Goal: Task Accomplishment & Management: Contribute content

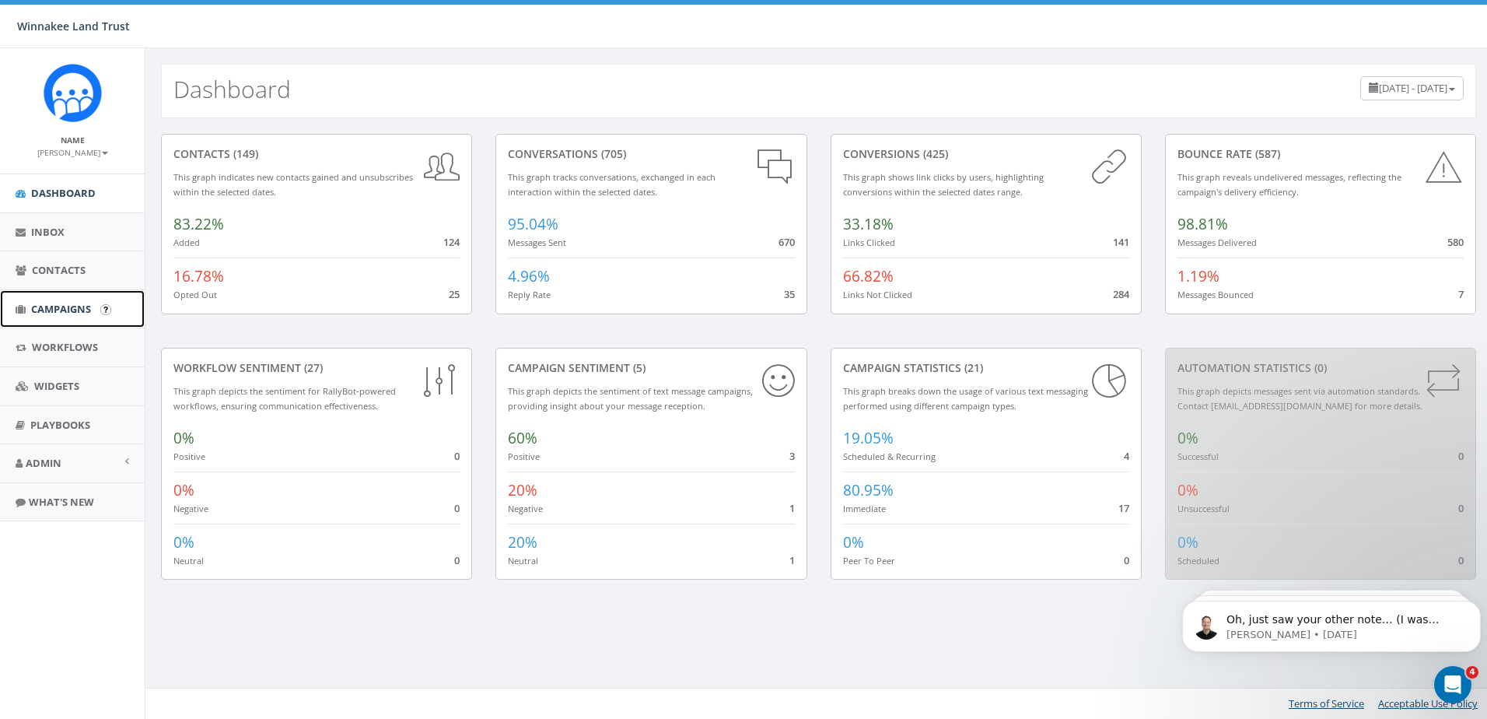
click at [69, 318] on link "Campaigns" at bounding box center [72, 309] width 145 height 38
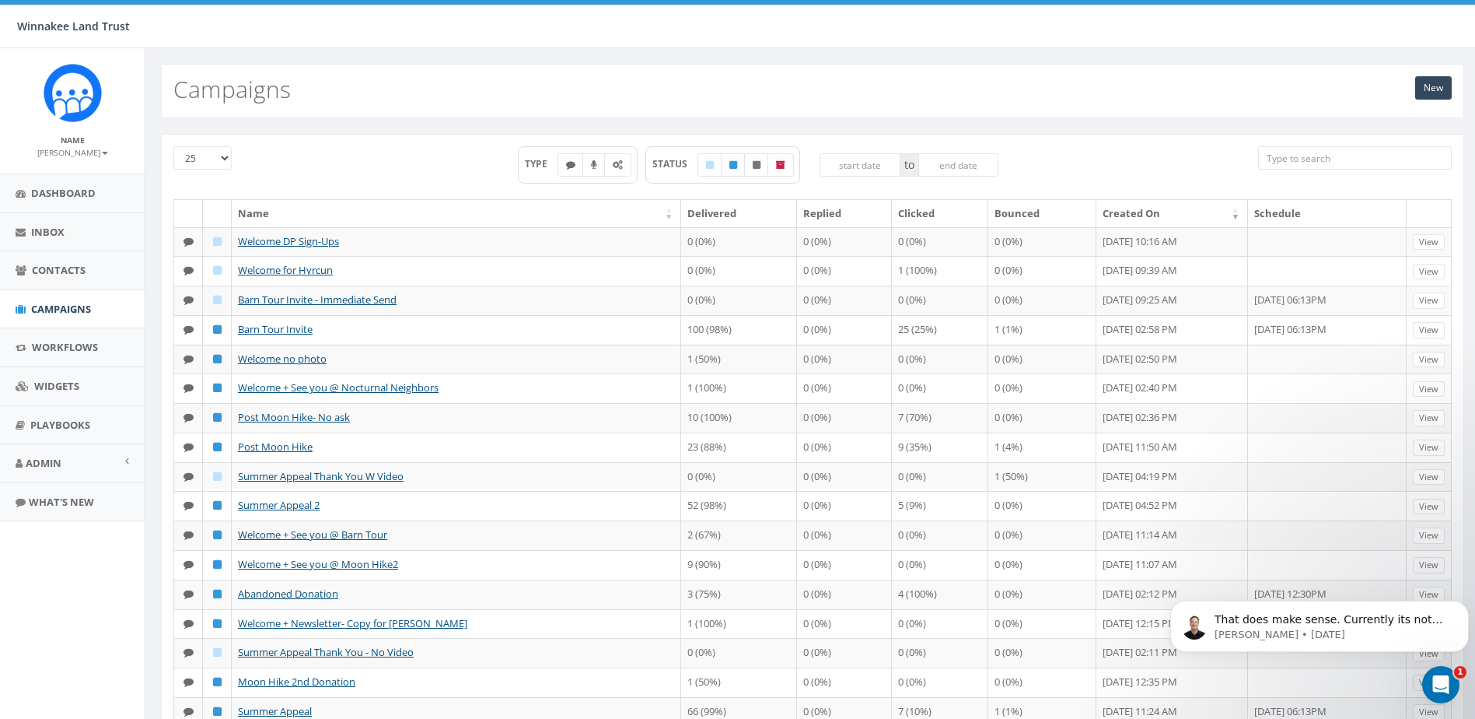
click at [1449, 685] on icon "Open Intercom Messenger" at bounding box center [1442, 685] width 26 height 26
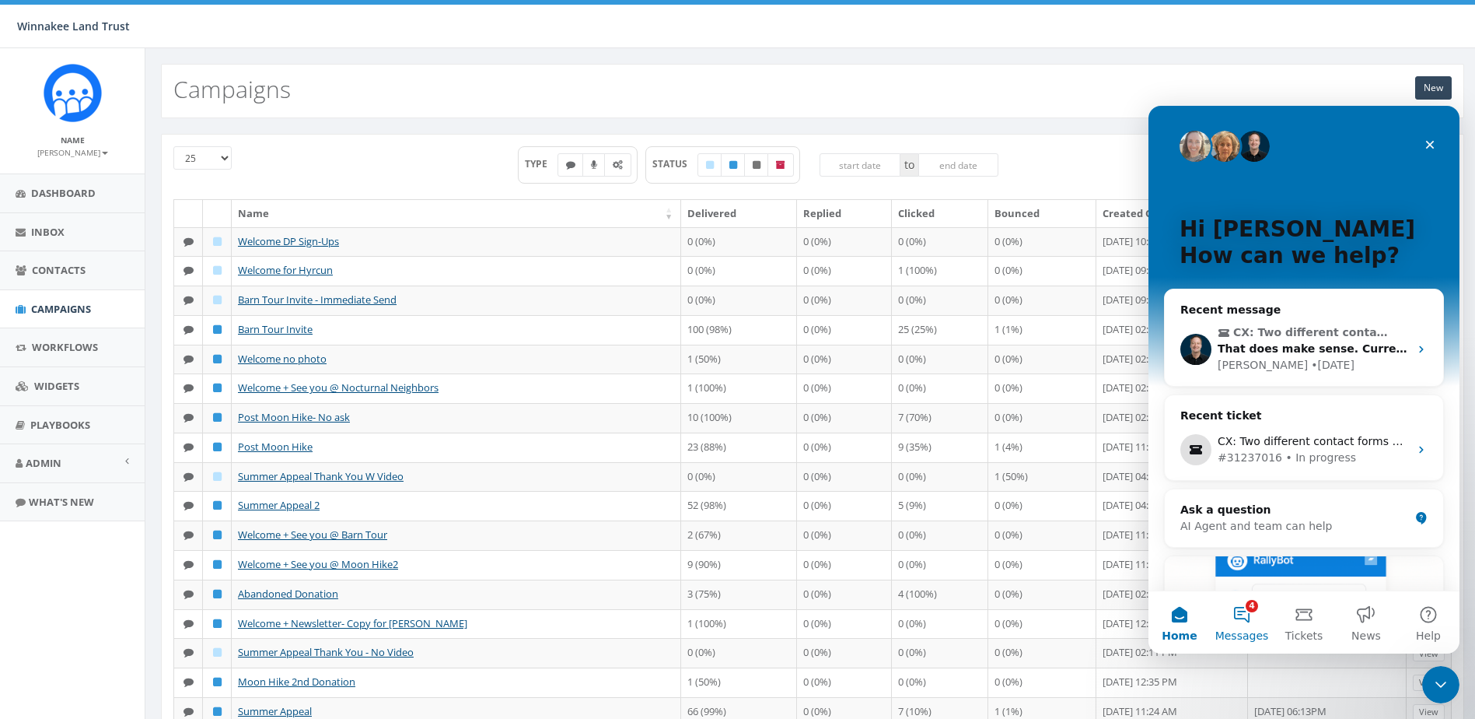
click at [1242, 617] on button "4 Messages" at bounding box center [1242, 622] width 62 height 62
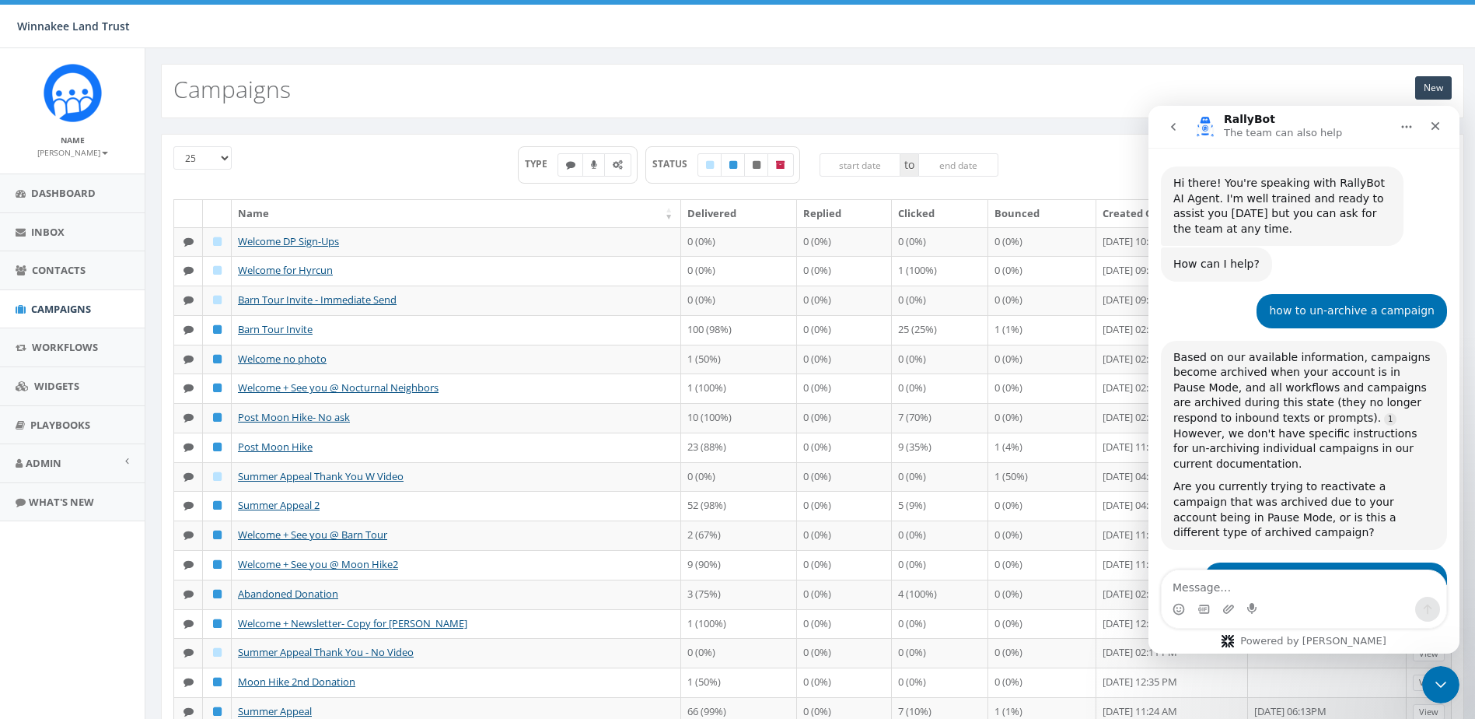
scroll to position [18, 0]
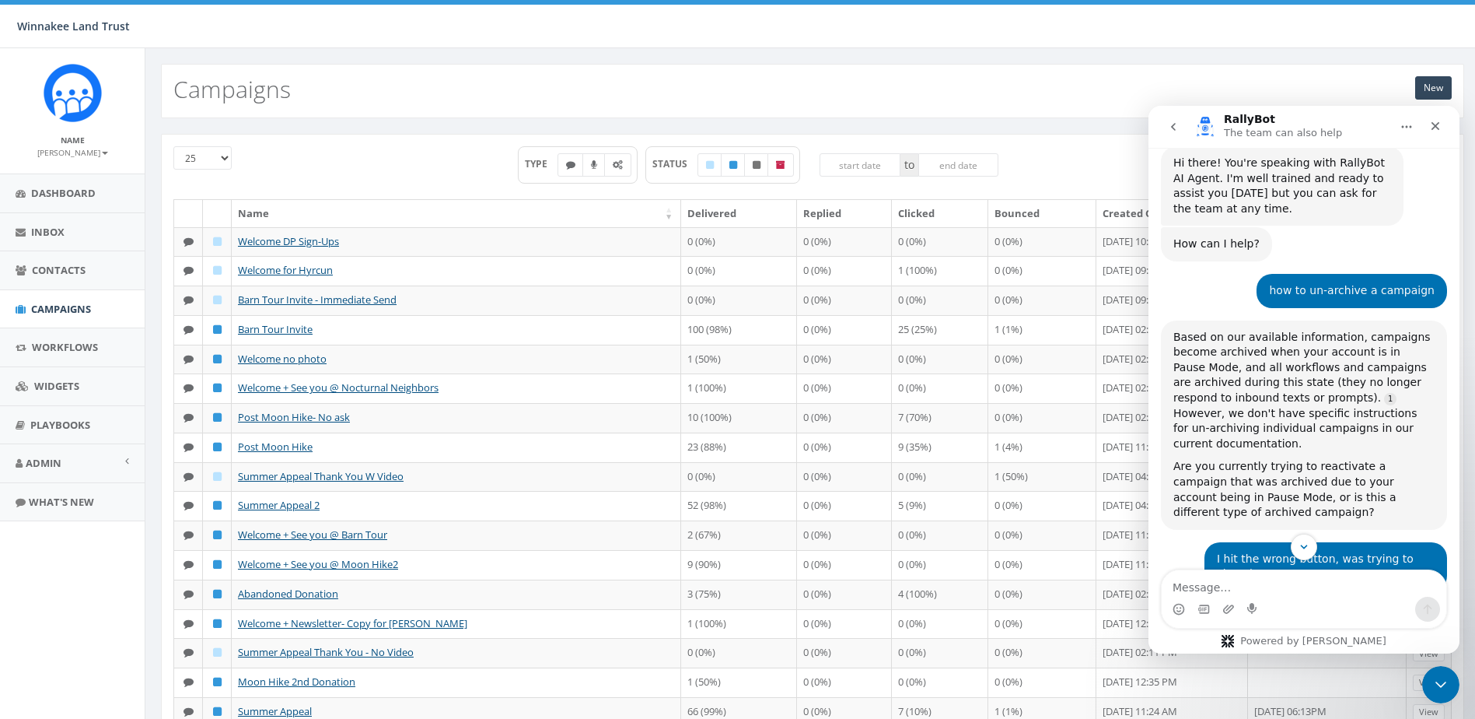
click at [1177, 136] on button "go back" at bounding box center [1174, 127] width 30 height 30
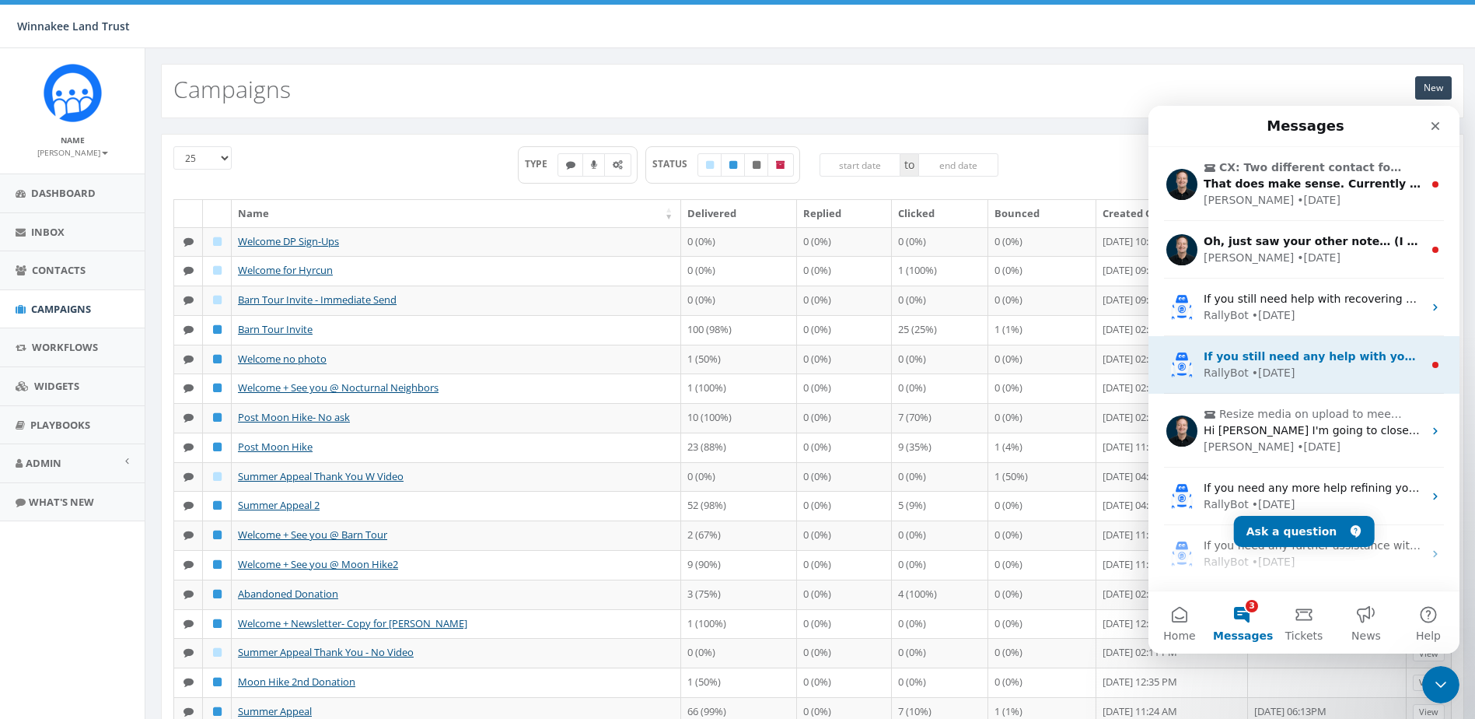
click at [1312, 366] on div "RallyBot • 1d ago" at bounding box center [1313, 373] width 219 height 16
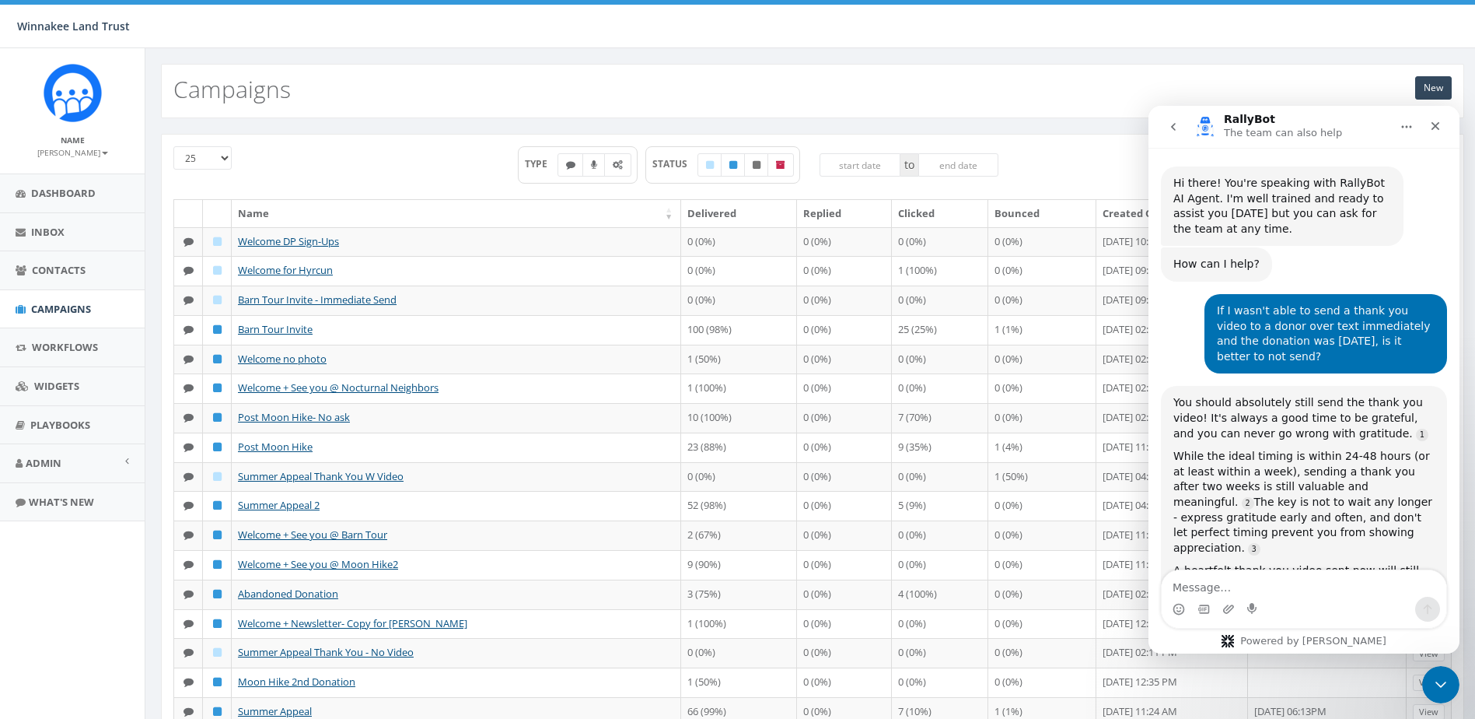
scroll to position [18, 0]
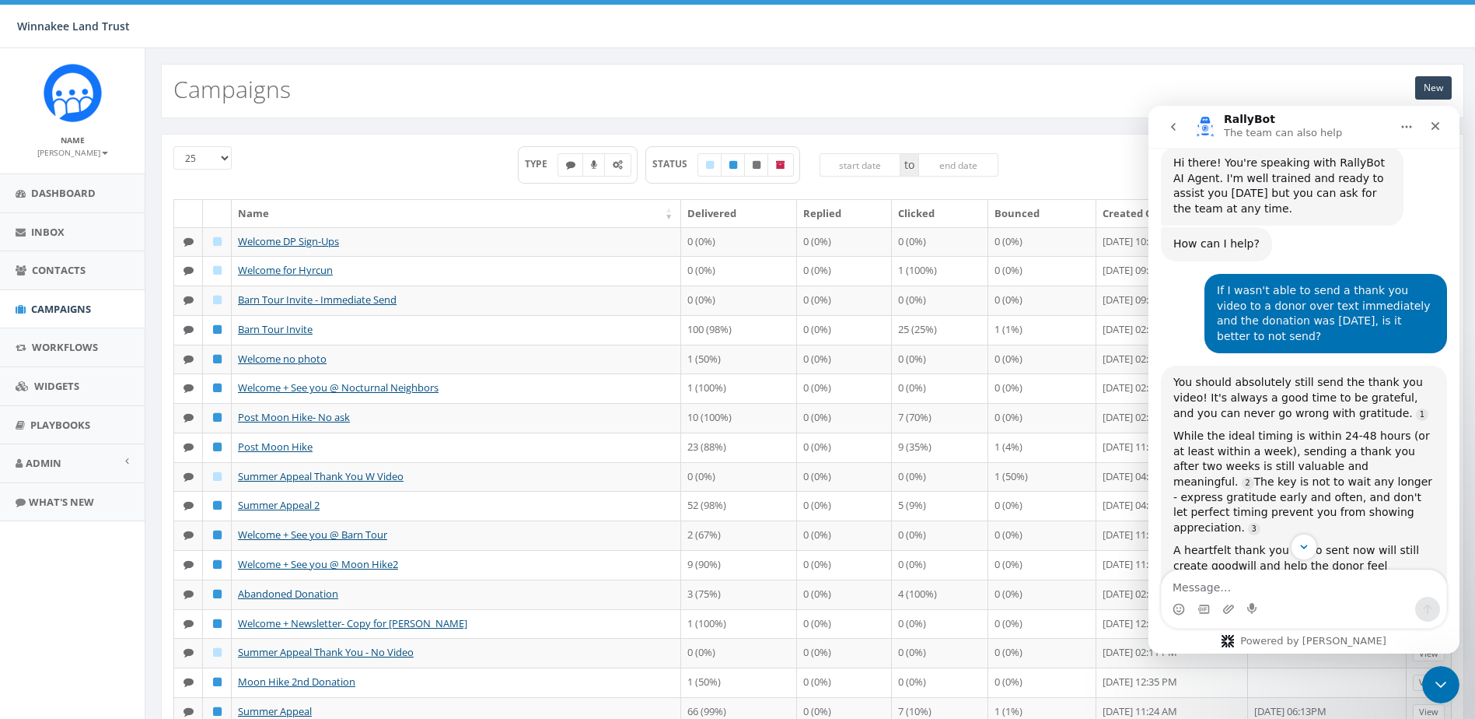
click at [1178, 122] on icon "go back" at bounding box center [1173, 127] width 12 height 12
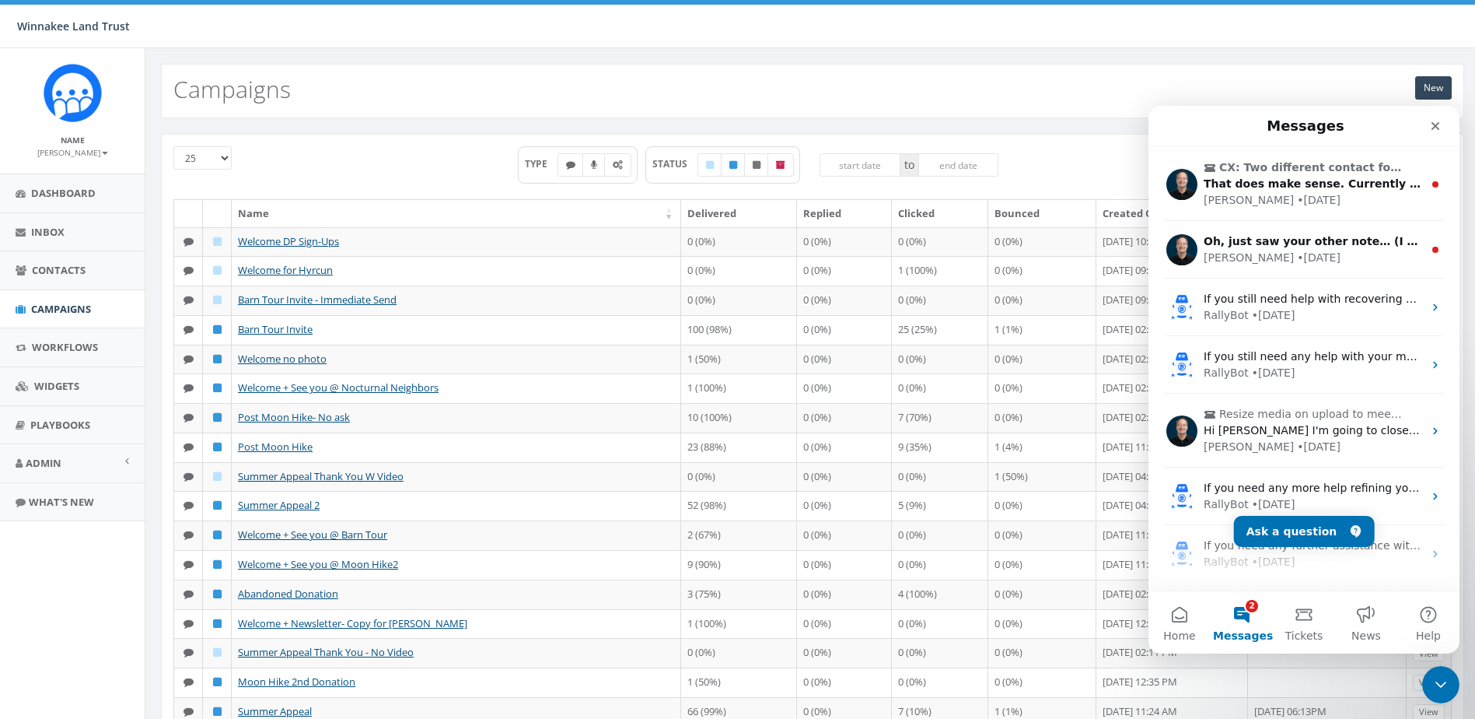
scroll to position [0, 0]
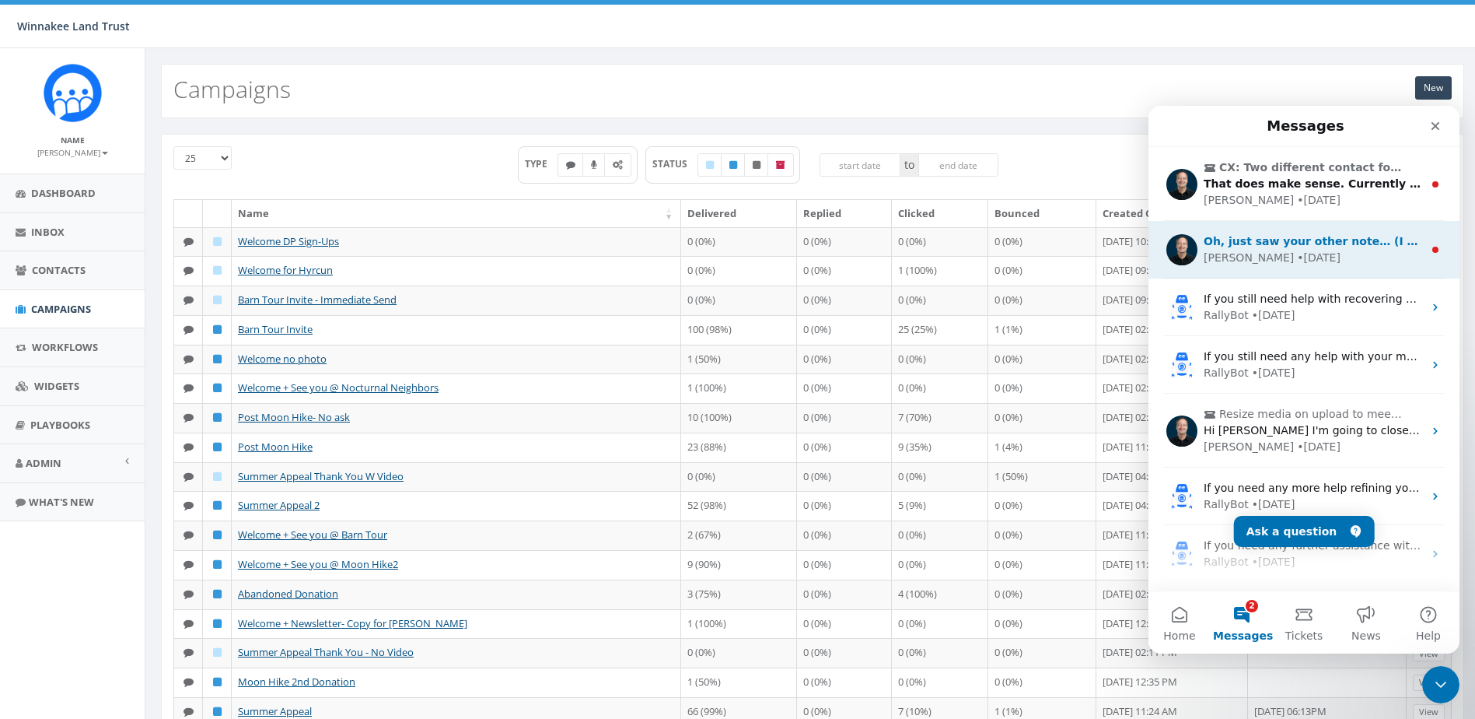
click at [1257, 249] on div "Oh, just saw your other note… (I was dancing too) The only issue that remains a…" at bounding box center [1313, 241] width 219 height 16
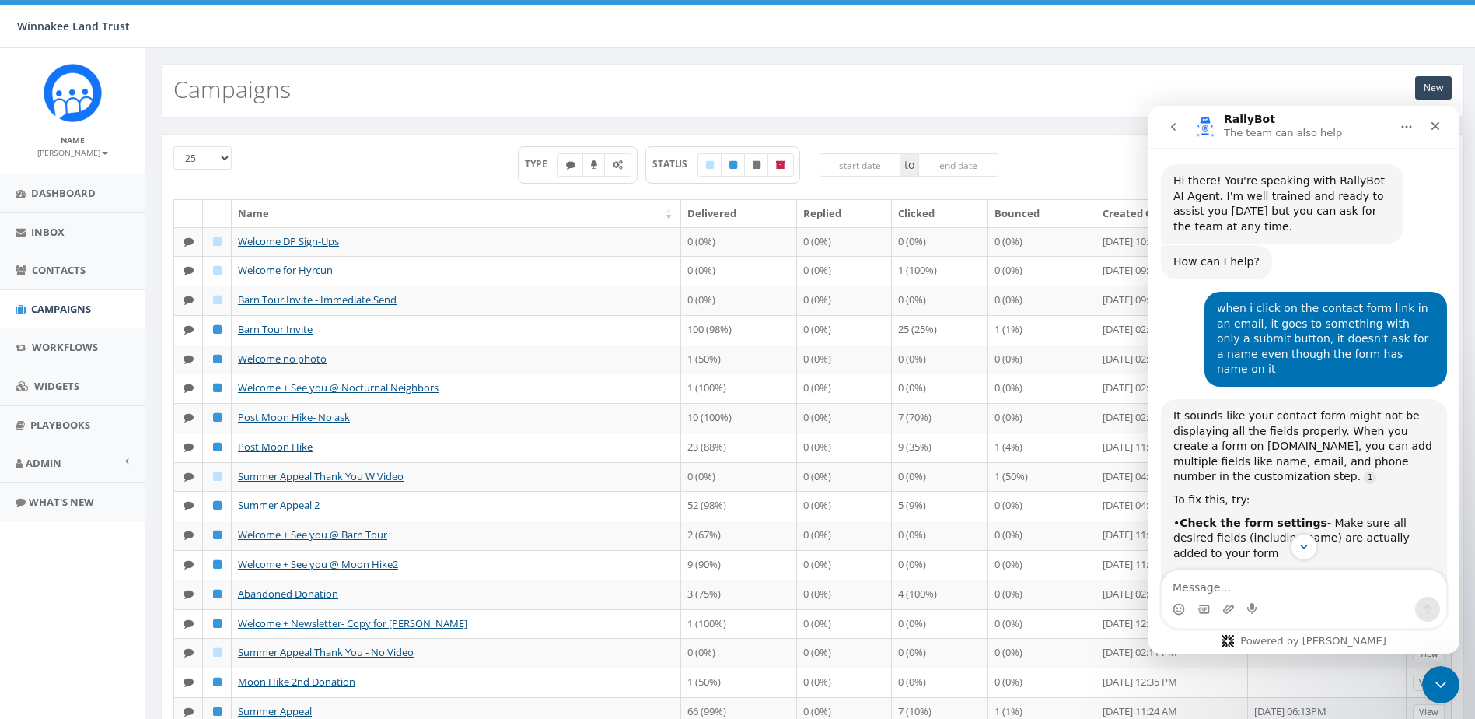
scroll to position [389, 0]
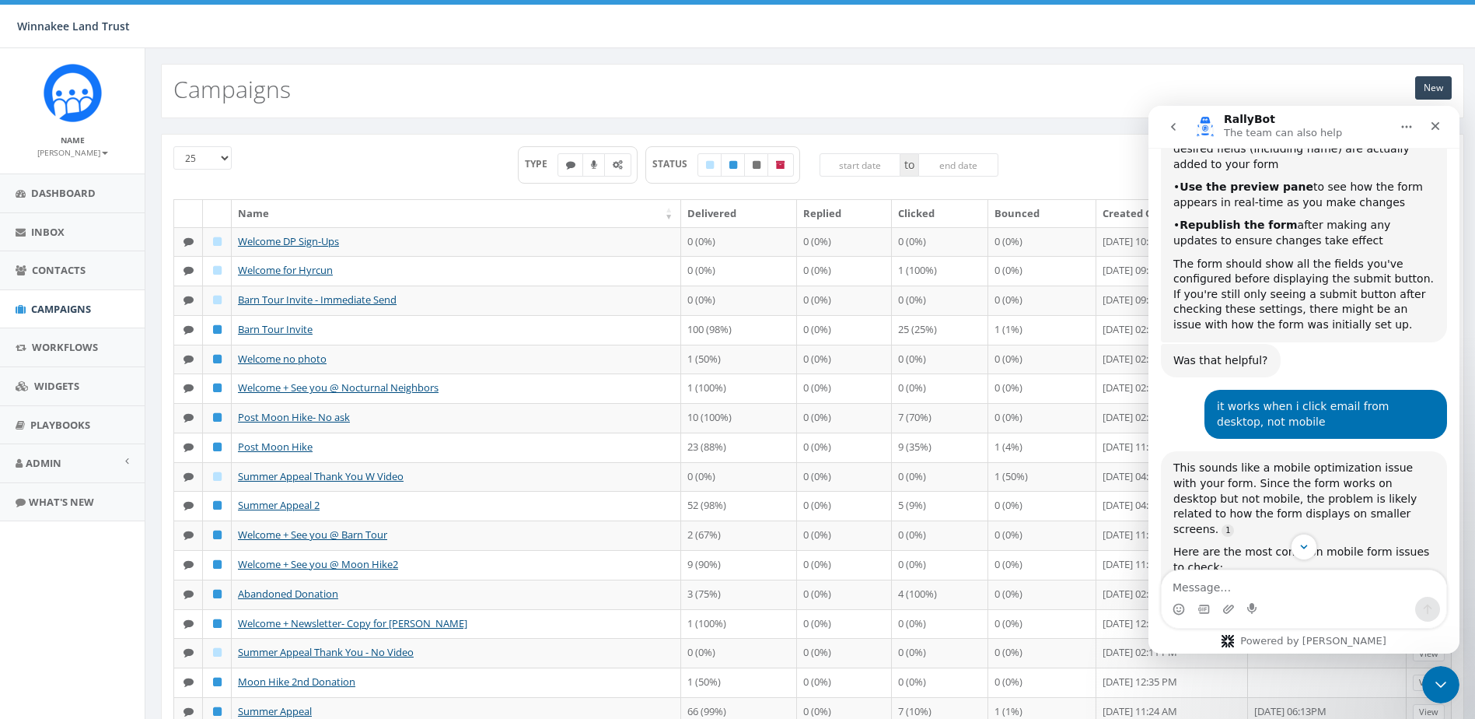
click at [1174, 125] on icon "go back" at bounding box center [1173, 127] width 5 height 8
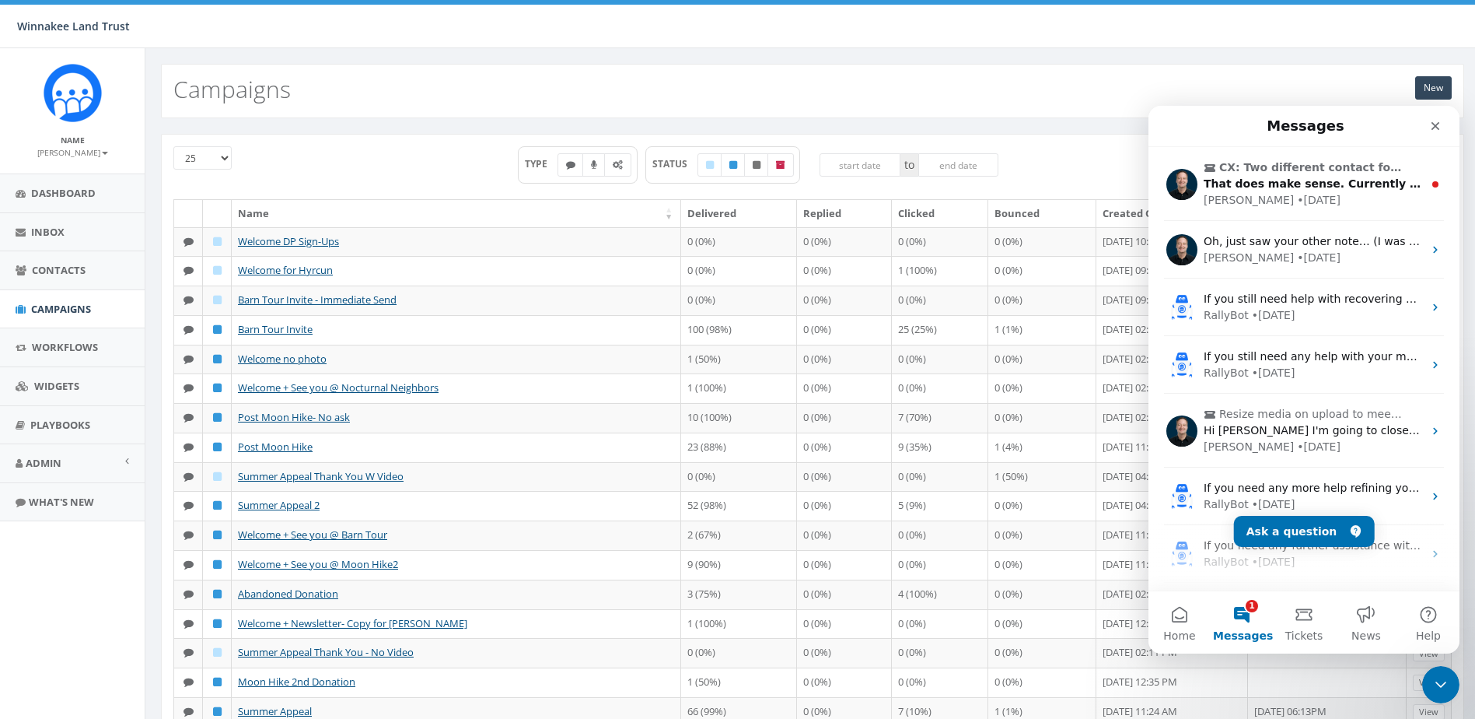
scroll to position [0, 0]
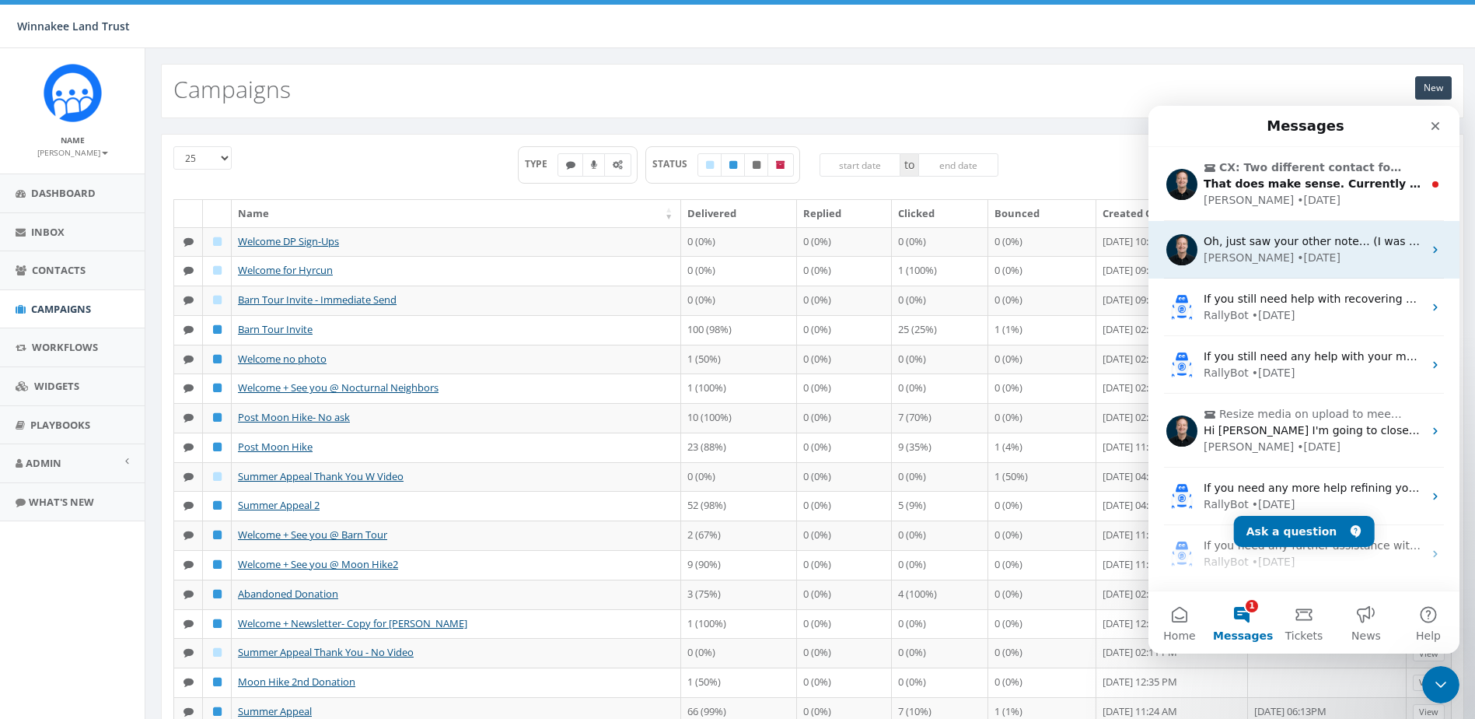
click at [1297, 250] on div "• 1d ago" at bounding box center [1319, 258] width 44 height 16
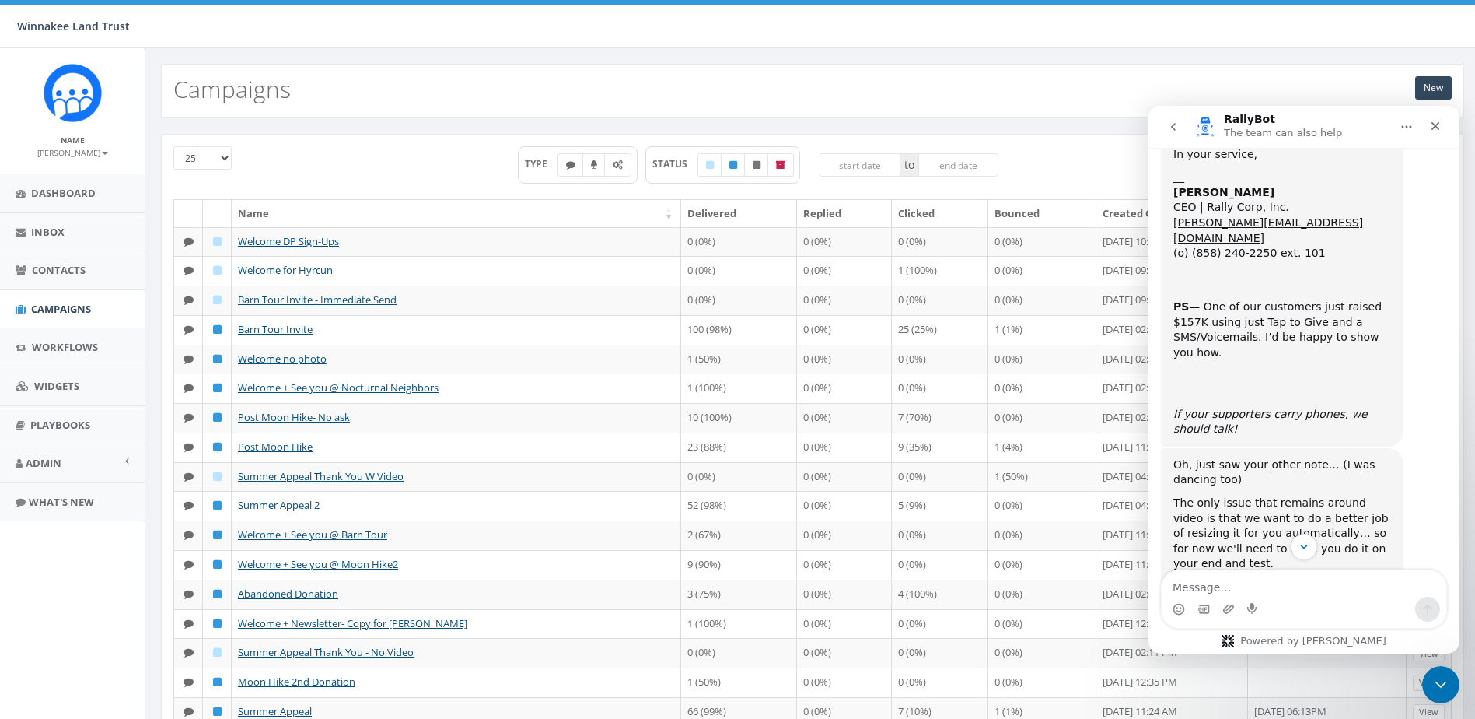
scroll to position [4711, 0]
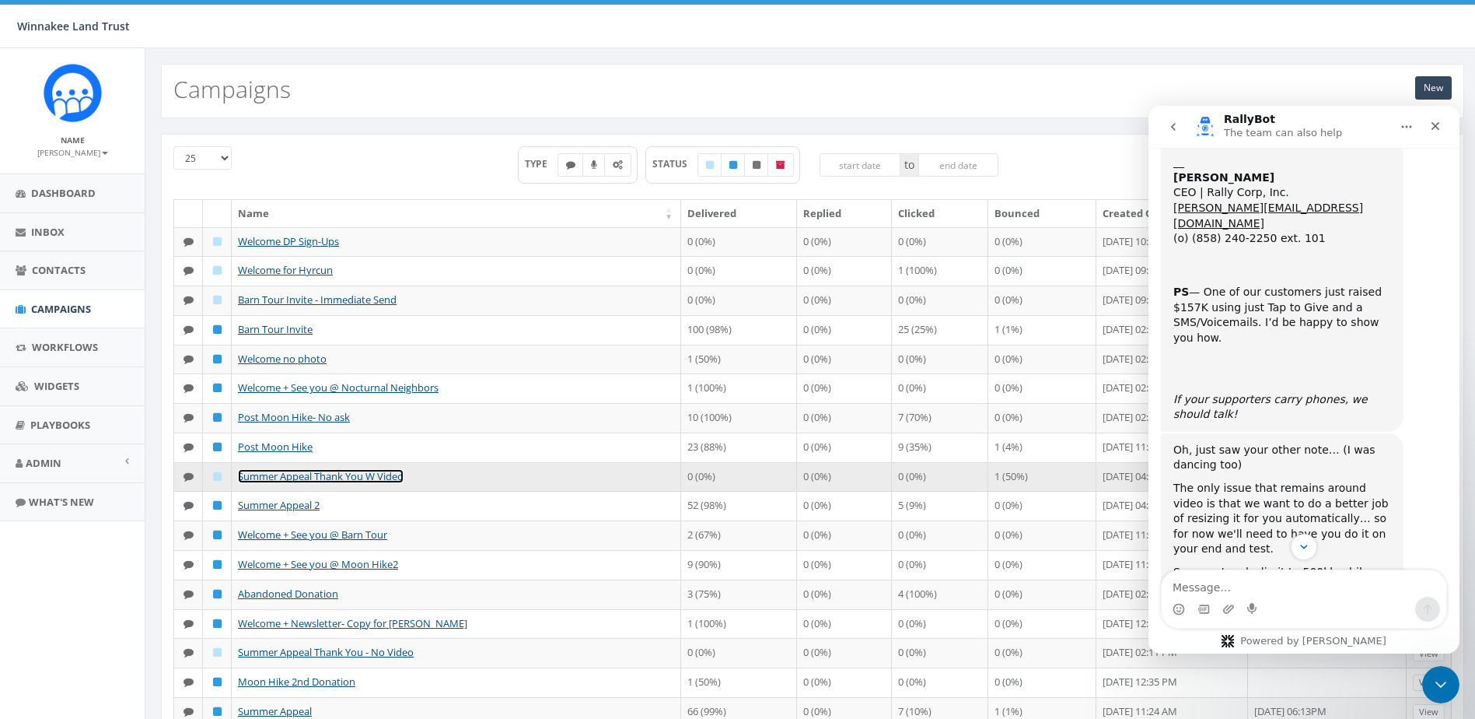
click at [304, 478] on link "Summer Appeal Thank You W Video" at bounding box center [321, 476] width 166 height 14
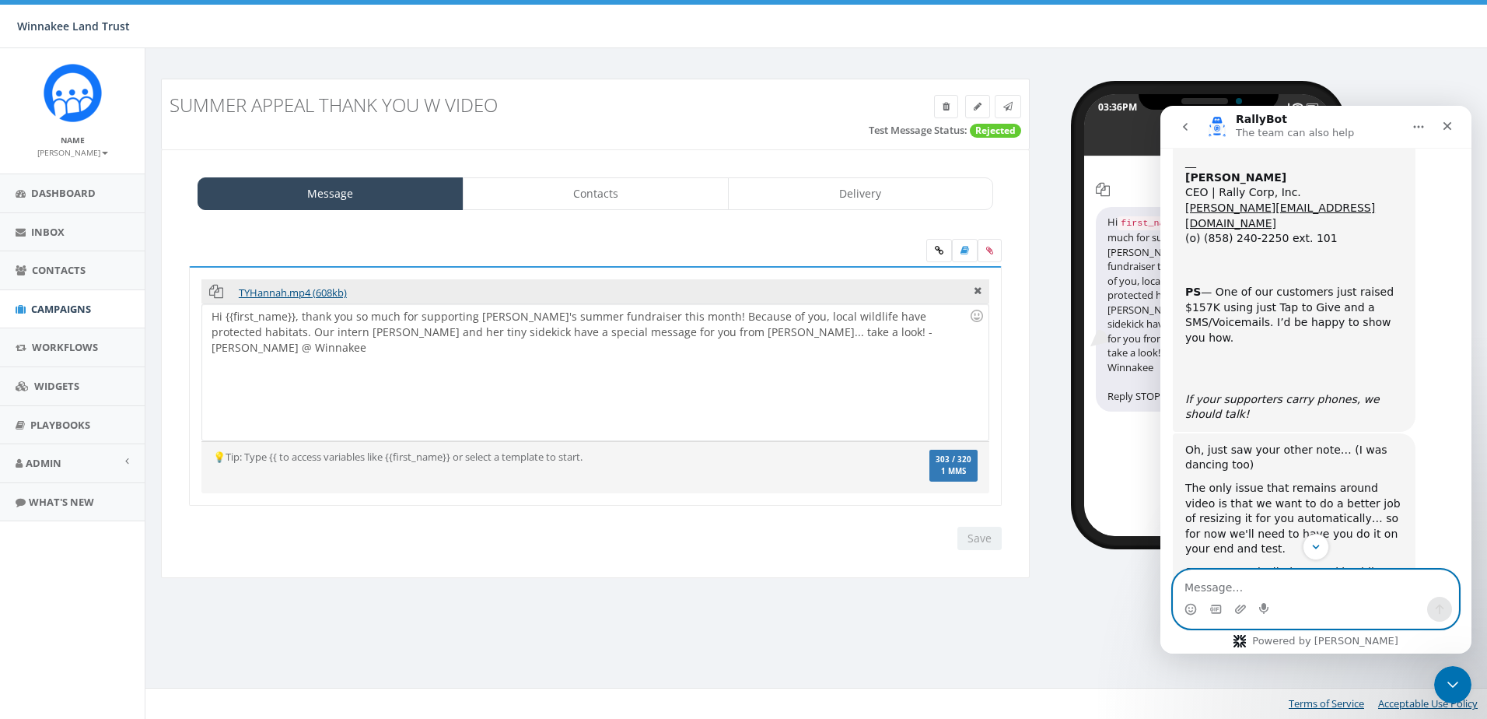
scroll to position [4711, 0]
click at [975, 291] on icon at bounding box center [978, 289] width 8 height 14
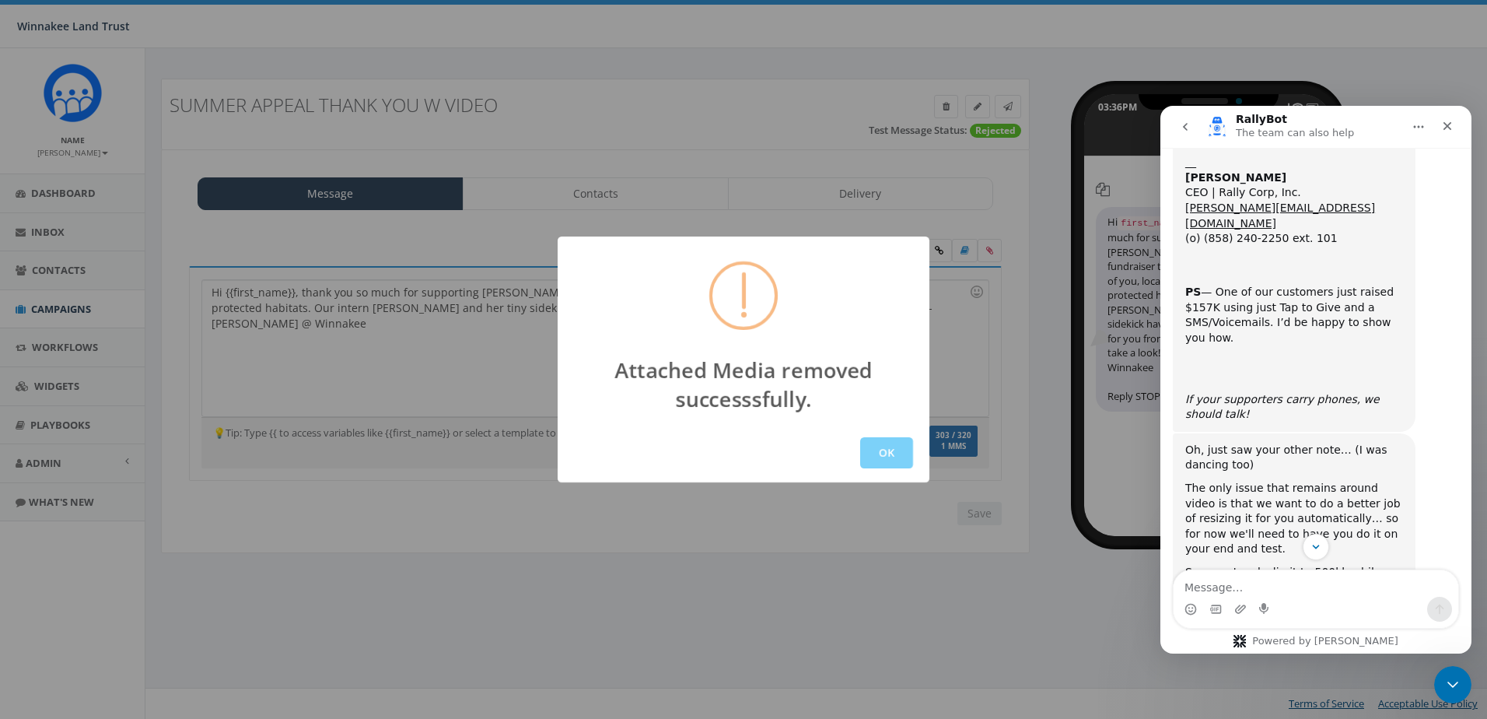
click at [942, 261] on div "Attached Media removed successsfully. OK" at bounding box center [743, 359] width 1487 height 719
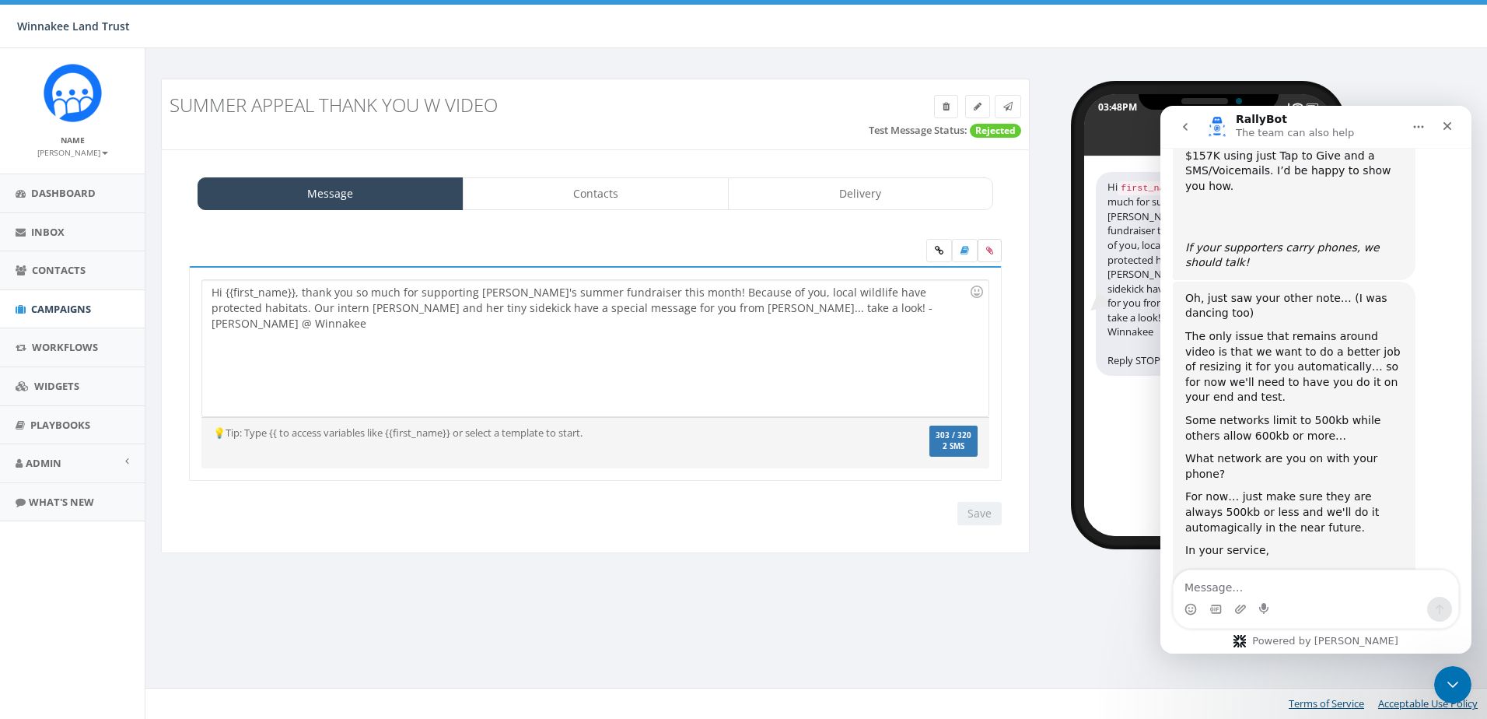
scroll to position [4867, 0]
click at [992, 254] on icon at bounding box center [989, 250] width 7 height 9
click at [0, 0] on input "file" at bounding box center [0, 0] width 0 height 0
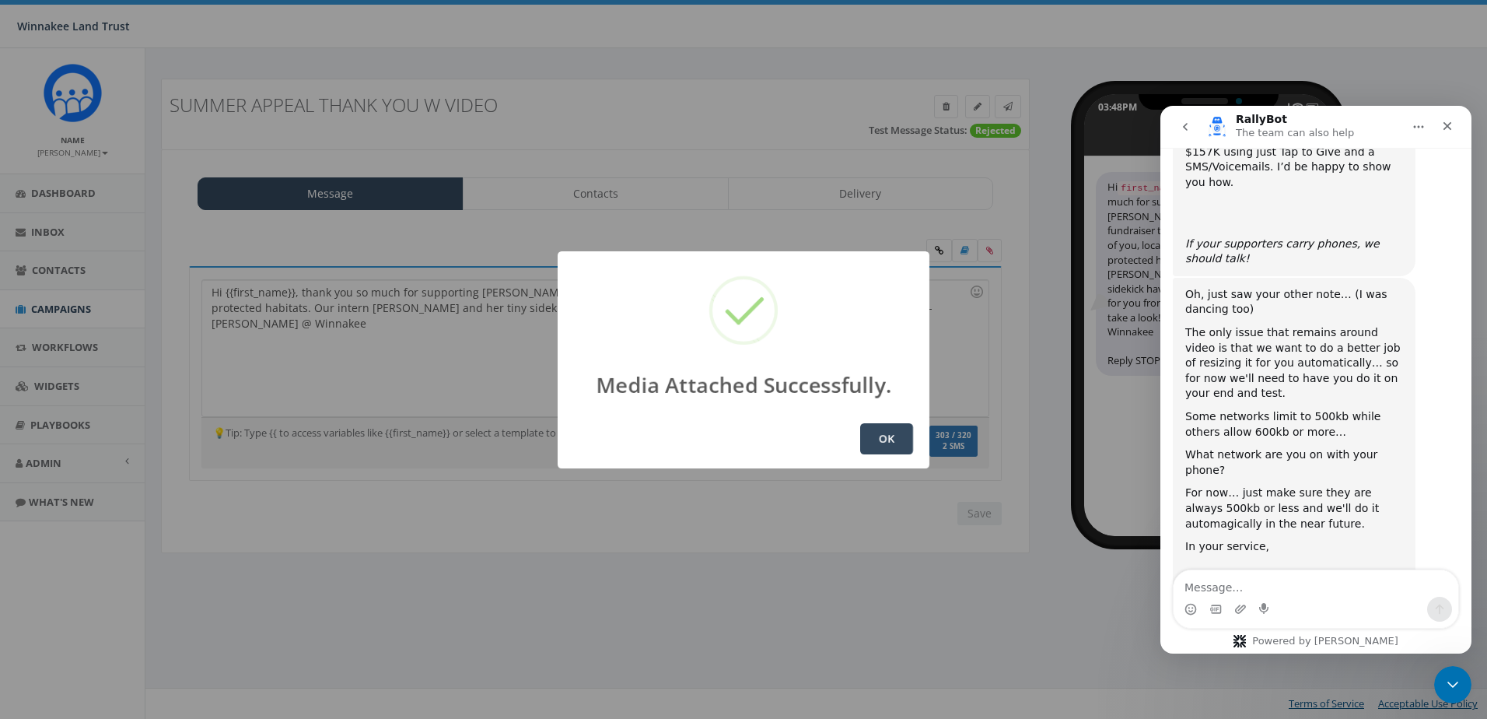
click at [869, 439] on button "OK" at bounding box center [886, 438] width 53 height 31
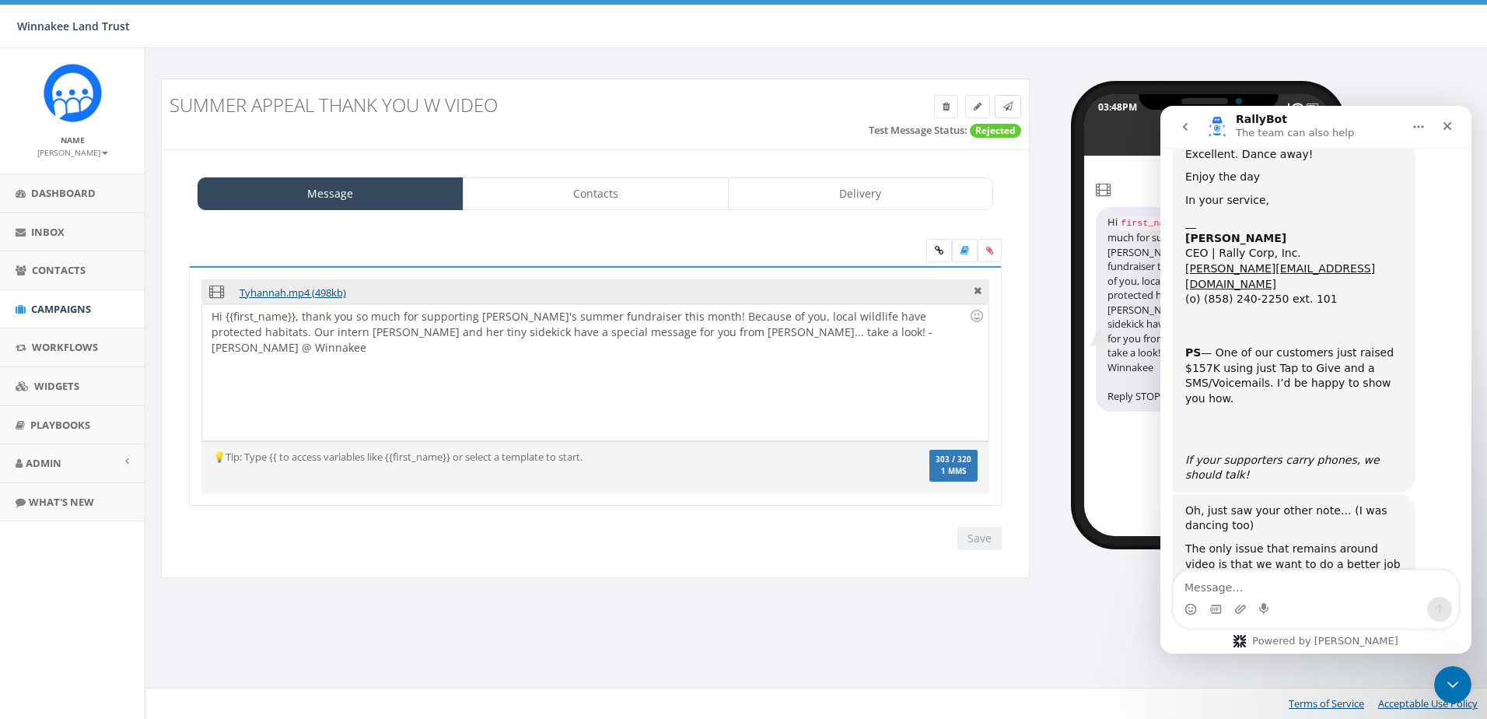
scroll to position [4867, 0]
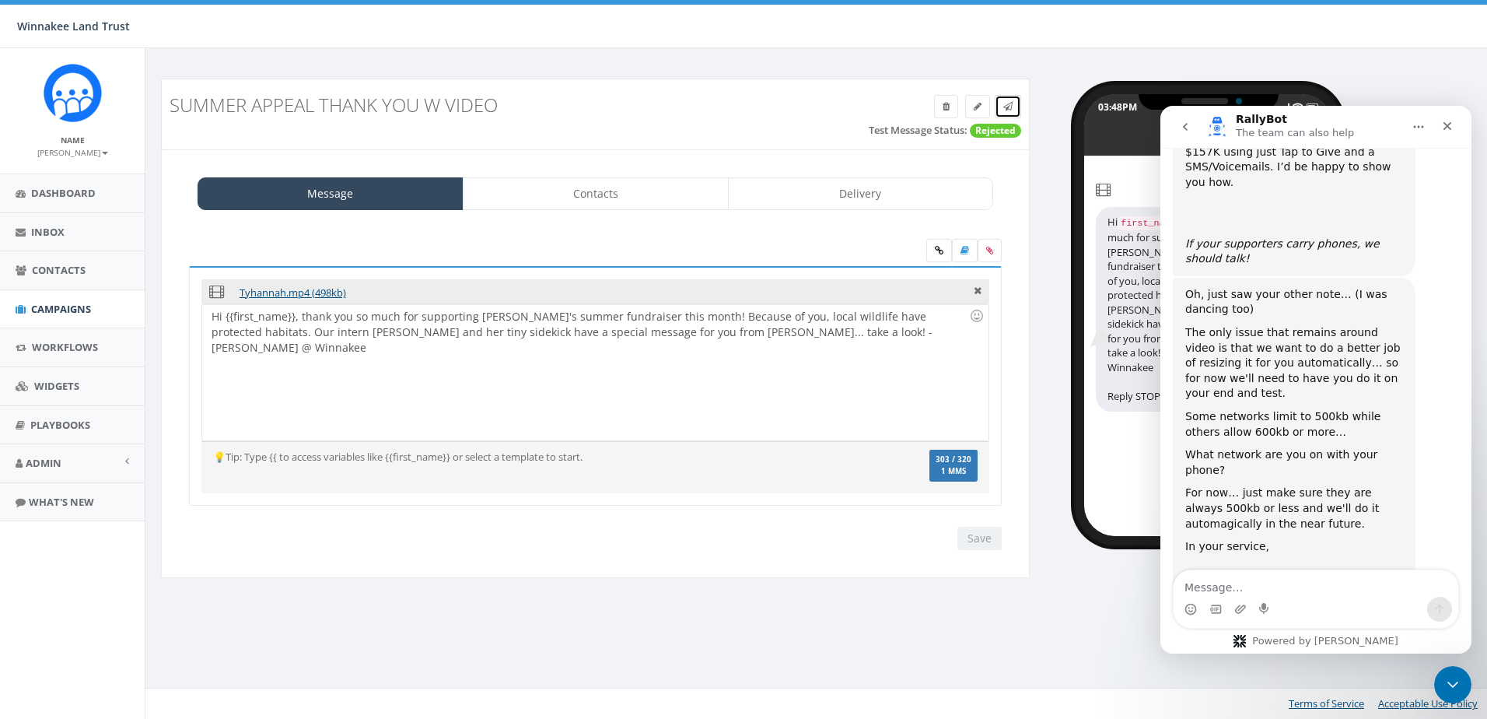
click at [1004, 112] on span at bounding box center [1007, 106] width 9 height 13
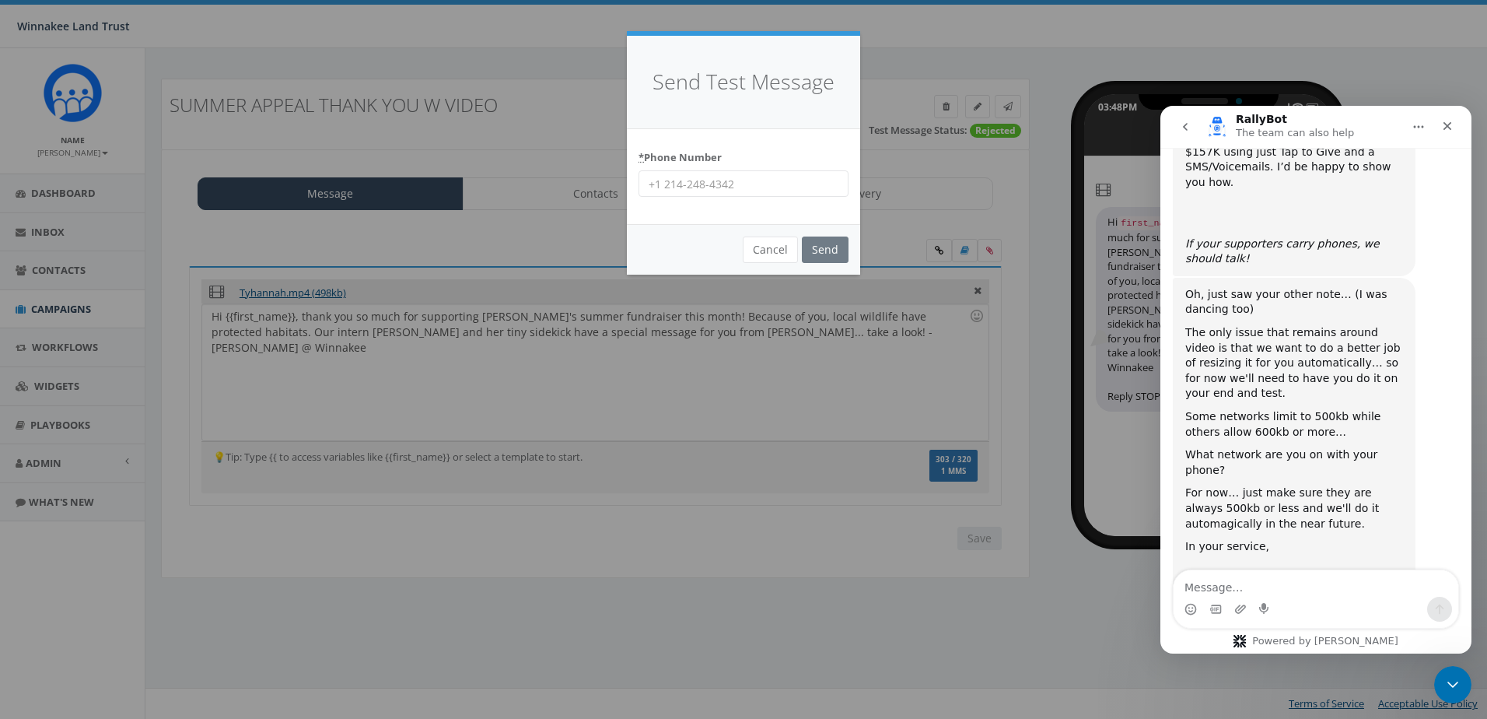
click at [733, 187] on input "* Phone Number" at bounding box center [743, 183] width 210 height 26
type input "8456254346"
click at [836, 247] on input "Send" at bounding box center [825, 249] width 47 height 26
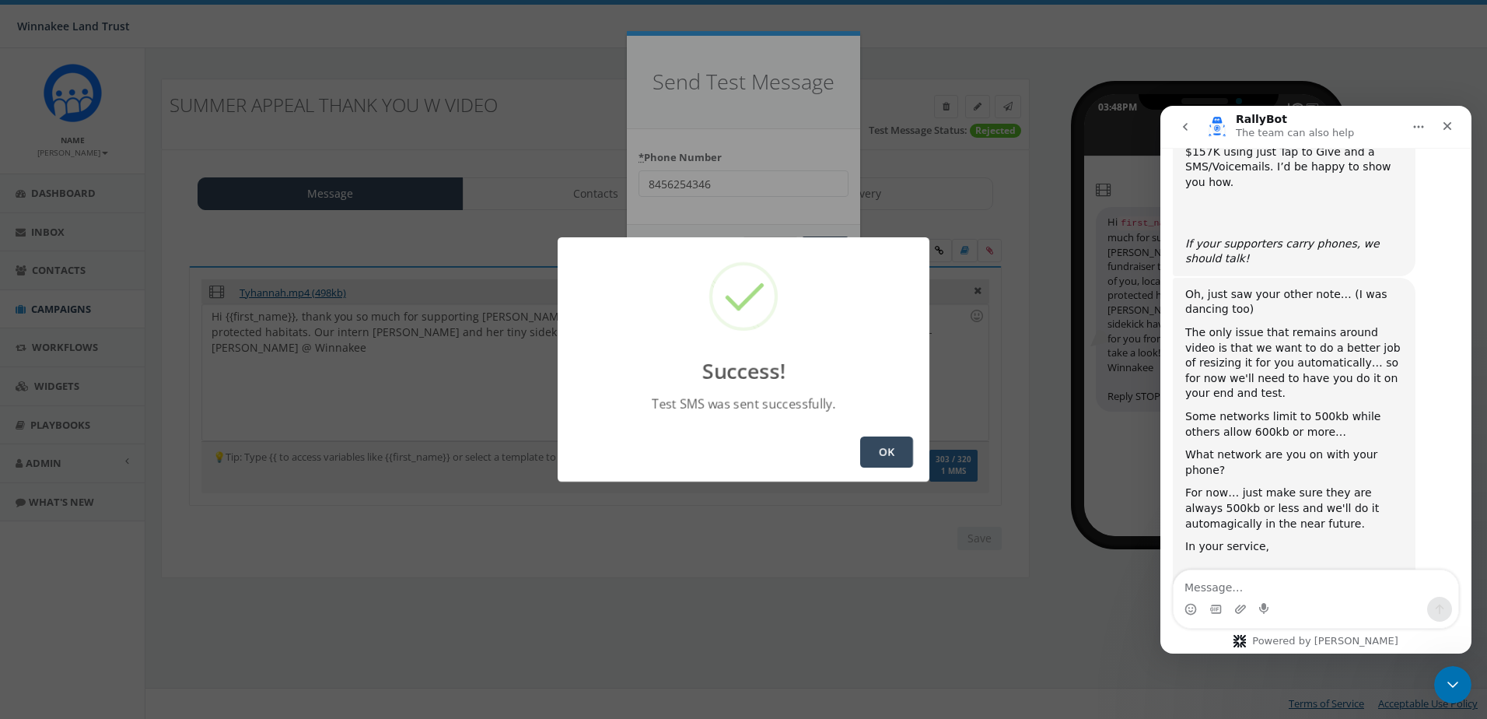
click at [883, 458] on button "OK" at bounding box center [886, 451] width 53 height 31
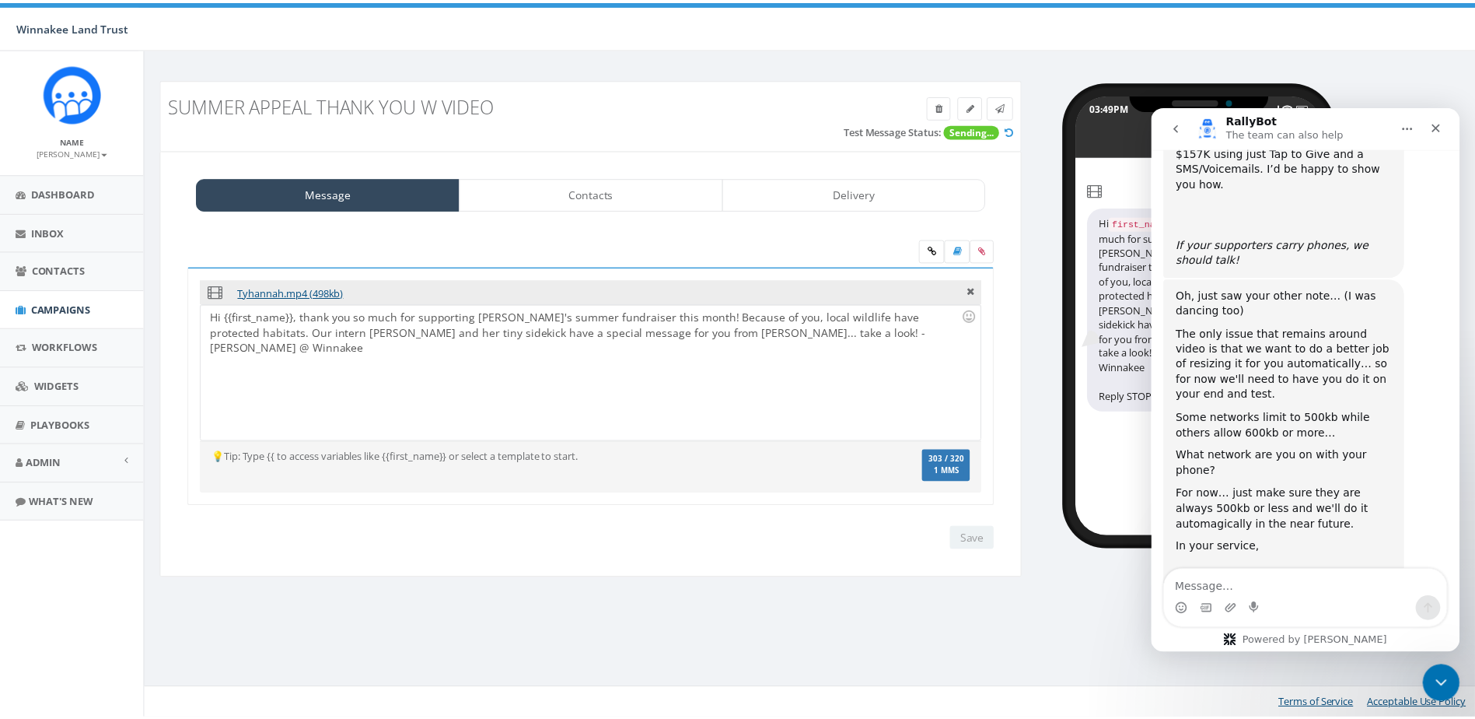
scroll to position [4867, 0]
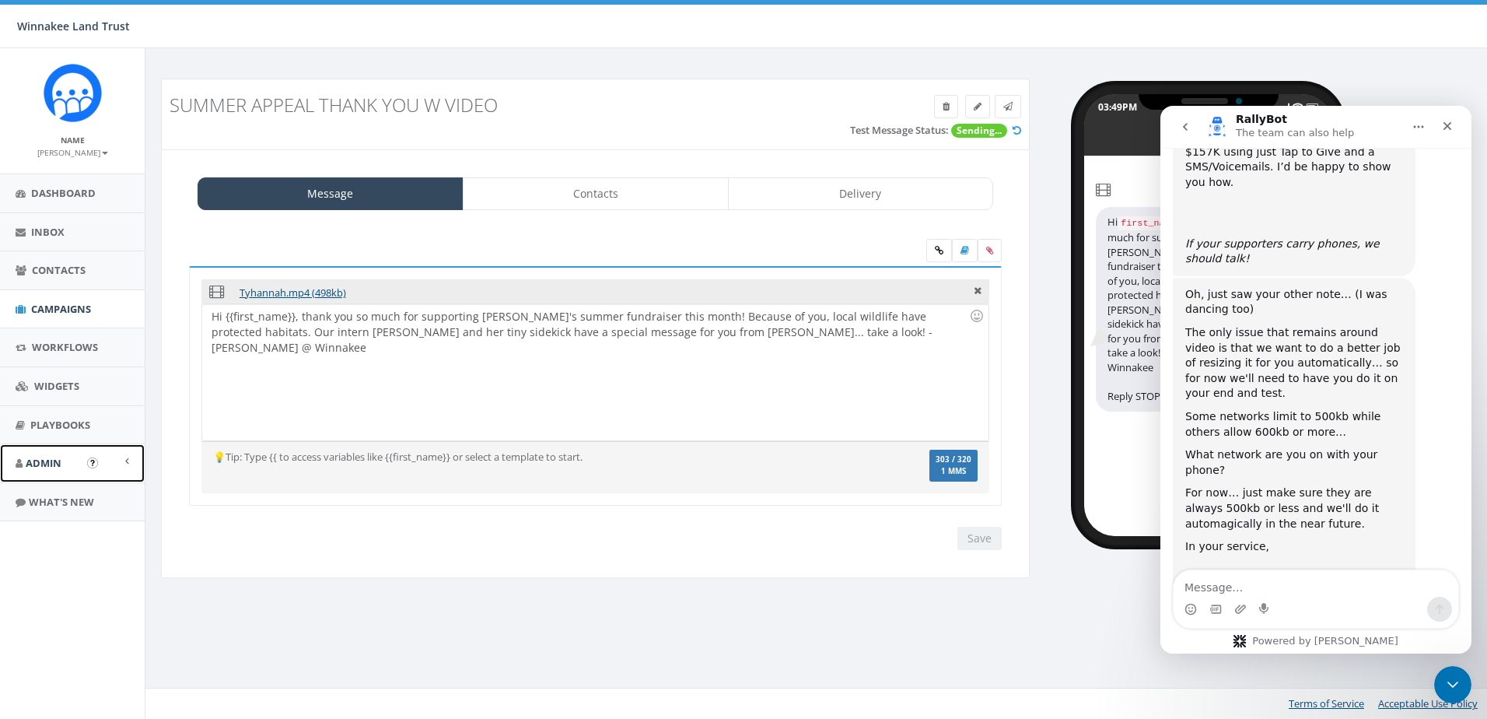
click at [65, 466] on link "Admin" at bounding box center [72, 463] width 145 height 38
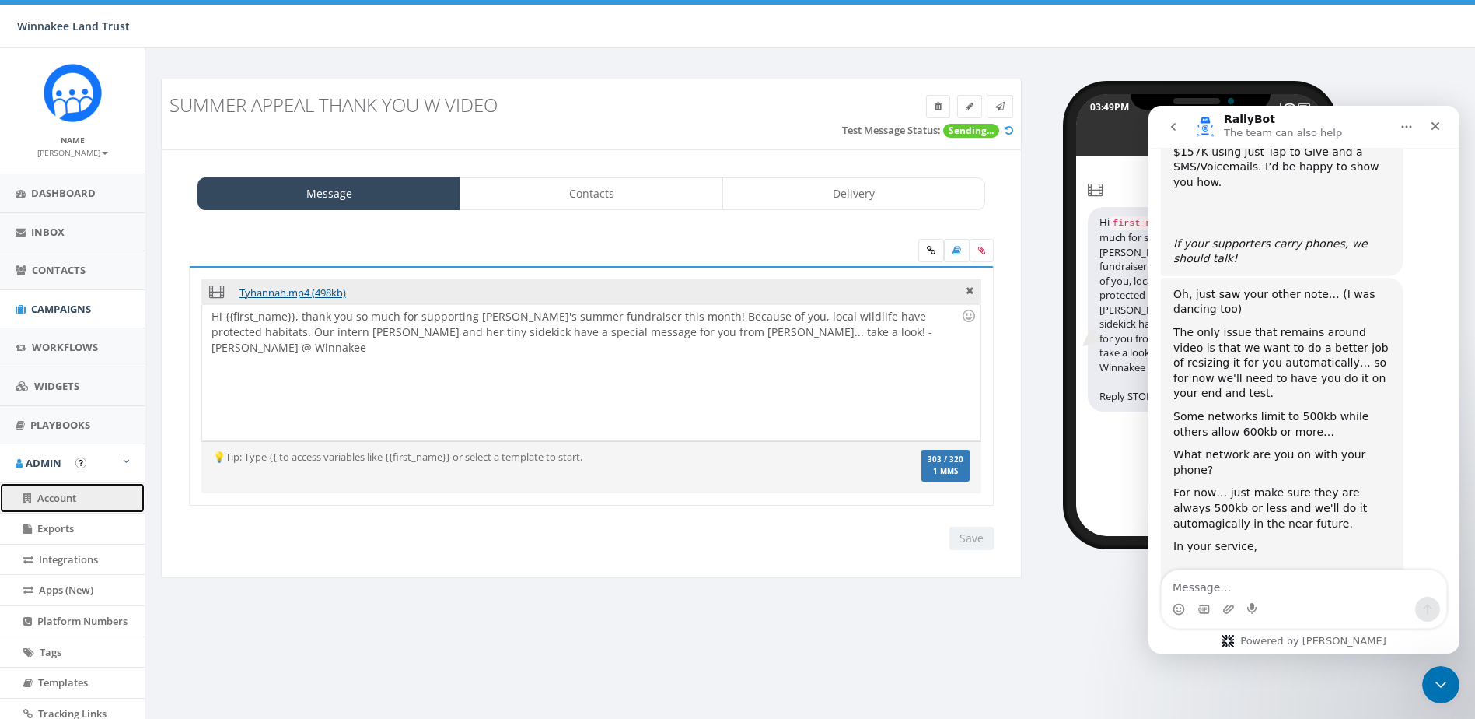
click at [54, 499] on span "Account" at bounding box center [56, 498] width 39 height 14
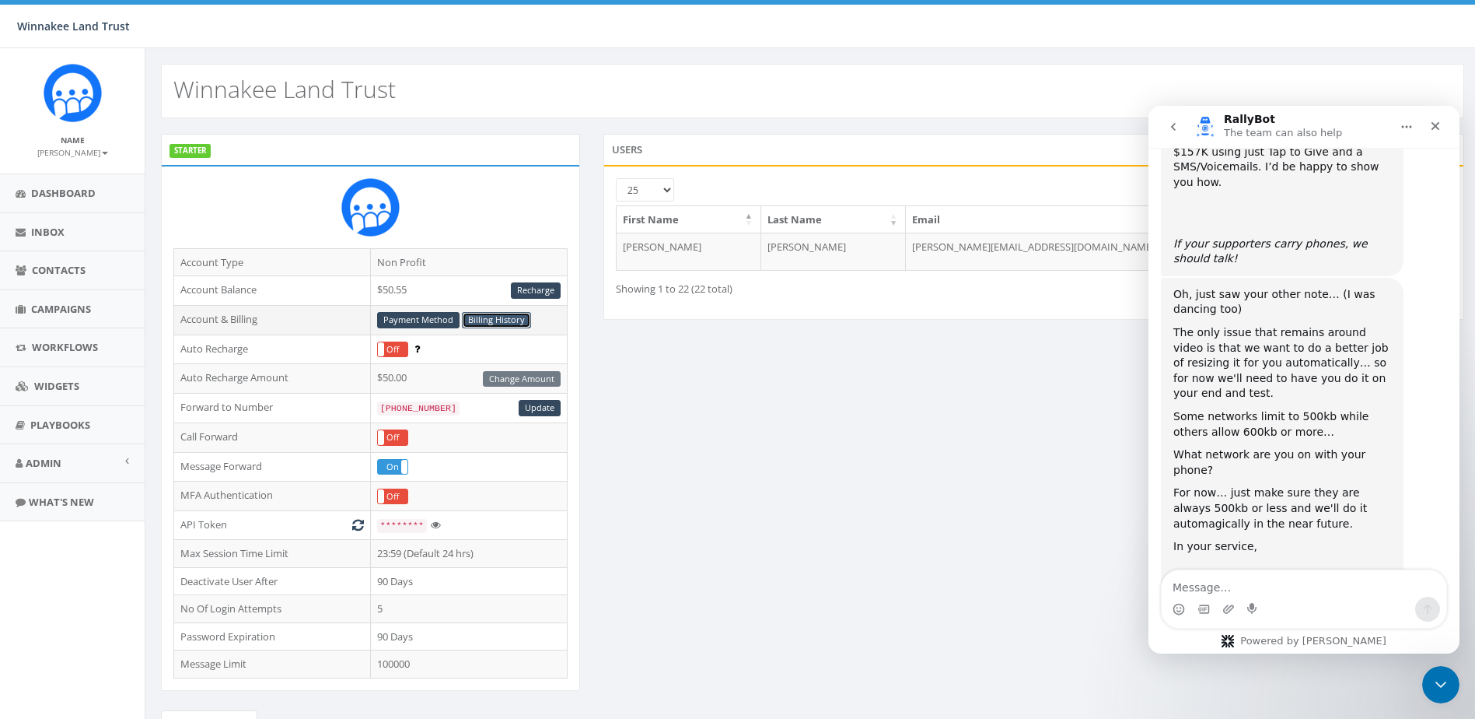
click at [475, 323] on link "Billing History" at bounding box center [496, 320] width 69 height 16
click at [56, 262] on link "Contacts" at bounding box center [72, 270] width 145 height 38
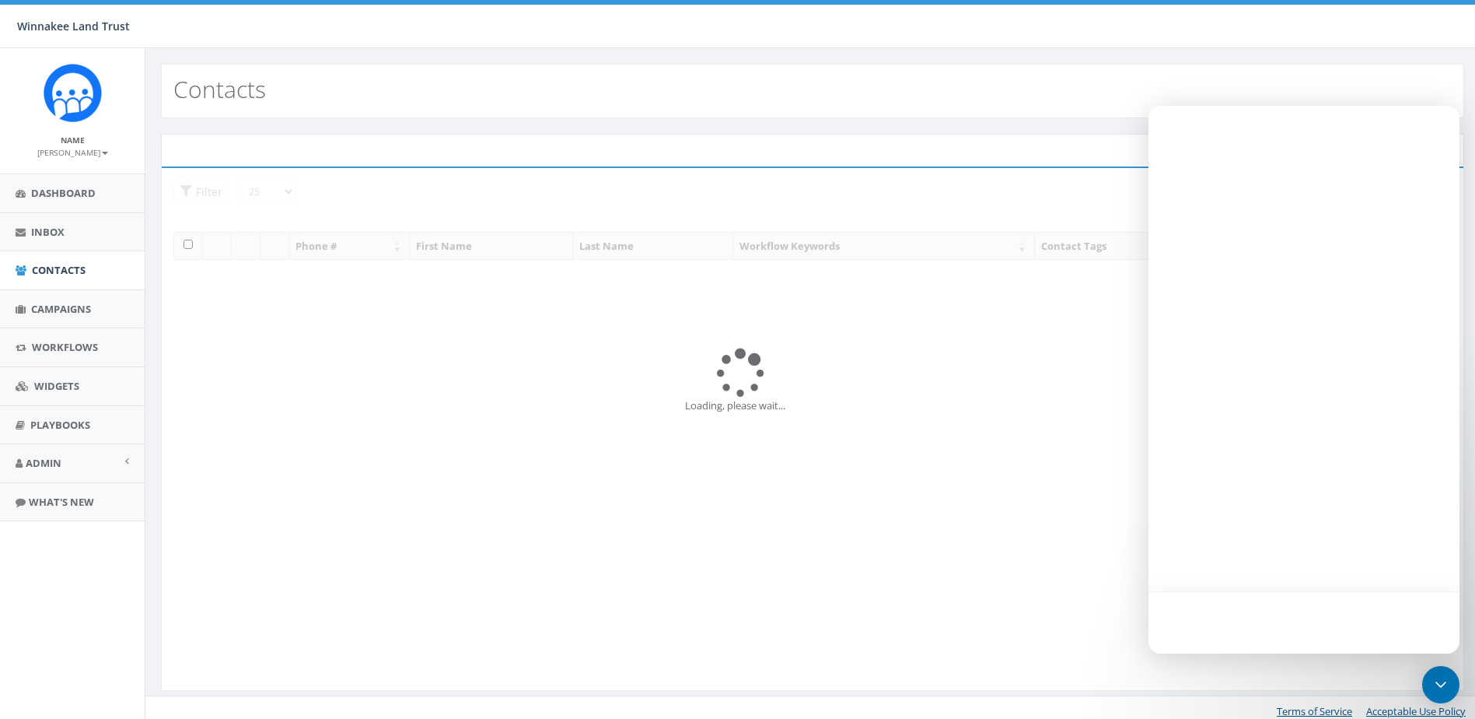
select select
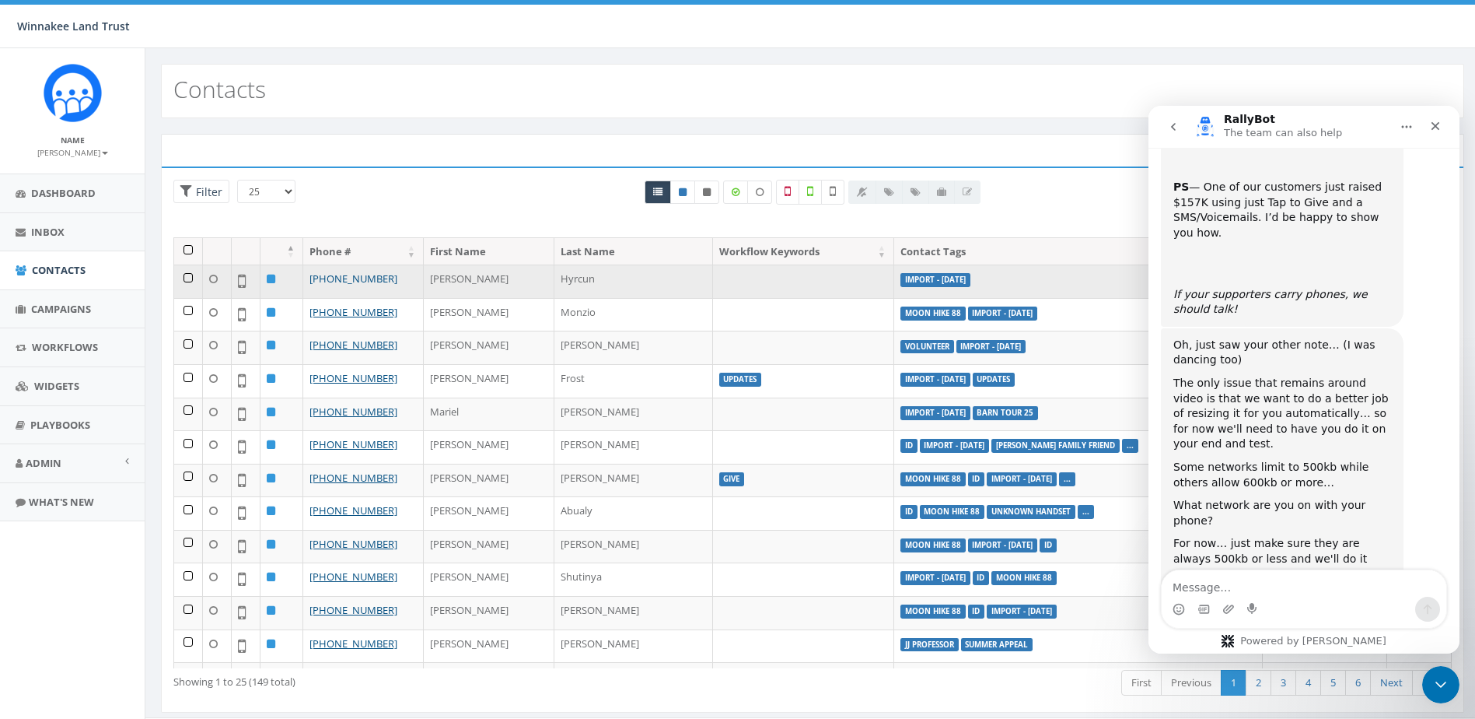
scroll to position [4867, 0]
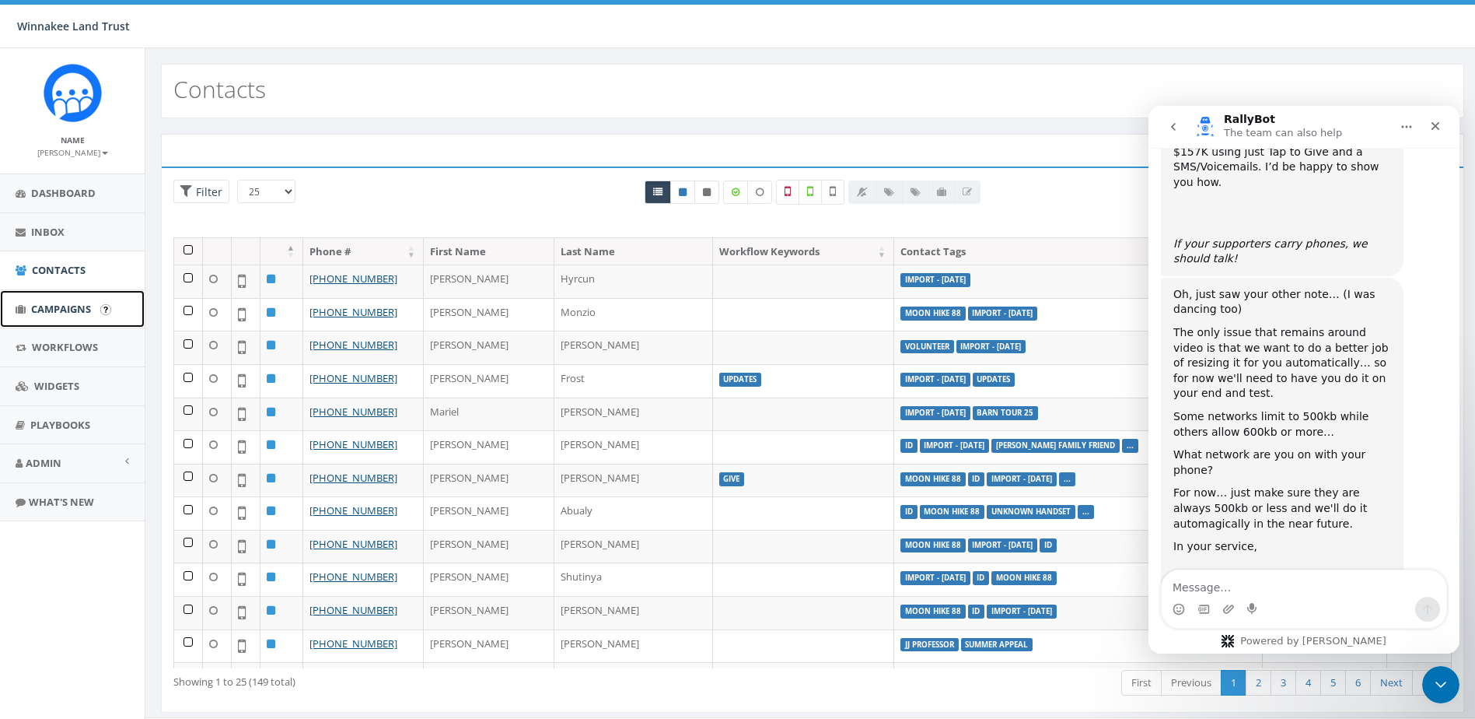
click at [40, 316] on link "Campaigns" at bounding box center [72, 309] width 145 height 38
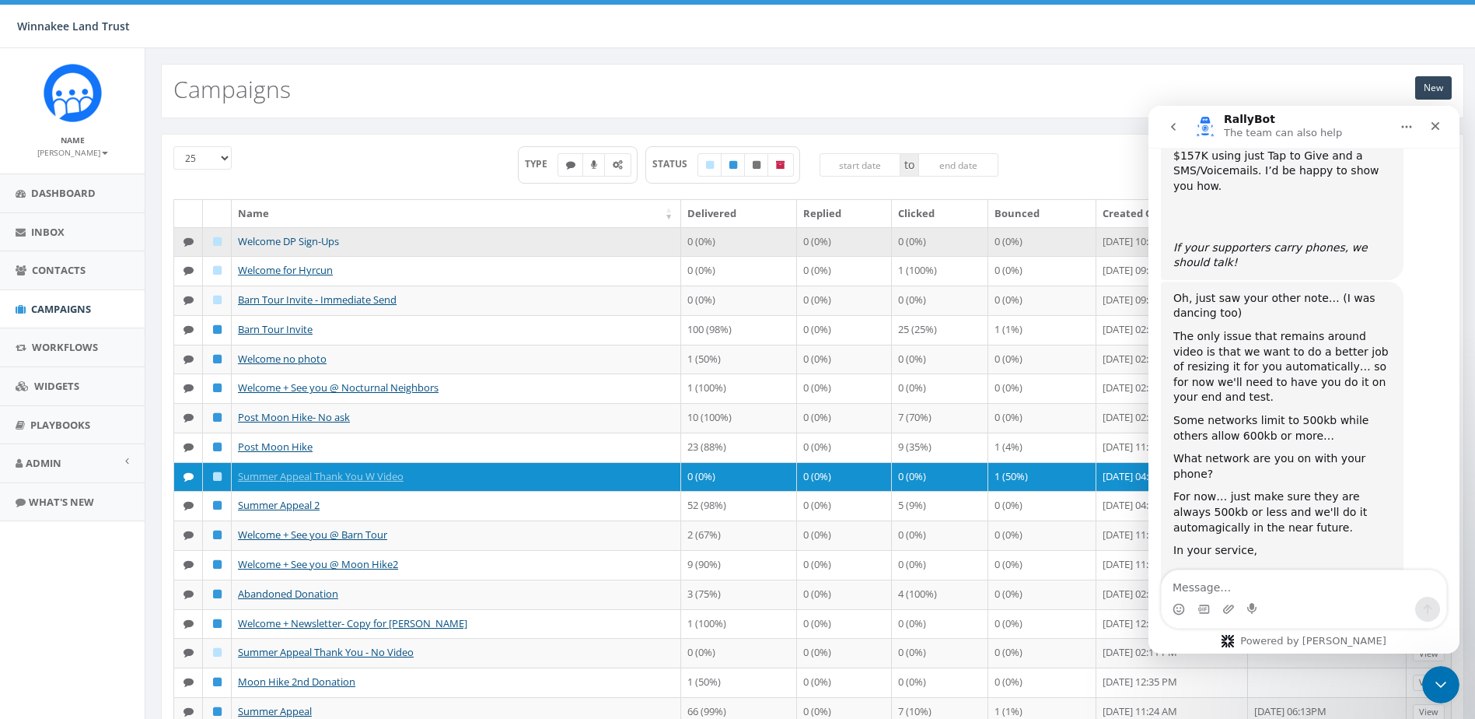
scroll to position [4867, 0]
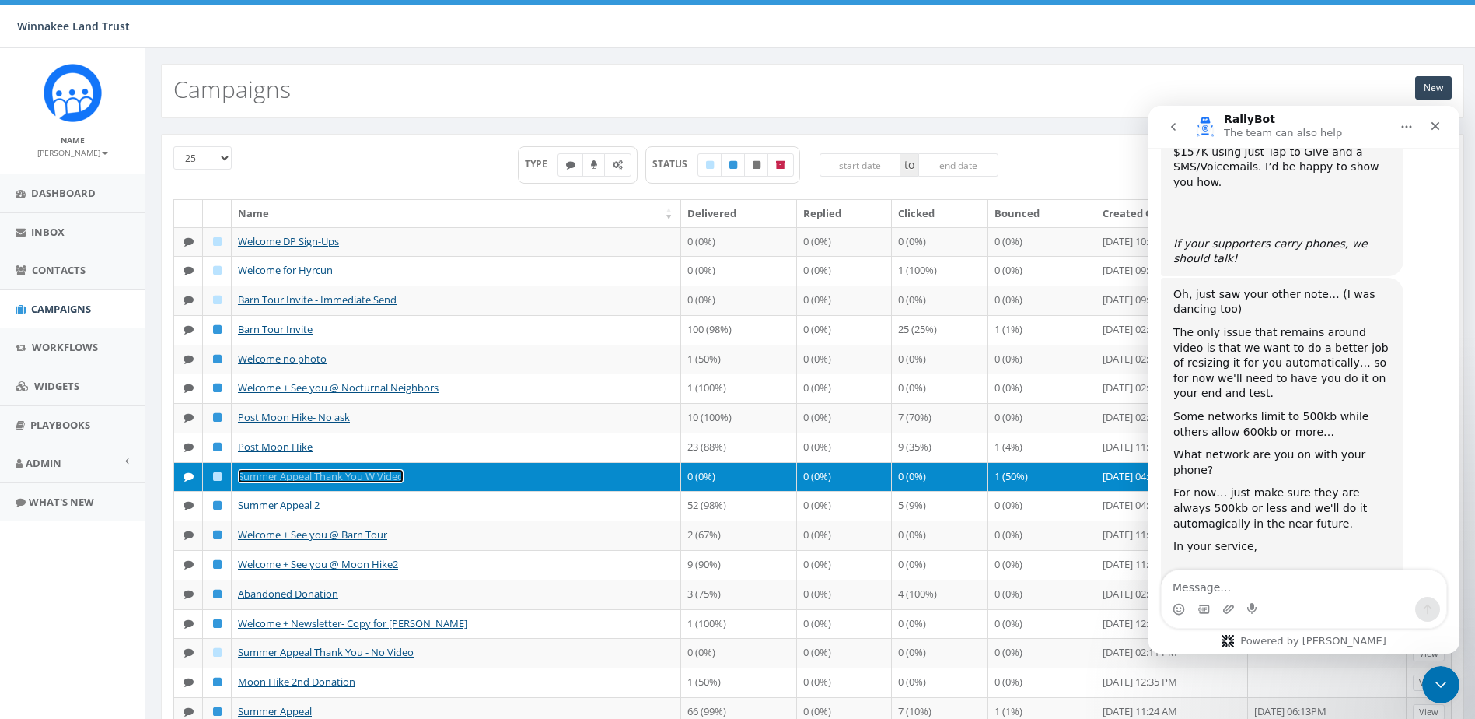
click at [291, 478] on link "Summer Appeal Thank You W Video" at bounding box center [321, 476] width 166 height 14
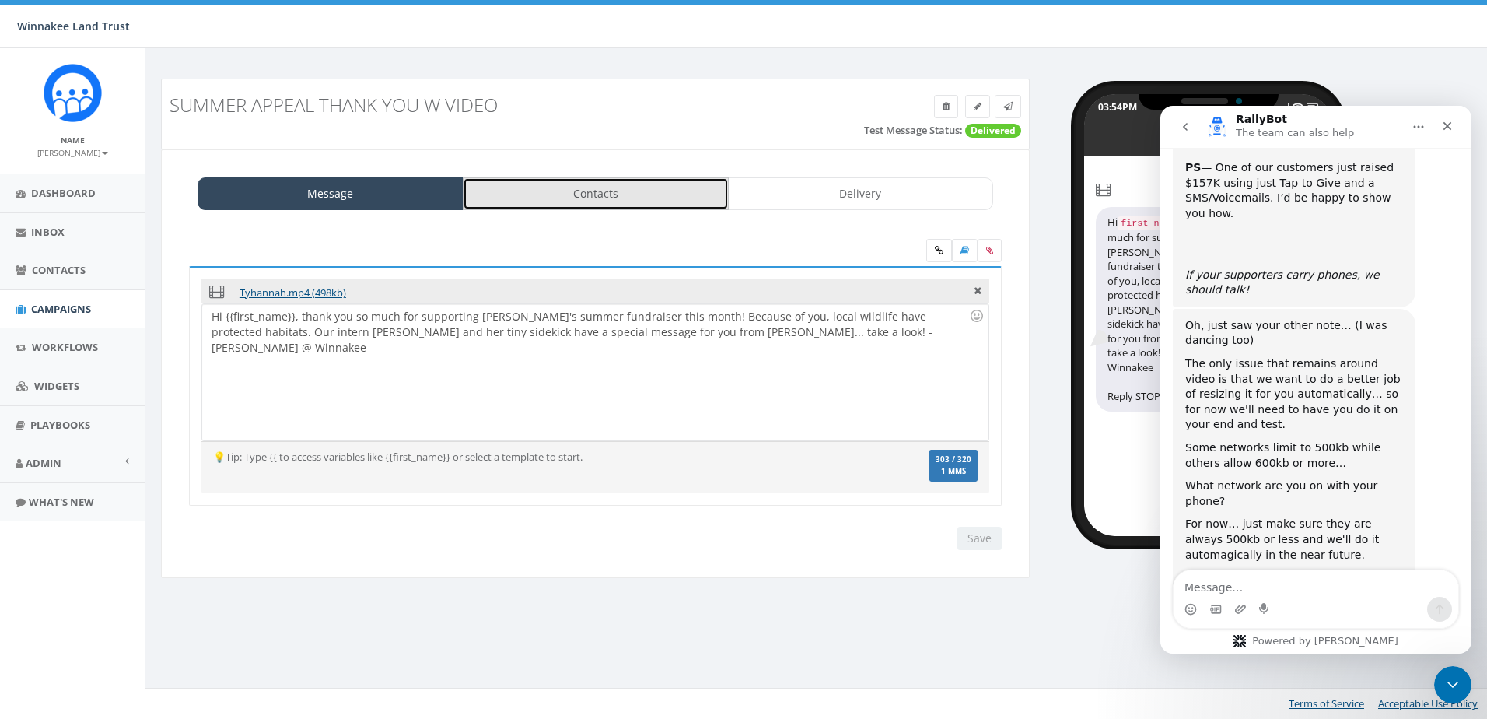
click at [564, 190] on link "Contacts" at bounding box center [596, 193] width 266 height 33
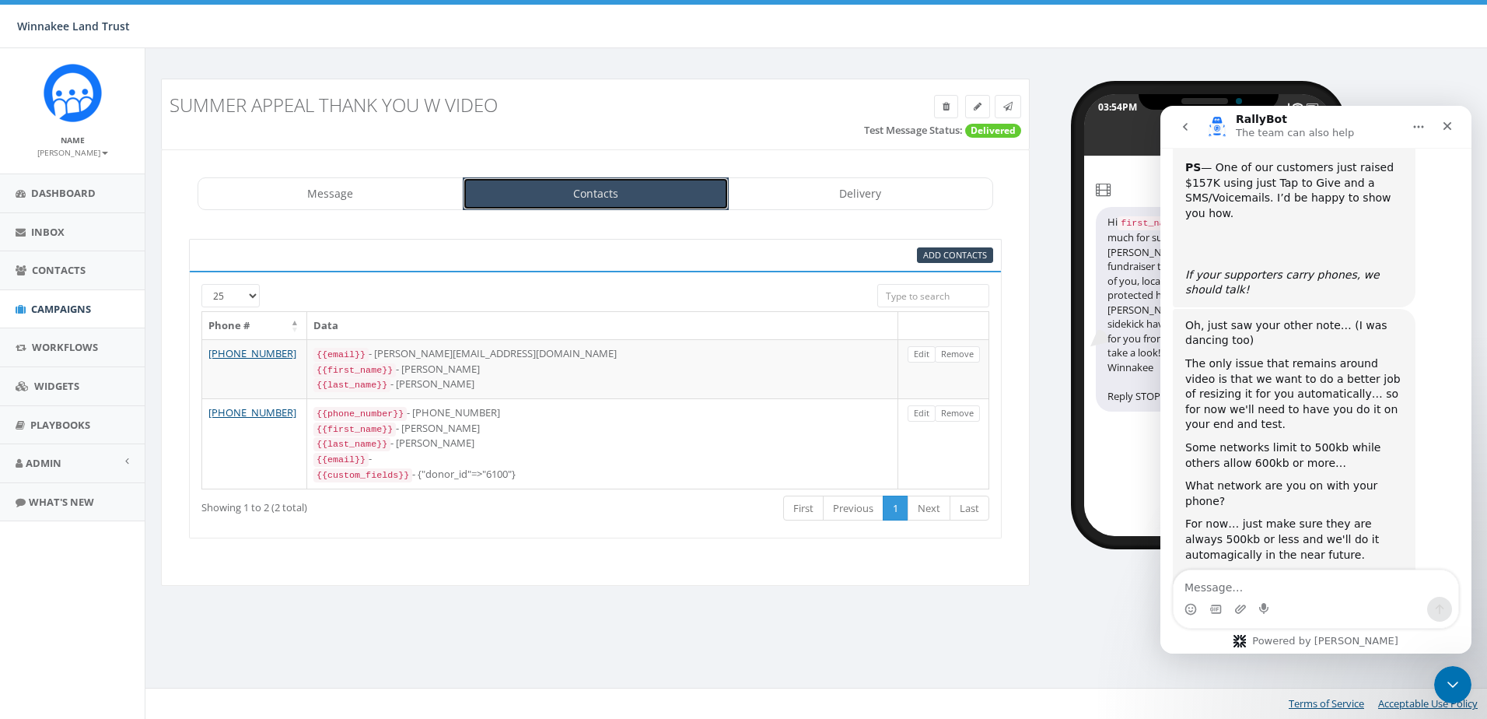
scroll to position [4867, 0]
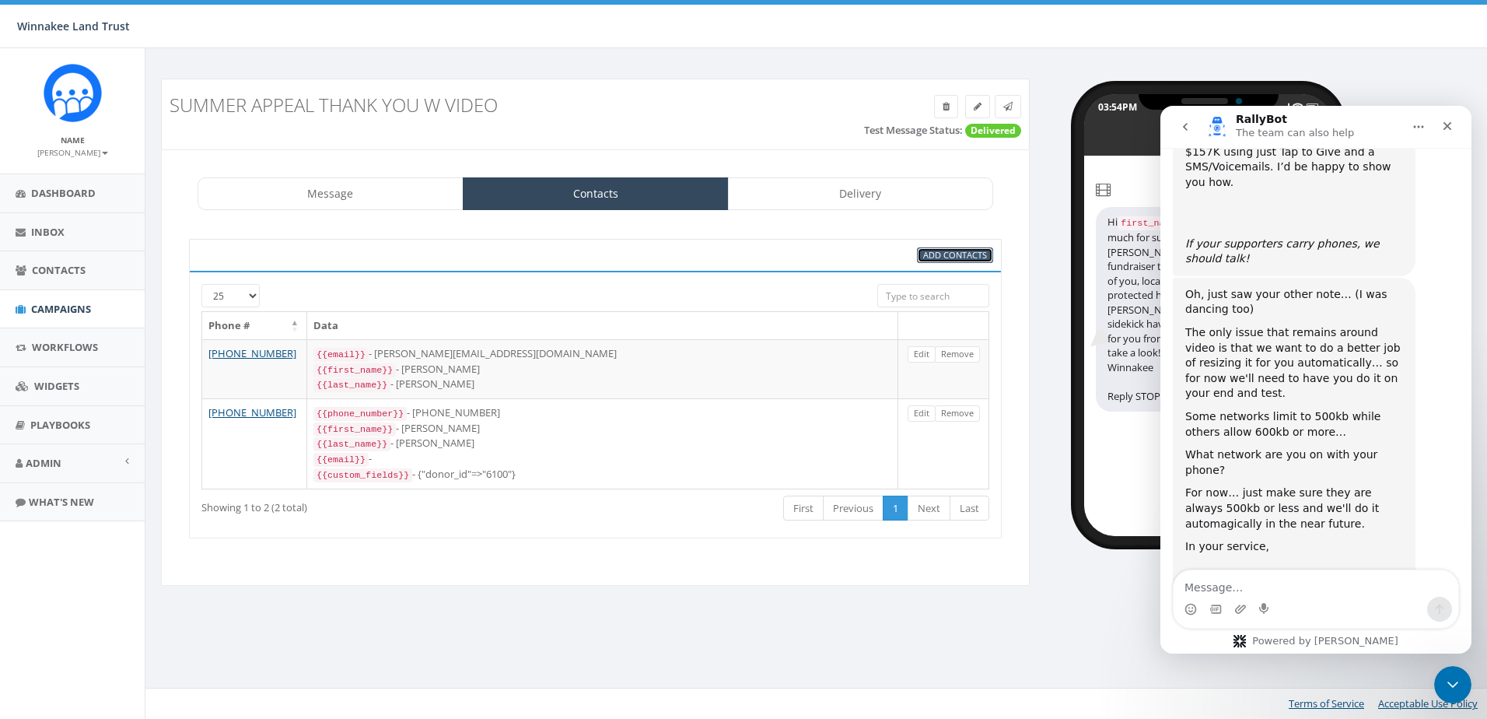
click at [952, 255] on span "Add Contacts" at bounding box center [955, 255] width 64 height 12
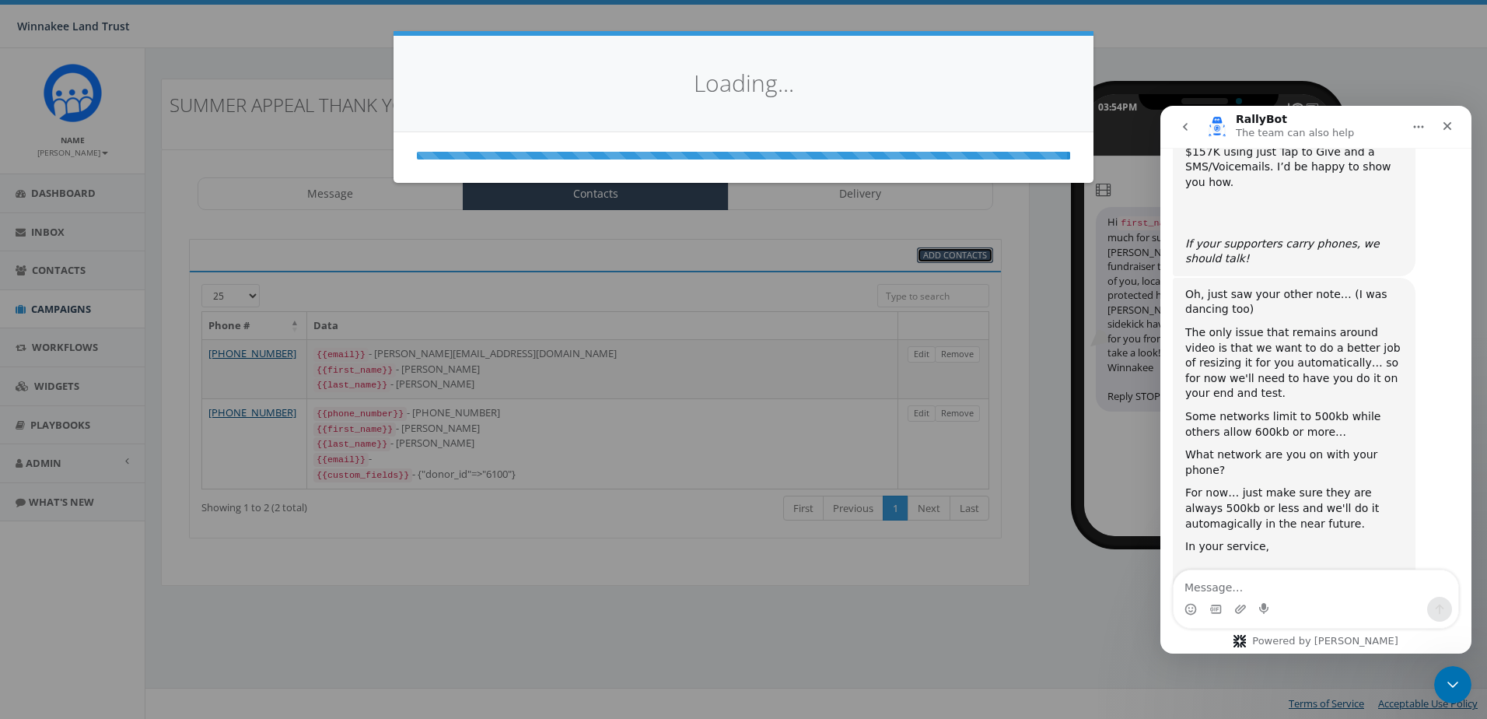
select select
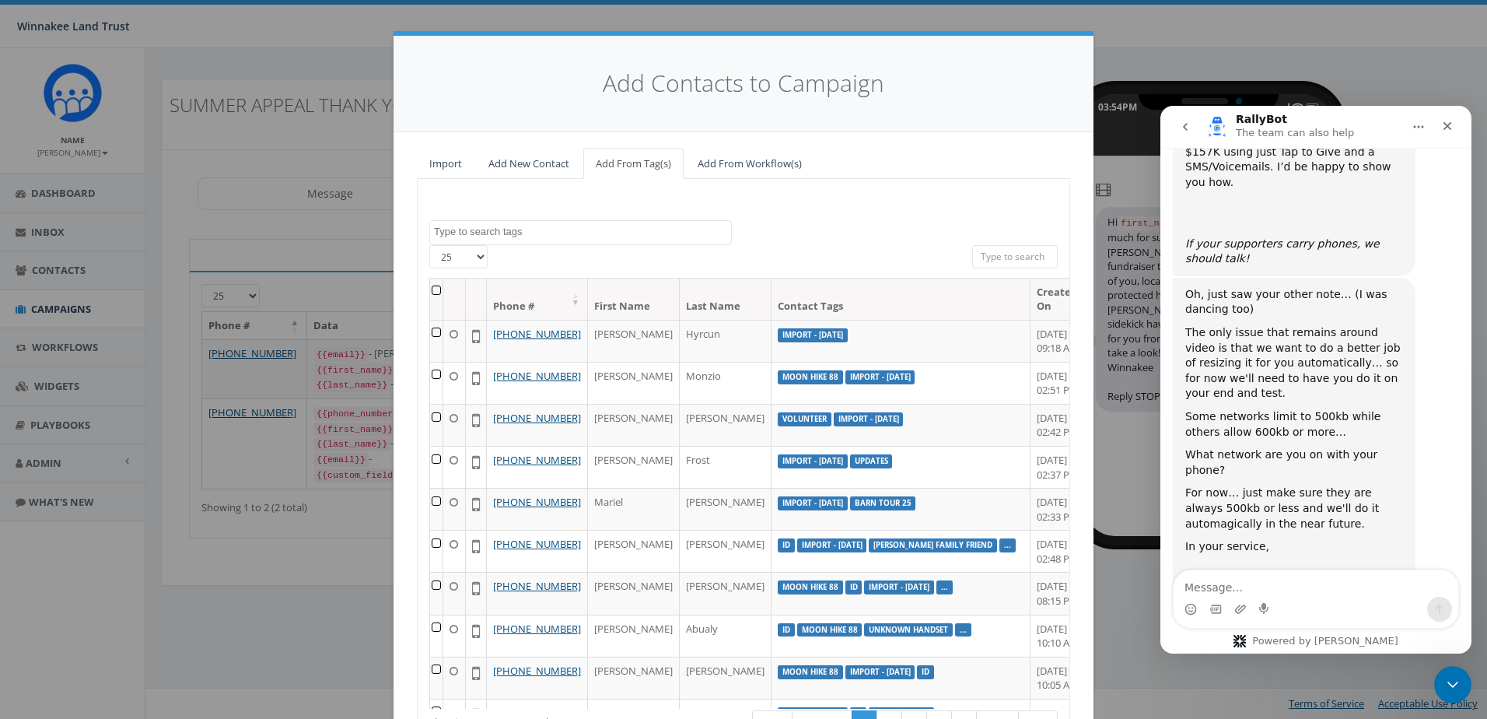
click at [579, 229] on textarea "Search" at bounding box center [582, 232] width 297 height 14
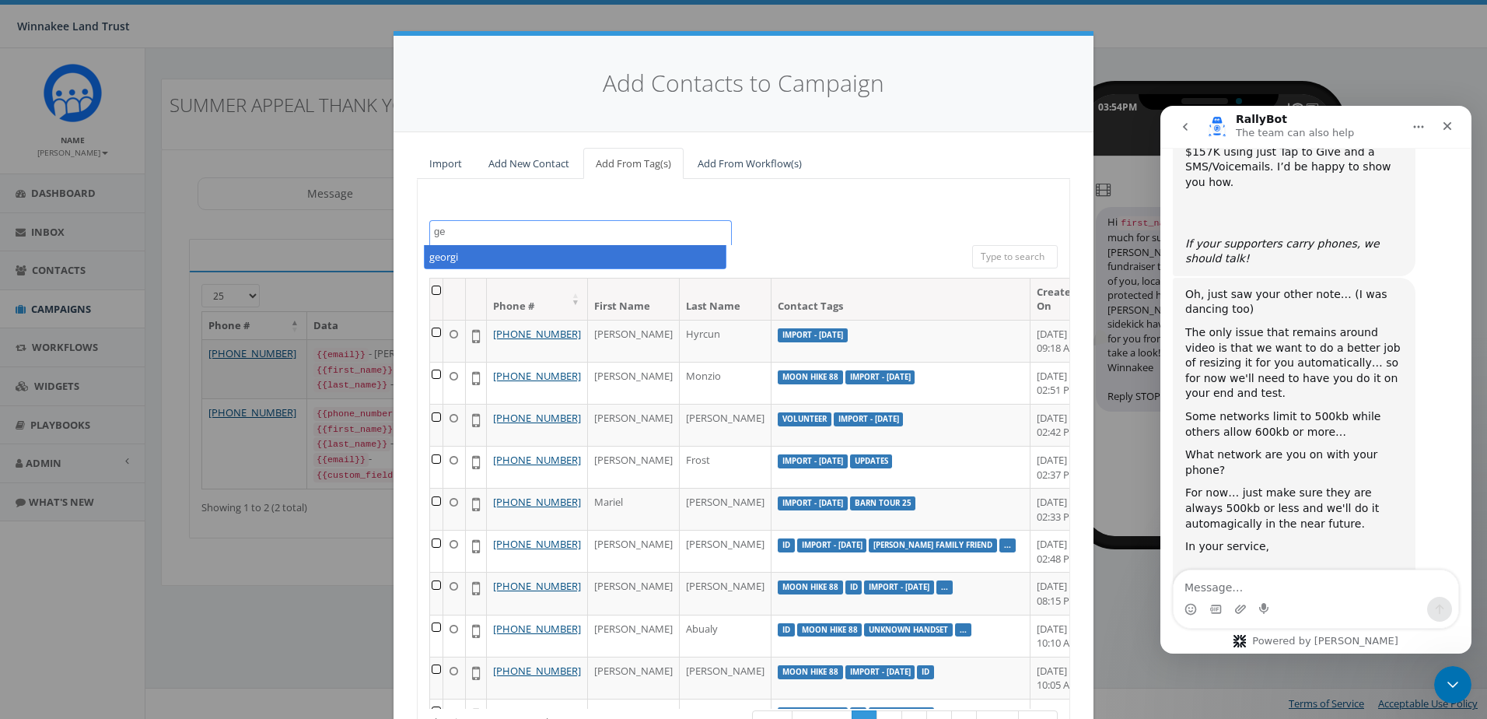
type textarea "g"
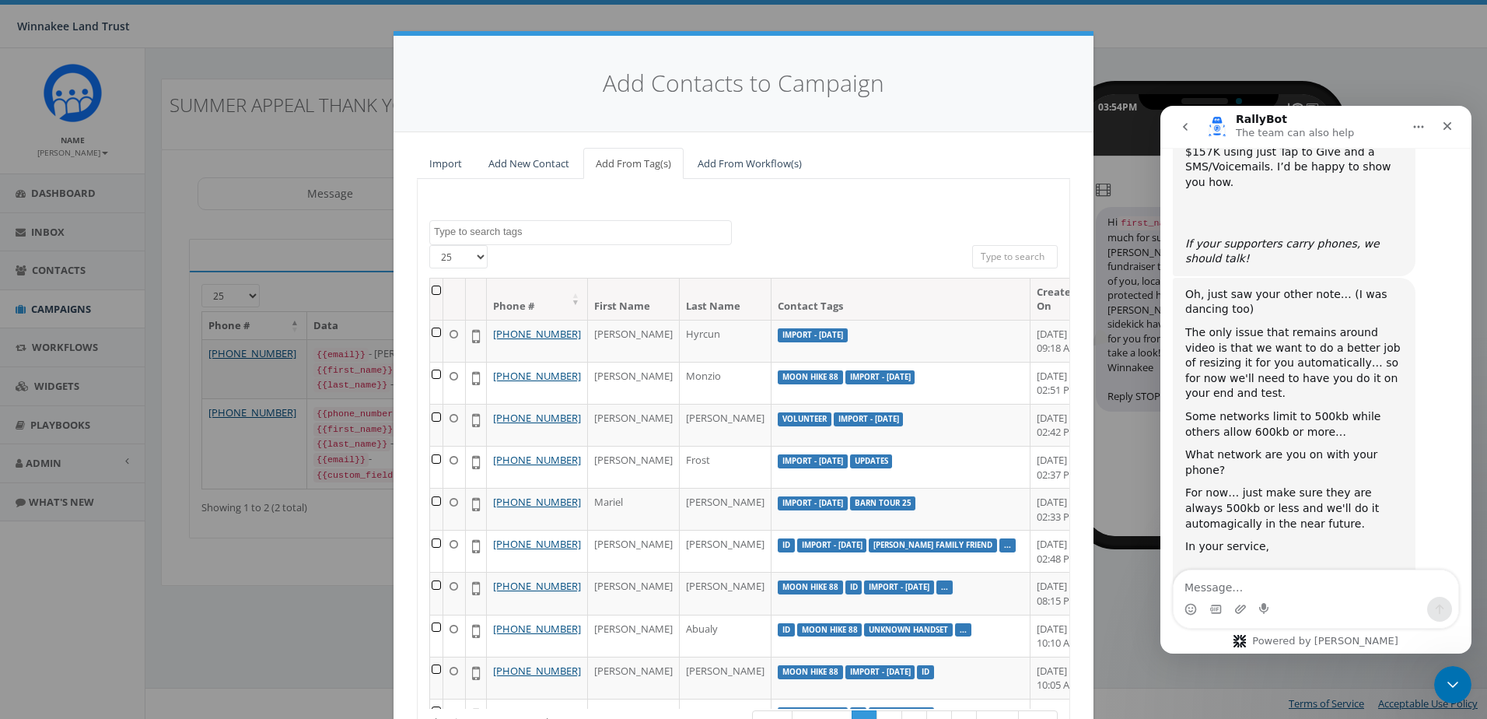
click at [1019, 257] on input "search" at bounding box center [1015, 256] width 86 height 23
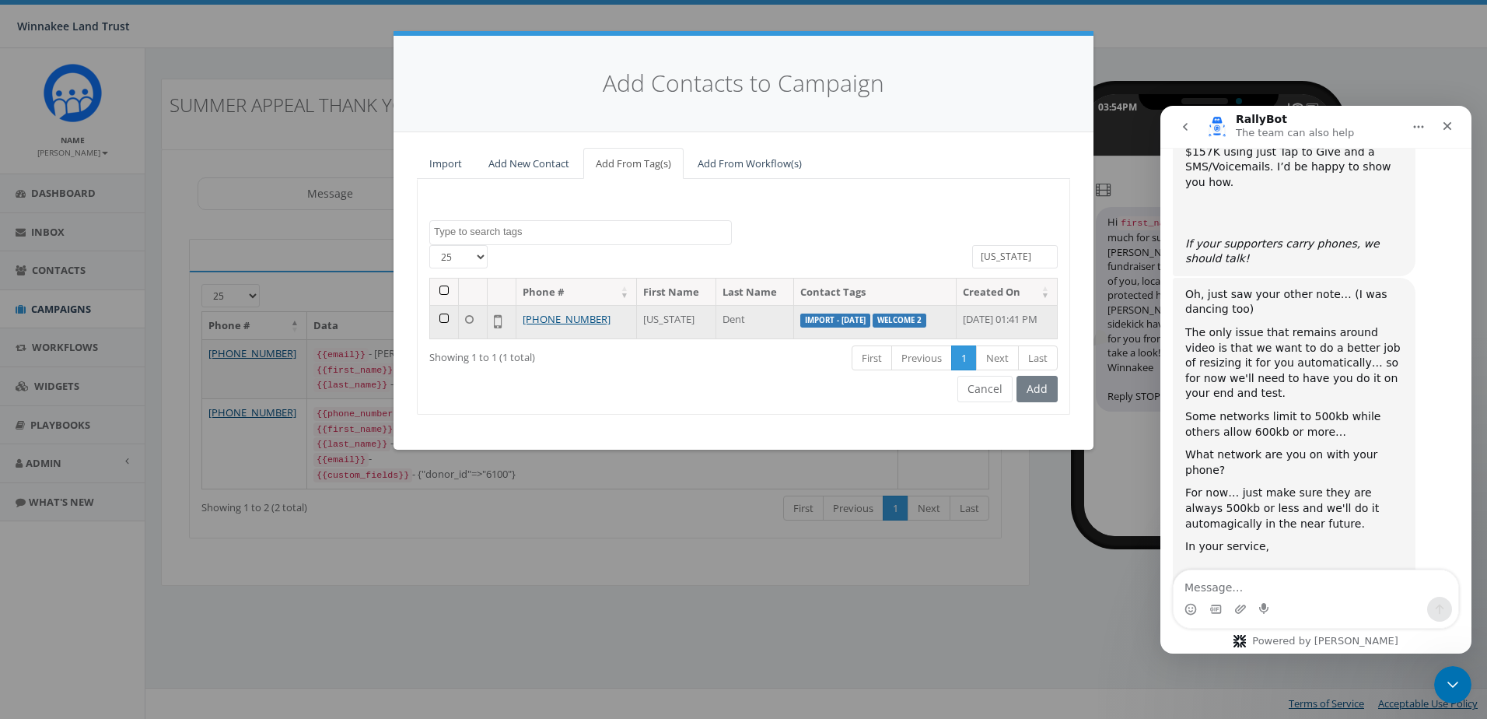
type input "georgia"
click at [444, 318] on td at bounding box center [444, 321] width 29 height 33
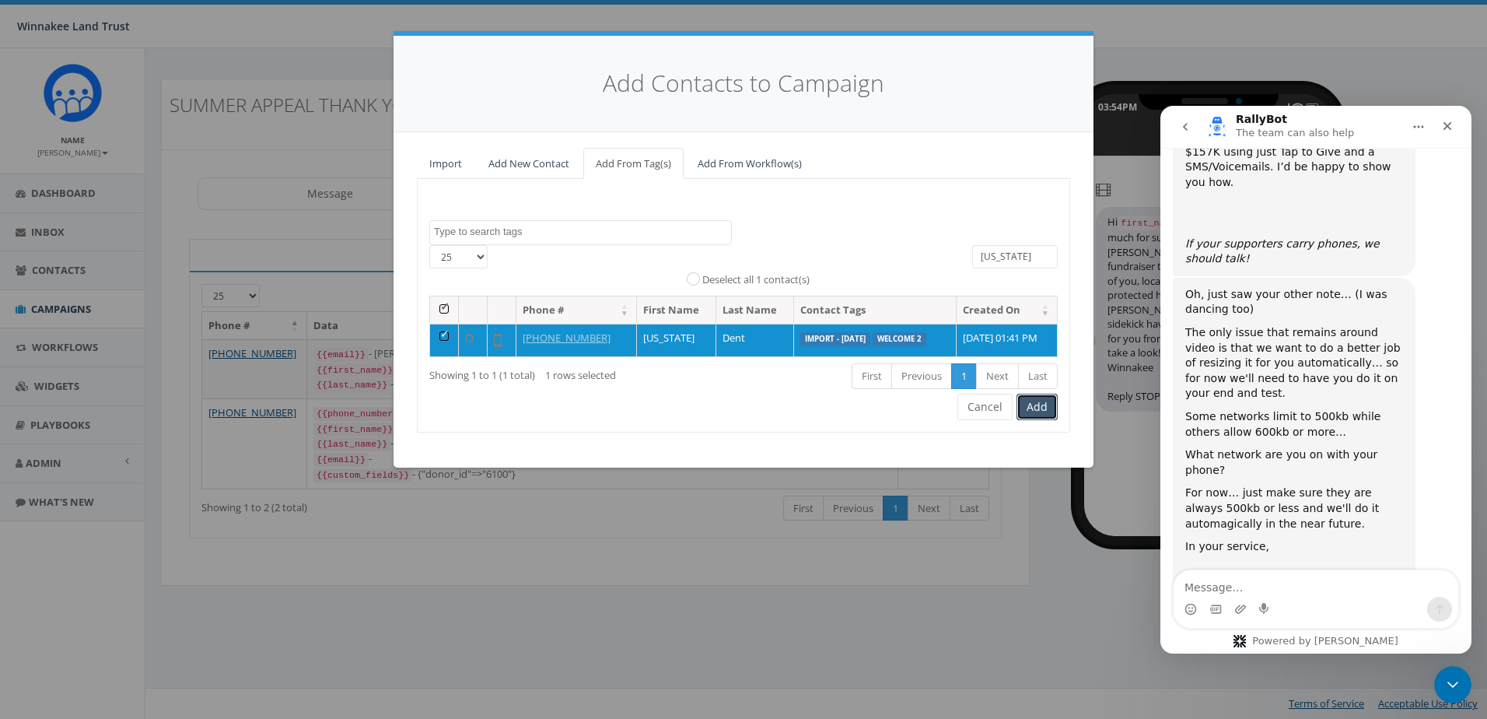
click at [1035, 412] on button "Add" at bounding box center [1036, 407] width 41 height 26
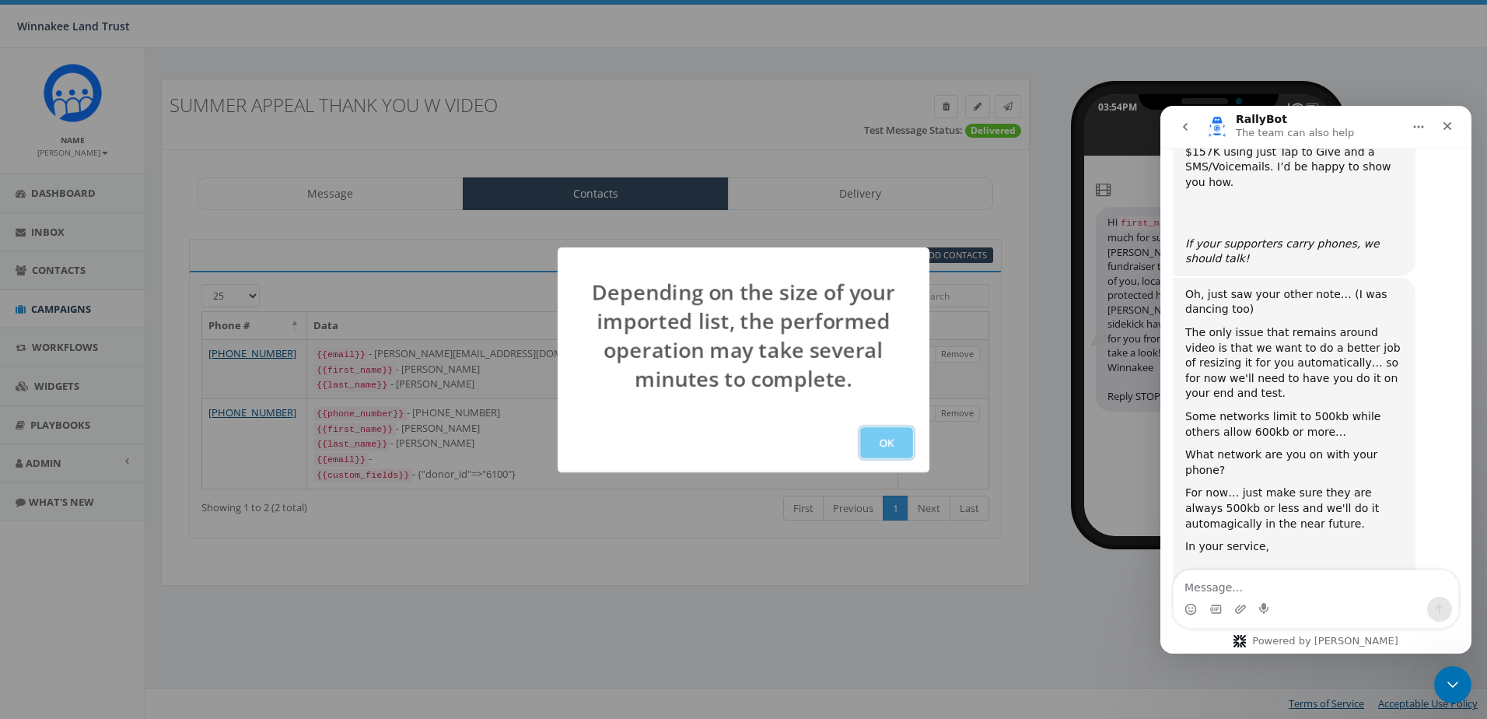
click at [884, 440] on button "OK" at bounding box center [886, 442] width 53 height 31
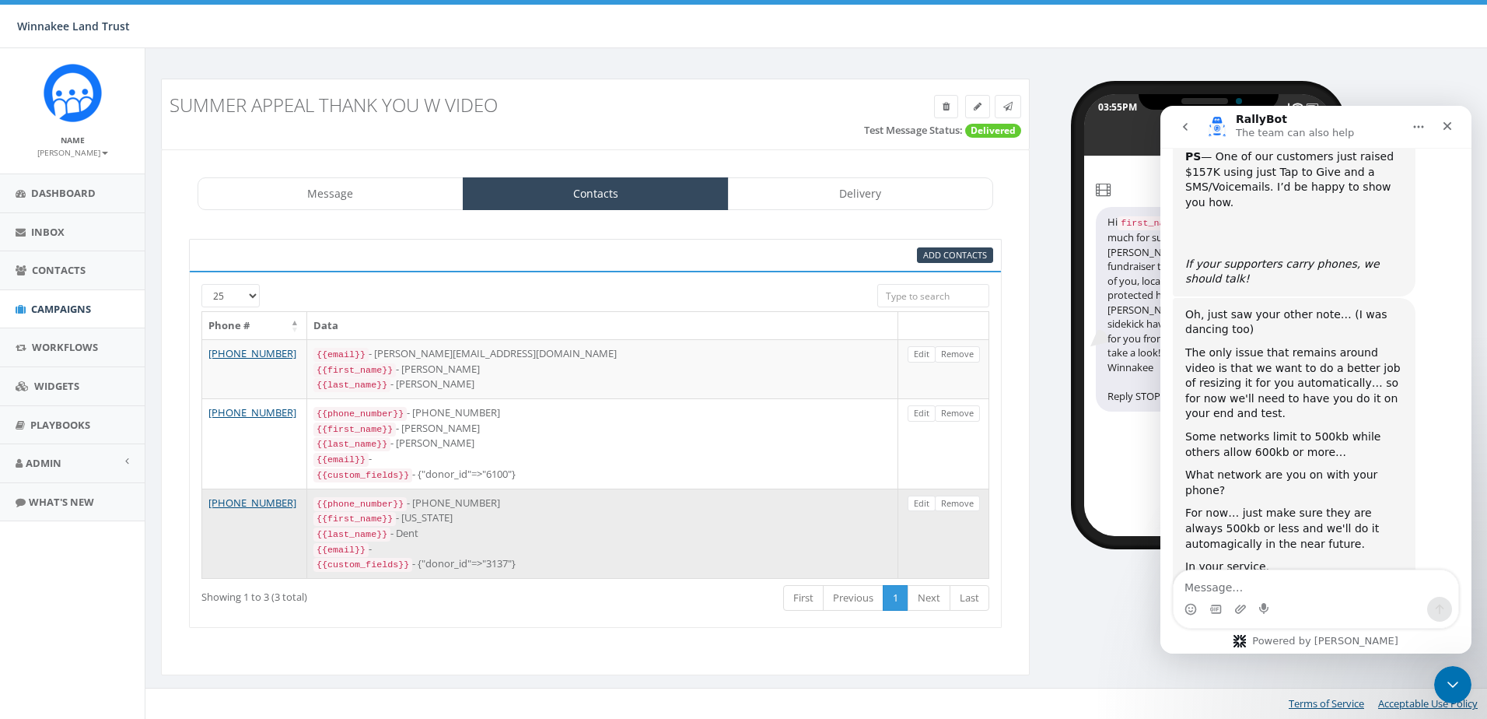
scroll to position [4867, 0]
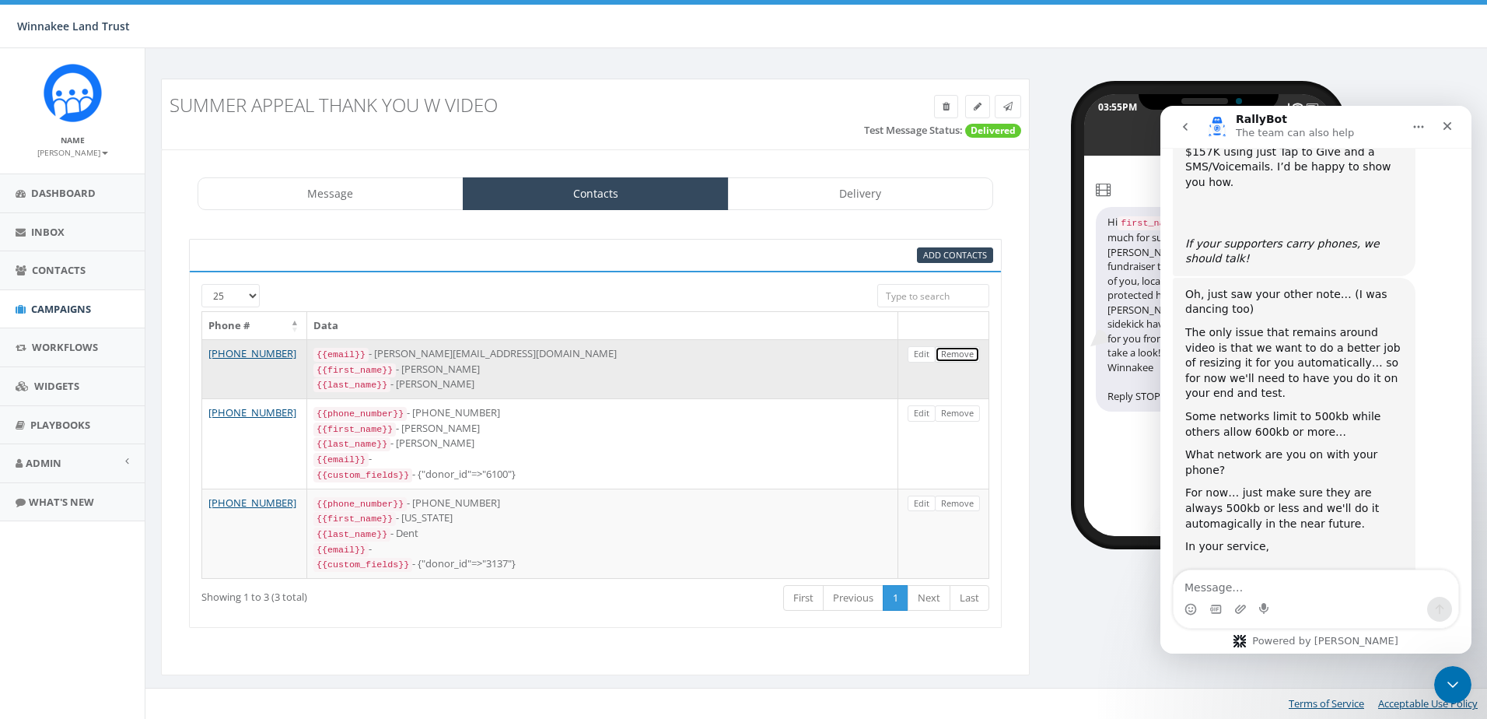
click at [960, 356] on link "Remove" at bounding box center [957, 354] width 45 height 16
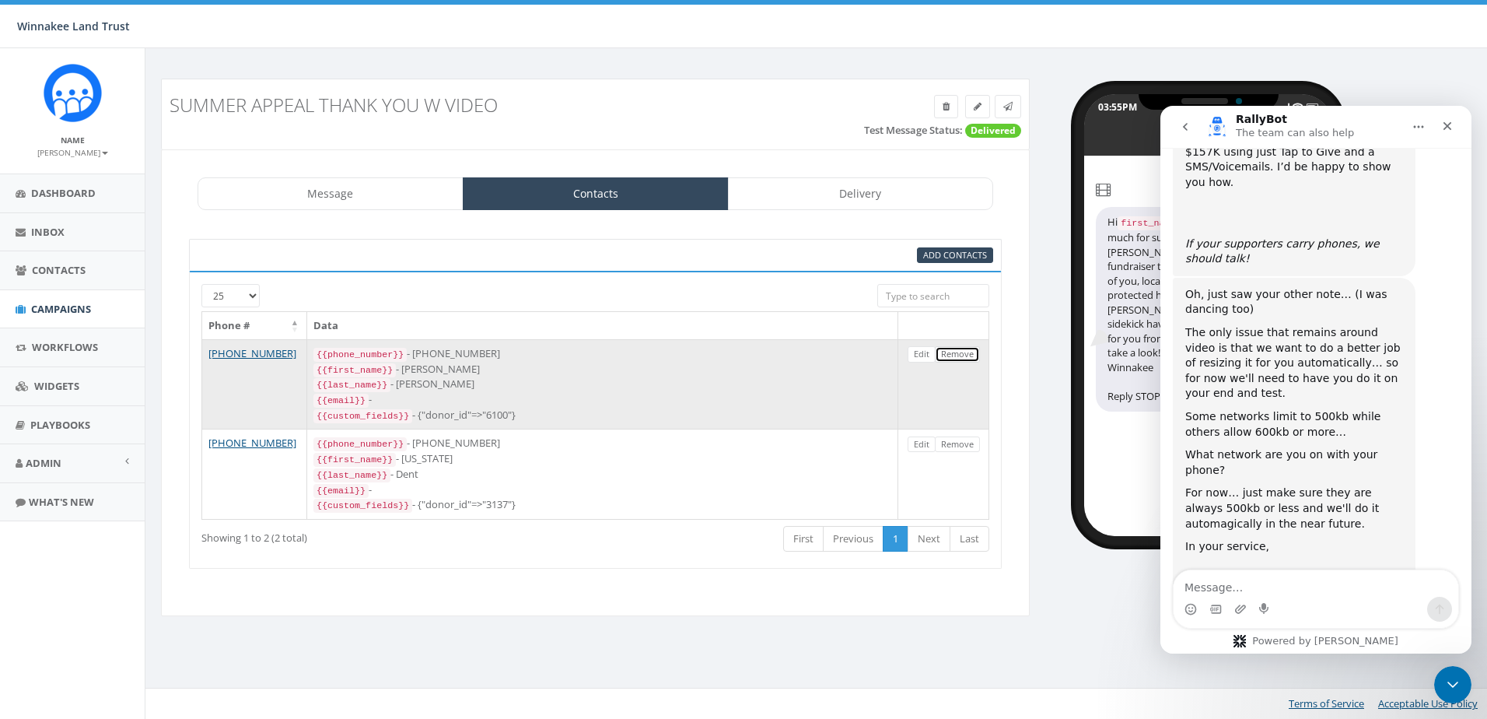
click at [971, 357] on link "Remove" at bounding box center [957, 354] width 45 height 16
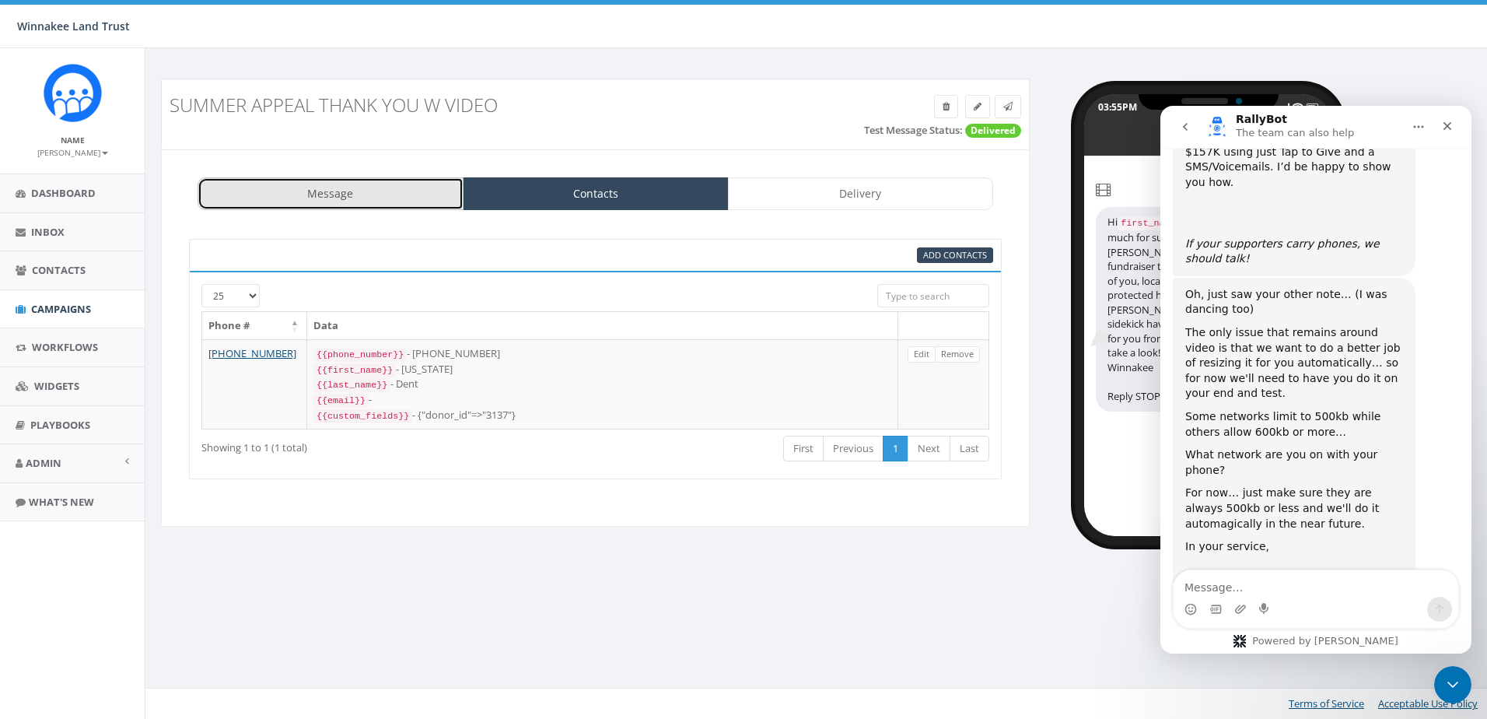
click at [369, 209] on link "Message" at bounding box center [331, 193] width 266 height 33
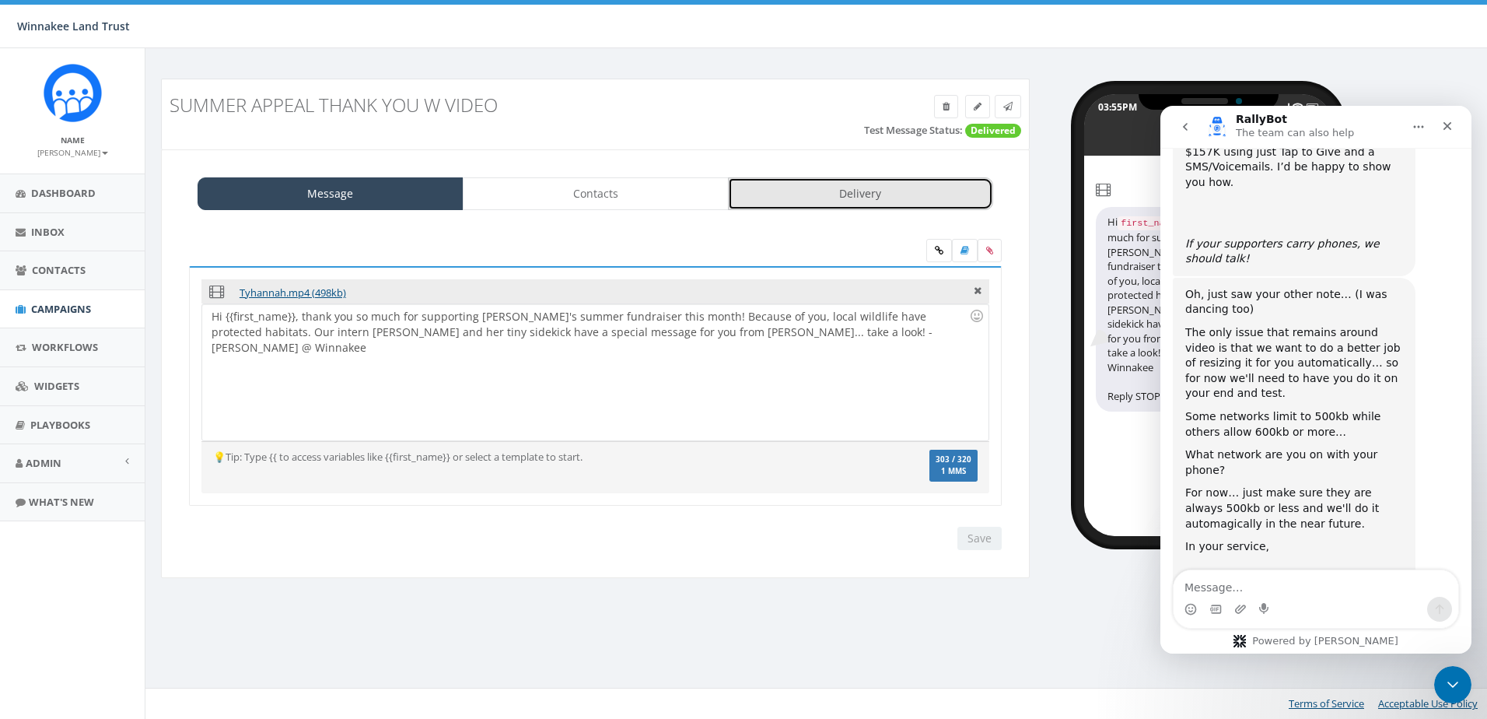
click at [917, 191] on link "Delivery" at bounding box center [861, 193] width 266 height 33
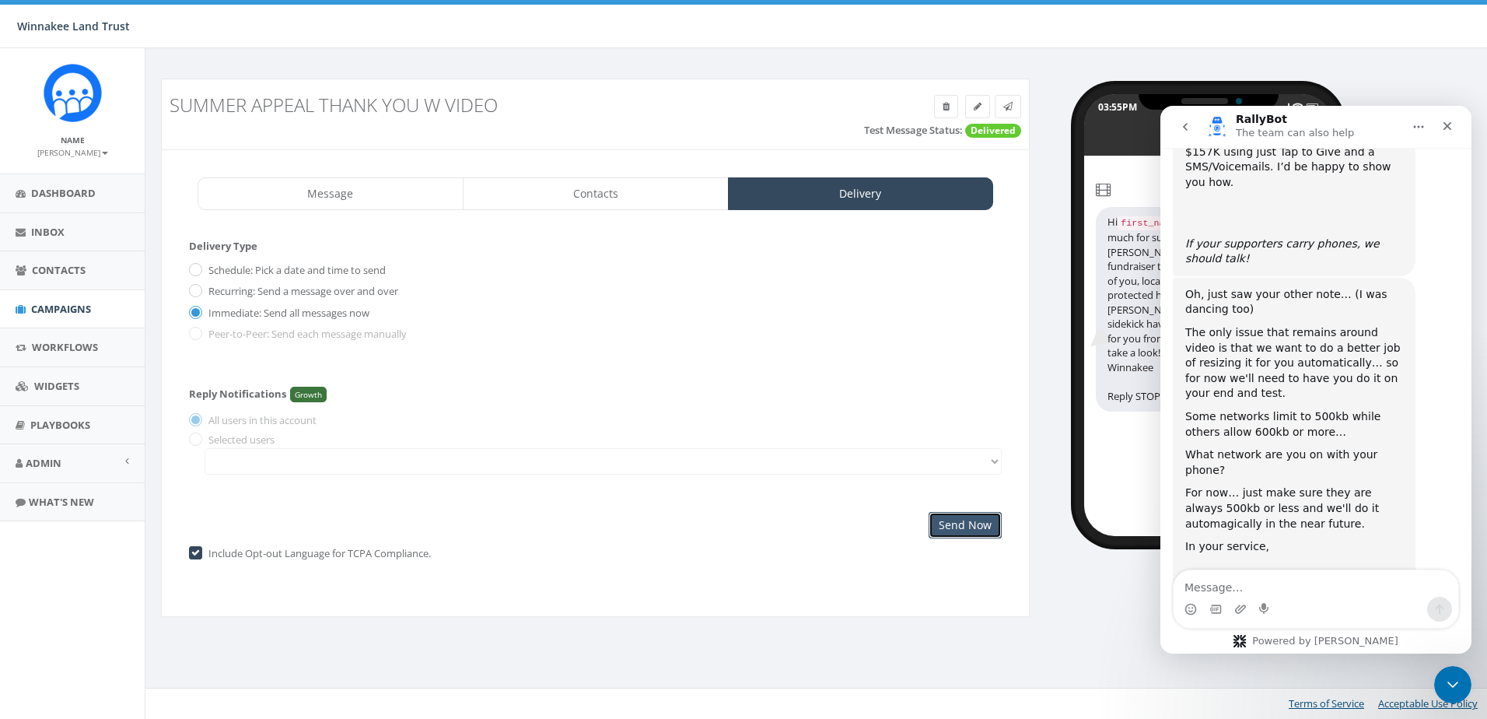
click at [950, 520] on input "Send Now" at bounding box center [965, 525] width 73 height 26
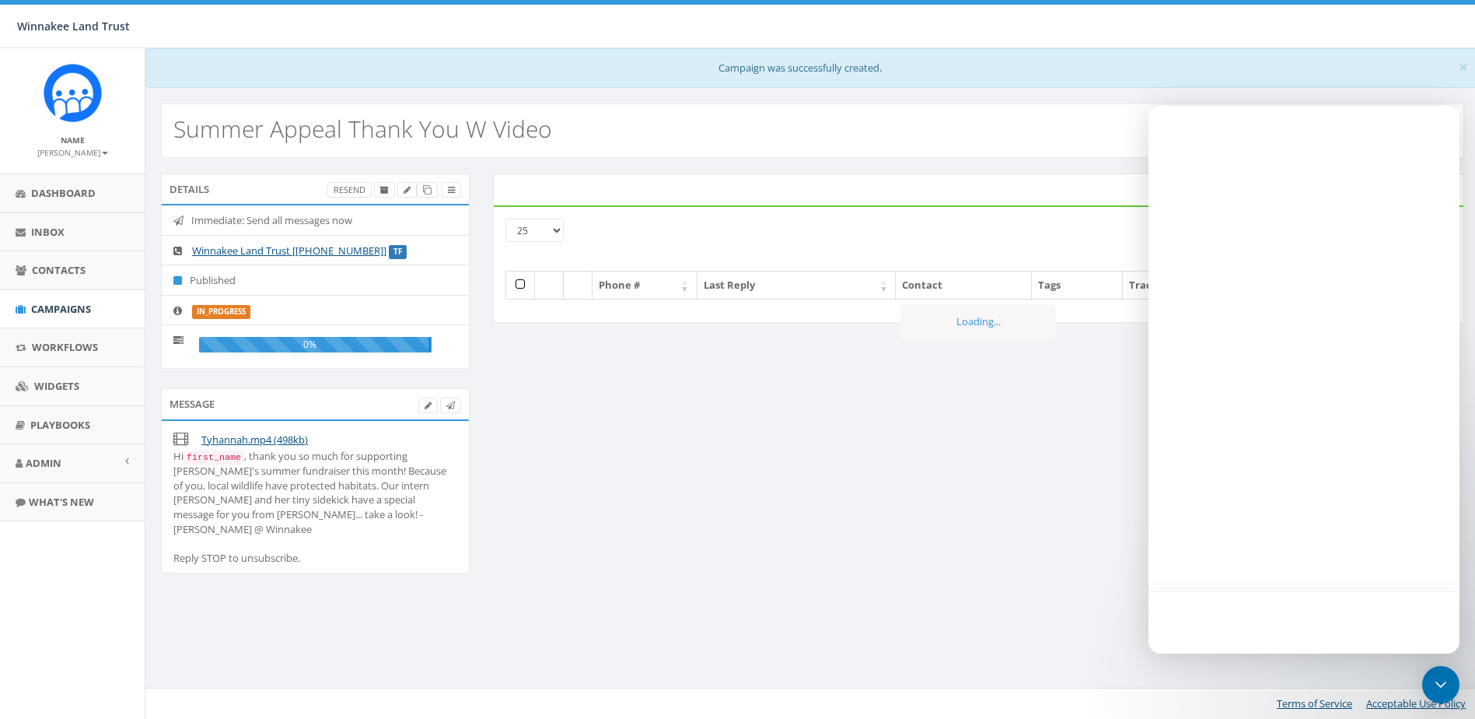
select select
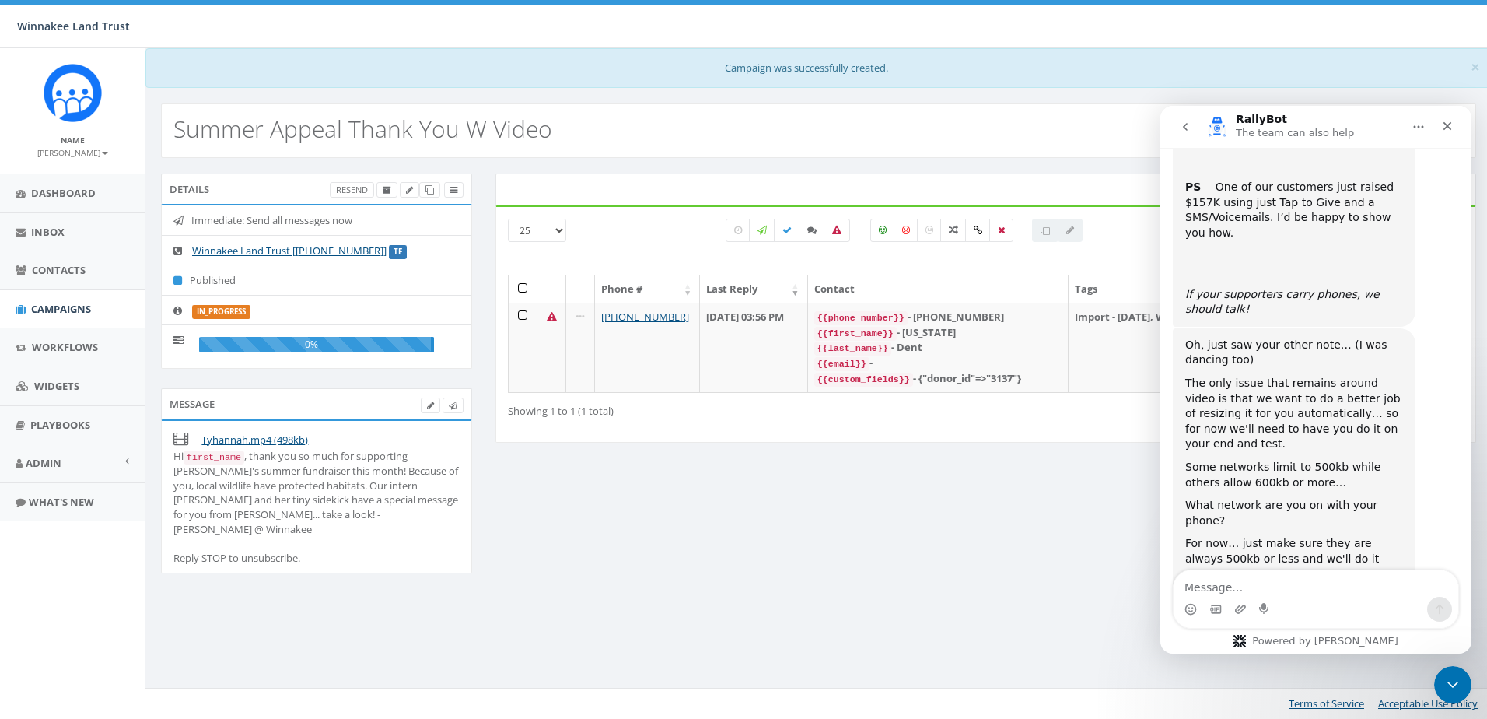
scroll to position [4867, 0]
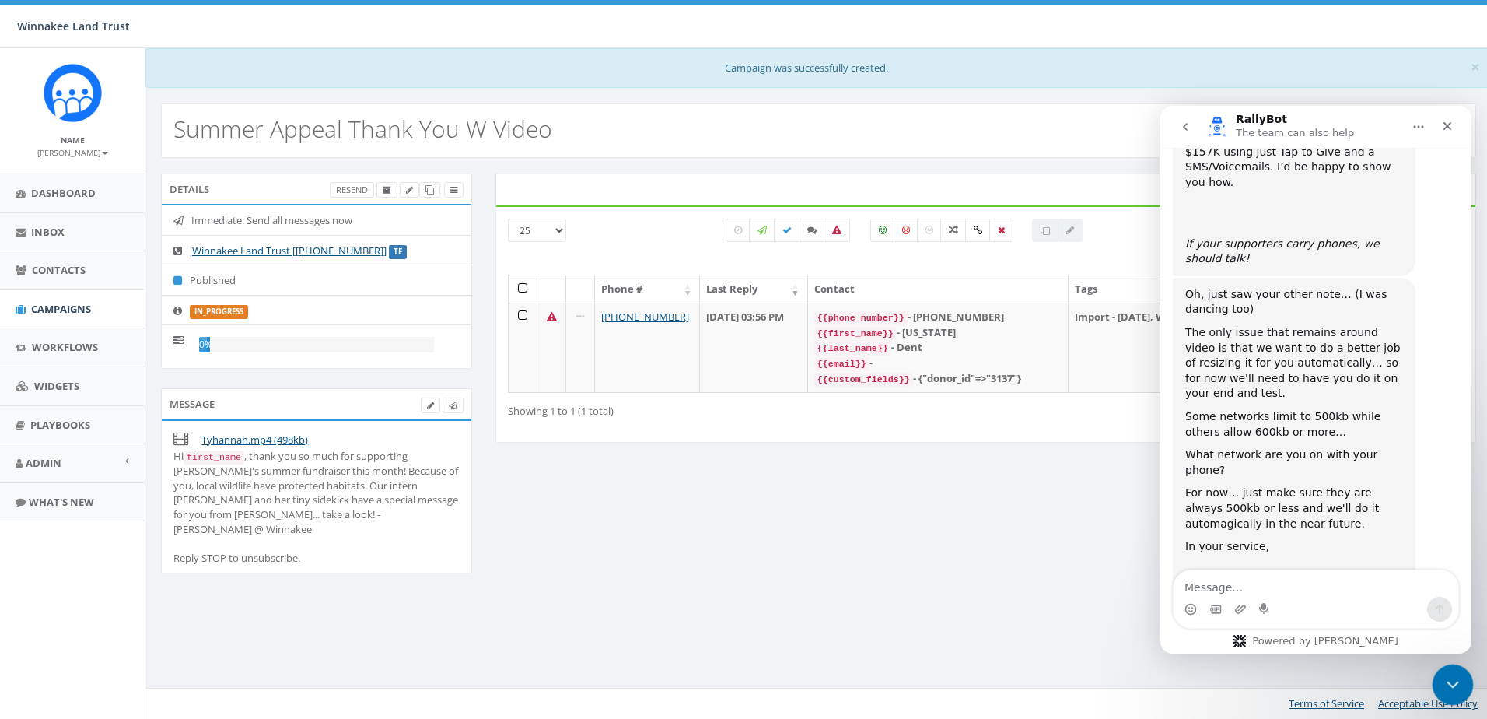
click at [1458, 678] on icon "Close Intercom Messenger" at bounding box center [1450, 682] width 19 height 19
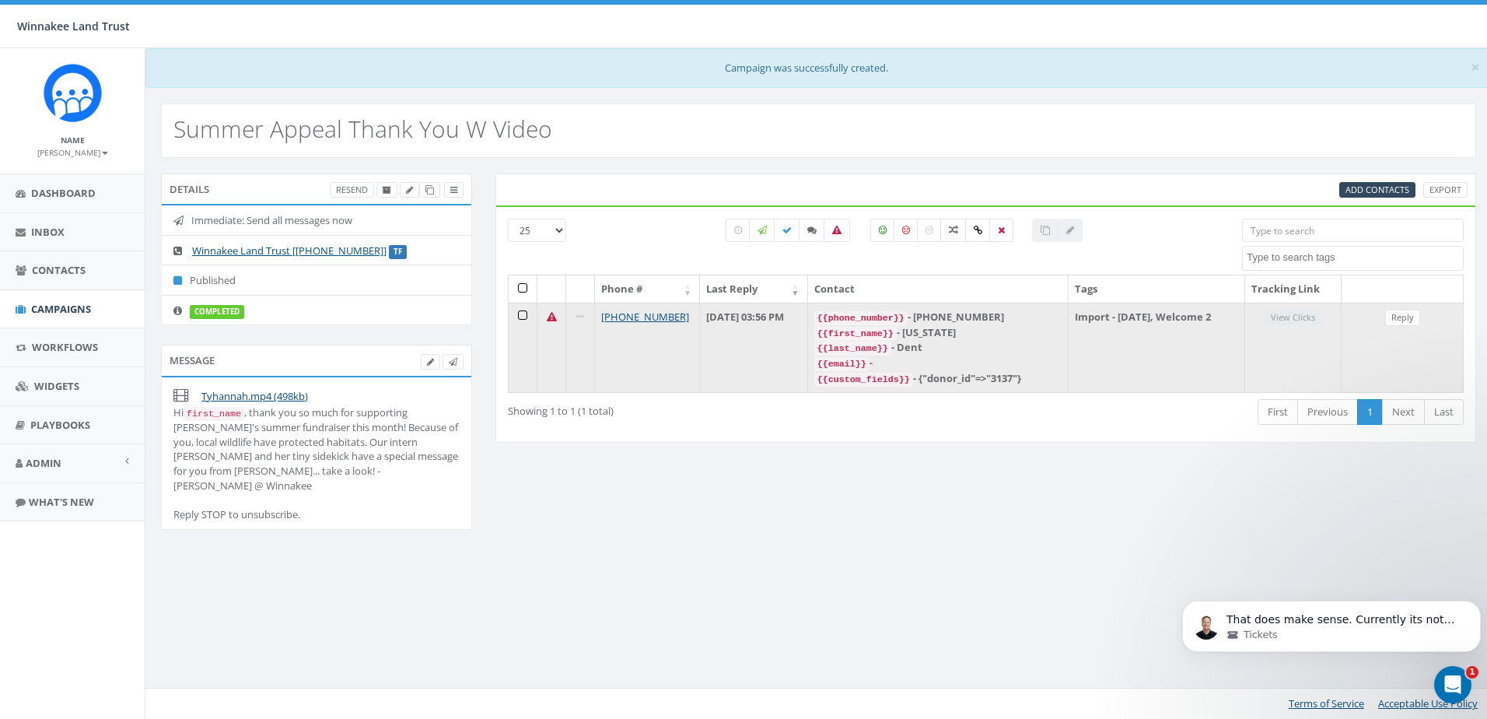
click at [554, 316] on icon at bounding box center [552, 317] width 10 height 10
click at [545, 318] on td at bounding box center [551, 348] width 29 height 90
click at [974, 338] on div "{{first_name}} - Georgia" at bounding box center [937, 333] width 247 height 16
click at [972, 320] on div "{{phone_number}} - +19143887795" at bounding box center [937, 318] width 247 height 16
click at [639, 317] on link "[PHONE_NUMBER]" at bounding box center [645, 317] width 88 height 14
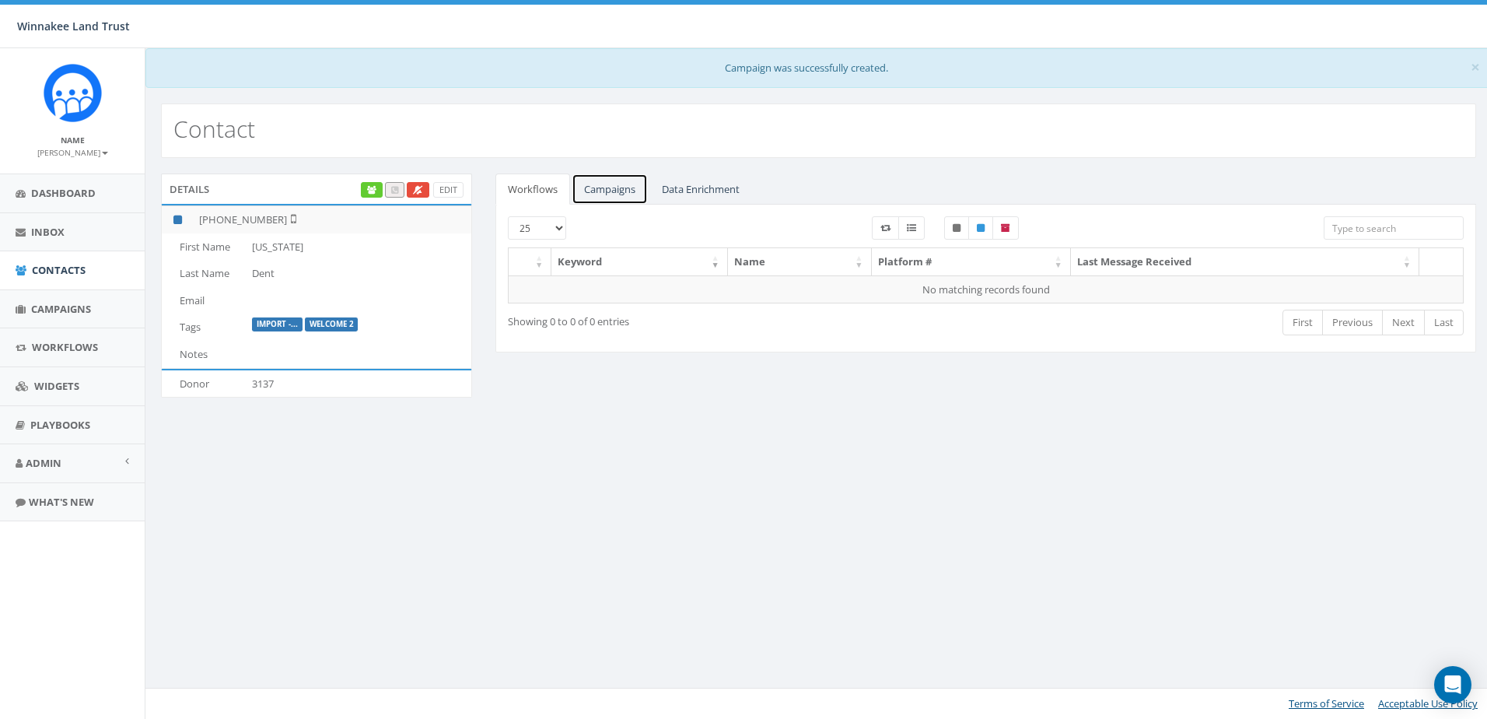
click at [618, 188] on link "Campaigns" at bounding box center [610, 189] width 76 height 32
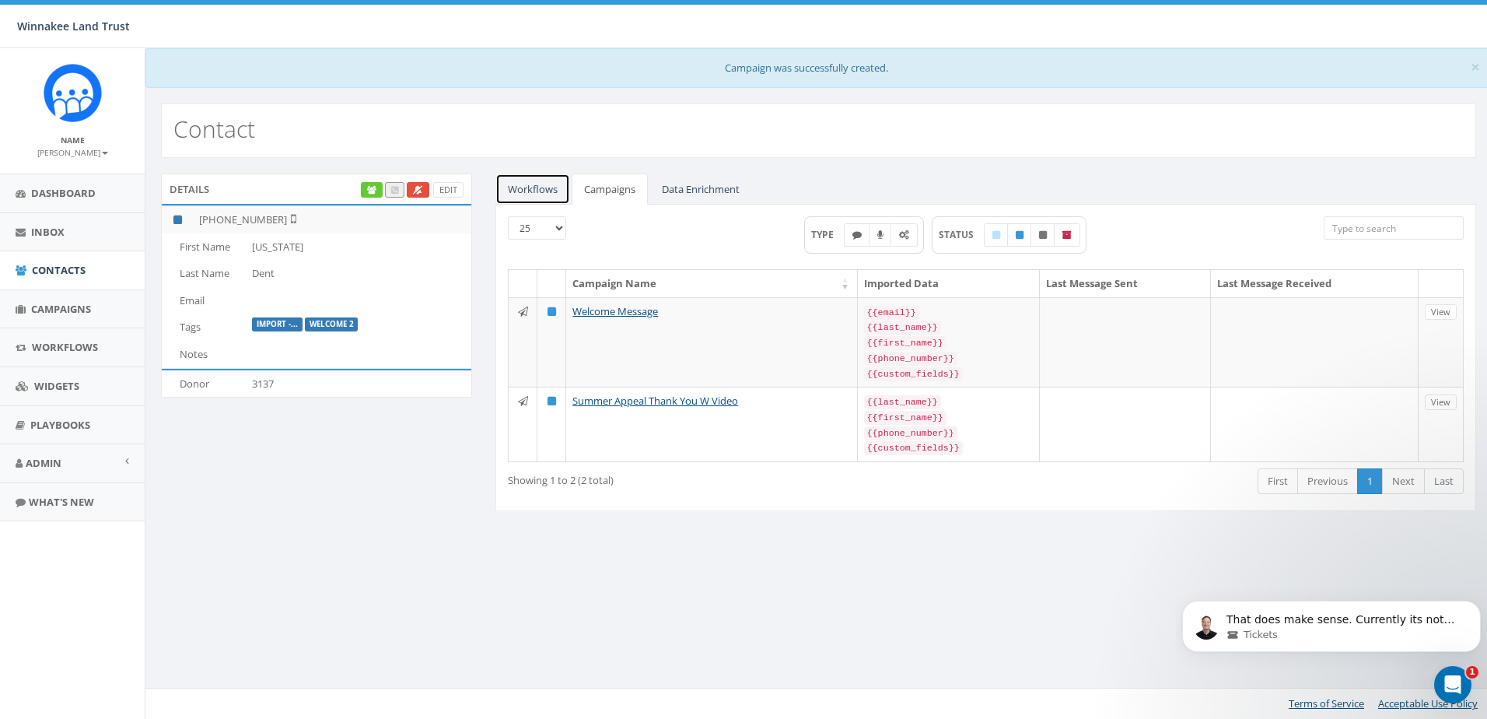
click at [517, 186] on link "Workflows" at bounding box center [532, 189] width 75 height 32
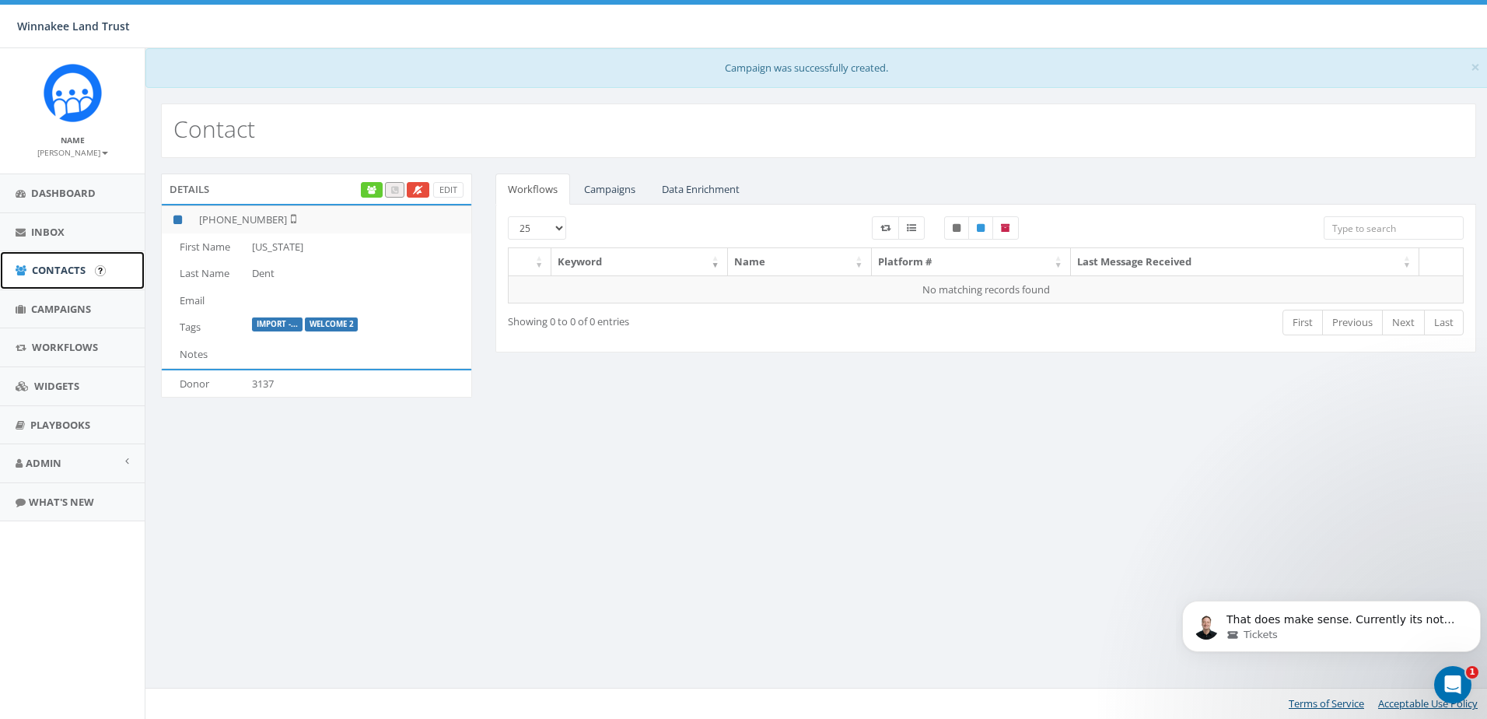
click at [70, 271] on span "Contacts" at bounding box center [59, 270] width 54 height 14
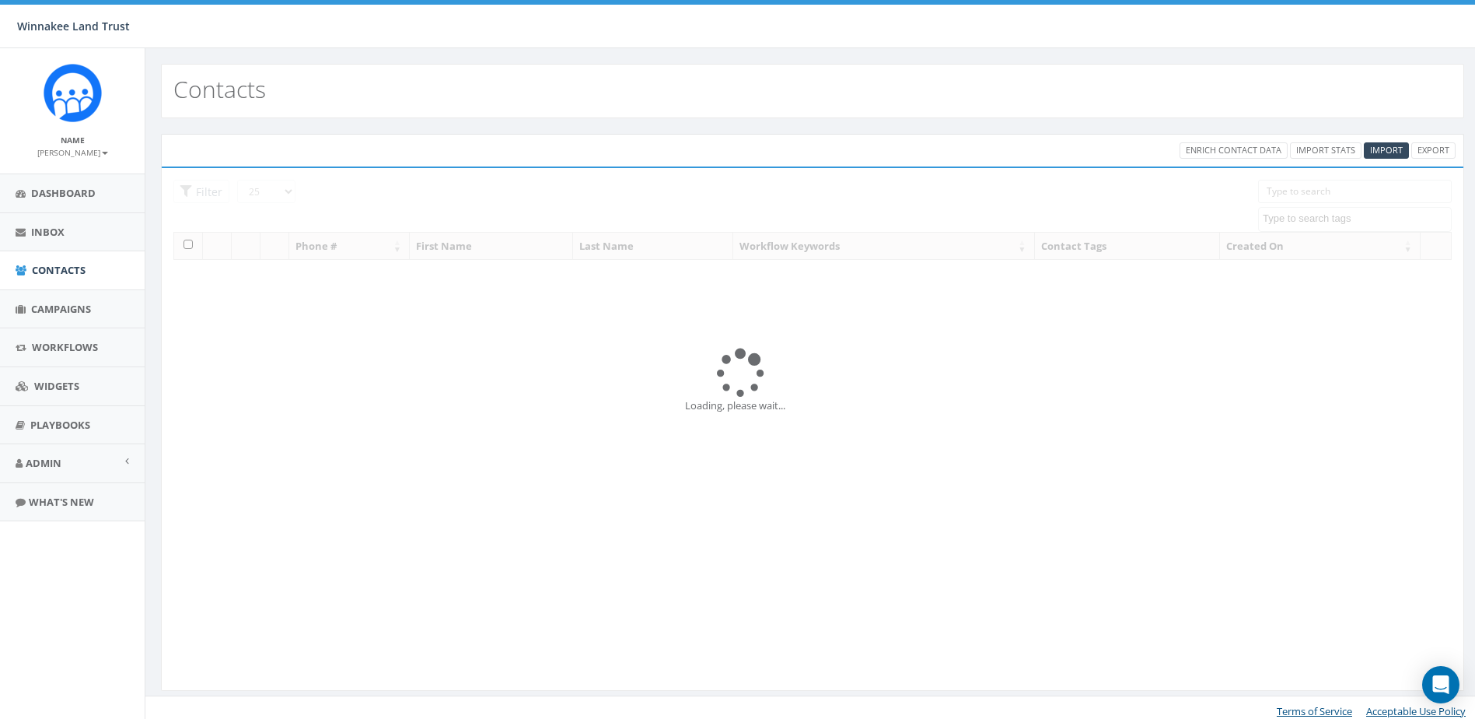
select select
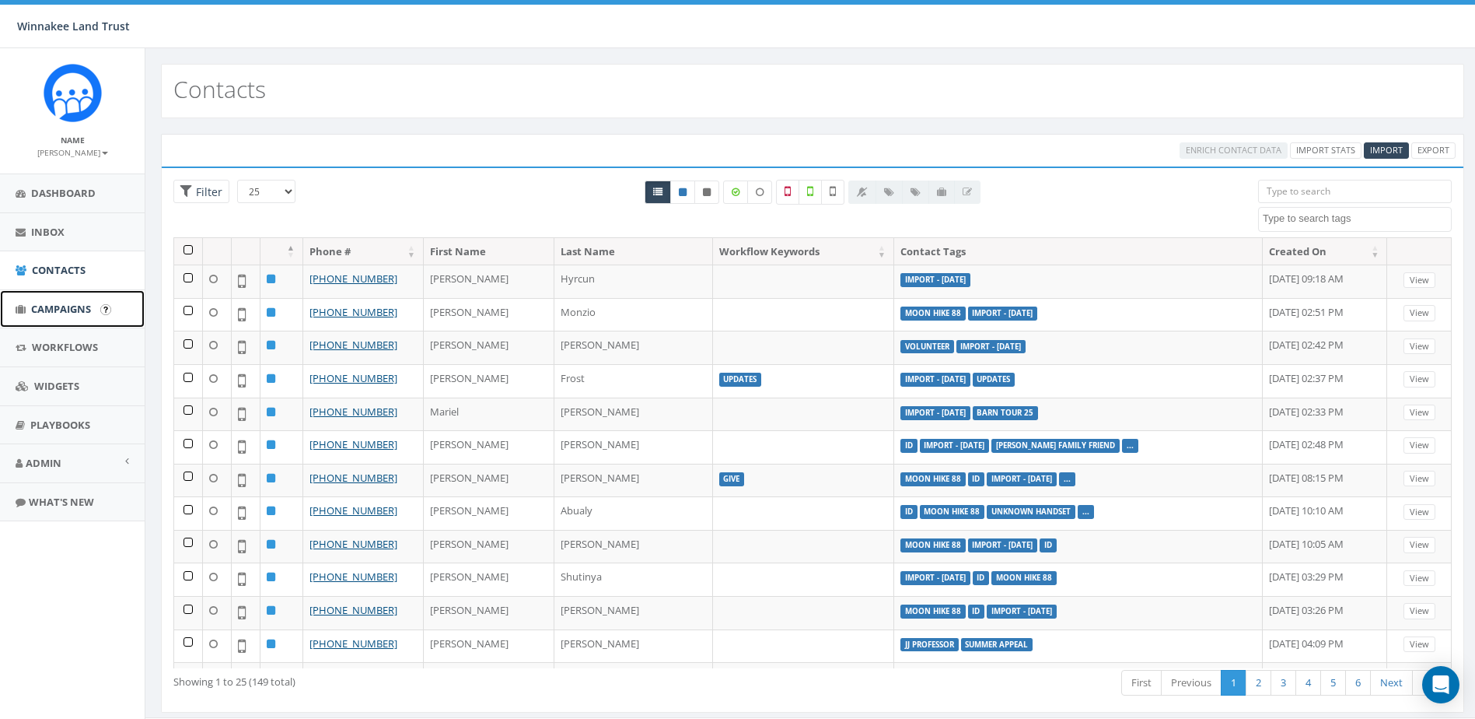
click at [34, 302] on span "Campaigns" at bounding box center [61, 309] width 60 height 14
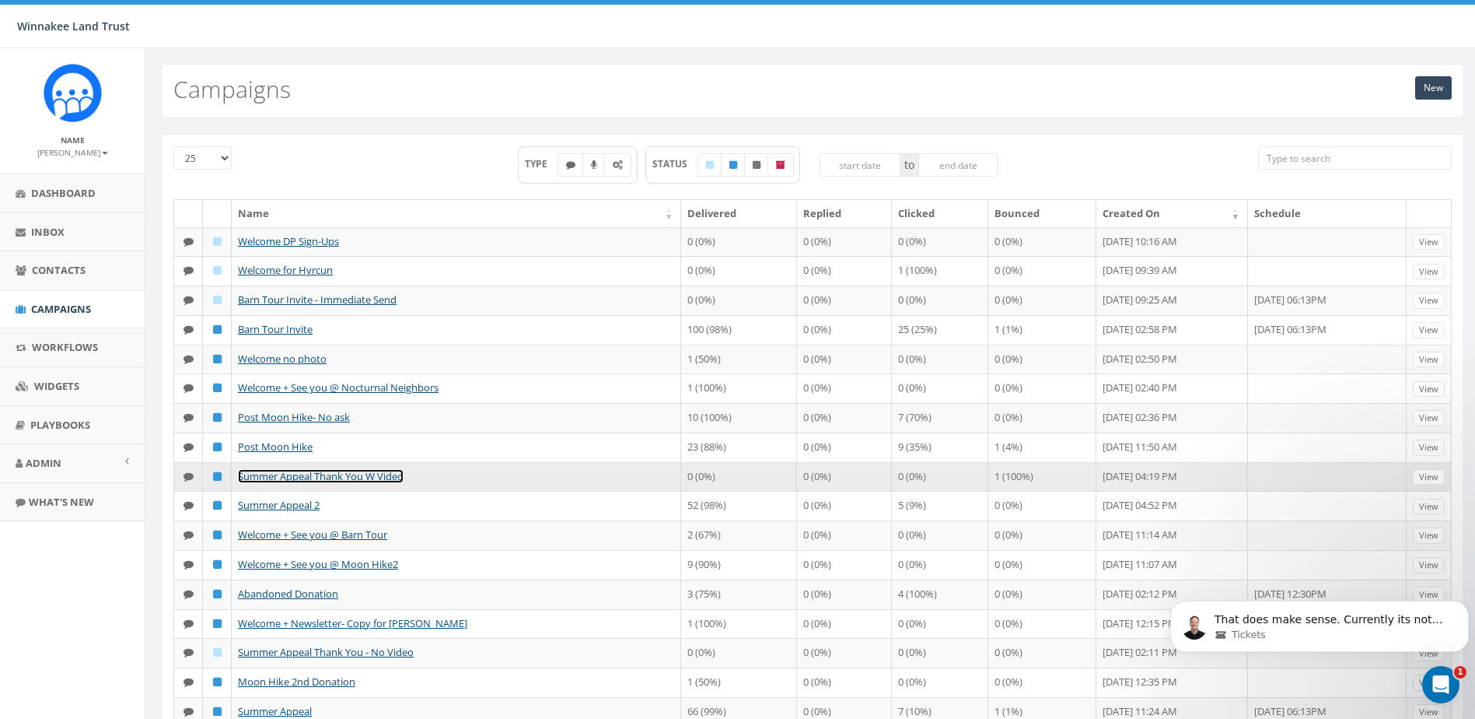
click at [290, 478] on link "Summer Appeal Thank You W Video" at bounding box center [321, 476] width 166 height 14
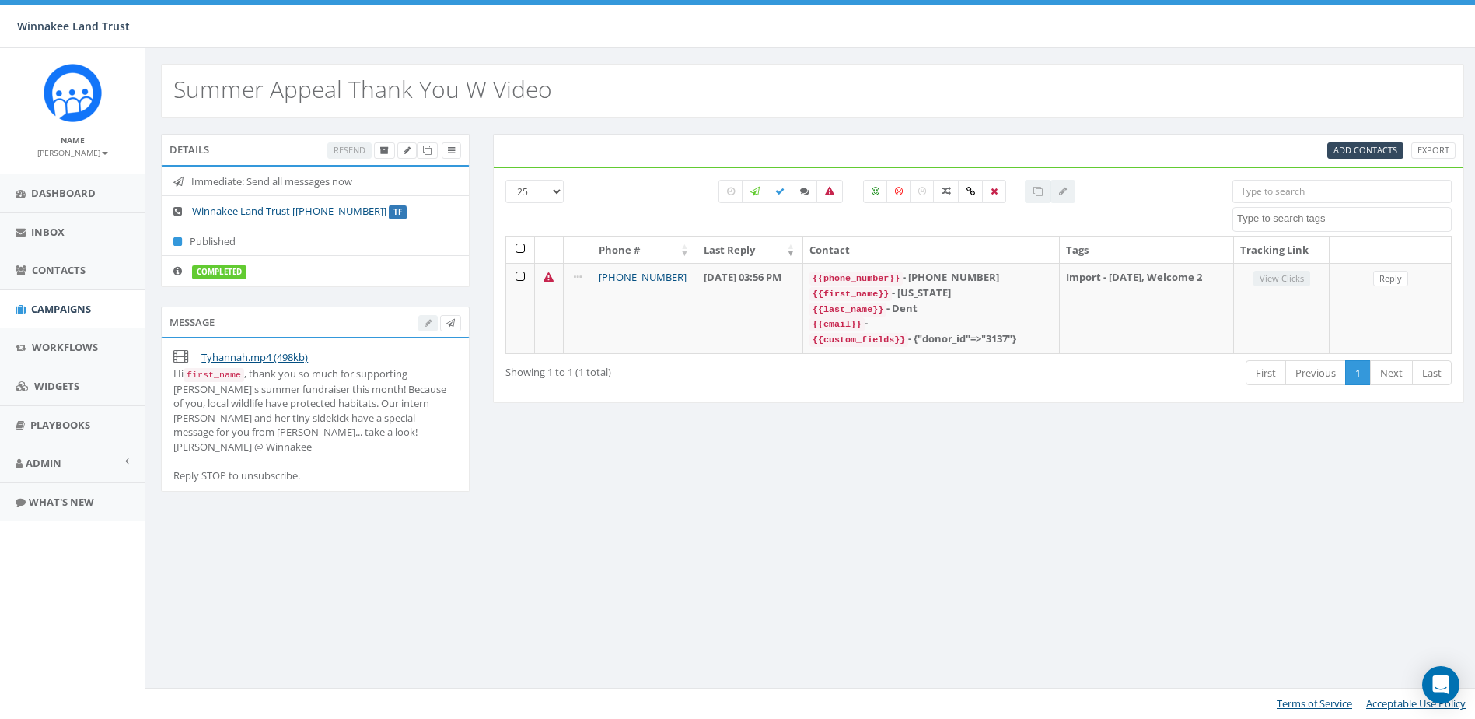
select select
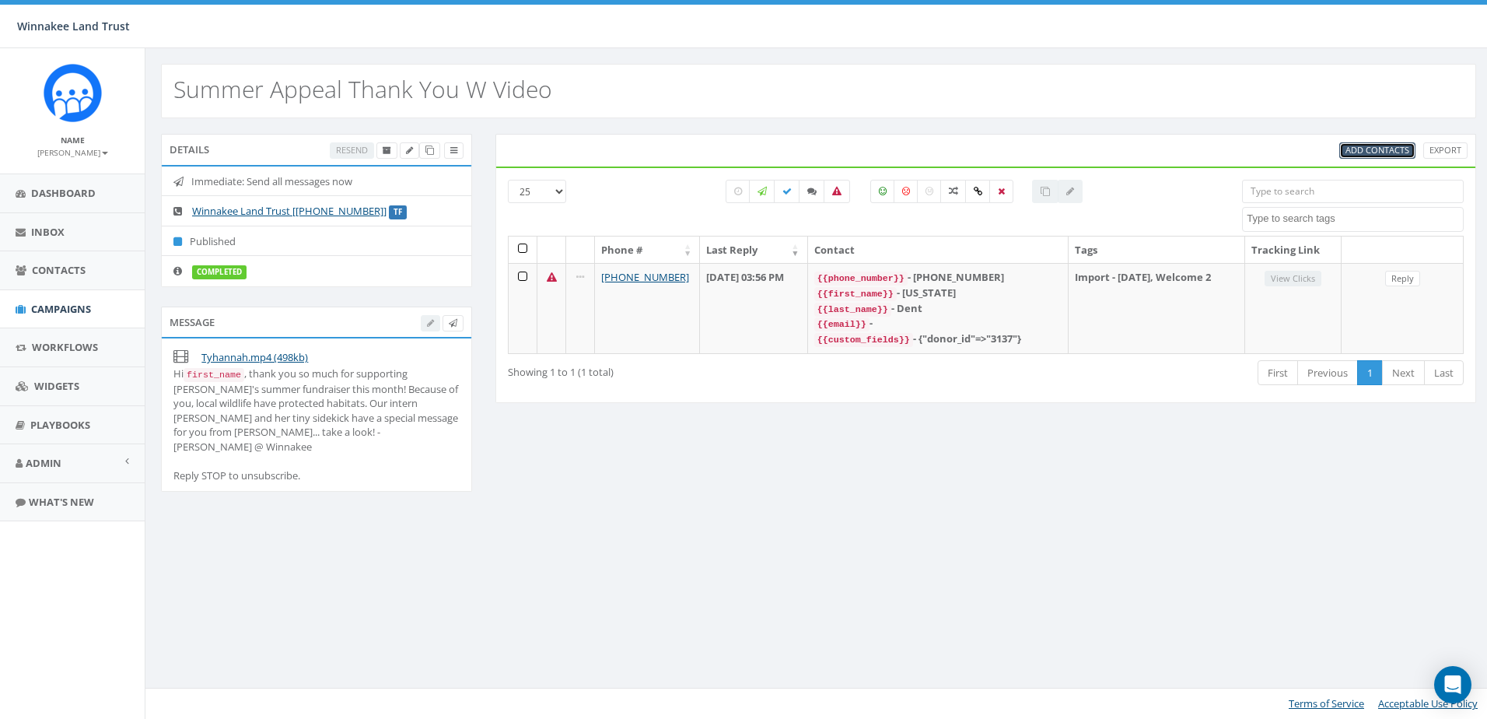
click at [1377, 144] on span "Add Contacts" at bounding box center [1377, 150] width 64 height 12
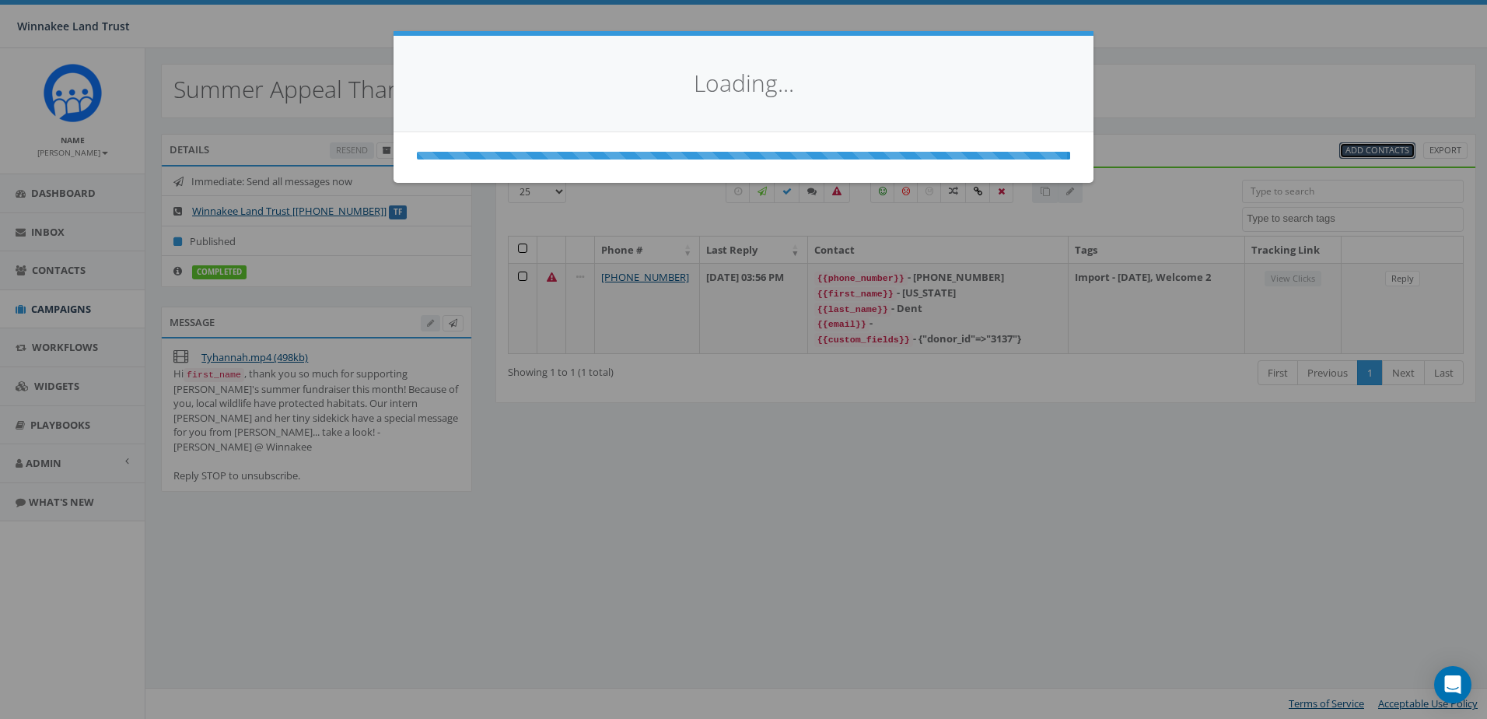
select select
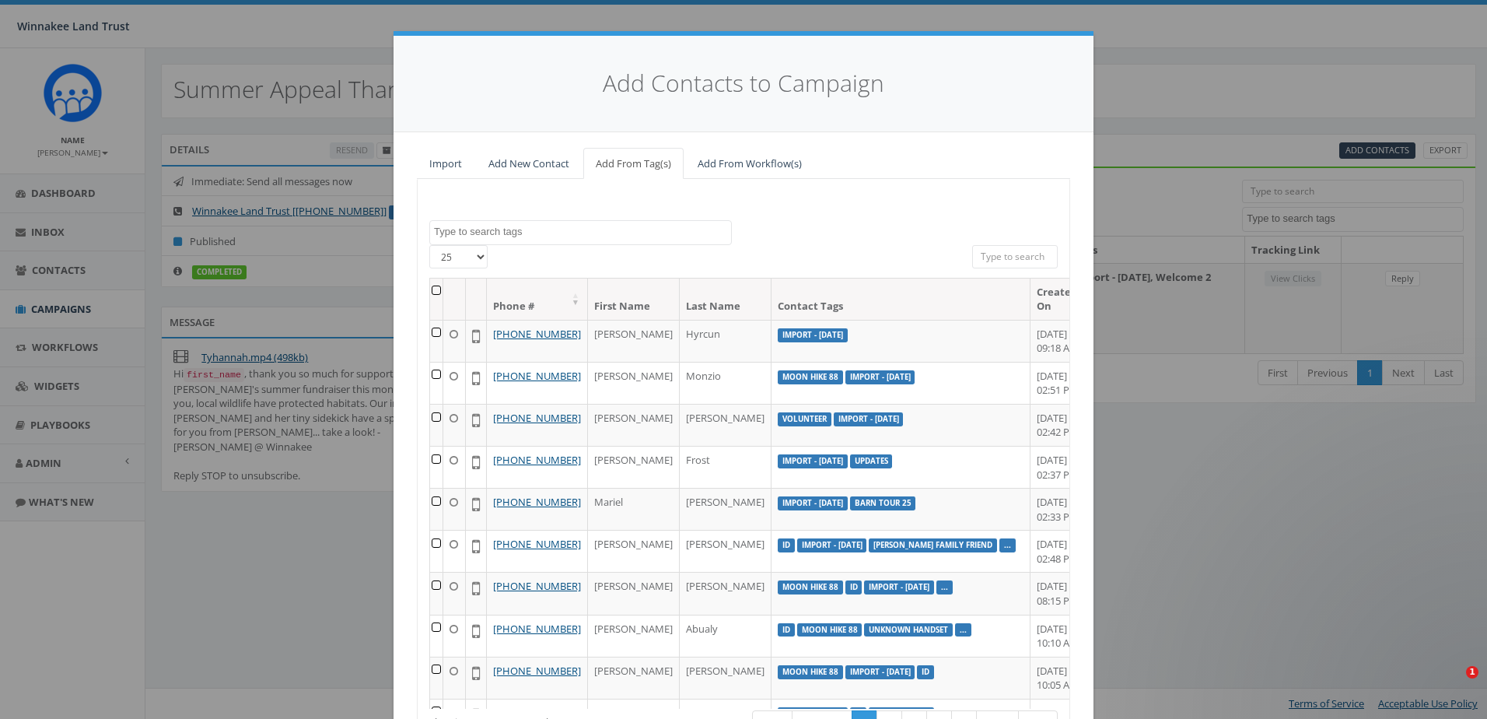
click at [599, 233] on textarea "Search" at bounding box center [582, 232] width 297 height 14
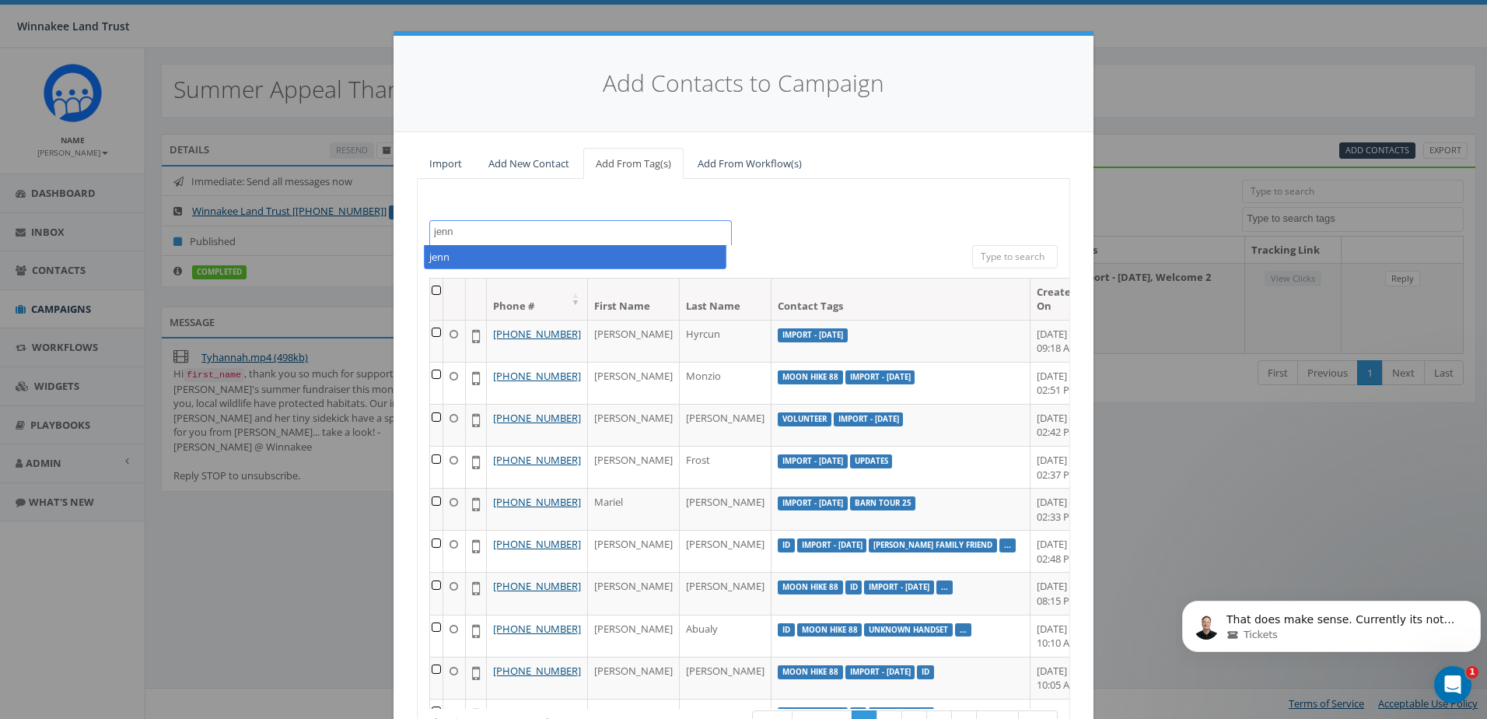
type textarea "[PERSON_NAME]"
drag, startPoint x: 575, startPoint y: 236, endPoint x: 387, endPoint y: 240, distance: 189.0
click at [387, 240] on div "Add Contacts to Campaign Import Add New Contact Add From Tag(s) Add From Workfl…" at bounding box center [743, 359] width 1487 height 719
click at [1002, 250] on input "search" at bounding box center [1015, 256] width 86 height 23
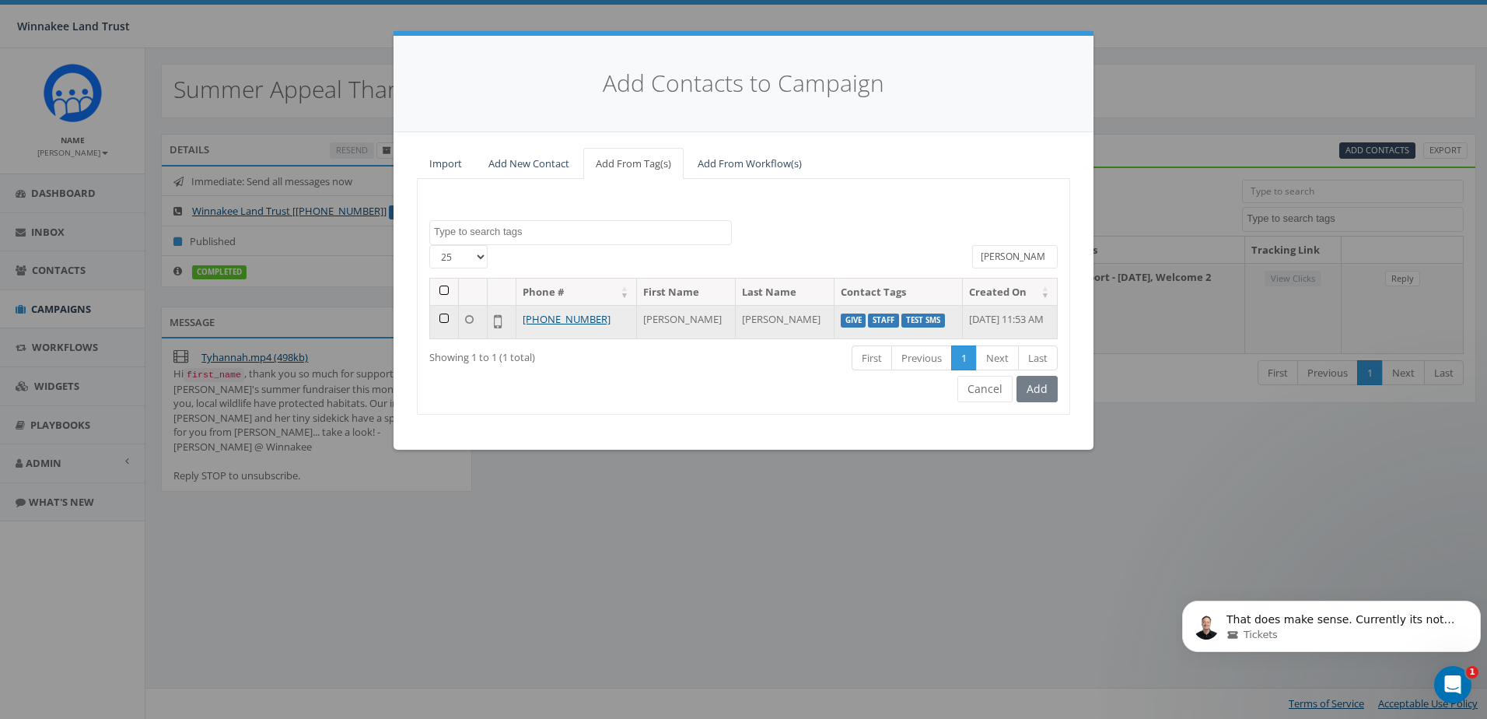
type input "jenny"
click at [444, 321] on td at bounding box center [444, 321] width 29 height 33
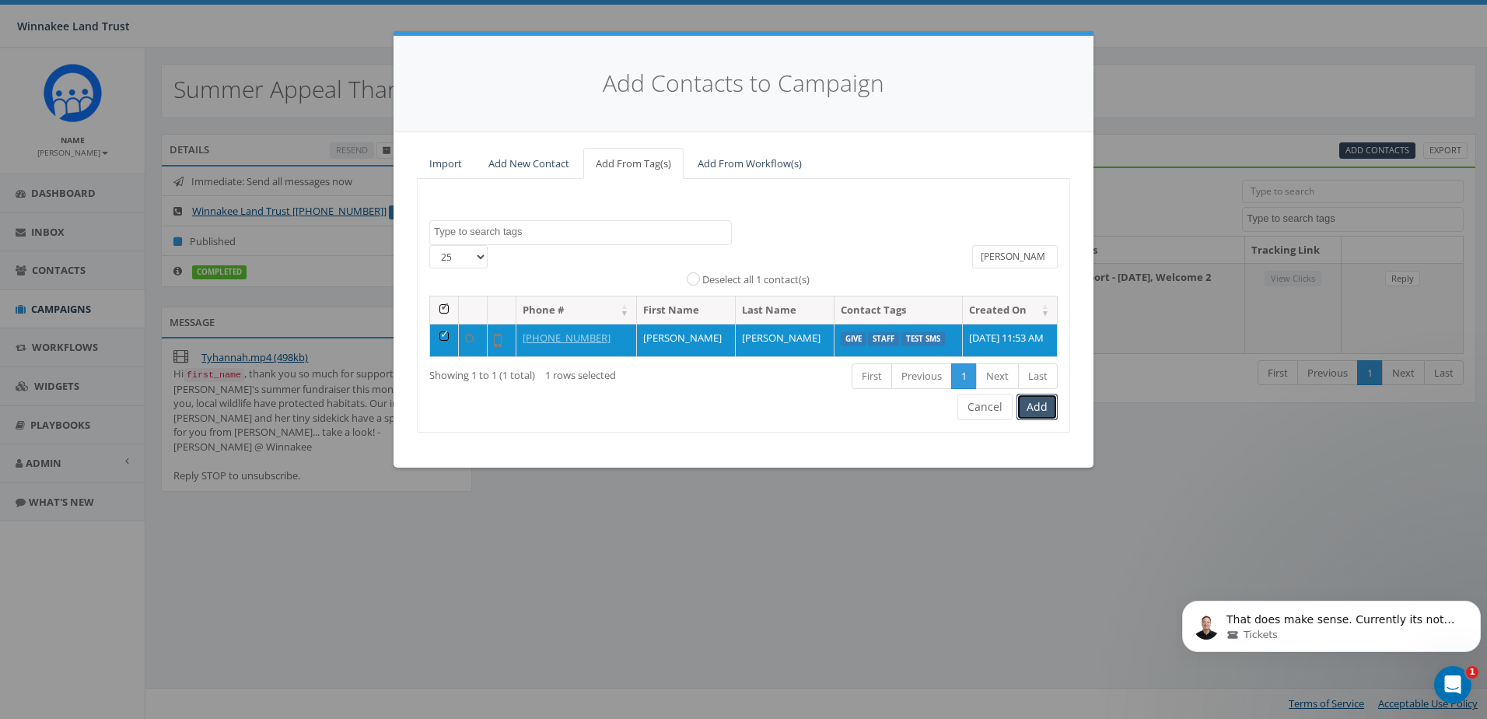
click at [1050, 408] on button "Add" at bounding box center [1036, 407] width 41 height 26
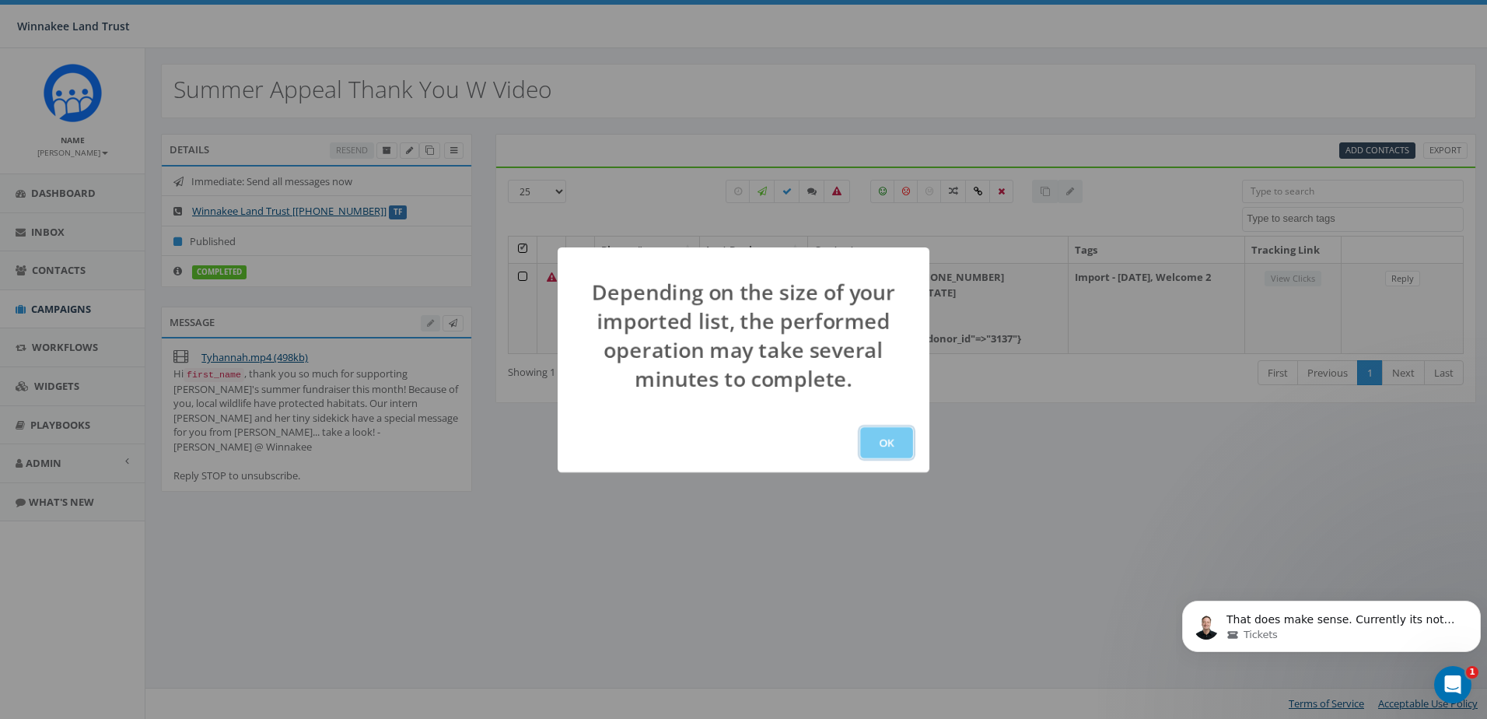
click at [882, 443] on button "OK" at bounding box center [886, 442] width 53 height 31
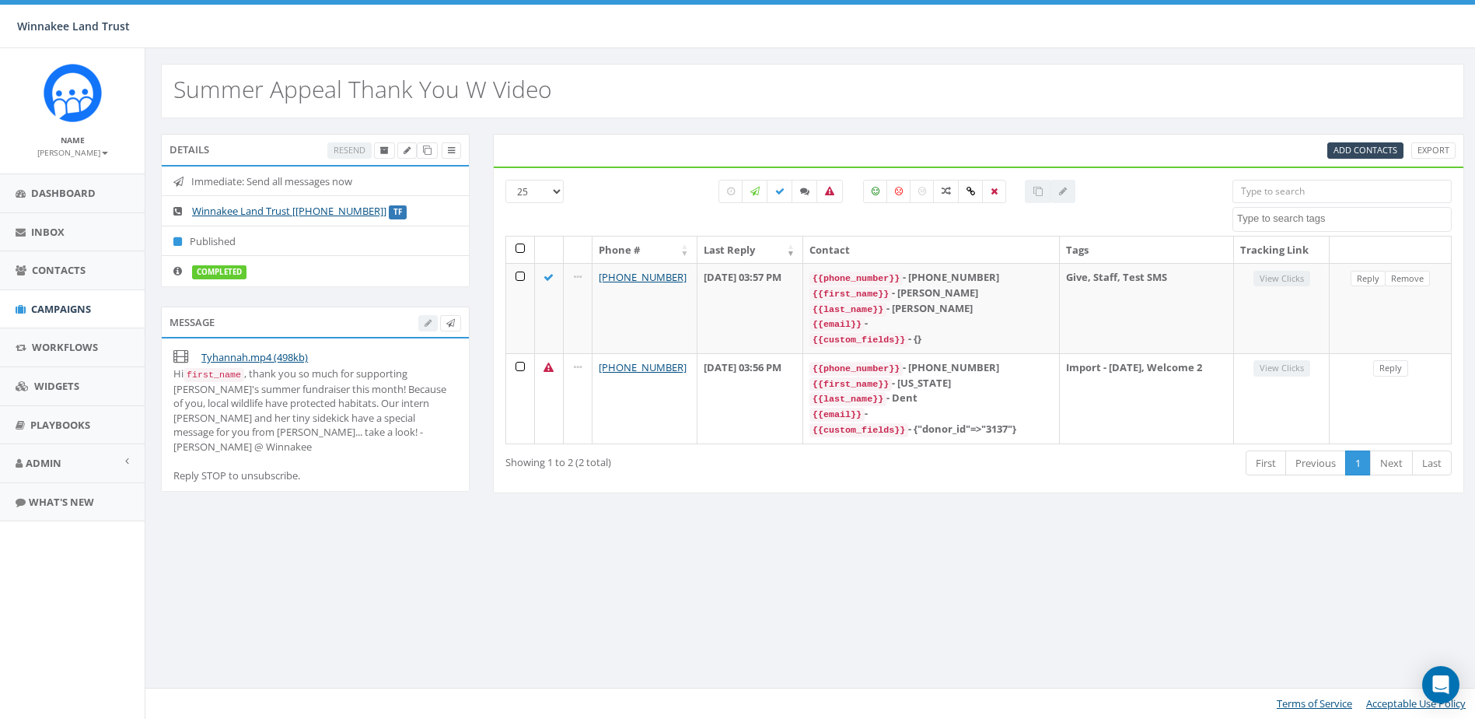
select select
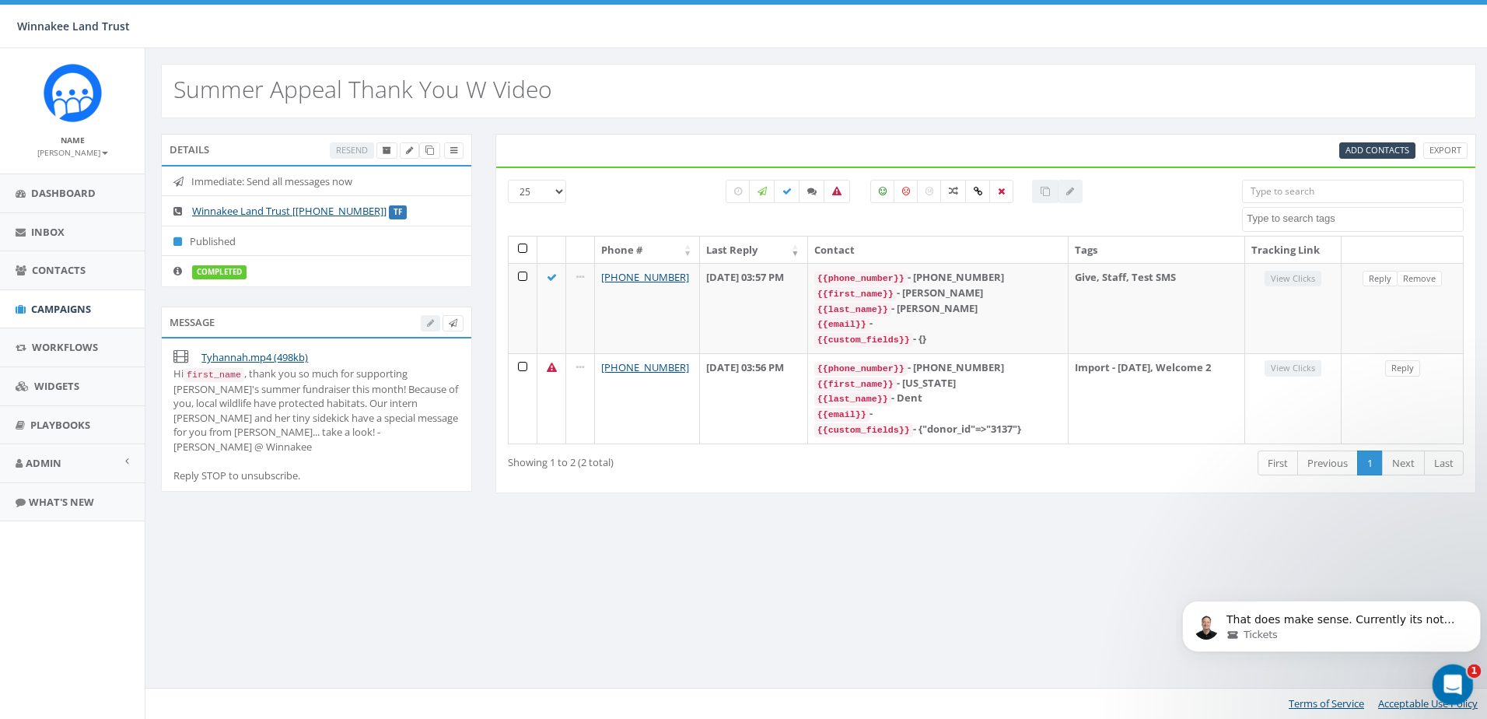
click at [1447, 681] on icon "Open Intercom Messenger" at bounding box center [1451, 683] width 26 height 26
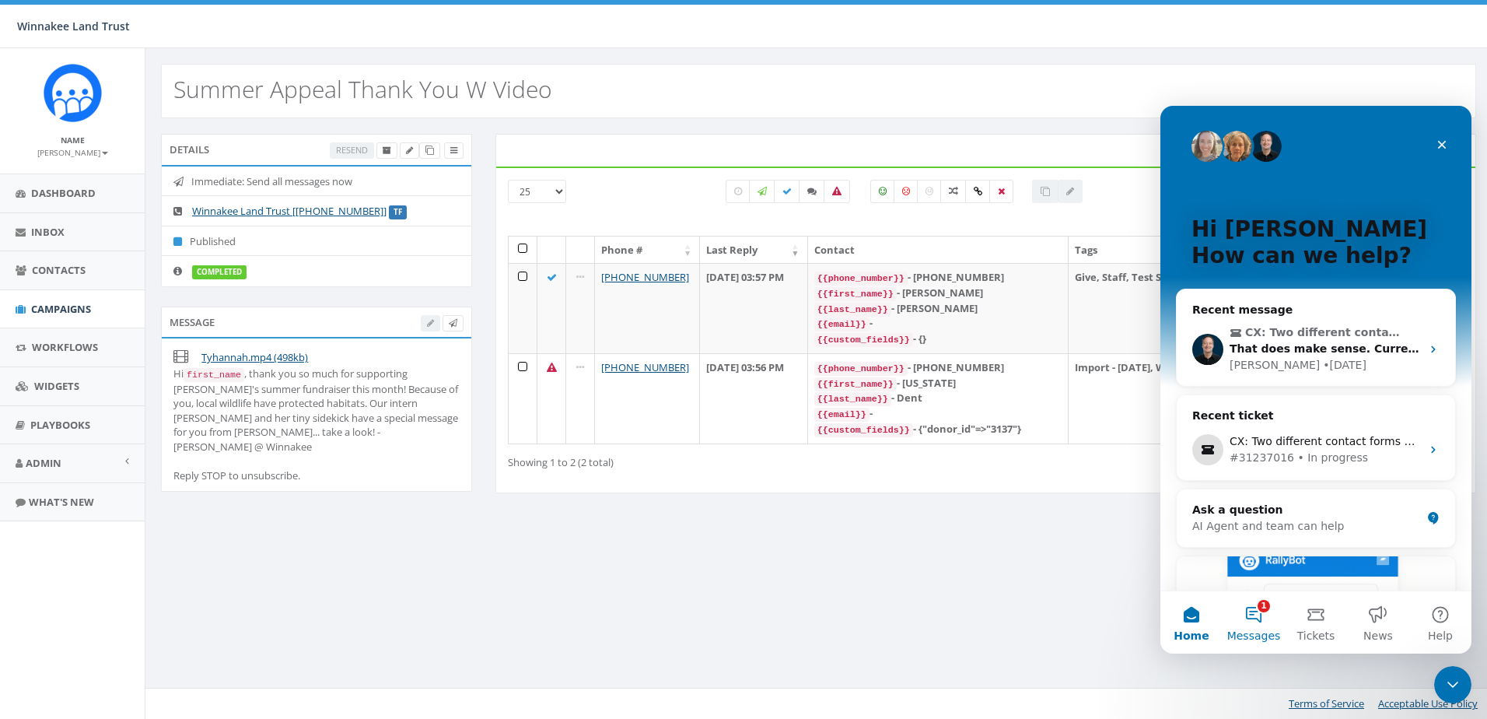
click at [1247, 621] on button "1 Messages" at bounding box center [1254, 622] width 62 height 62
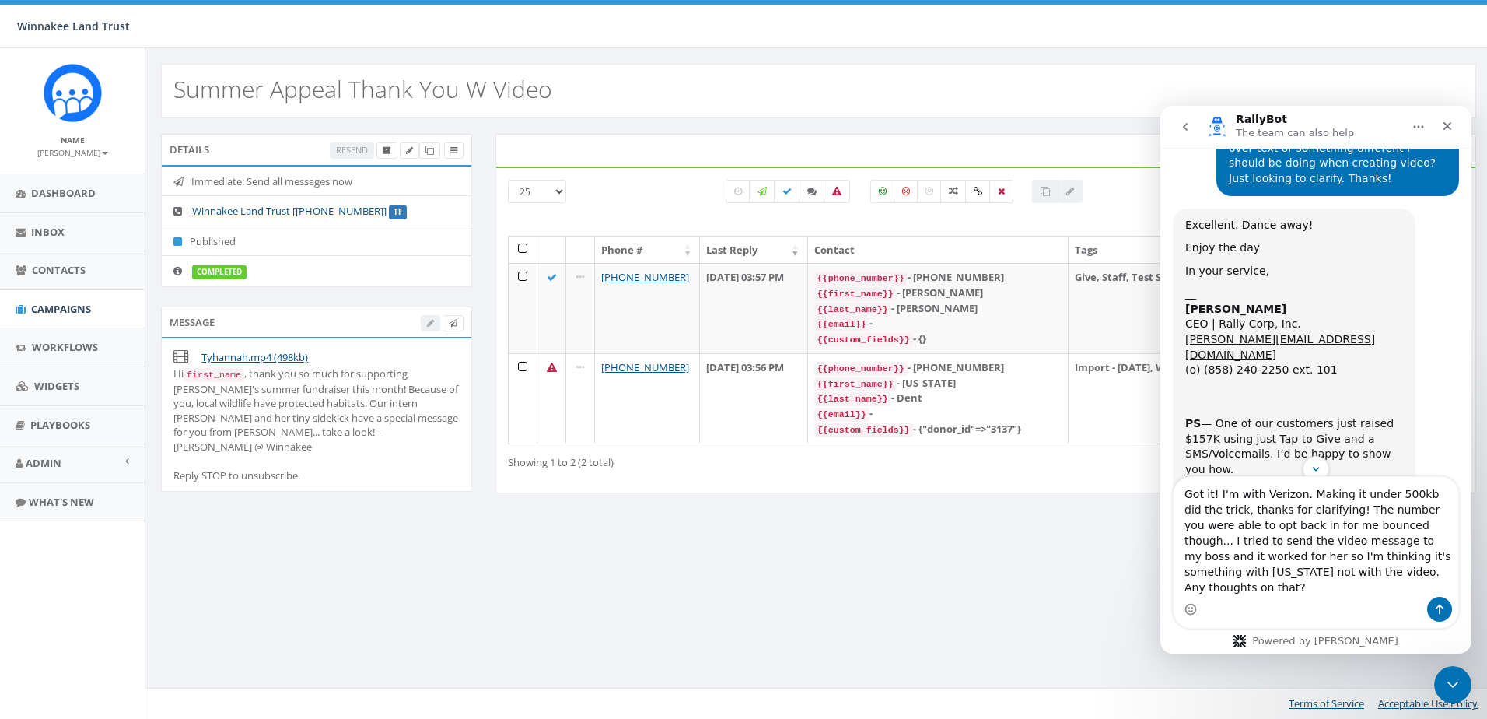
scroll to position [4711, 0]
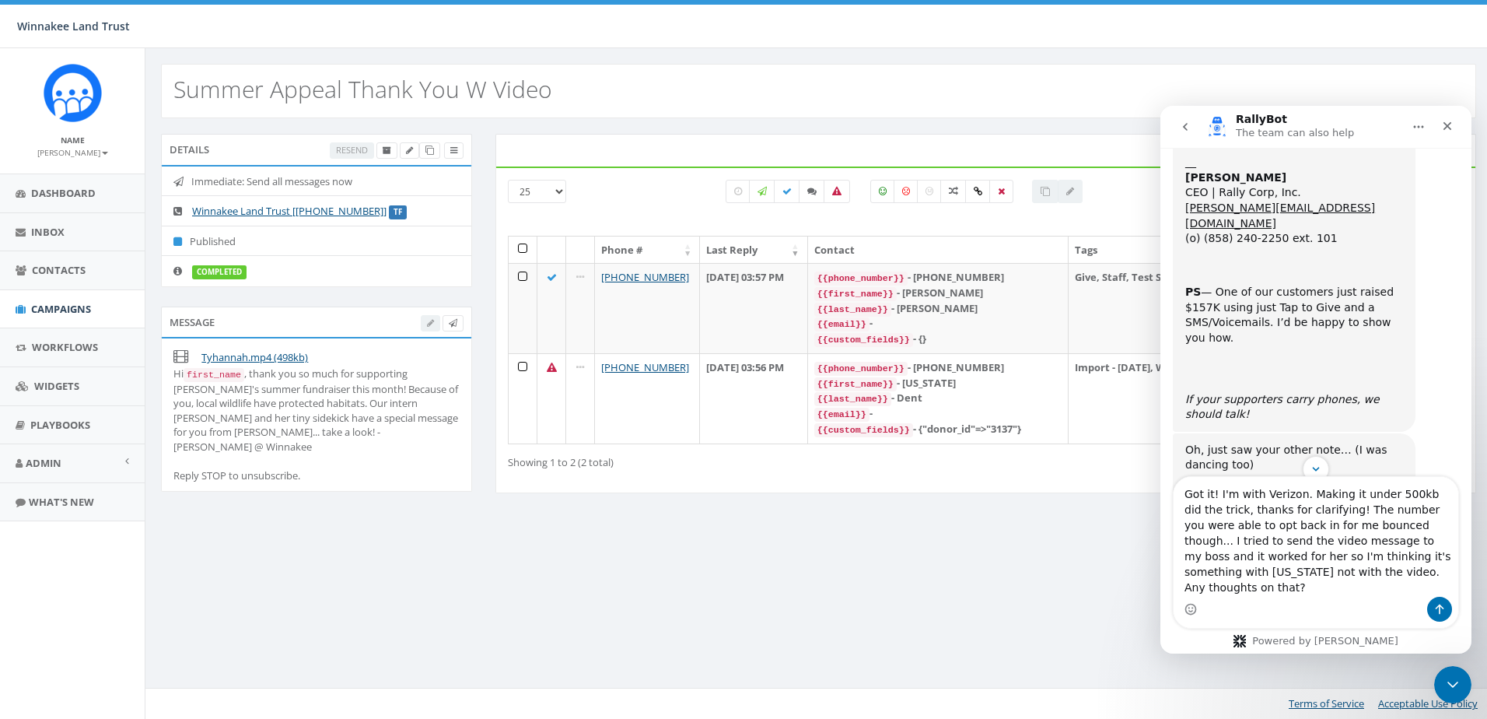
drag, startPoint x: 1296, startPoint y: 509, endPoint x: 1216, endPoint y: 507, distance: 79.4
click at [1216, 507] on textarea "Got it! I'm with Verizon. Making it under 500kb did the trick, thanks for clari…" at bounding box center [1316, 537] width 285 height 120
click at [1233, 523] on textarea "Got it! Making it under 500kb did the trick, thanks for clarifying! The number …" at bounding box center [1316, 537] width 285 height 120
type textarea "Got it! Making it under 500kb did the trick, thanks for clarifying! And I'm wit…"
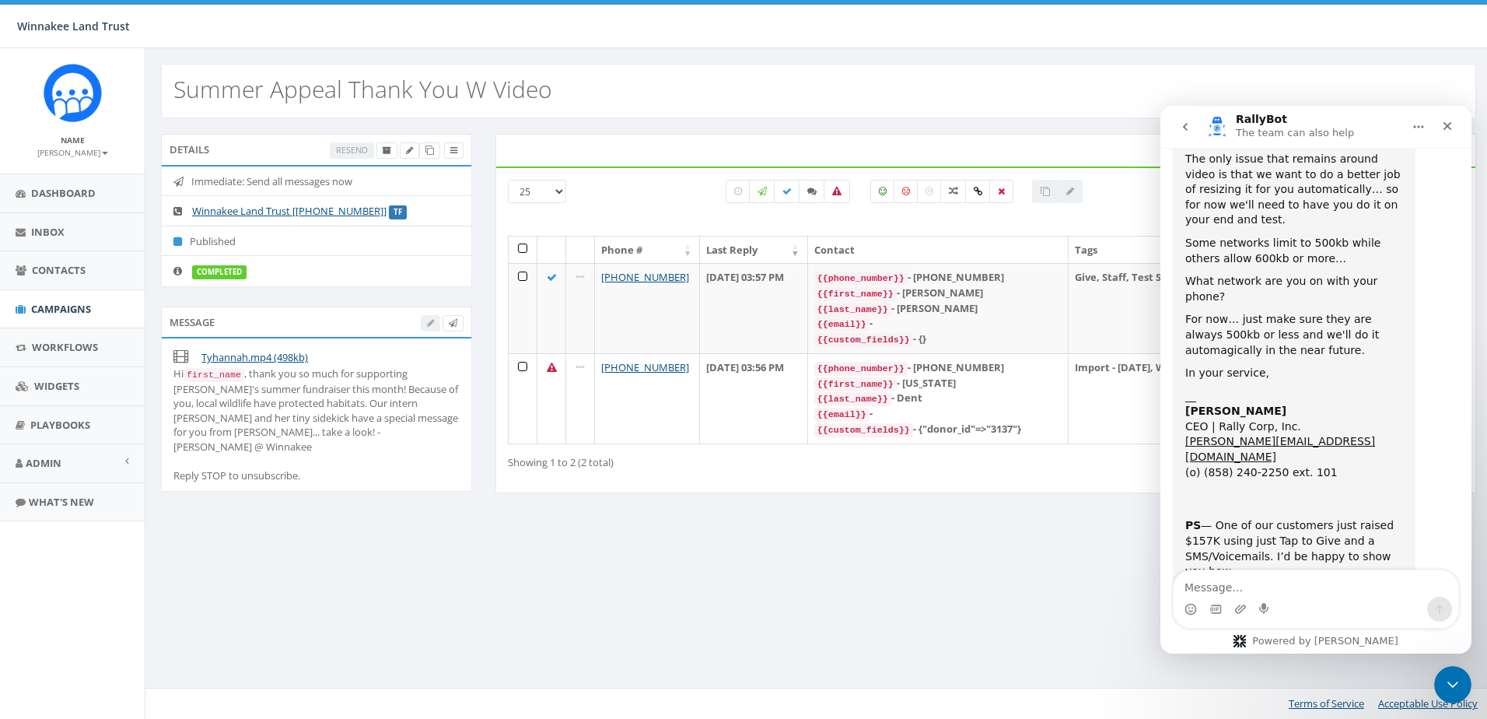
scroll to position [5041, 0]
click at [1182, 124] on icon "go back" at bounding box center [1185, 127] width 12 height 12
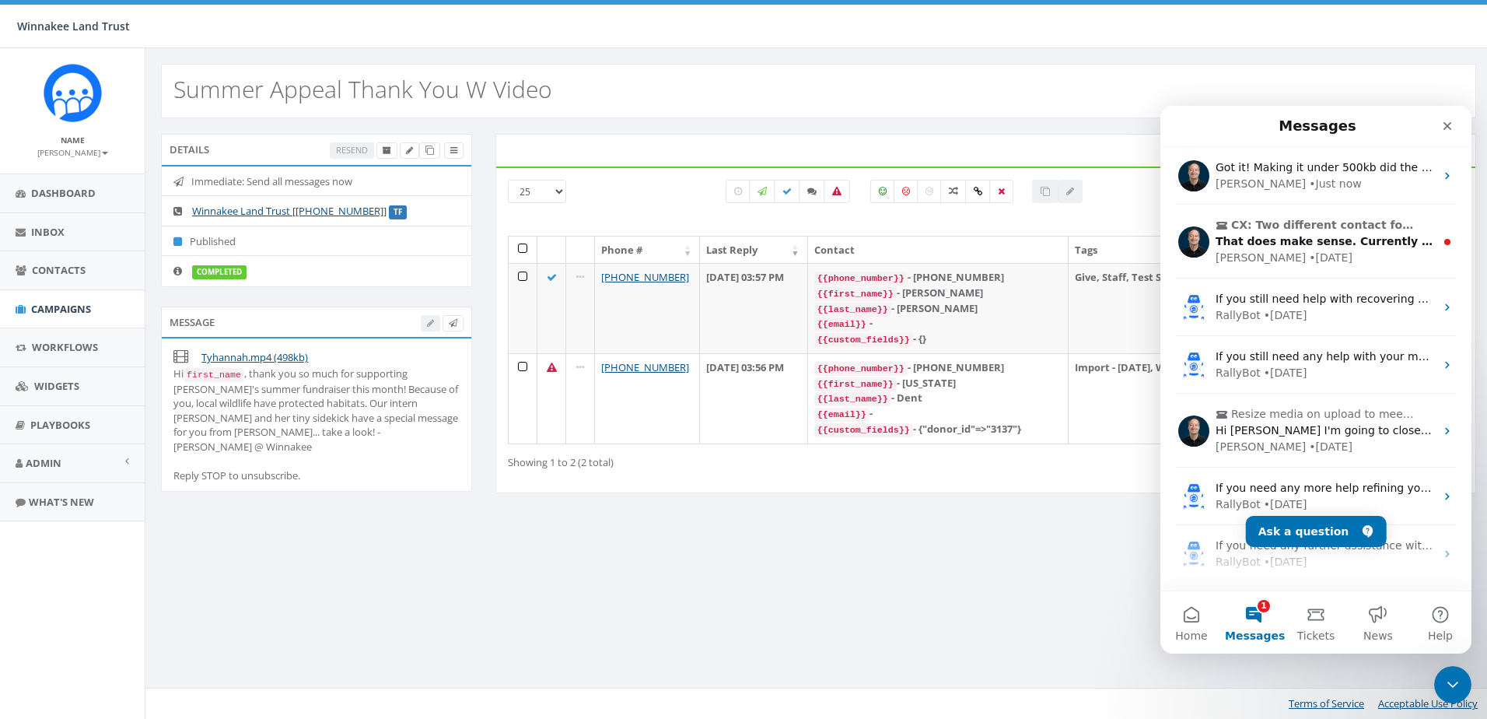
scroll to position [0, 0]
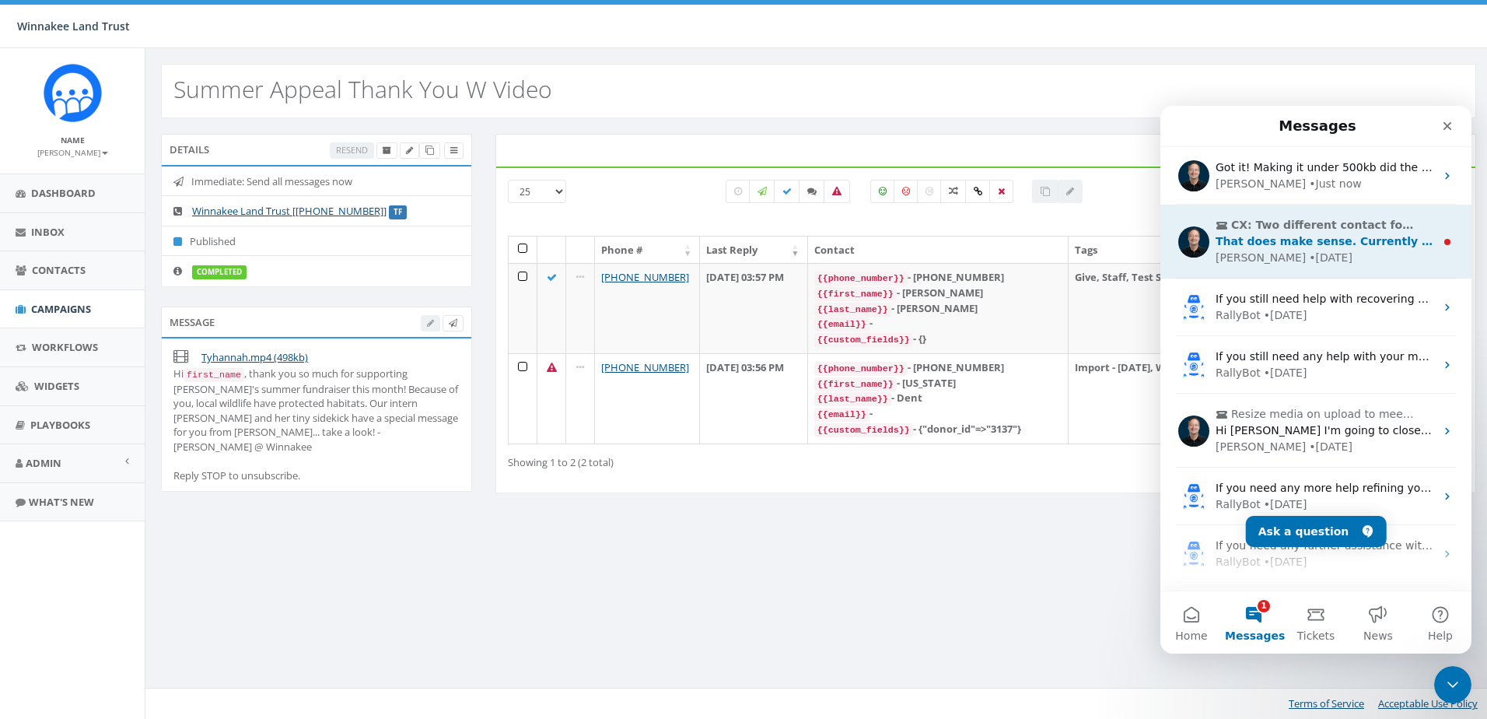
click at [1331, 261] on div "James • 1d ago" at bounding box center [1325, 258] width 219 height 16
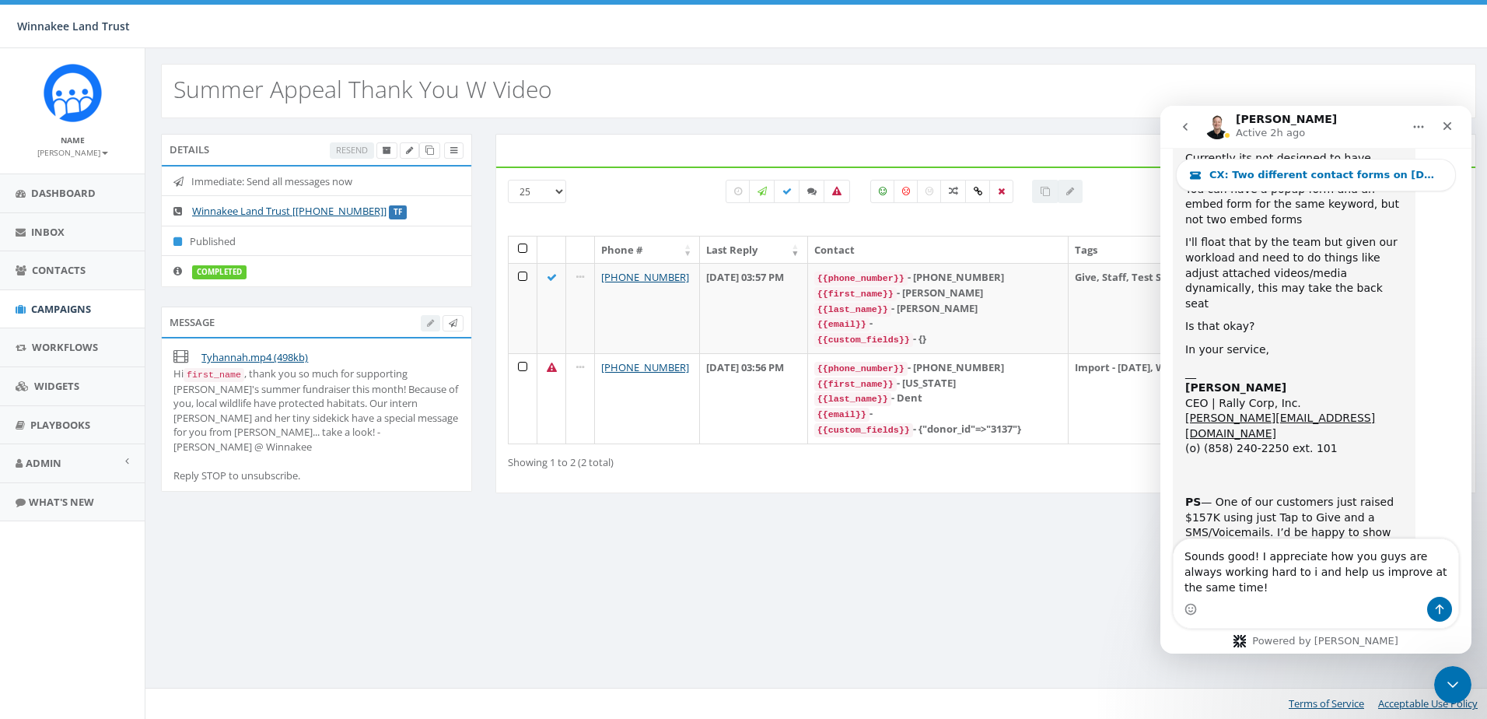
scroll to position [1019, 0]
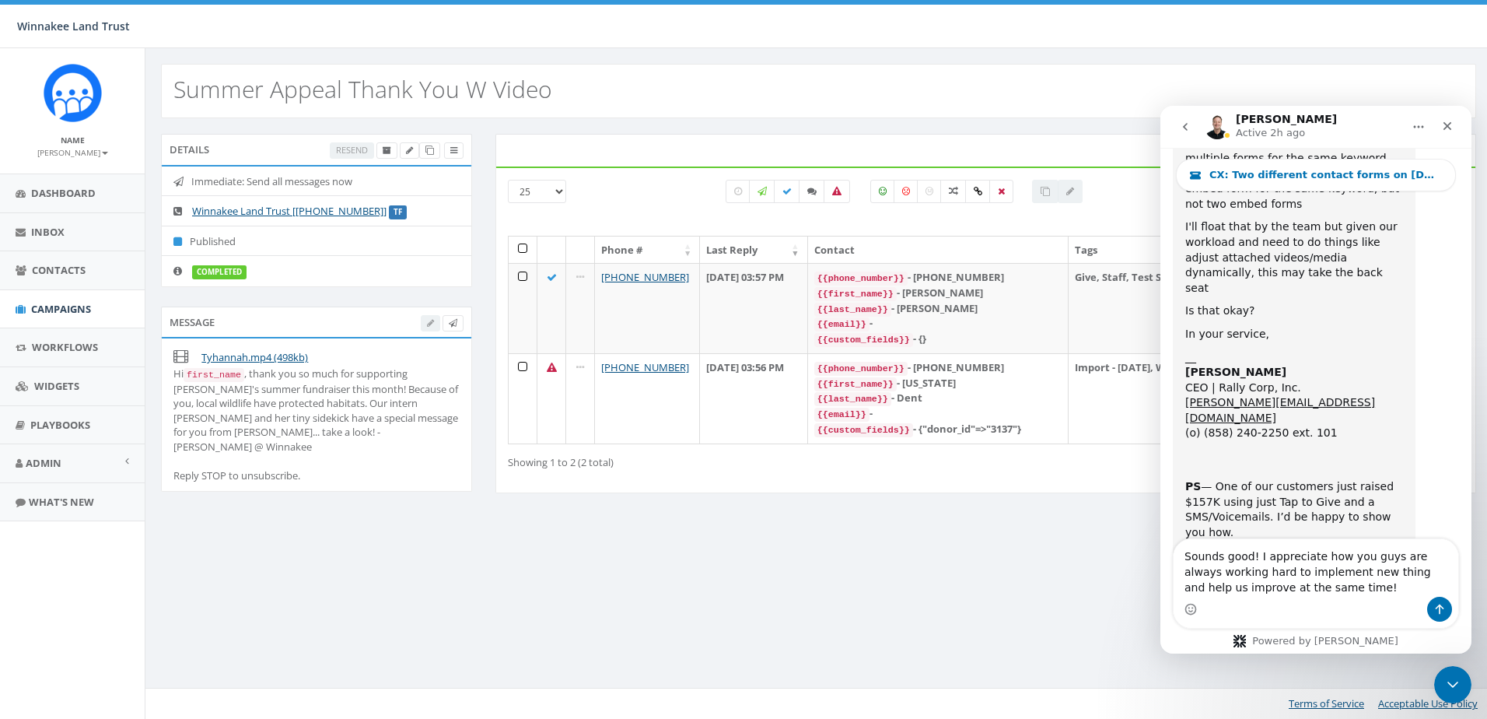
type textarea "Sounds good! I appreciate how you guys are always working hard to implement new…"
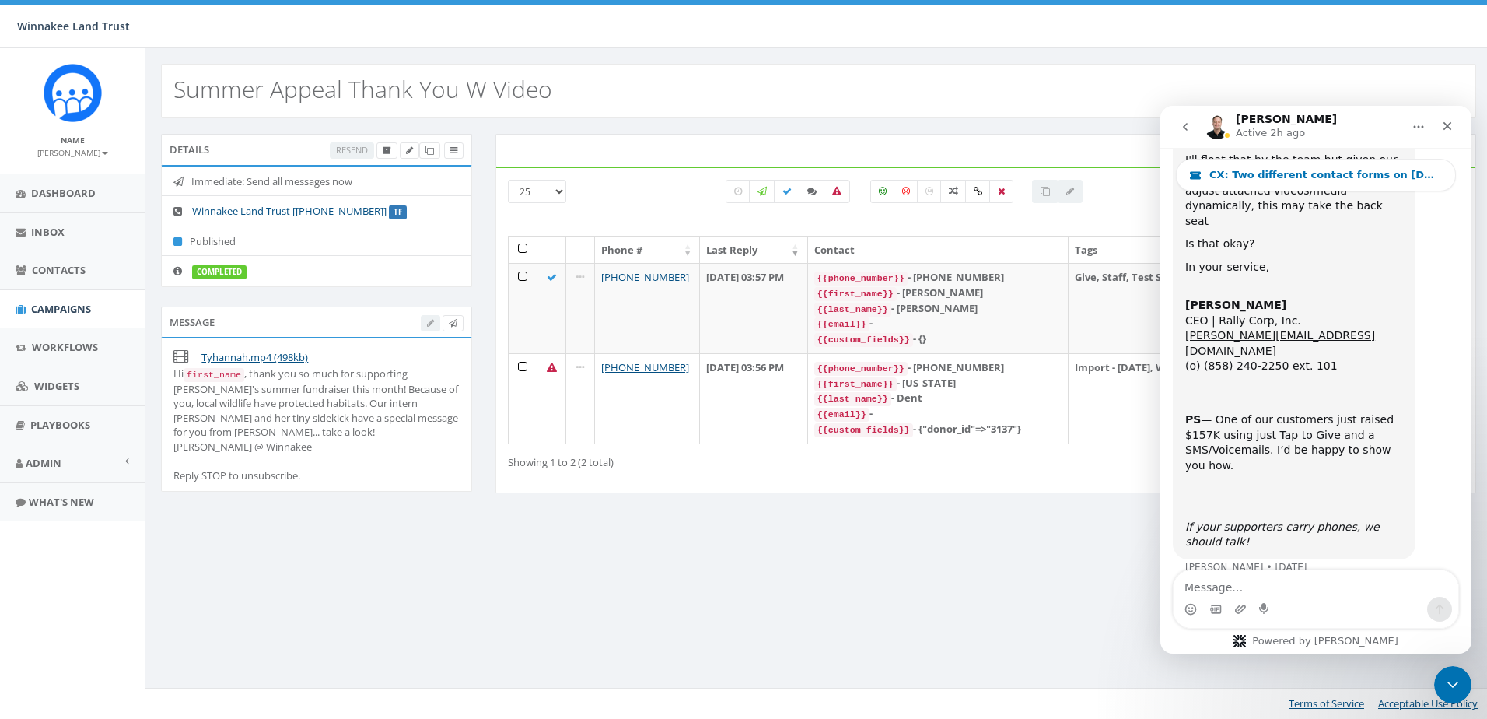
click at [1184, 127] on icon "go back" at bounding box center [1185, 127] width 5 height 8
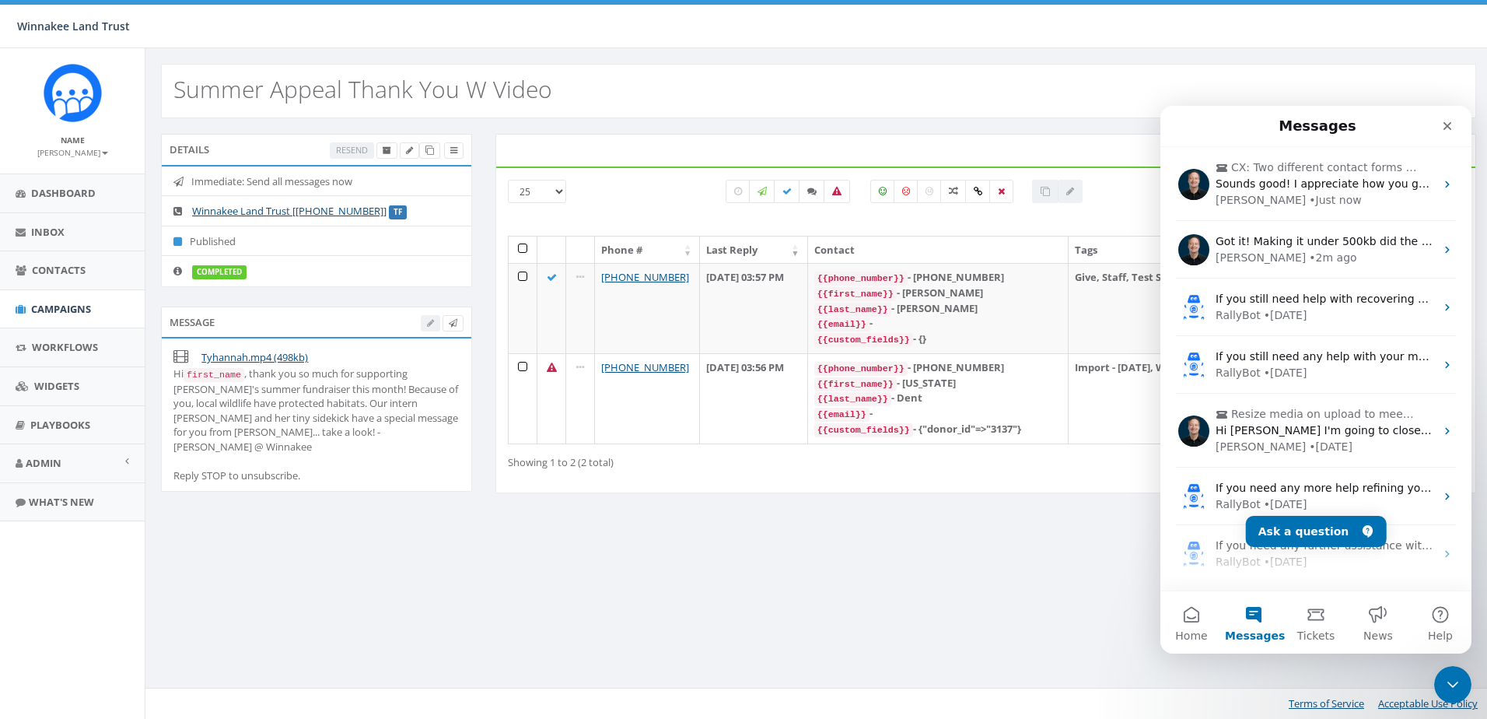
scroll to position [0, 0]
click at [1442, 679] on icon "Close Intercom Messenger" at bounding box center [1450, 682] width 19 height 19
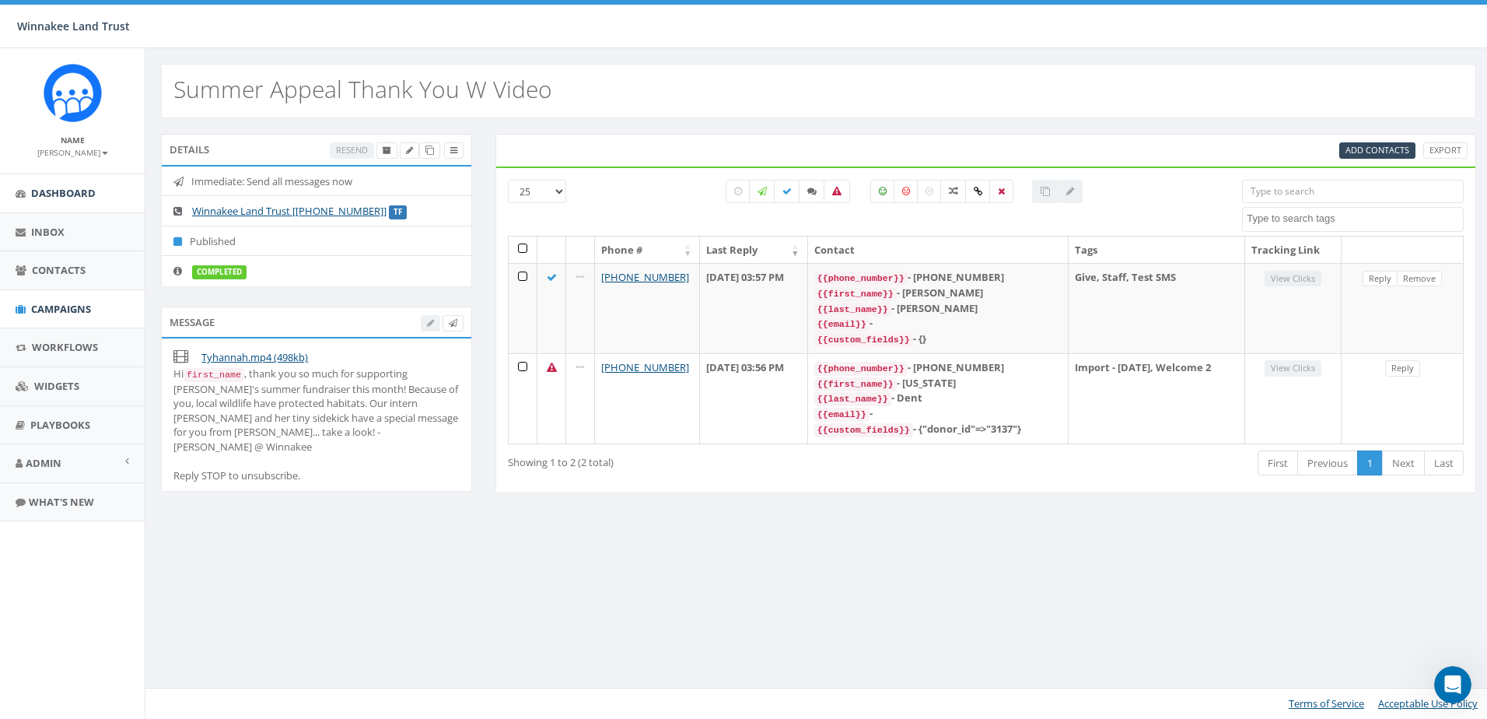
click at [59, 190] on span "Dashboard" at bounding box center [63, 193] width 65 height 14
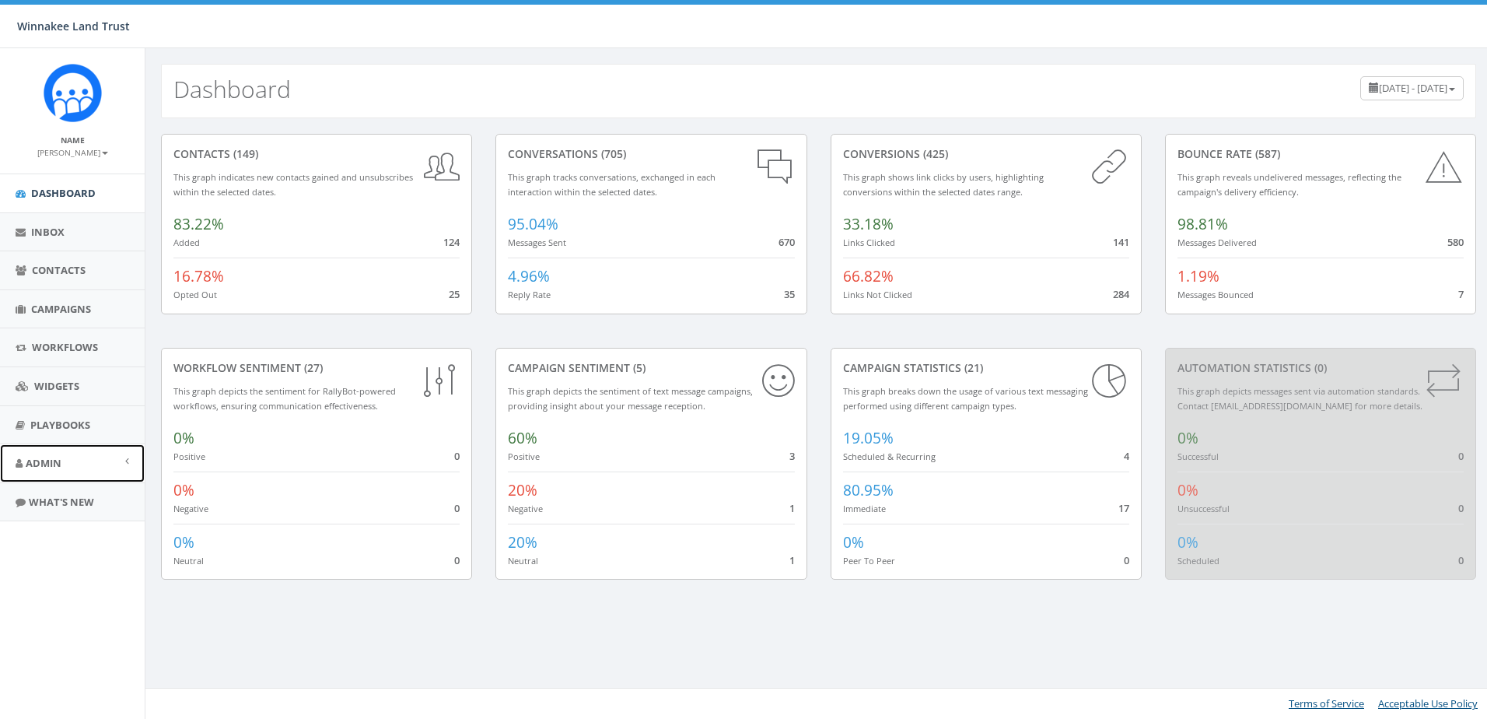
click at [72, 464] on link "Admin" at bounding box center [72, 463] width 145 height 38
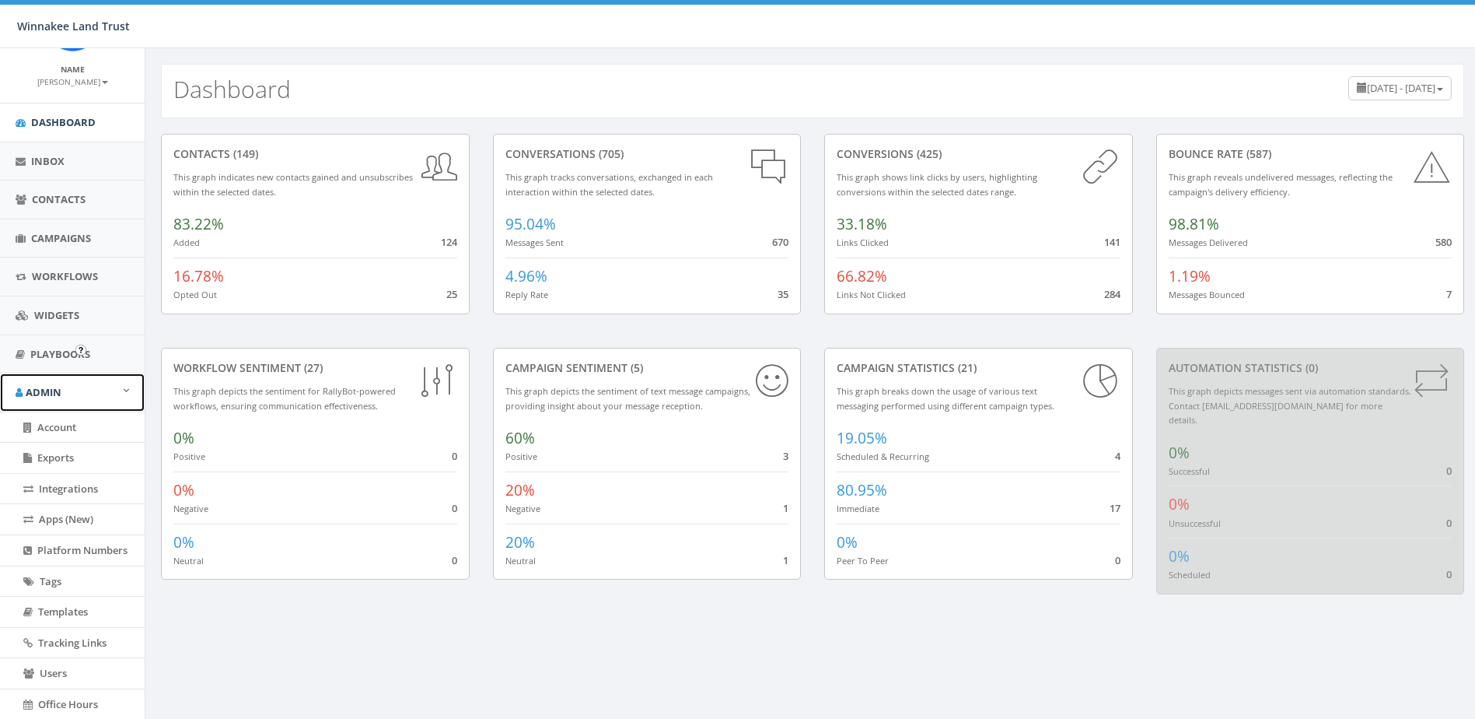
scroll to position [155, 0]
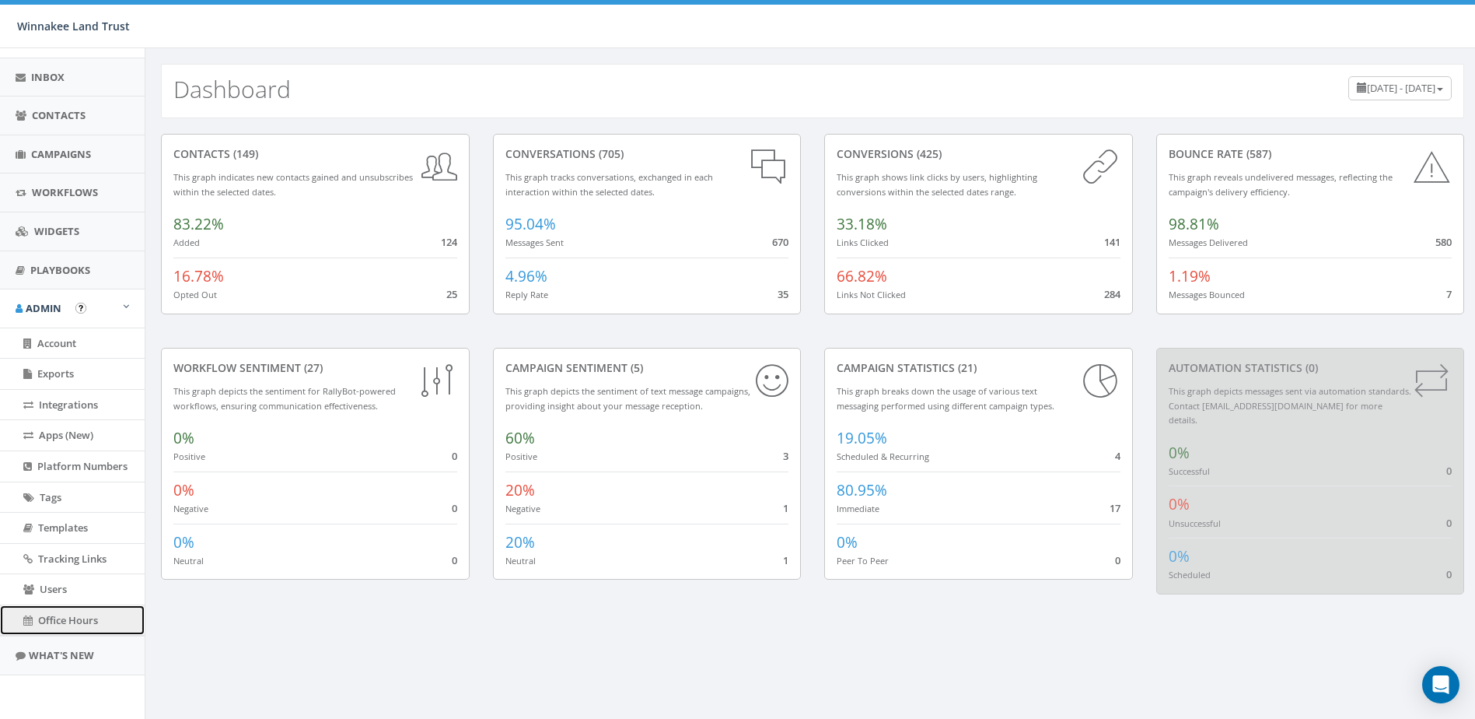
click at [59, 607] on link "Office Hours" at bounding box center [72, 620] width 145 height 30
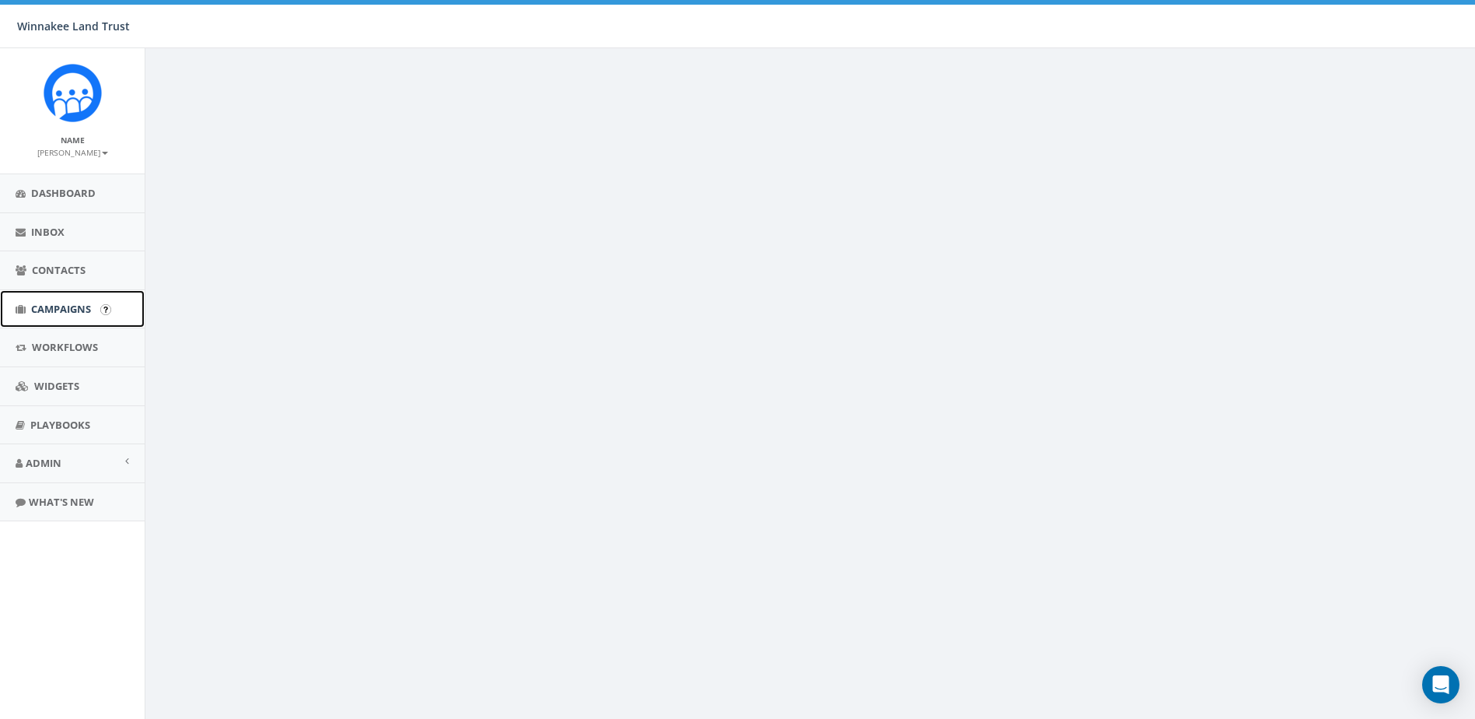
click at [48, 305] on span "Campaigns" at bounding box center [61, 309] width 60 height 14
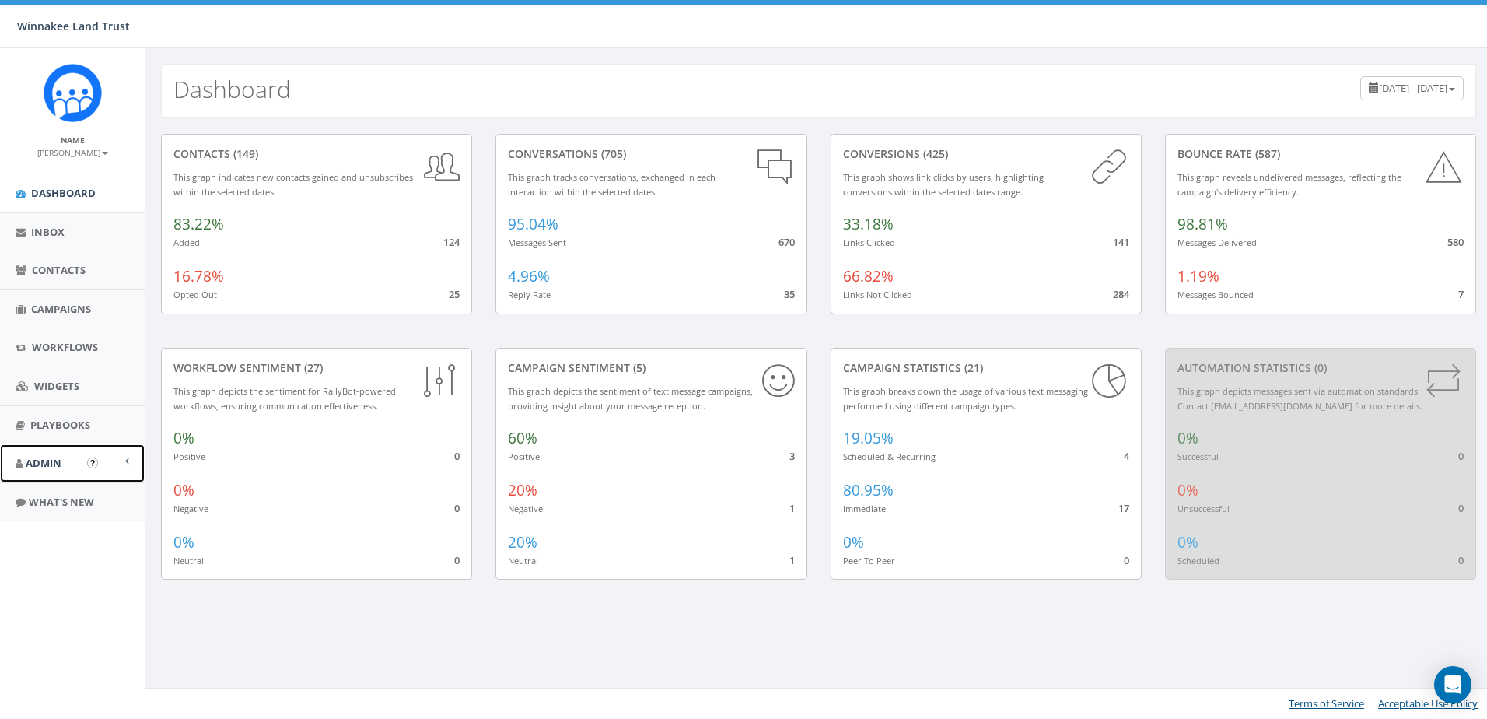
click at [66, 457] on link "Admin" at bounding box center [72, 463] width 145 height 38
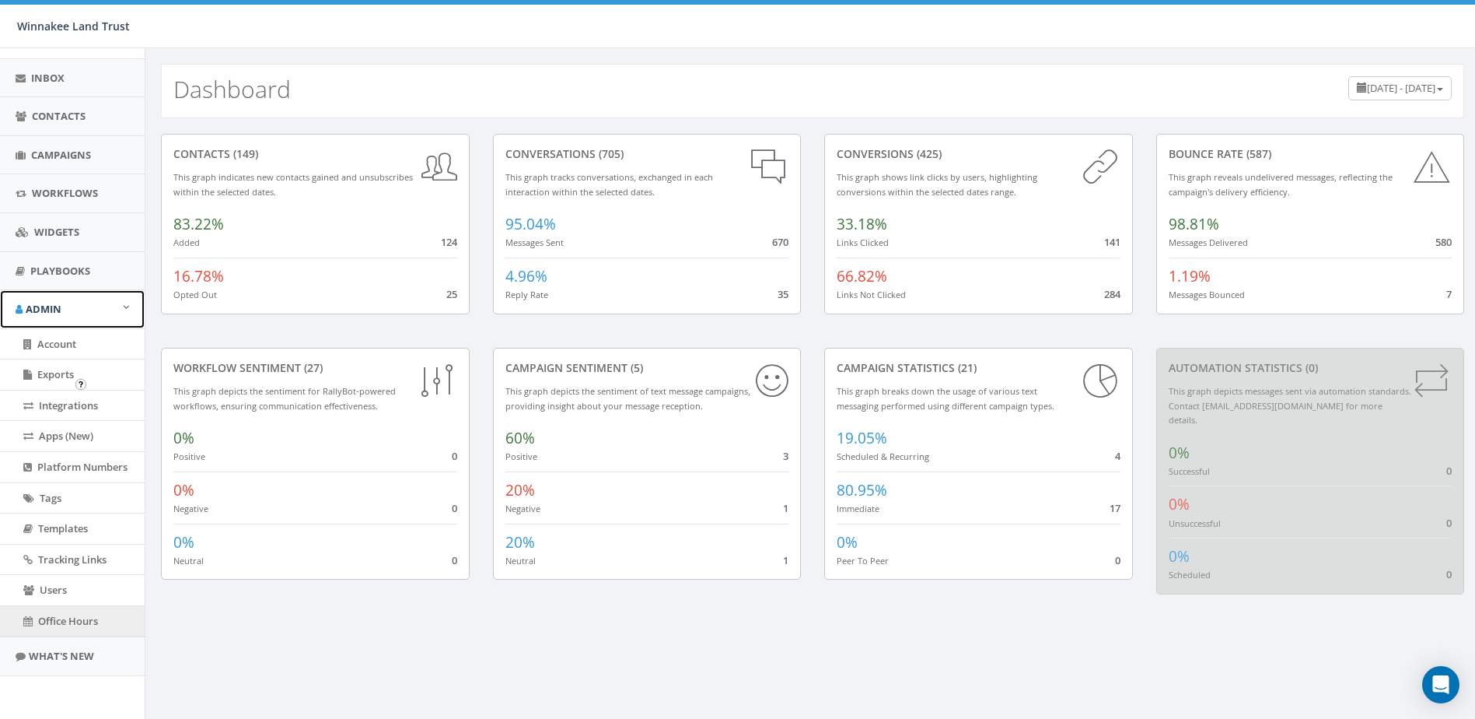
scroll to position [155, 0]
click at [37, 610] on link "Office Hours" at bounding box center [72, 620] width 145 height 30
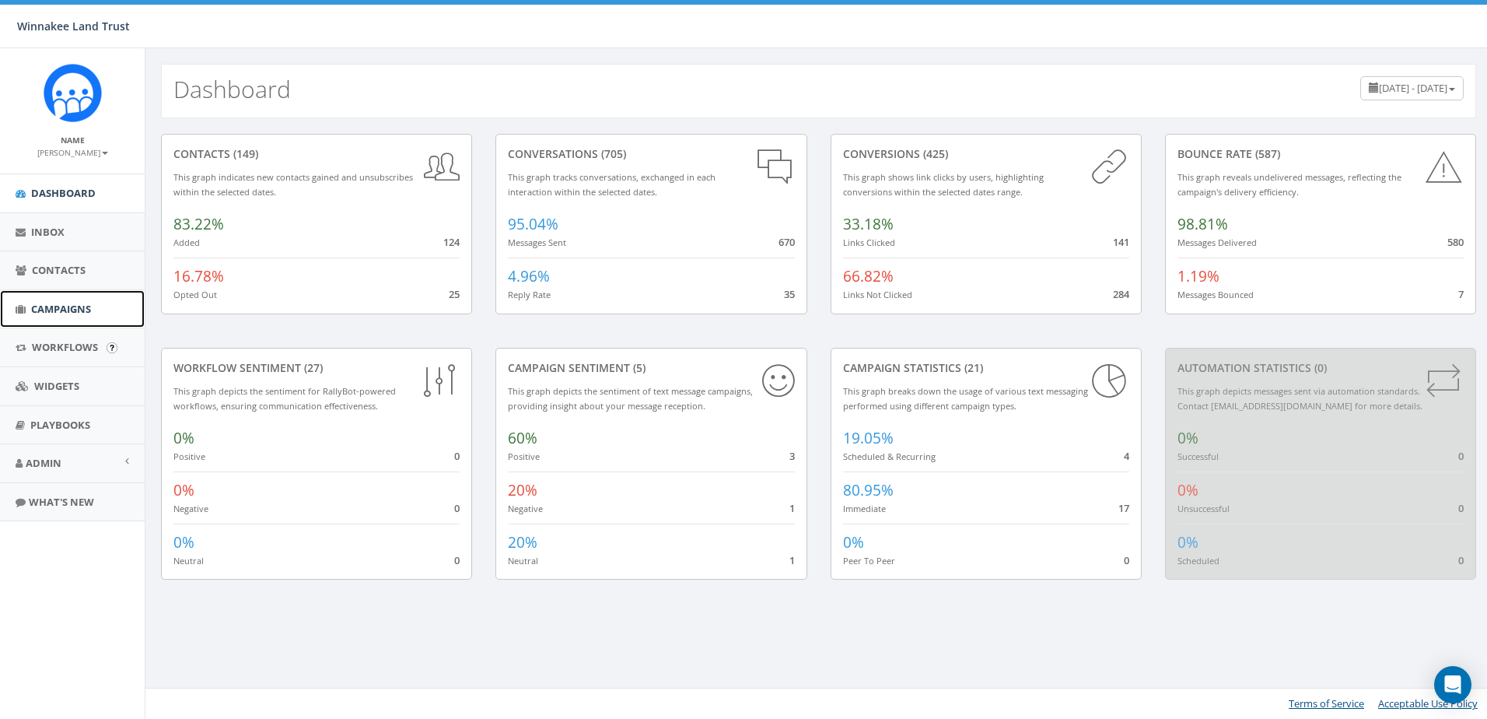
click at [51, 290] on link "Campaigns" at bounding box center [72, 309] width 145 height 38
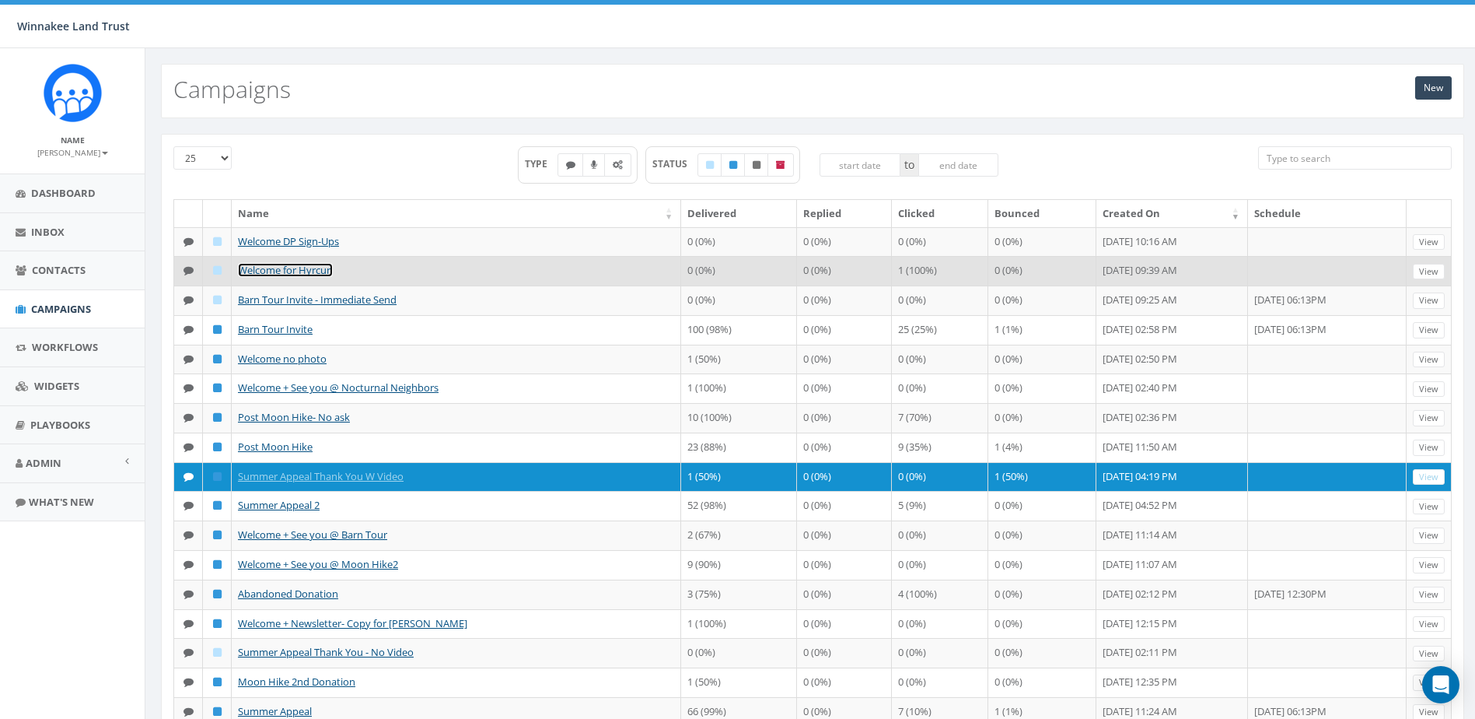
click at [279, 275] on link "Welcome for Hyrcun" at bounding box center [285, 270] width 95 height 14
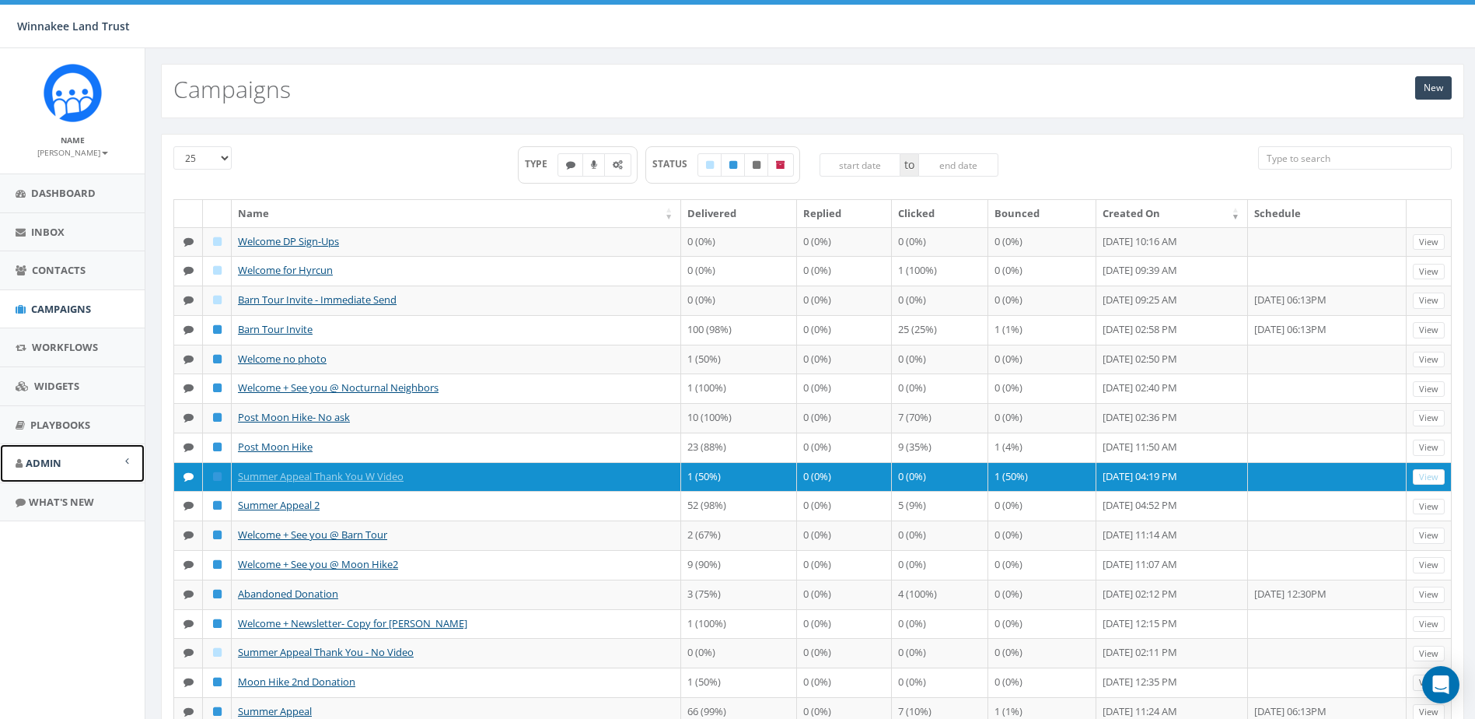
click at [52, 461] on span "Admin" at bounding box center [44, 463] width 36 height 14
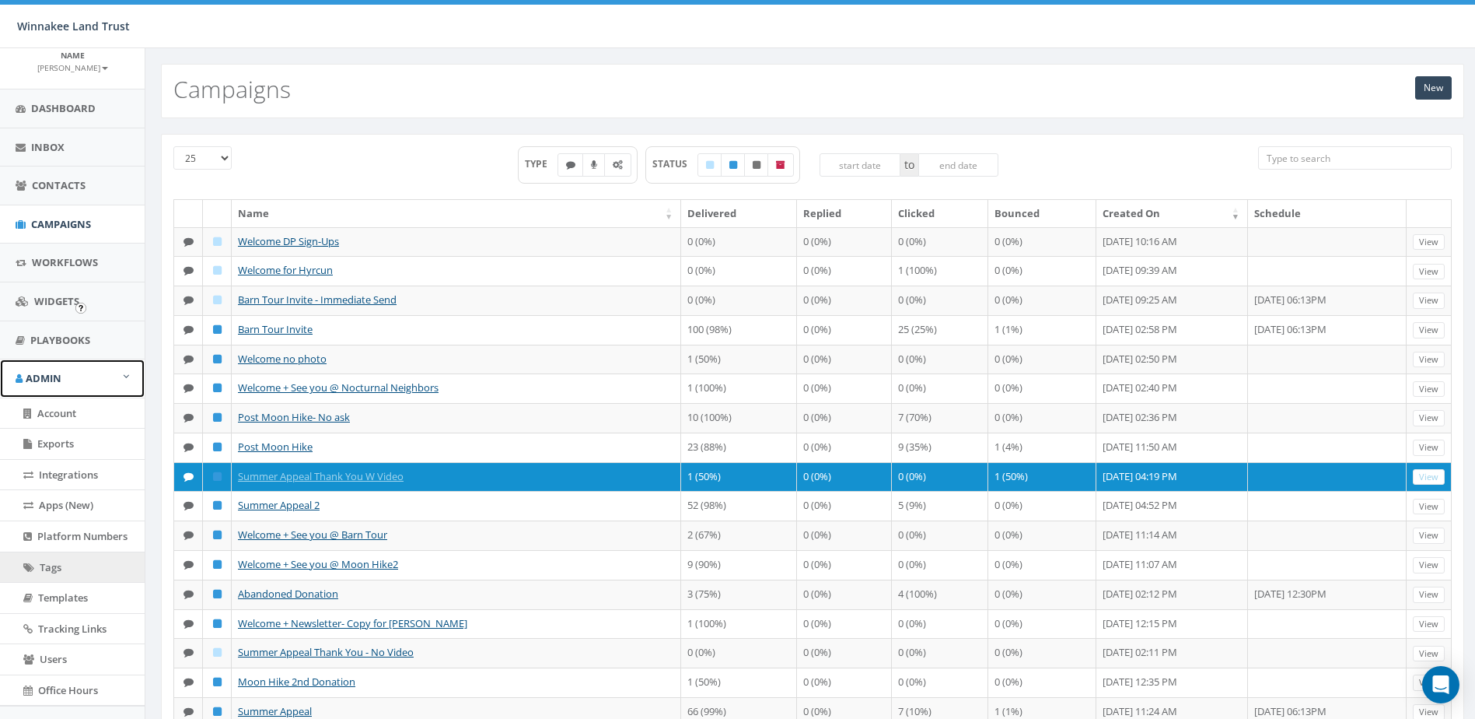
scroll to position [155, 0]
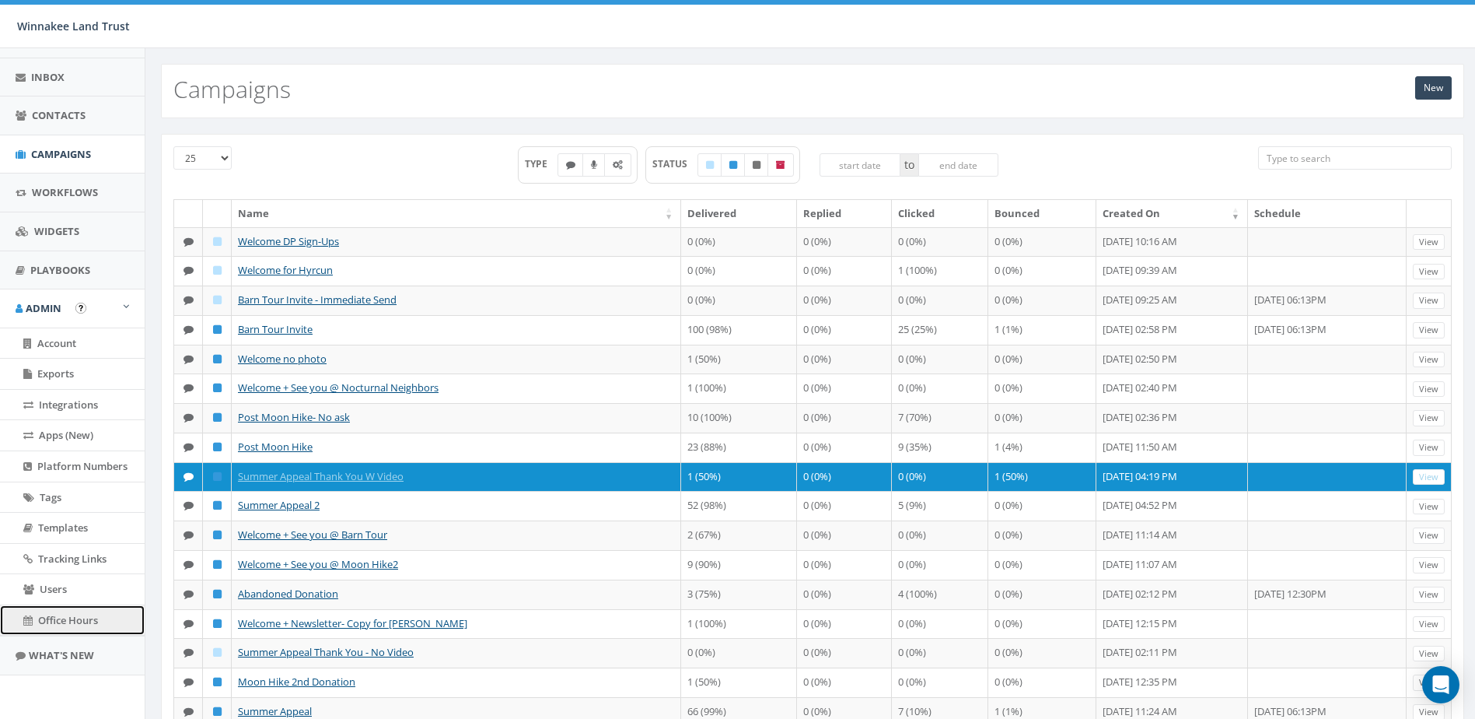
click at [51, 613] on span "Office Hours" at bounding box center [68, 620] width 60 height 14
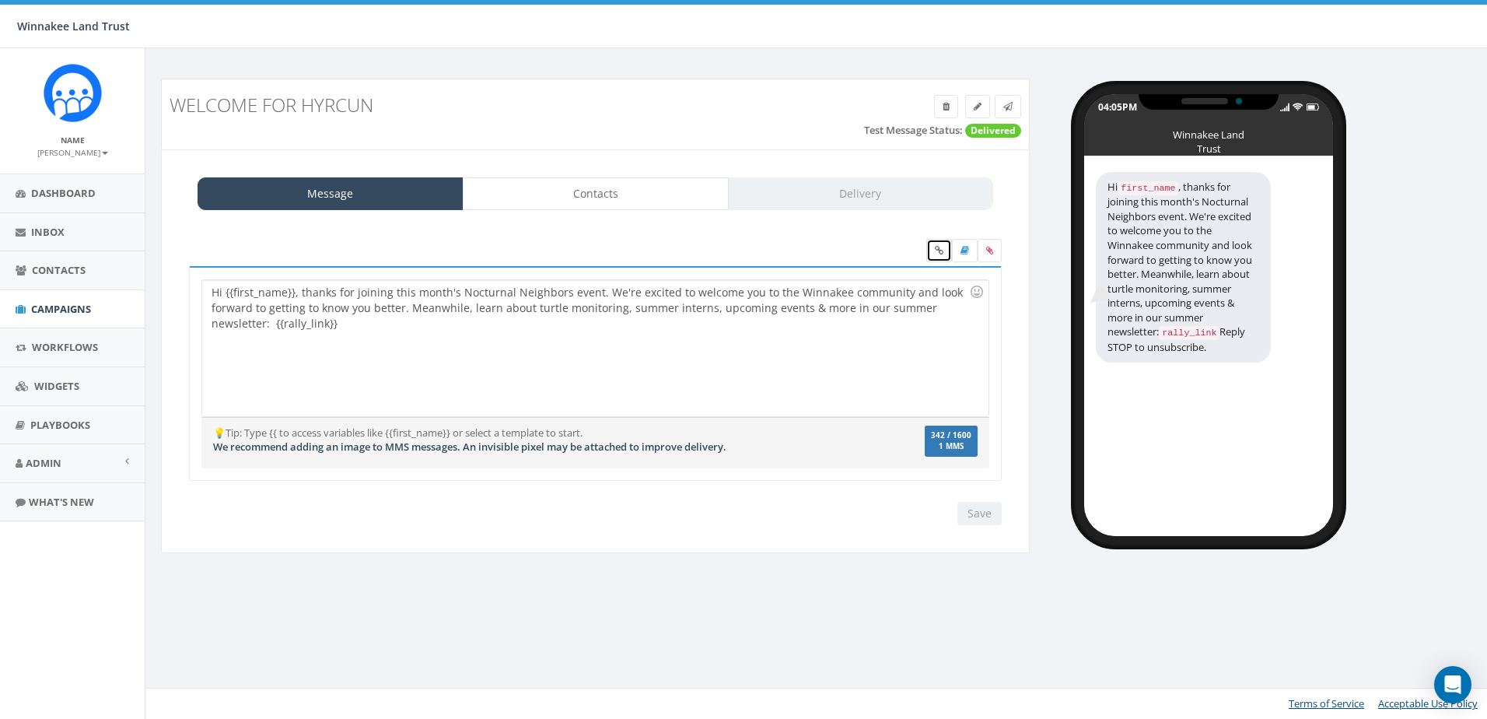
click at [932, 252] on link at bounding box center [939, 250] width 26 height 23
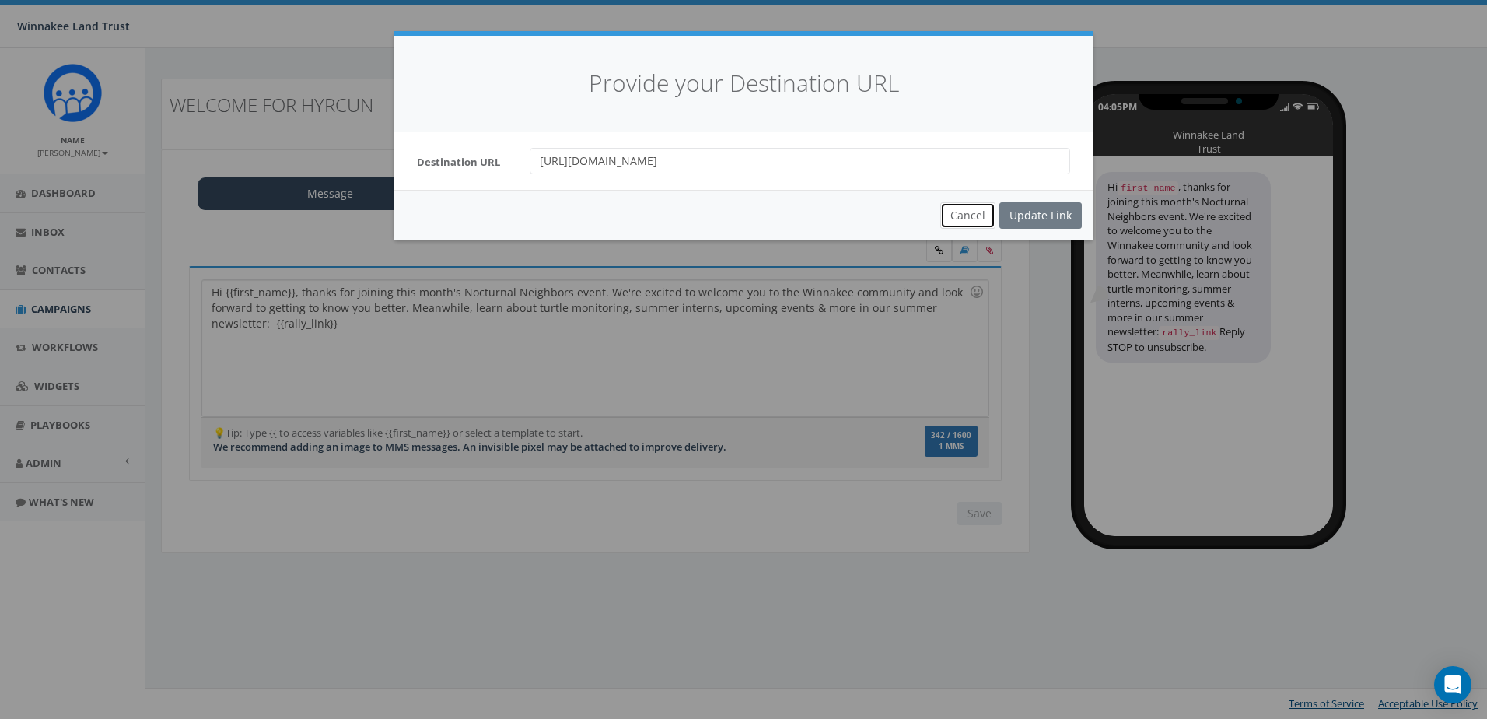
click at [966, 219] on button "Cancel" at bounding box center [967, 215] width 55 height 26
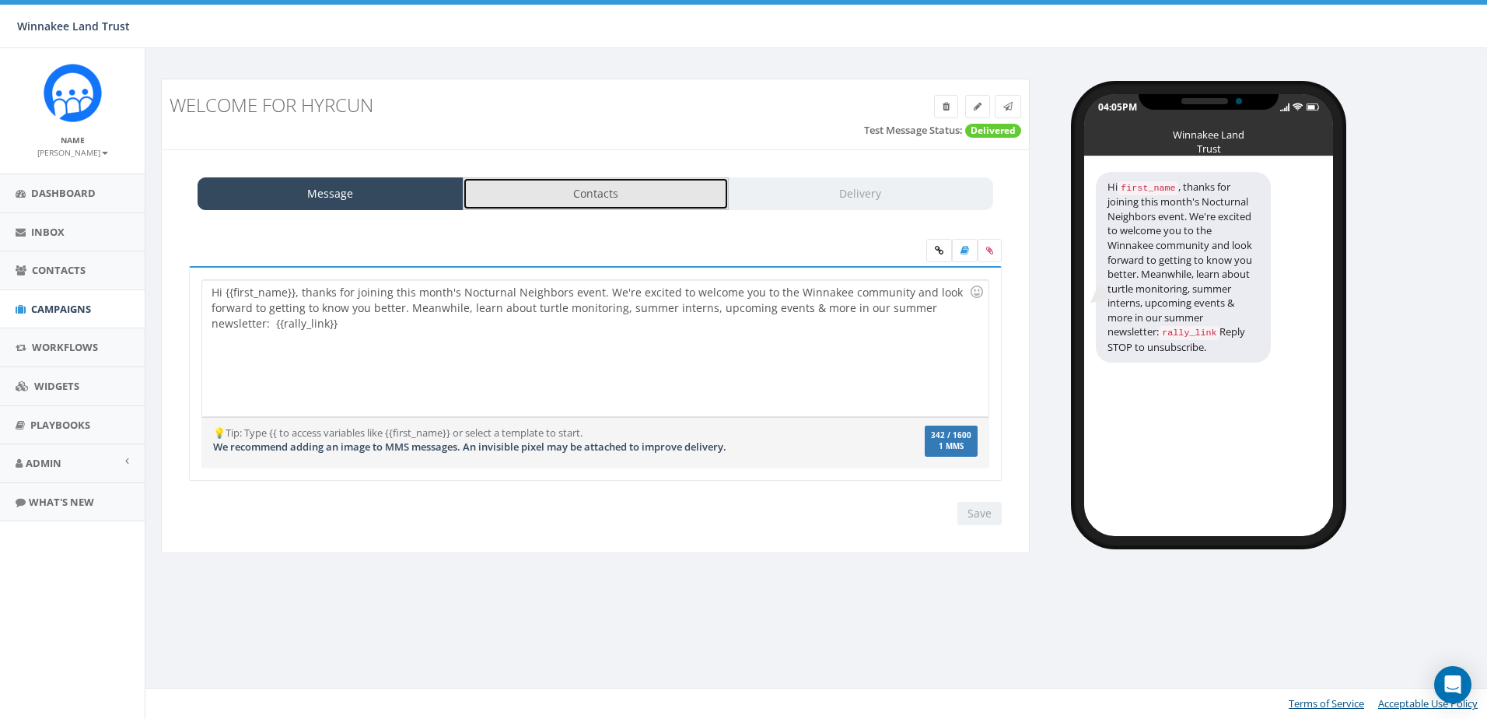
click at [540, 189] on link "Contacts" at bounding box center [596, 193] width 266 height 33
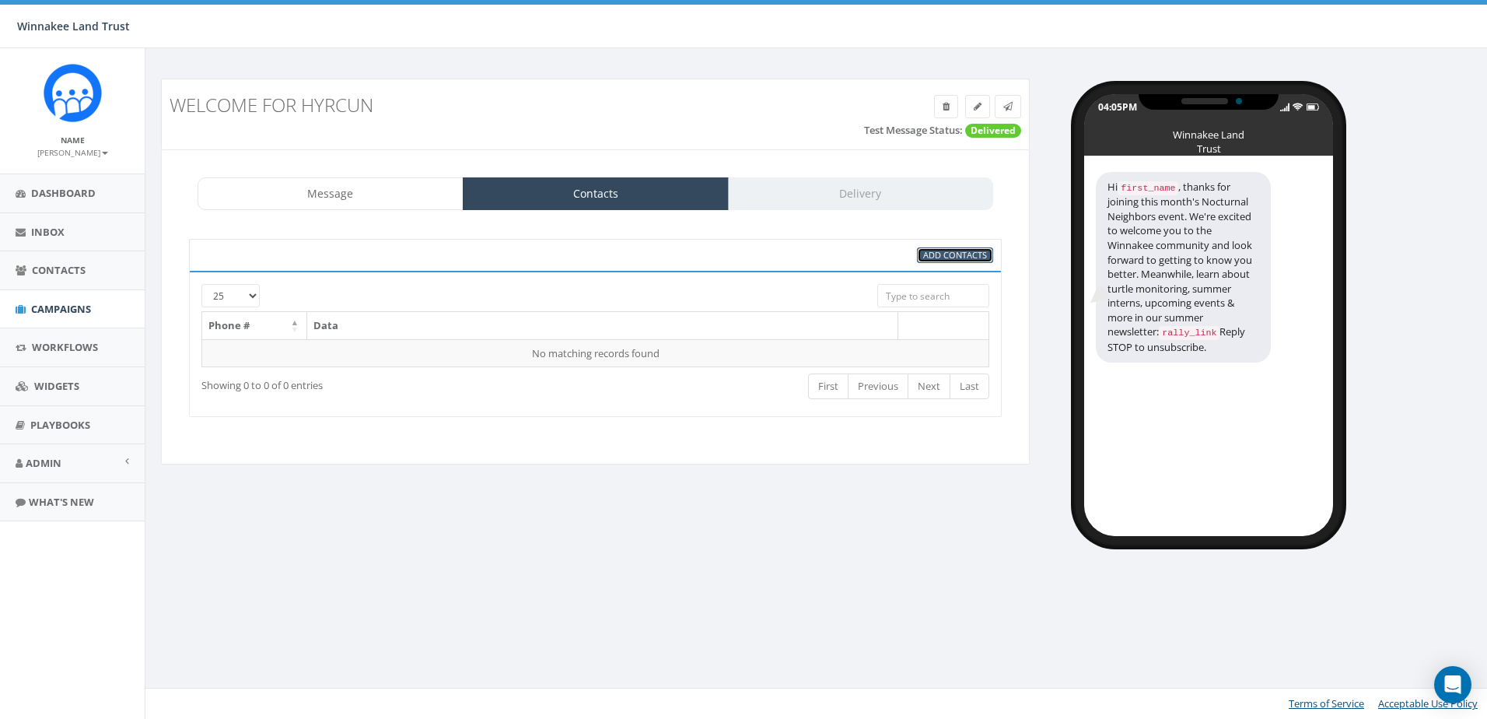
click at [955, 257] on span "Add Contacts" at bounding box center [955, 255] width 64 height 12
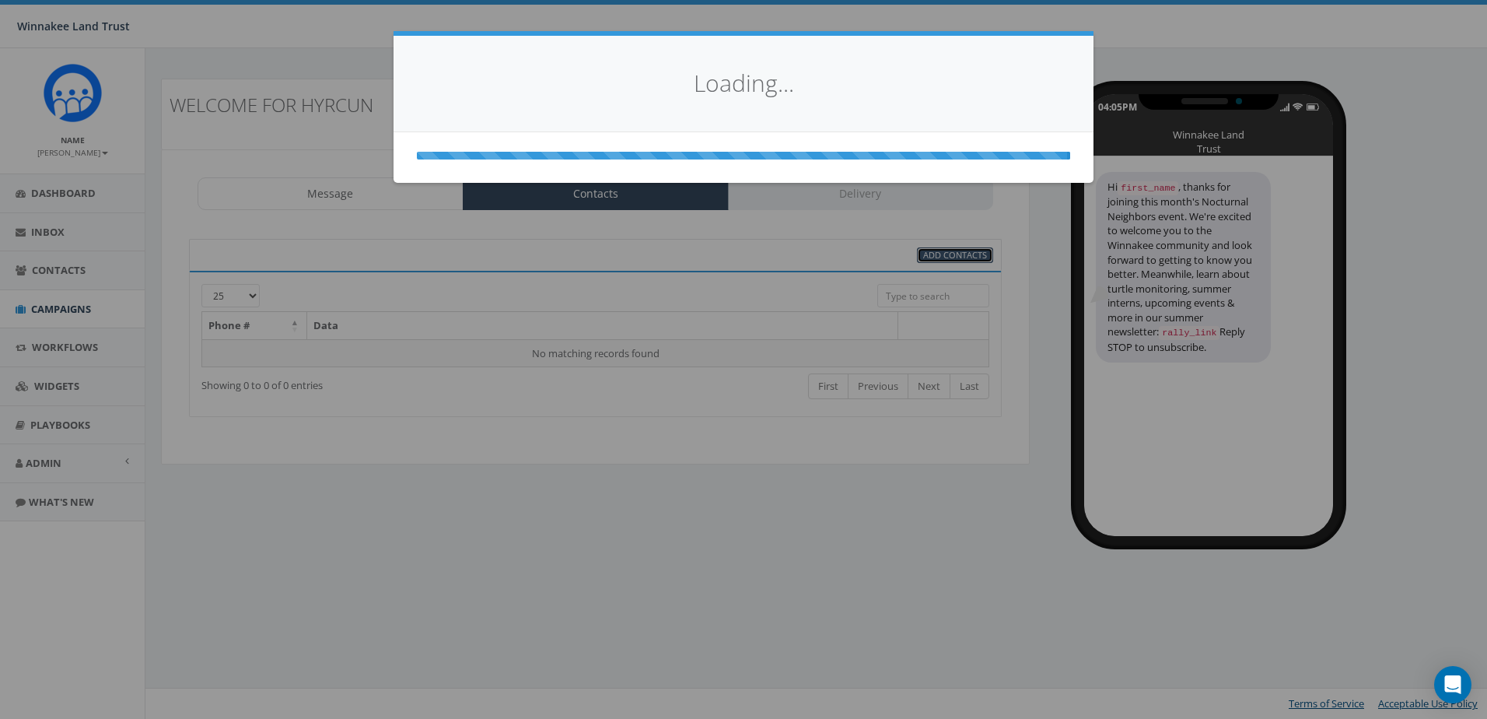
select select
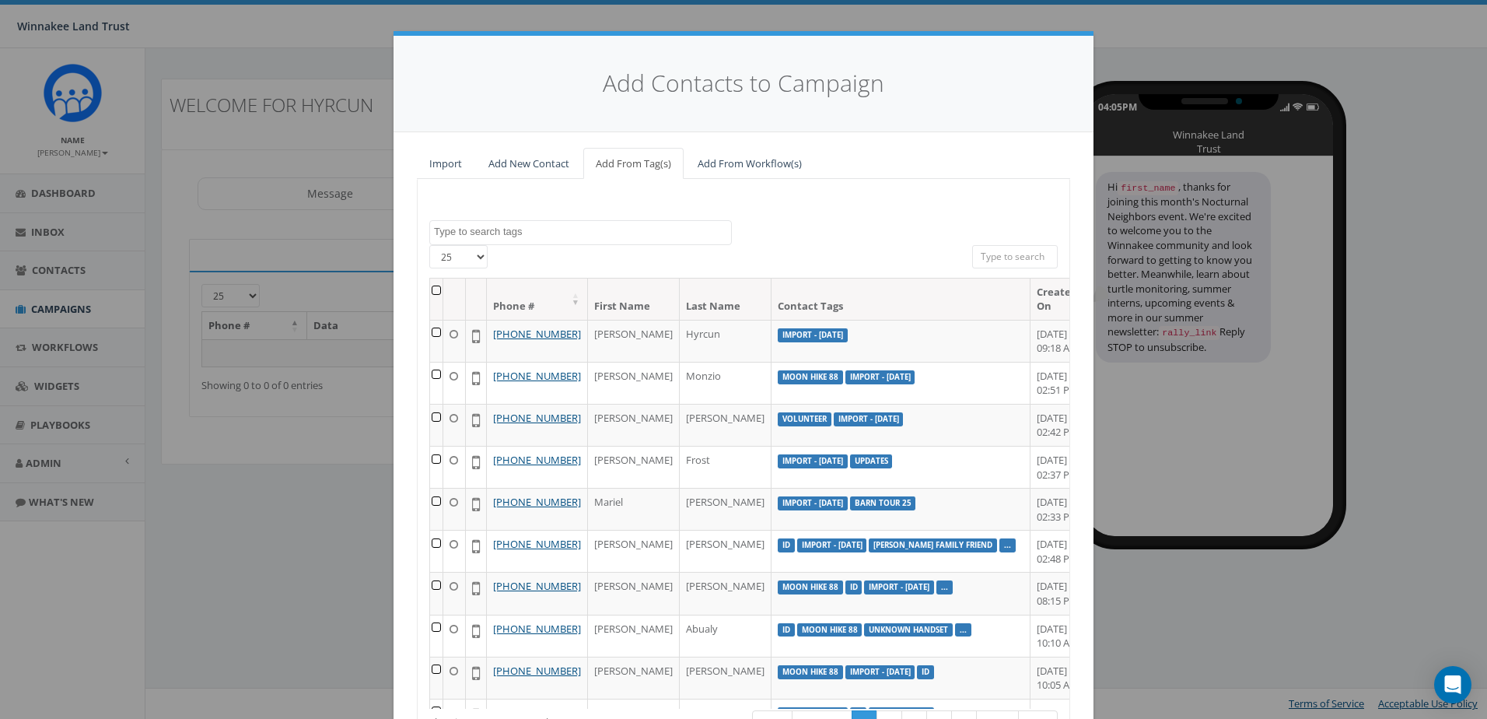
click at [989, 250] on input "search" at bounding box center [1015, 256] width 86 height 23
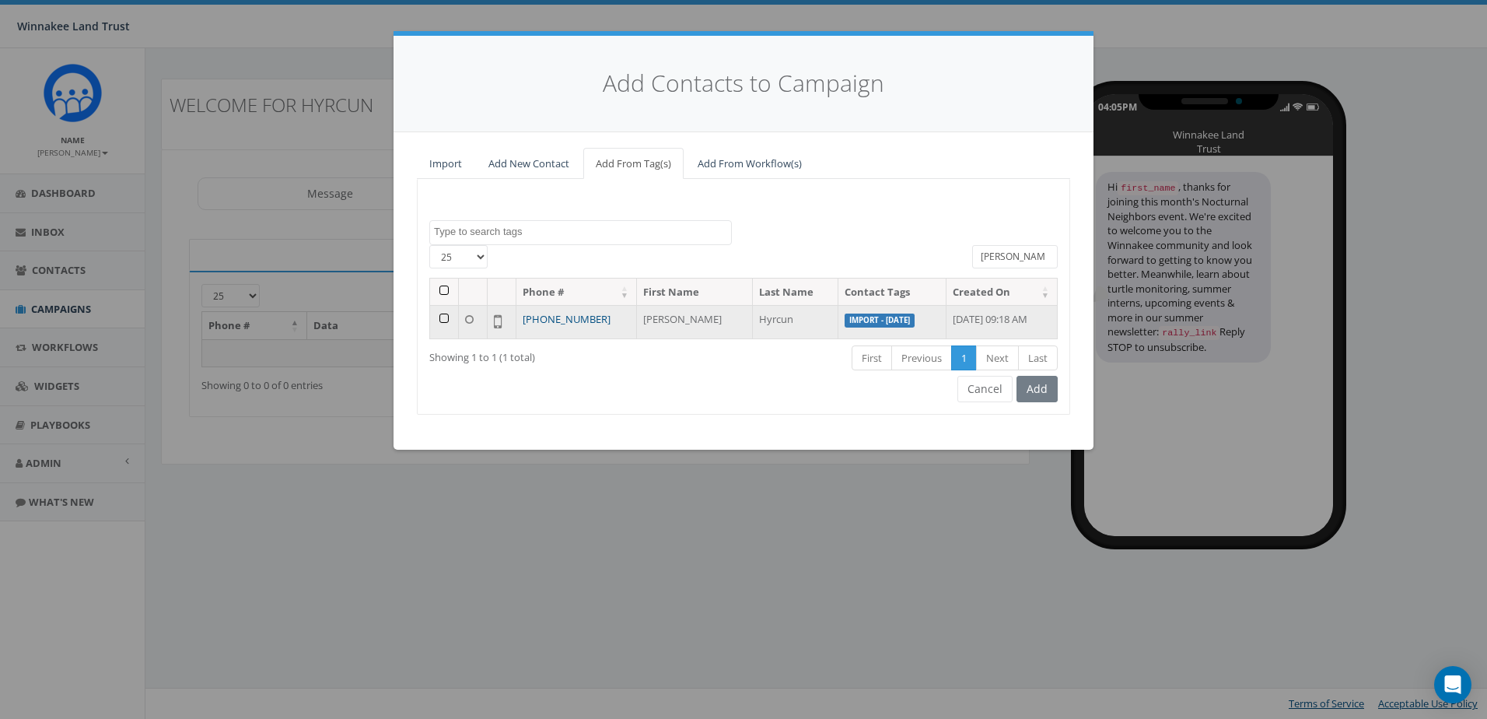
type input "kris"
click at [551, 314] on link "+1 213-703-4310" at bounding box center [567, 319] width 88 height 14
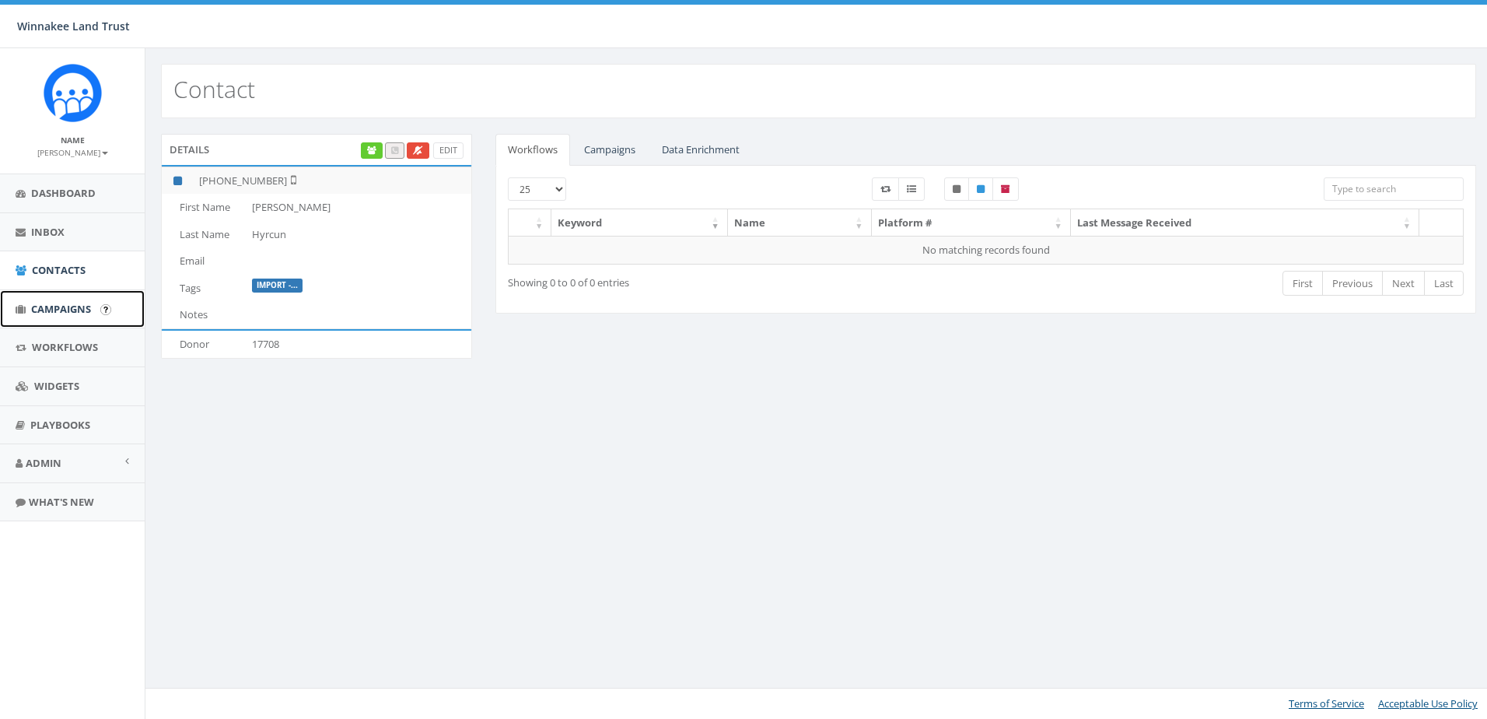
click at [50, 312] on span "Campaigns" at bounding box center [61, 309] width 60 height 14
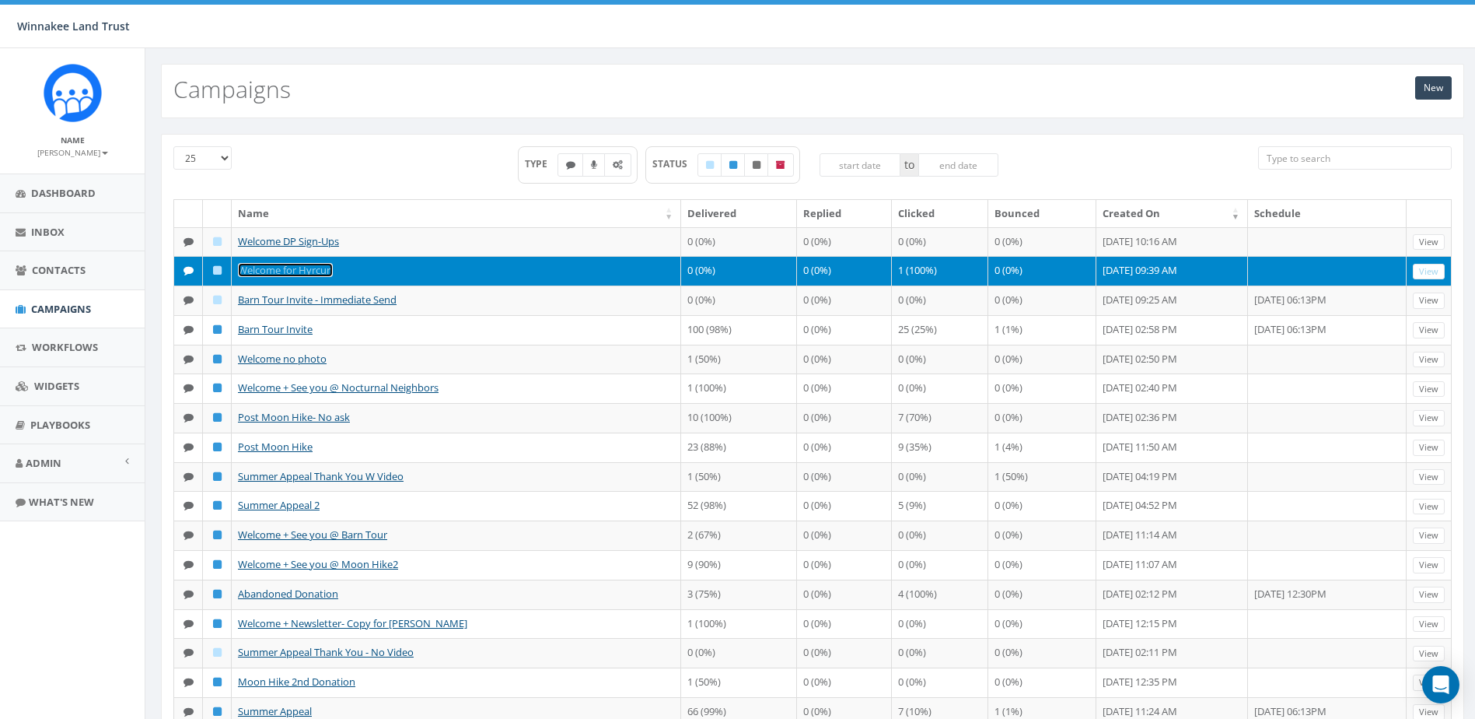
click at [287, 270] on link "Welcome for Hyrcun" at bounding box center [285, 270] width 95 height 14
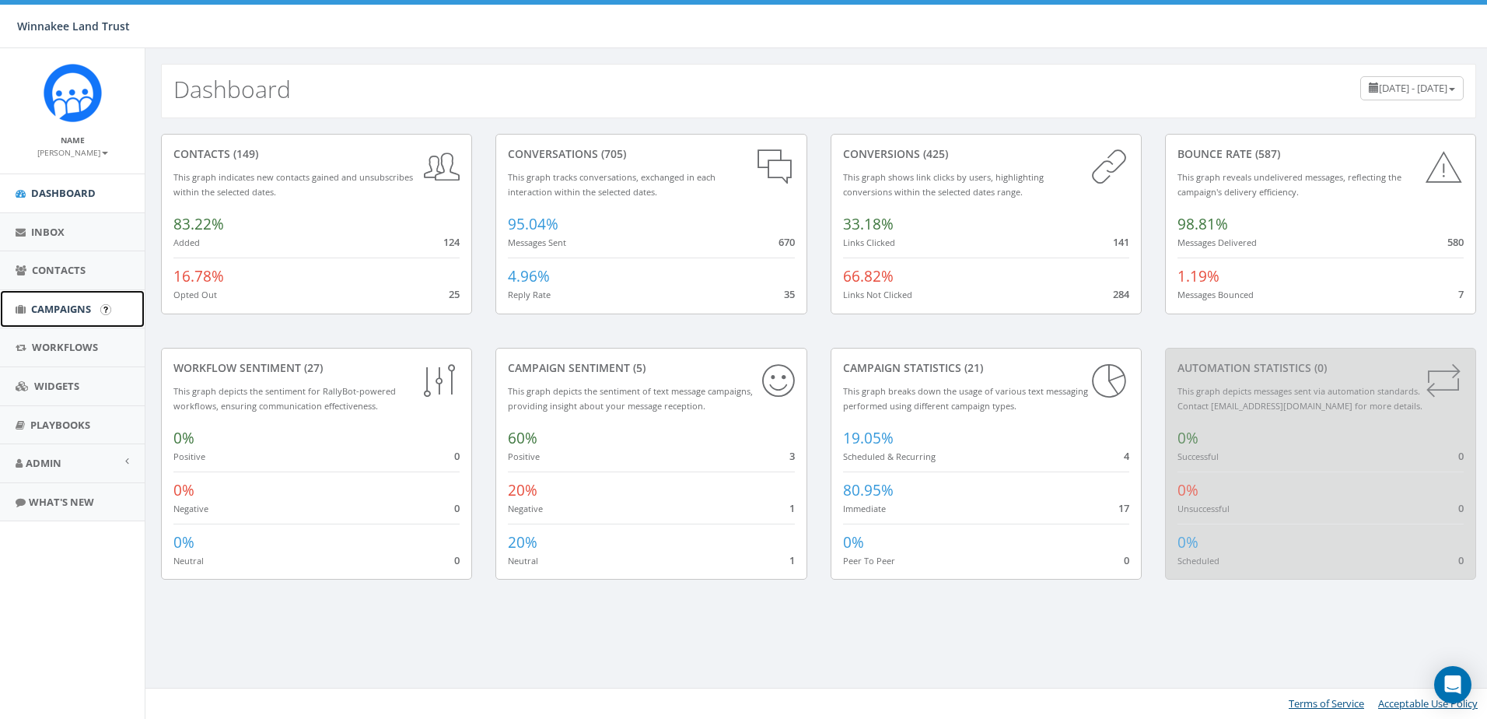
click at [38, 311] on span "Campaigns" at bounding box center [61, 309] width 60 height 14
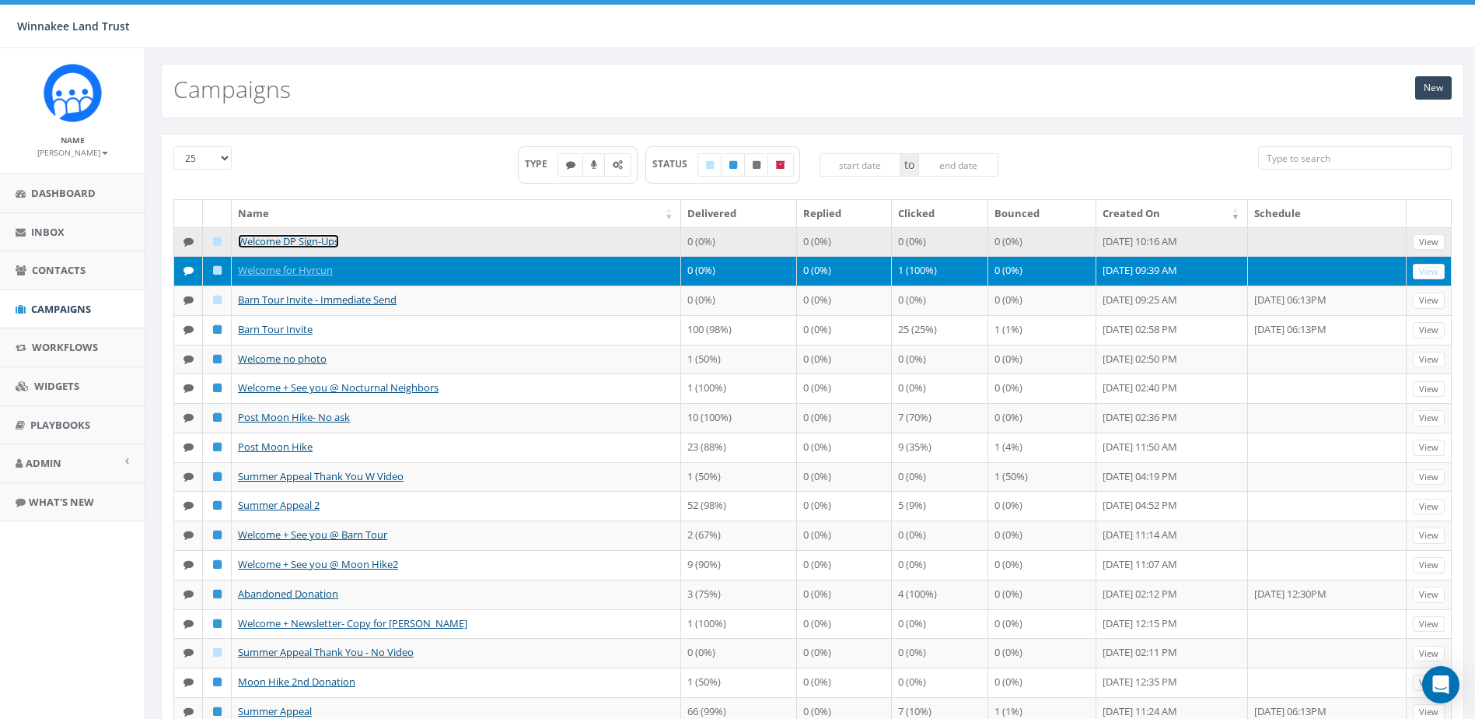
click at [305, 246] on link "Welcome DP Sign-Ups" at bounding box center [288, 241] width 101 height 14
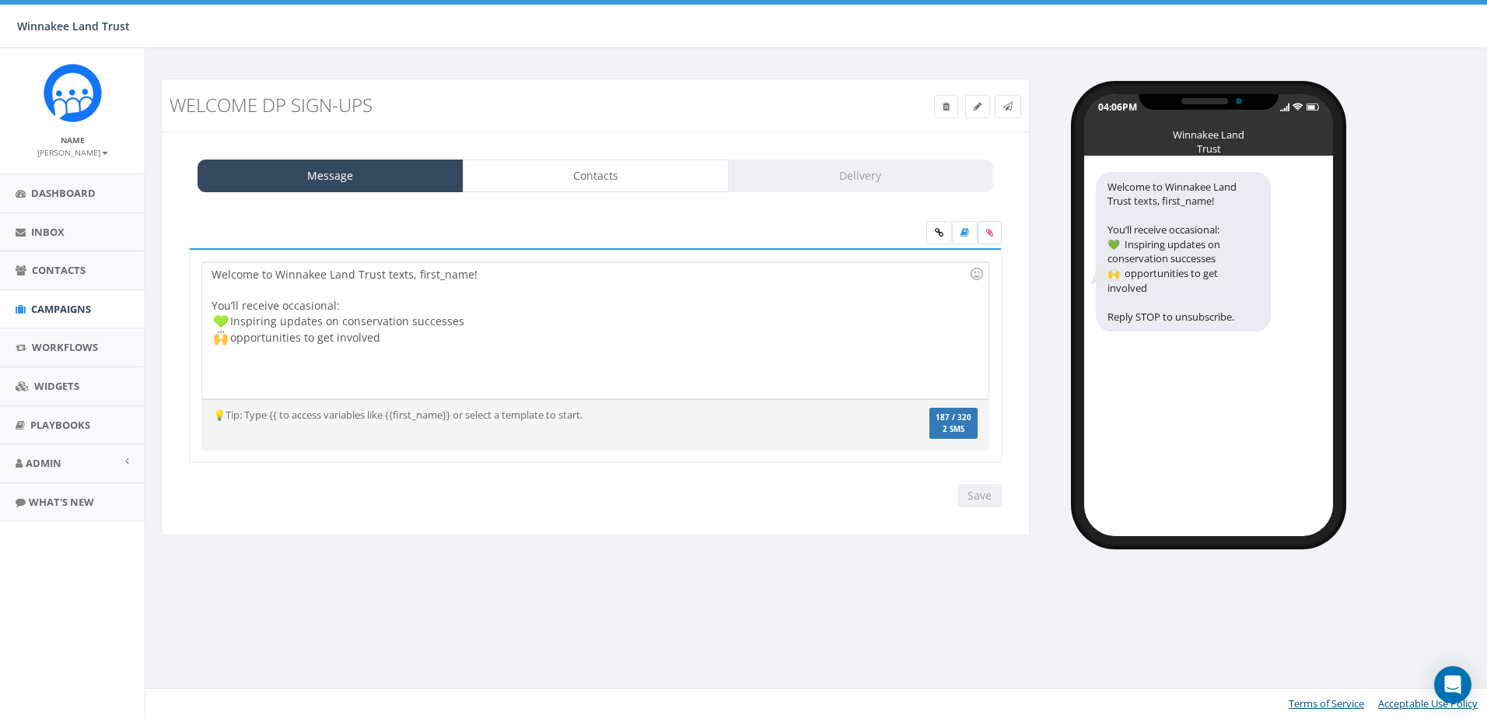
click at [989, 229] on icon at bounding box center [989, 232] width 7 height 9
click at [0, 0] on input "file" at bounding box center [0, 0] width 0 height 0
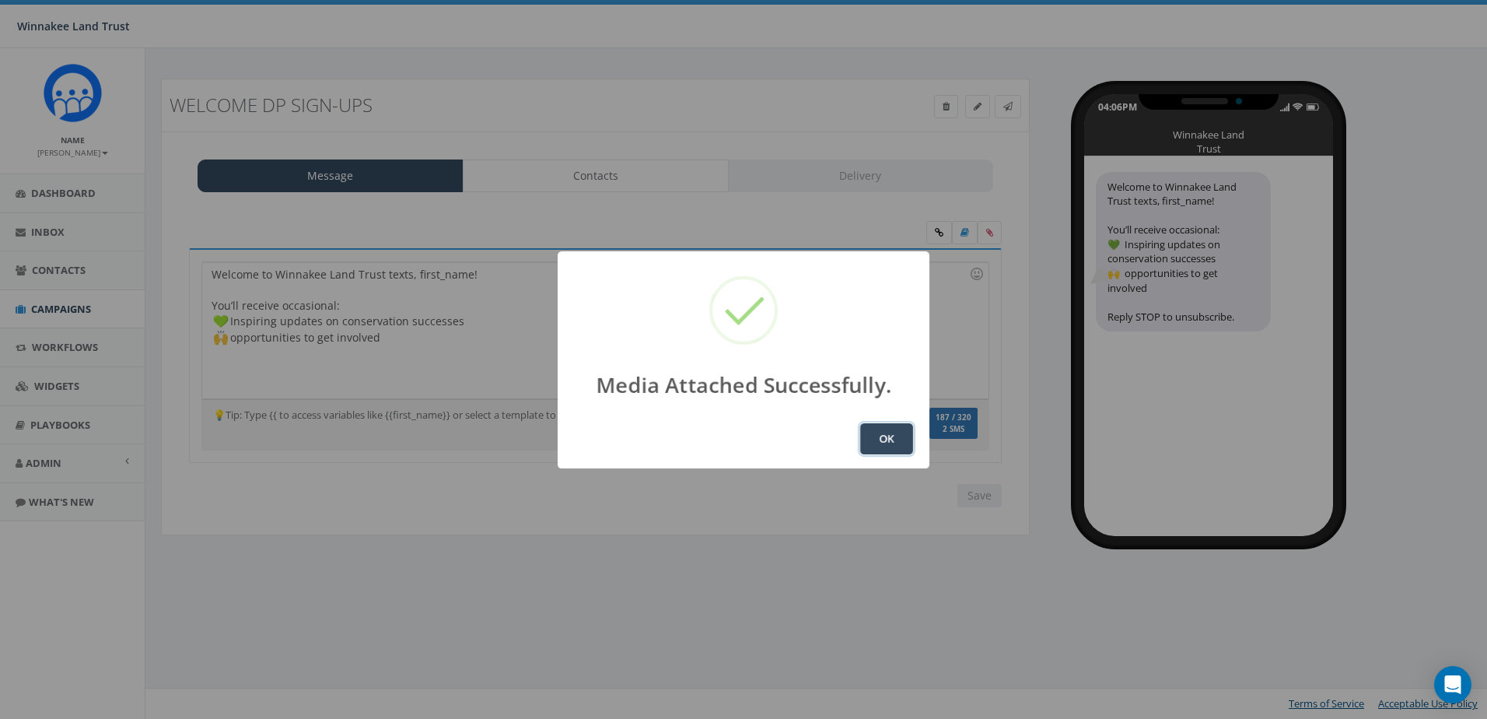
click at [897, 446] on button "OK" at bounding box center [886, 438] width 53 height 31
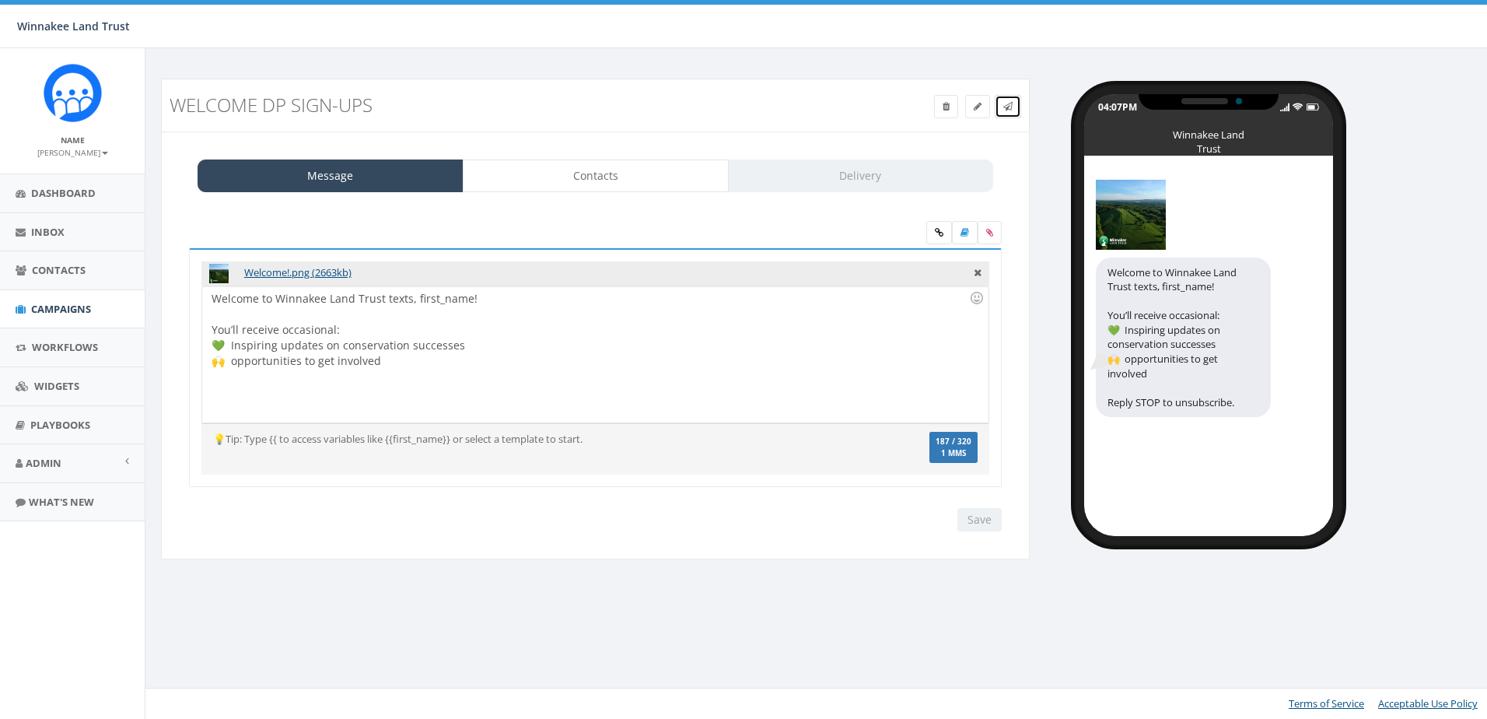
click at [1010, 109] on icon at bounding box center [1007, 106] width 9 height 9
click at [1001, 111] on link at bounding box center [1008, 106] width 26 height 23
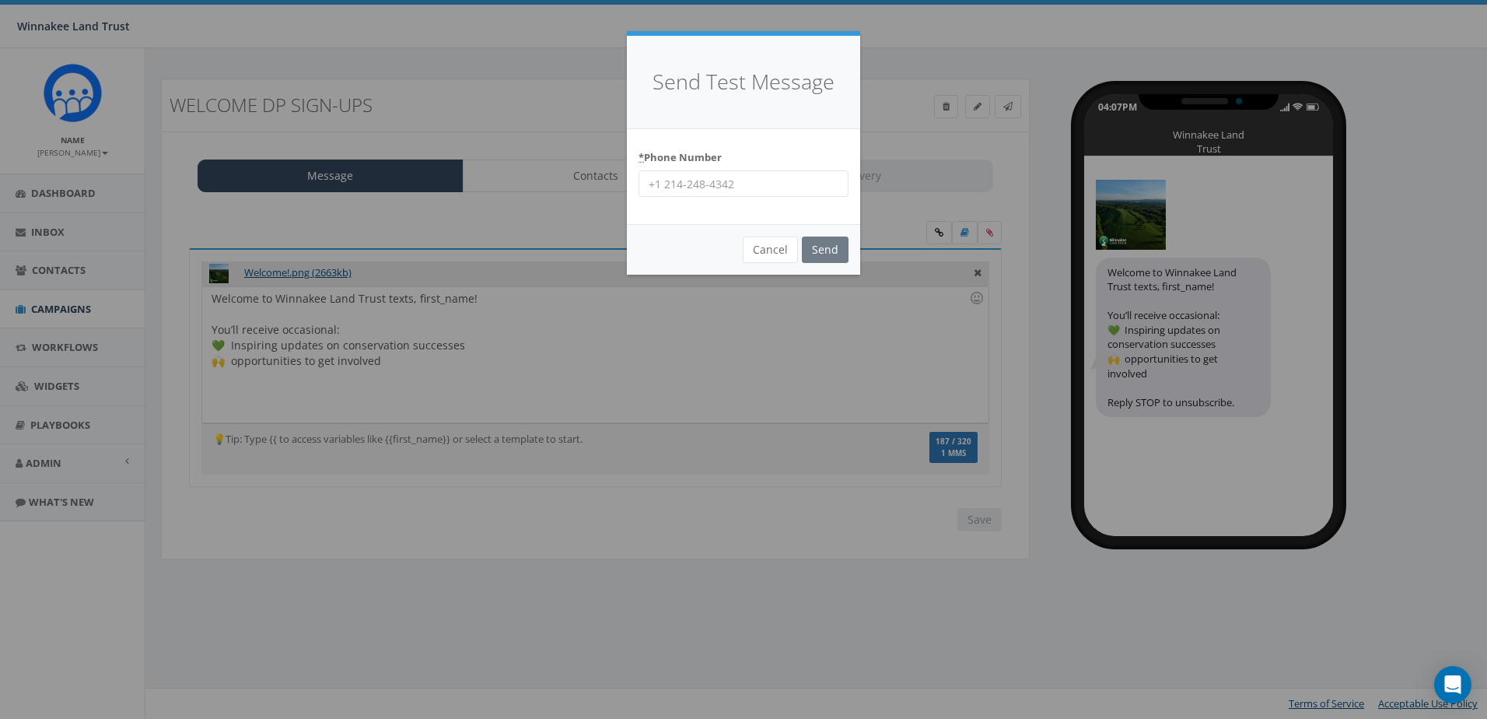
click at [742, 181] on input "* Phone Number" at bounding box center [743, 183] width 210 height 26
type input "8456254346"
click at [827, 247] on input "Send" at bounding box center [825, 249] width 47 height 26
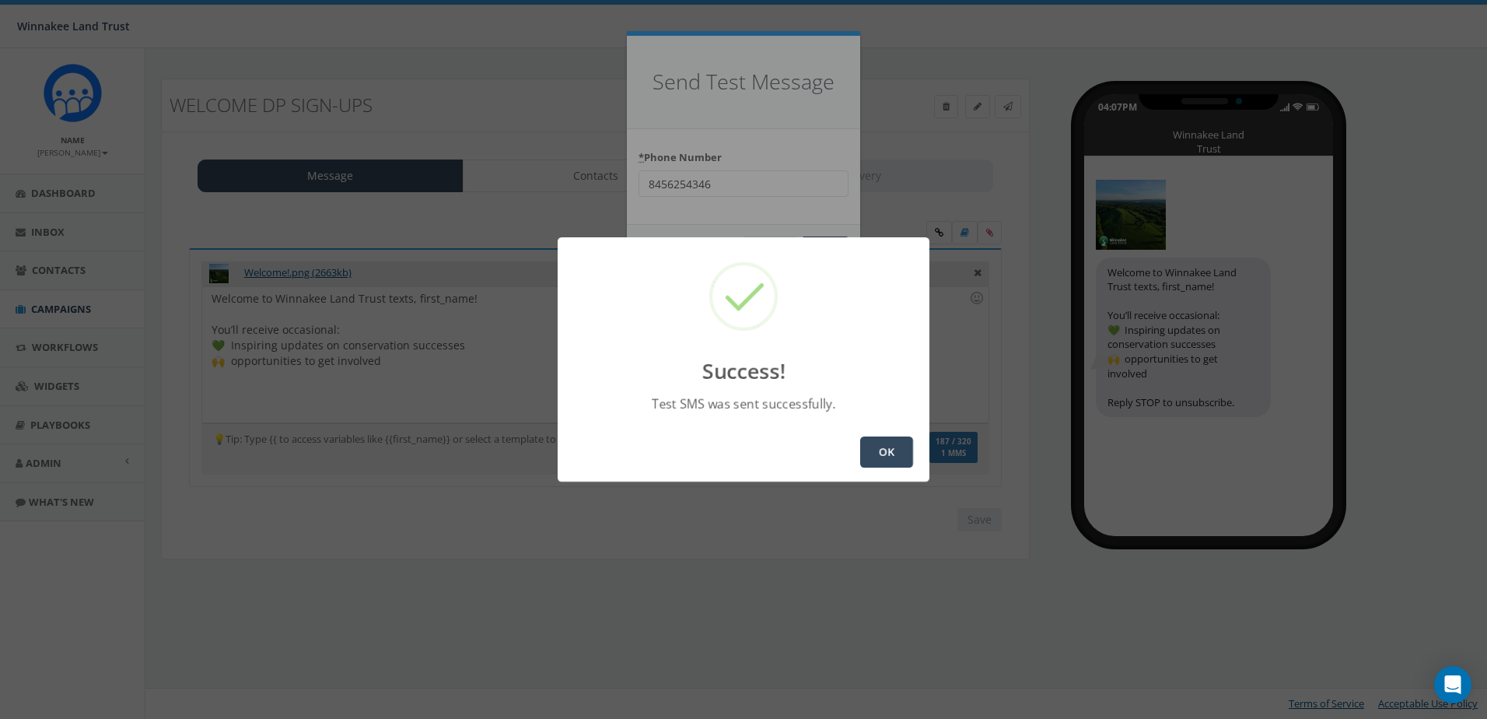
click at [891, 446] on button "OK" at bounding box center [886, 451] width 53 height 31
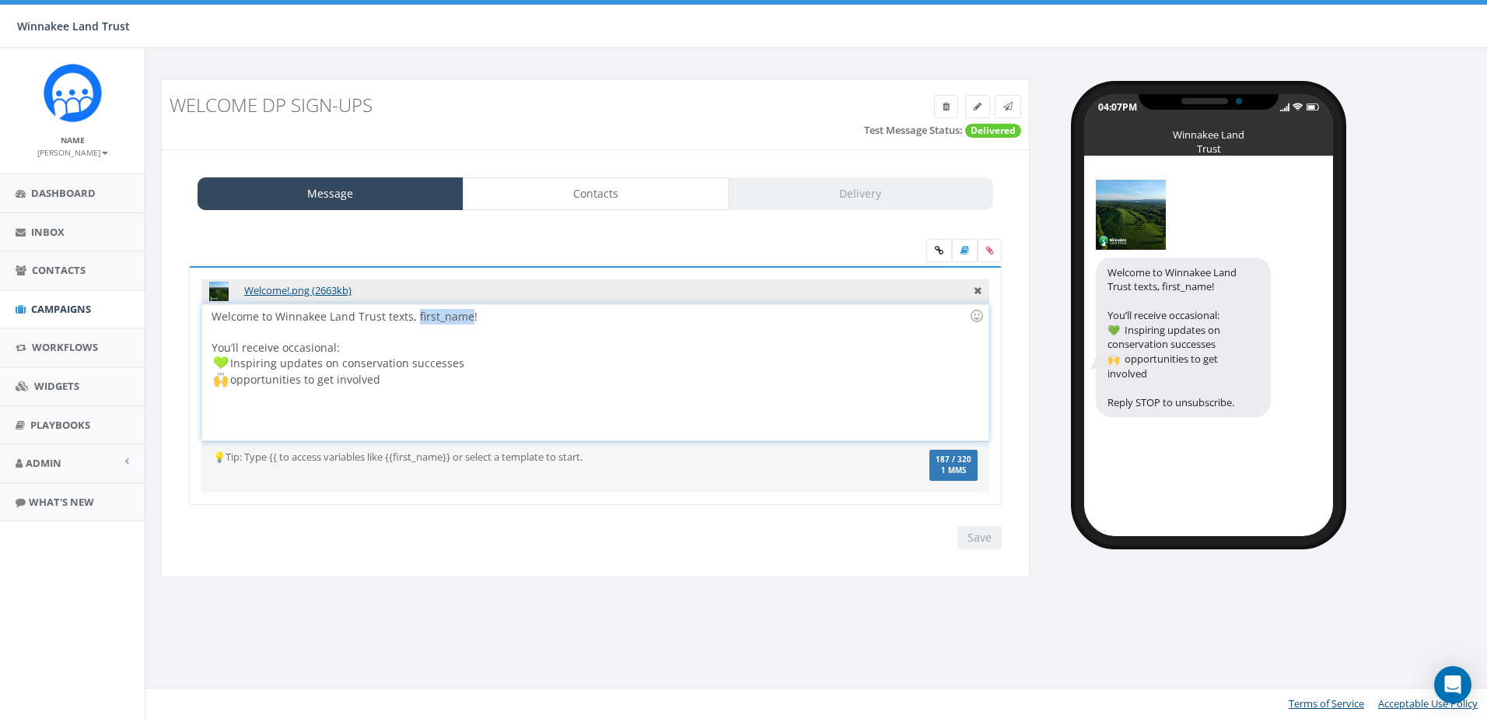
drag, startPoint x: 467, startPoint y: 315, endPoint x: 414, endPoint y: 317, distance: 53.7
click at [414, 317] on div "Welcome to Winnakee Land Trust texts, first_name! You’ll receive occasional: In…" at bounding box center [594, 372] width 785 height 136
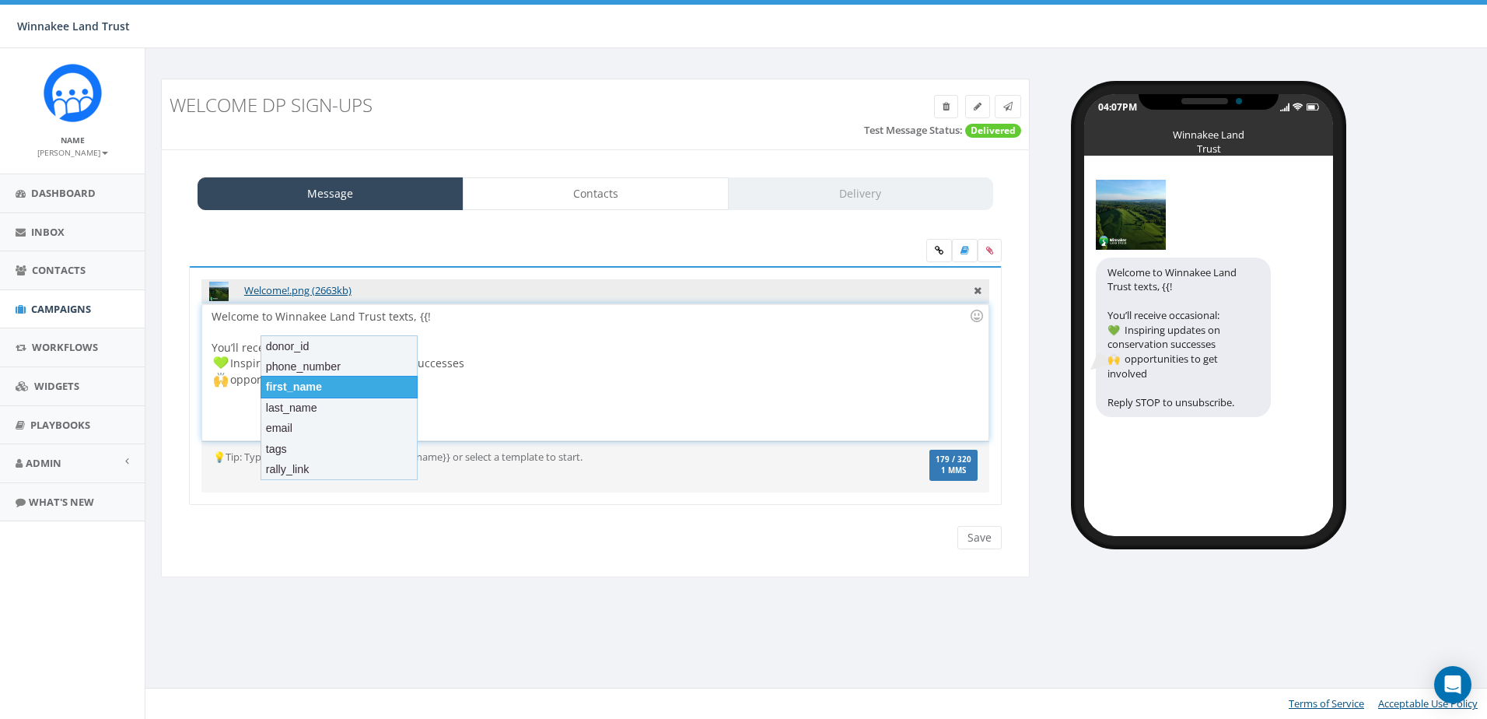
click at [360, 387] on div "first_name" at bounding box center [339, 387] width 157 height 22
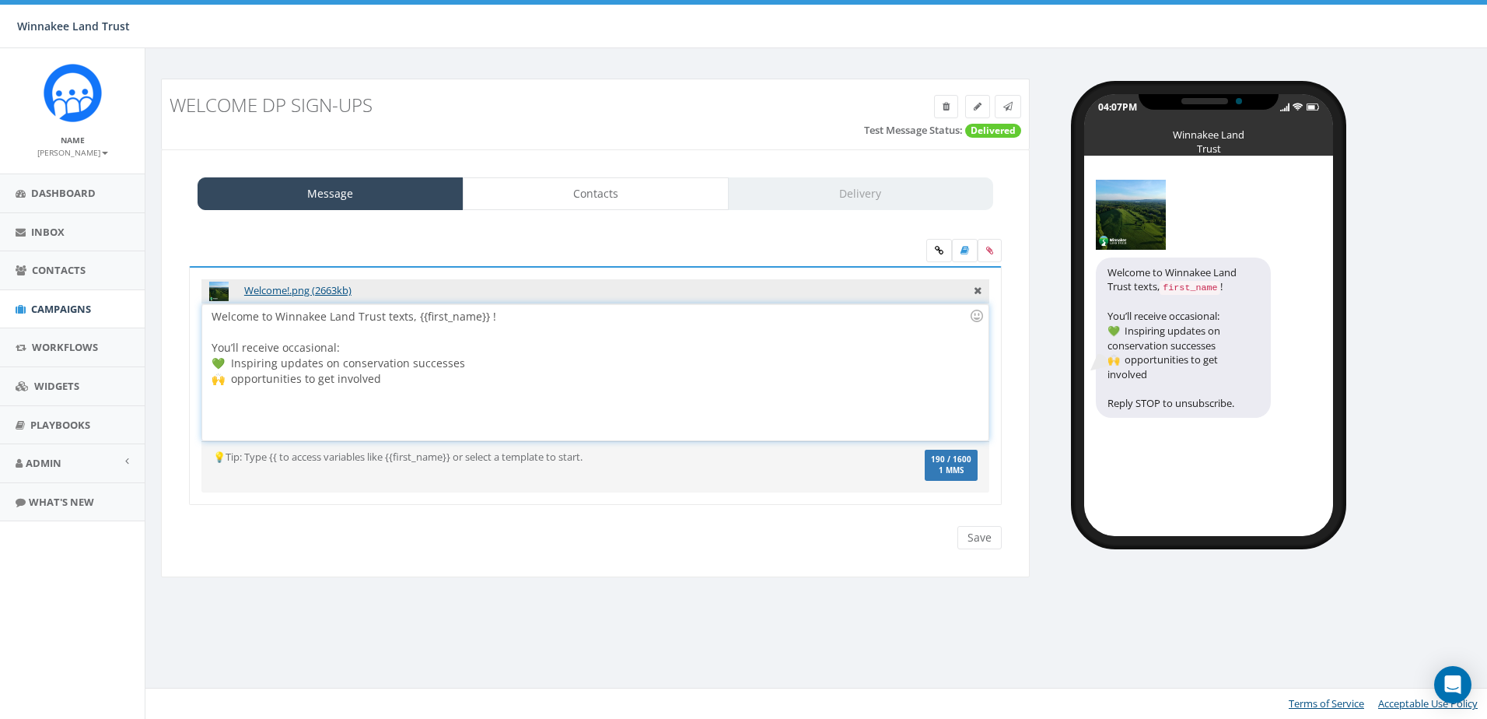
click at [488, 321] on div "Welcome to Winnakee Land Trust texts, {{first_name}} ! You’ll receive occasiona…" at bounding box center [594, 372] width 785 height 136
click at [979, 537] on input "Save" at bounding box center [979, 537] width 44 height 23
click at [1009, 112] on span at bounding box center [1007, 106] width 9 height 13
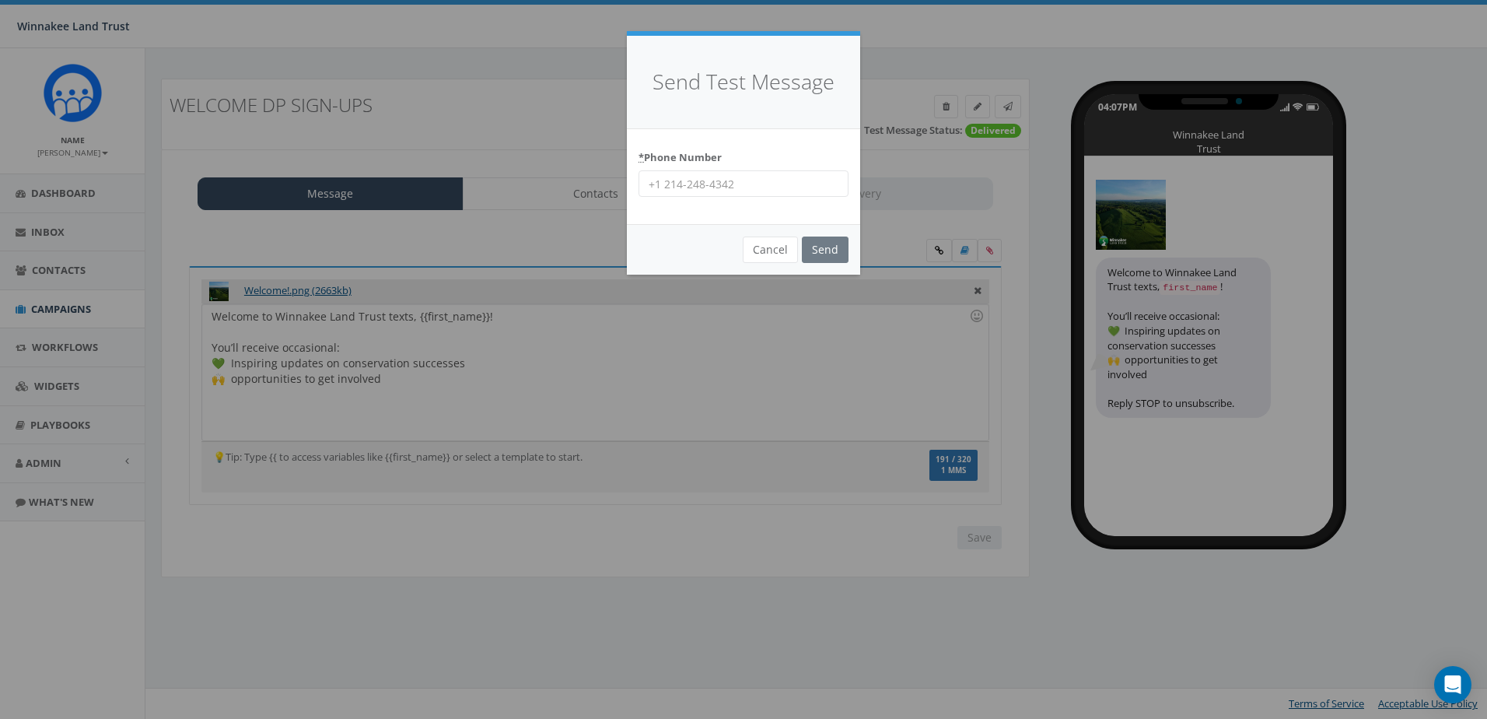
click at [728, 175] on input "* Phone Number" at bounding box center [743, 183] width 210 height 26
type input "8456254346"
click at [803, 243] on input "Send" at bounding box center [825, 249] width 47 height 26
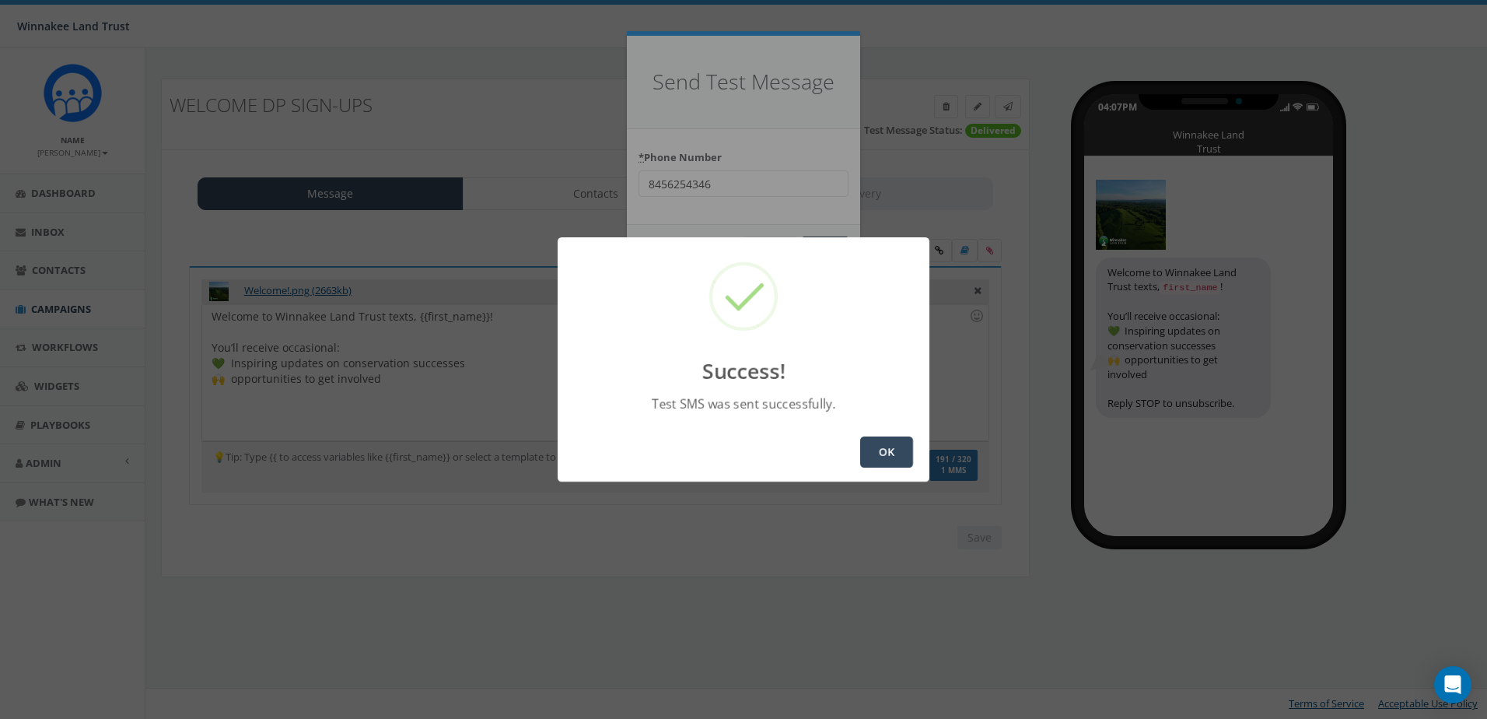
click at [897, 449] on button "OK" at bounding box center [886, 451] width 53 height 31
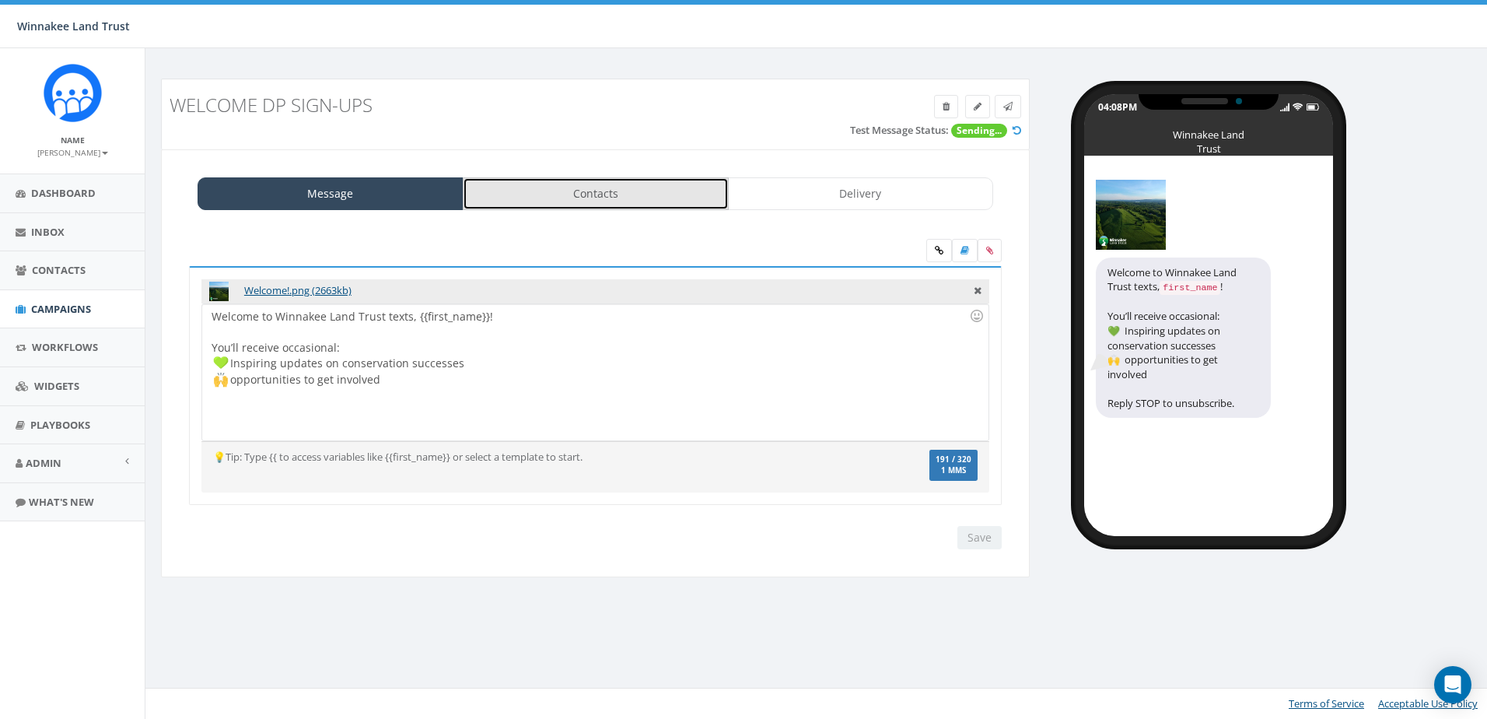
click at [651, 203] on link "Contacts" at bounding box center [596, 193] width 266 height 33
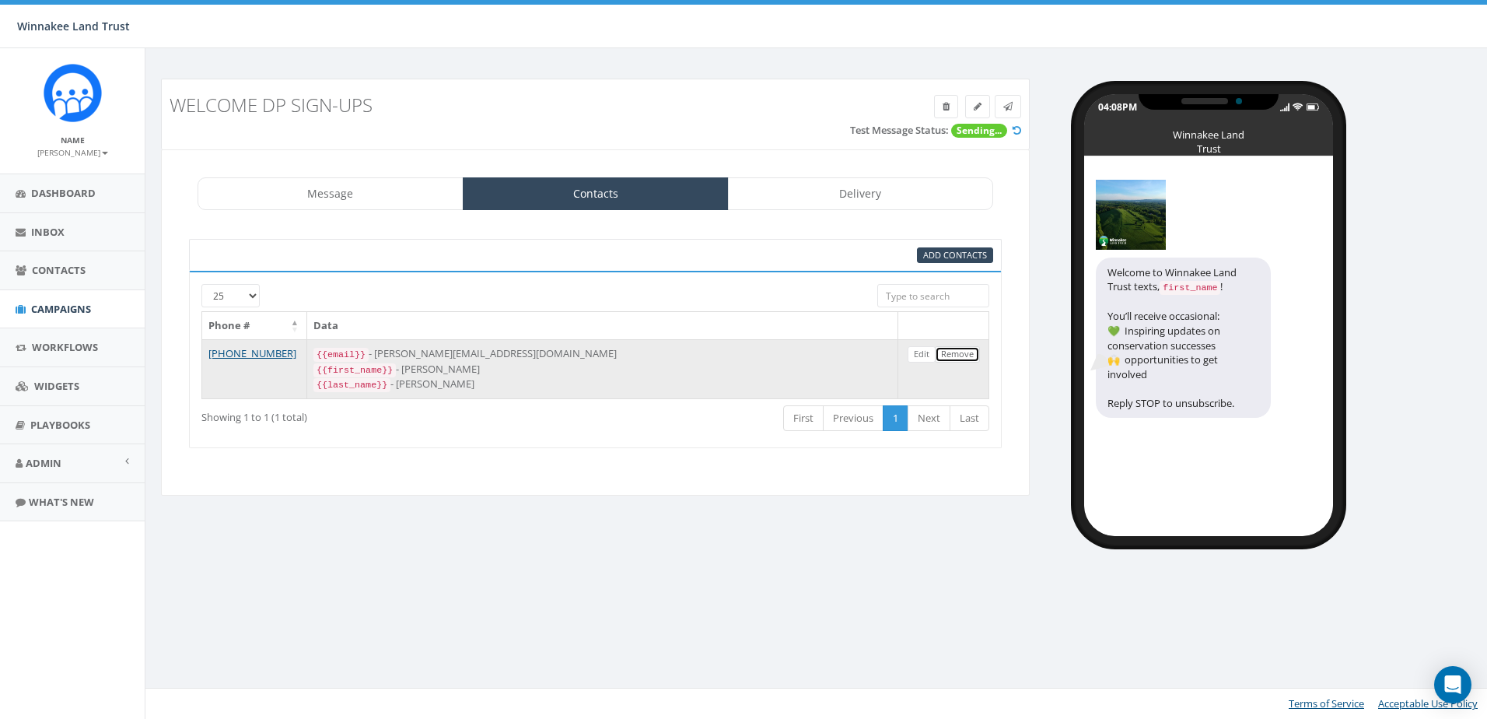
click at [962, 353] on link "Remove" at bounding box center [957, 354] width 45 height 16
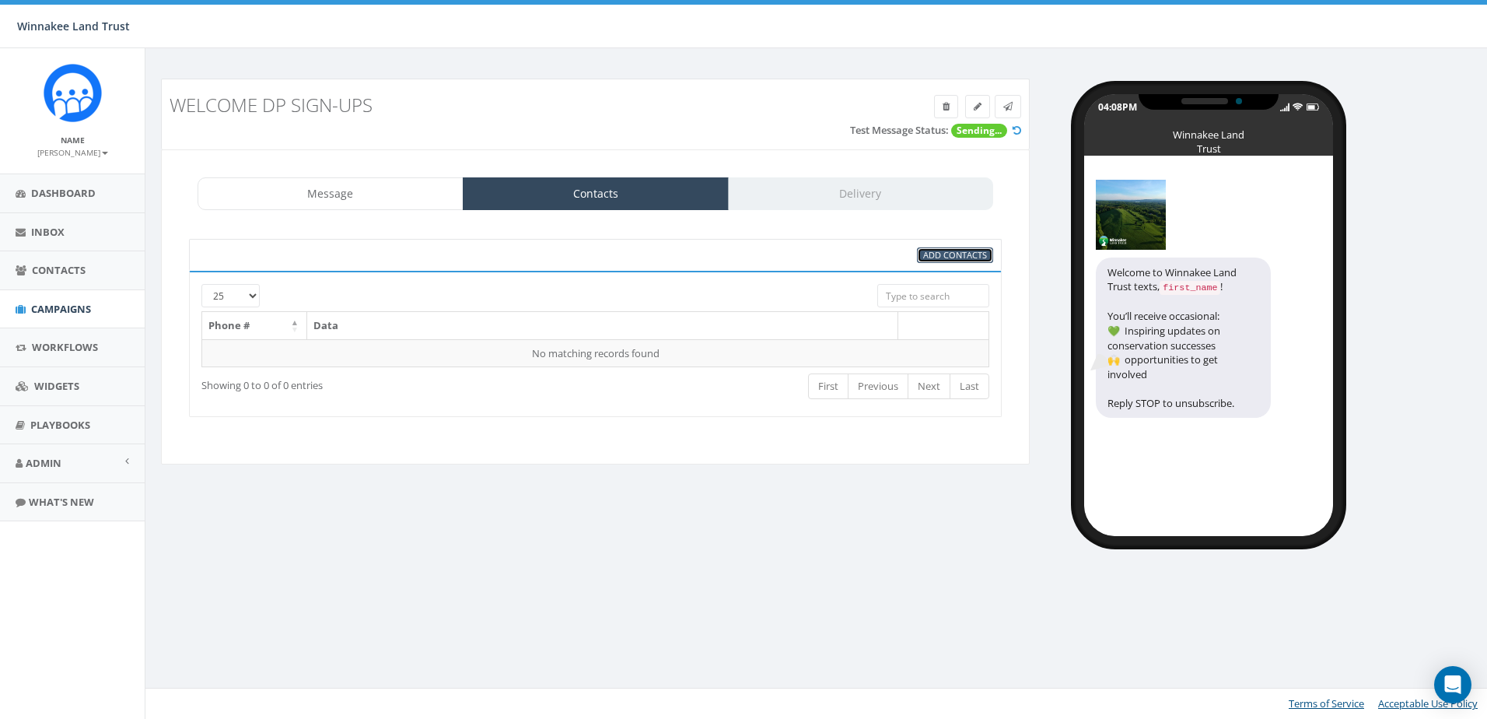
click at [921, 252] on link "Add Contacts" at bounding box center [955, 255] width 76 height 16
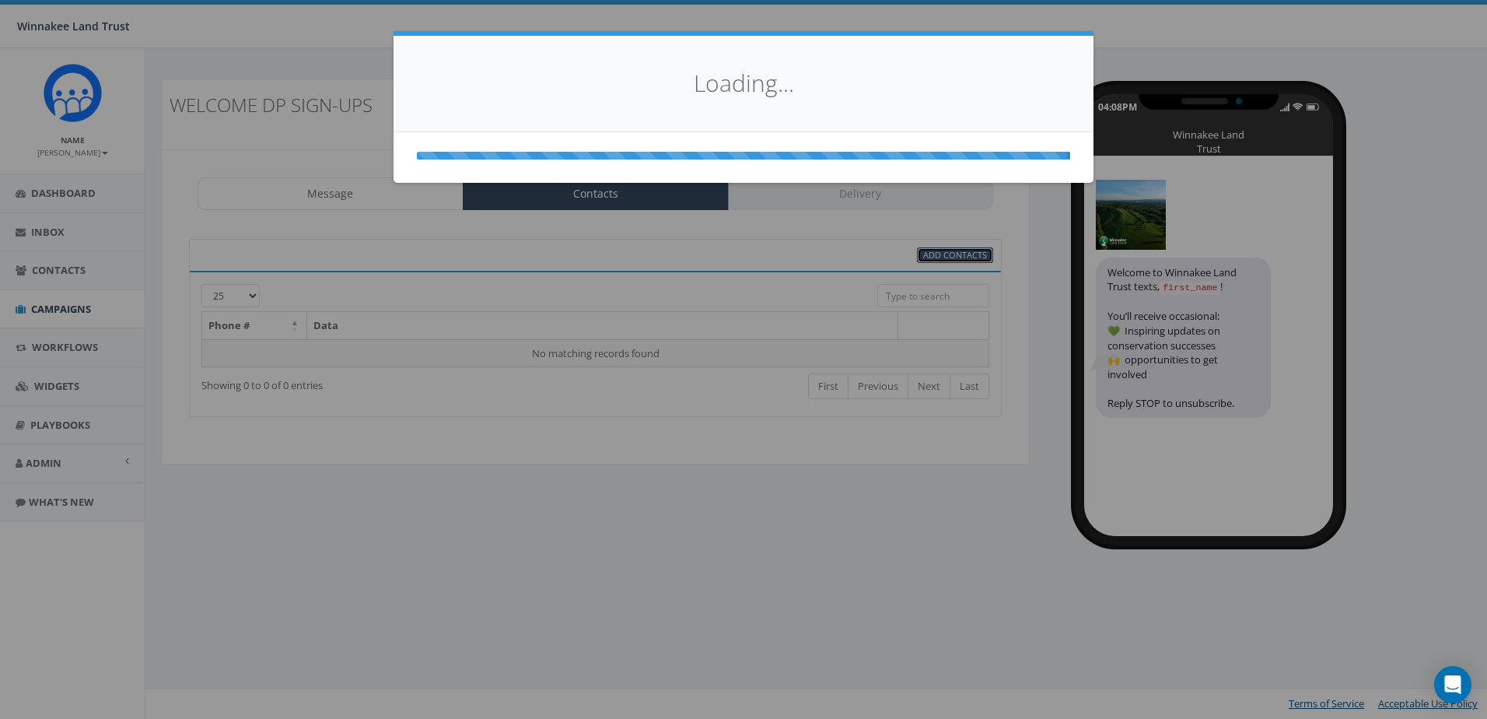
select select
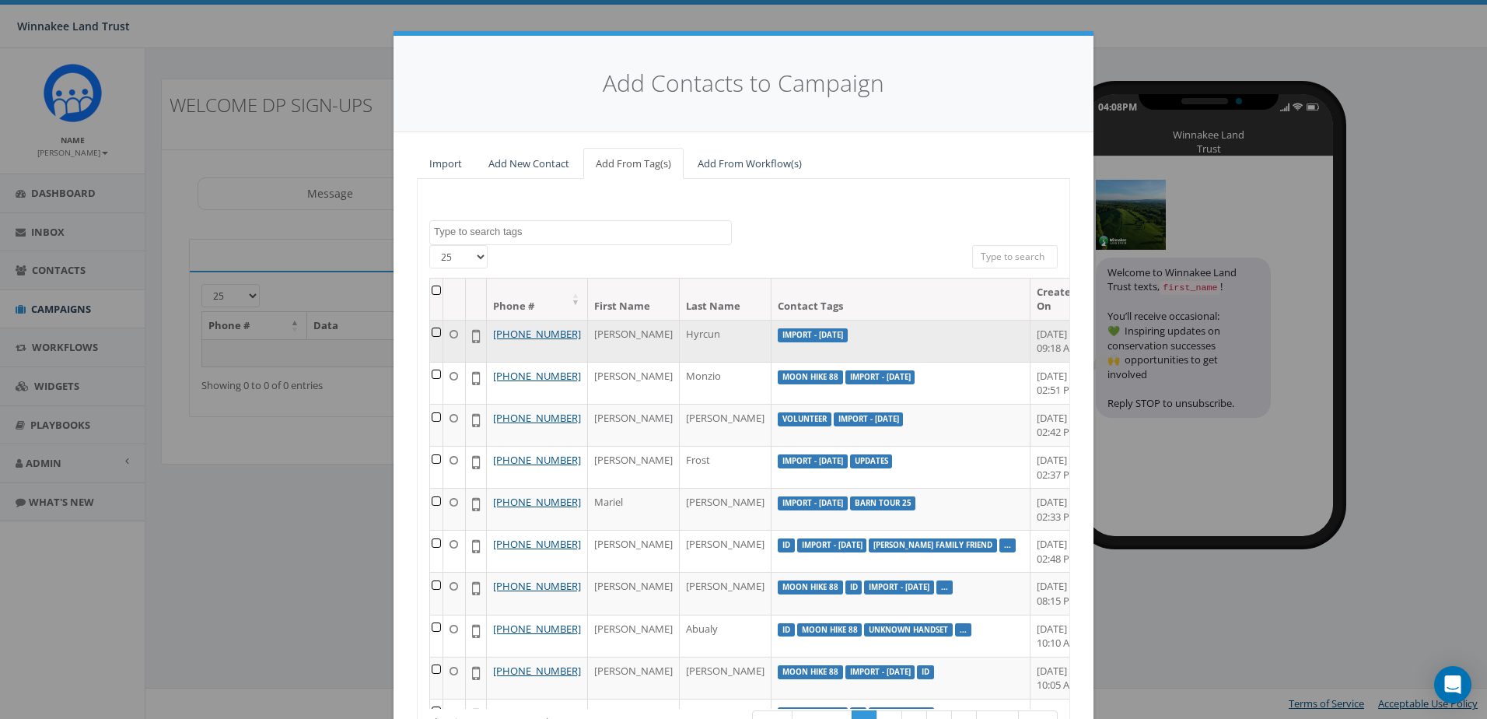
click at [432, 333] on td at bounding box center [436, 341] width 13 height 42
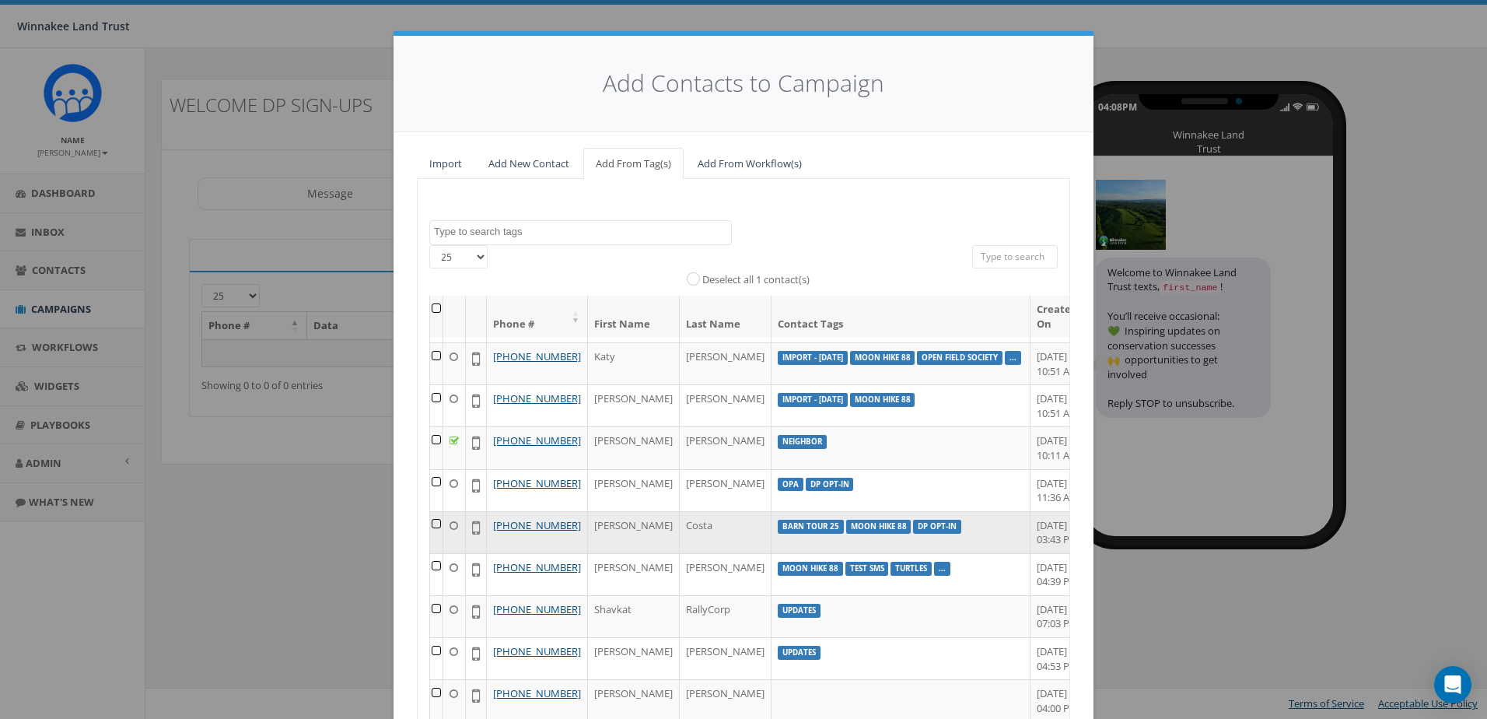
scroll to position [138, 0]
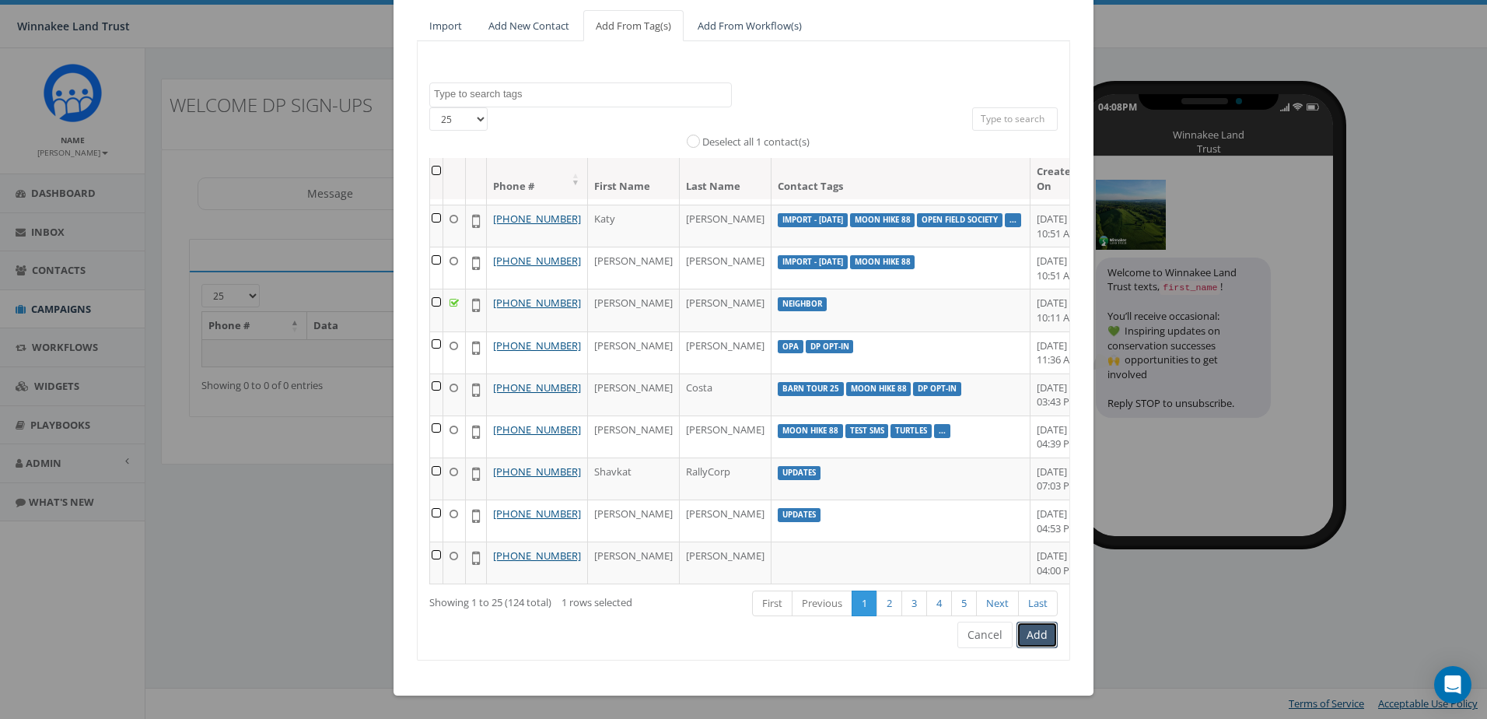
click at [1041, 635] on button "Add" at bounding box center [1036, 634] width 41 height 26
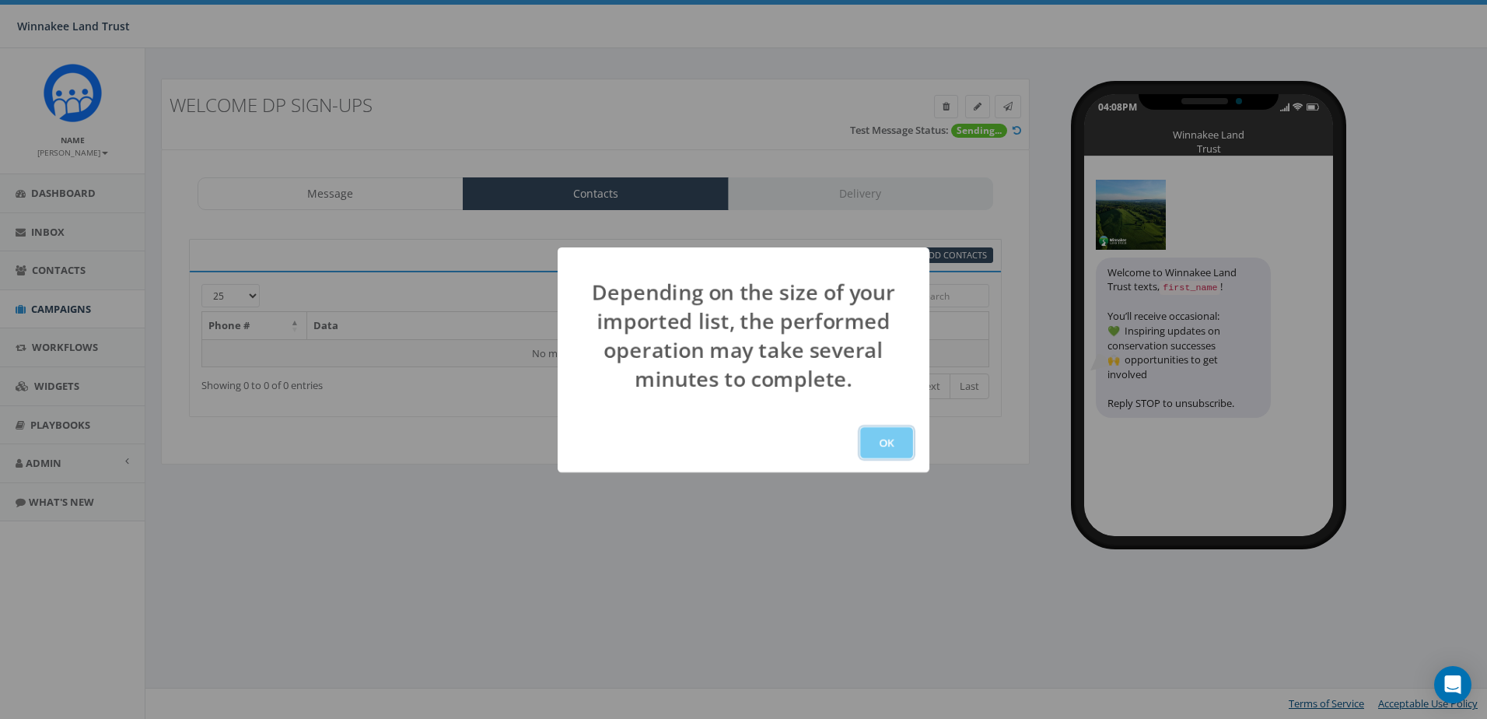
click at [890, 448] on button "OK" at bounding box center [886, 442] width 53 height 31
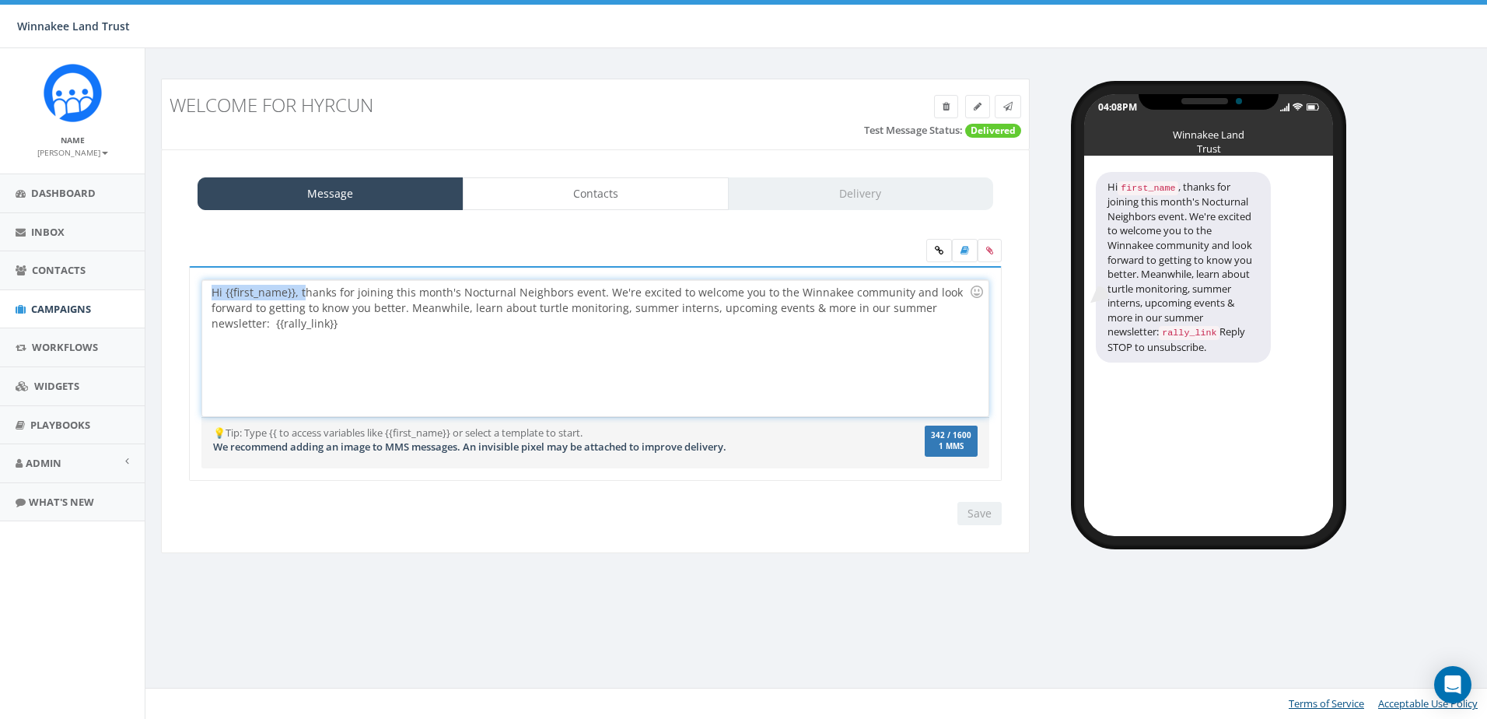
drag, startPoint x: 303, startPoint y: 292, endPoint x: 205, endPoint y: 293, distance: 98.8
click at [205, 293] on div "Hi {{first_name}}, thanks for joining this month's Nocturnal Neighbors event. W…" at bounding box center [594, 348] width 785 height 136
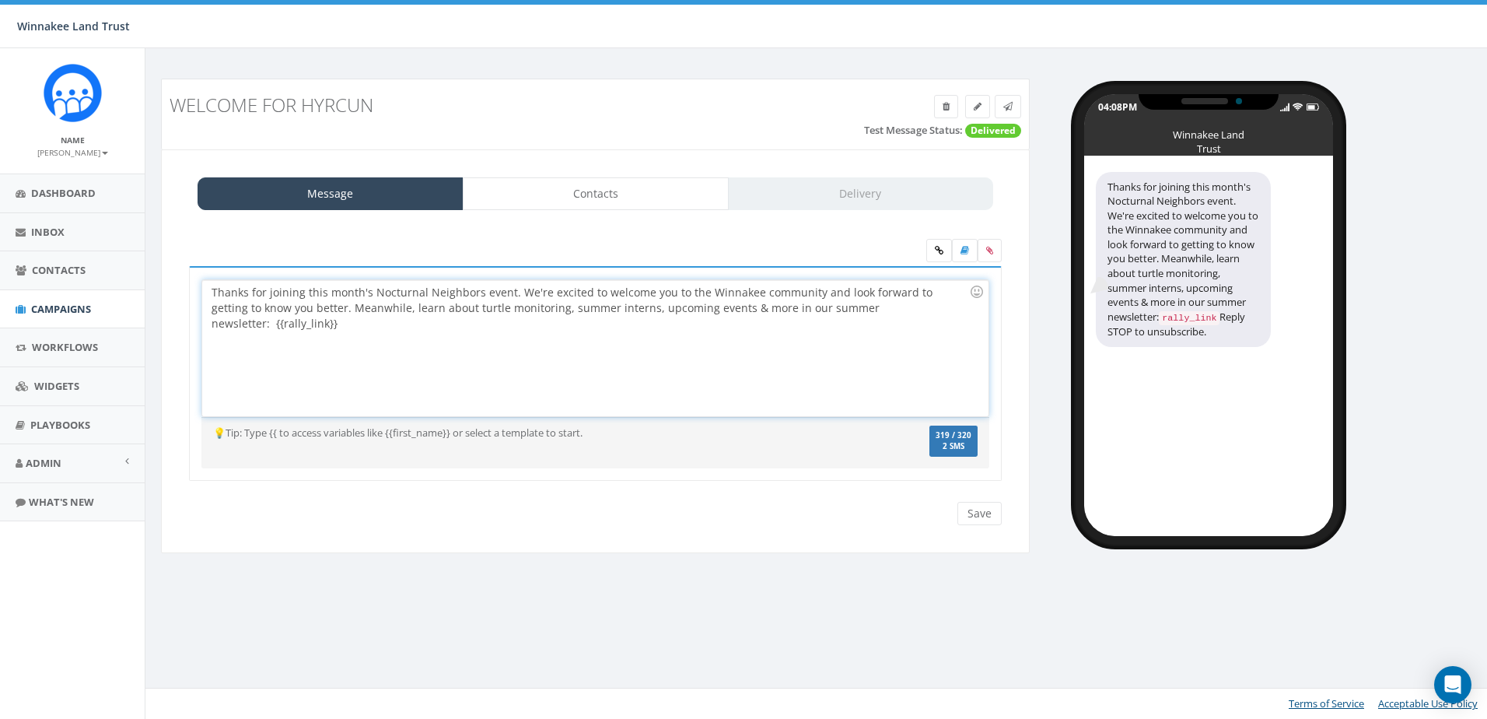
click at [507, 298] on div "Thanks for joining this month's Nocturnal Neighbors event. We're excited to wel…" at bounding box center [594, 348] width 785 height 136
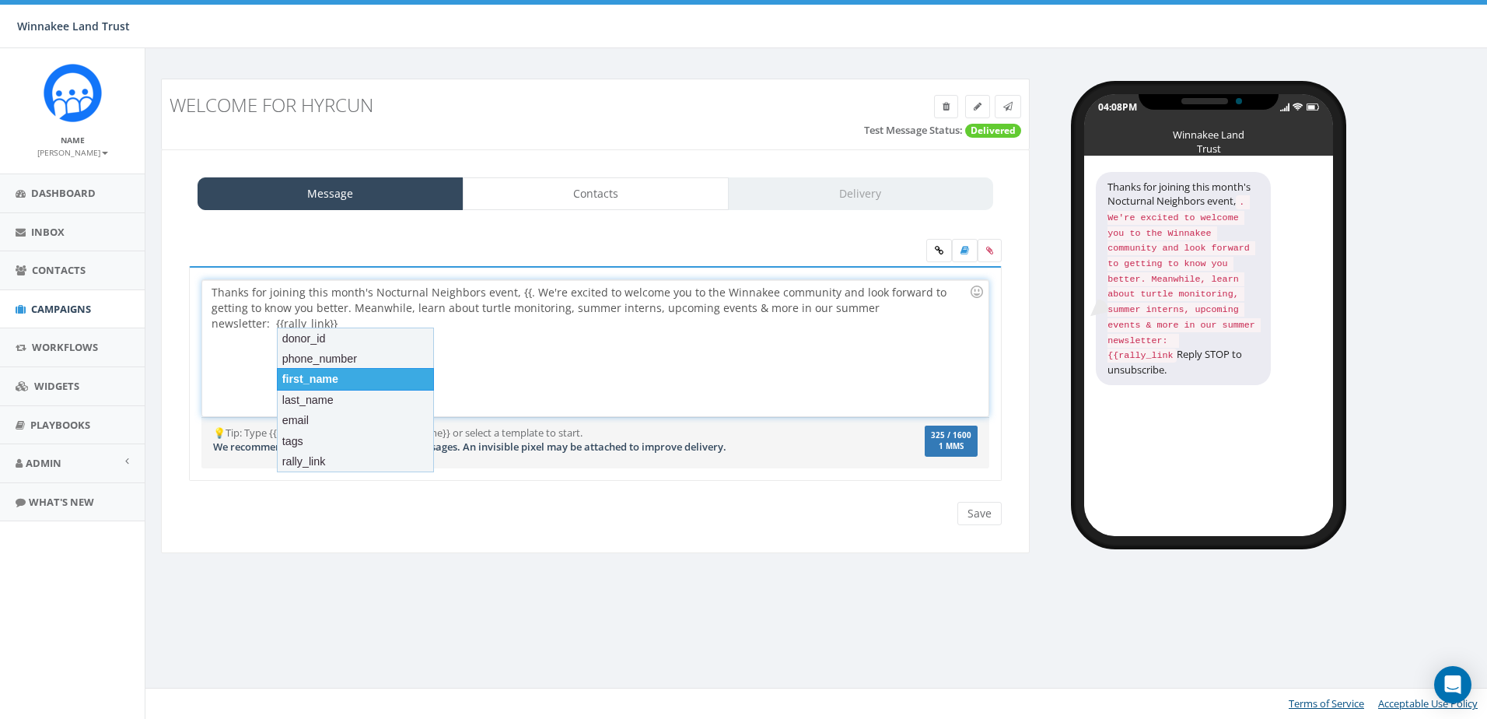
click at [331, 373] on div "first_name" at bounding box center [355, 379] width 157 height 22
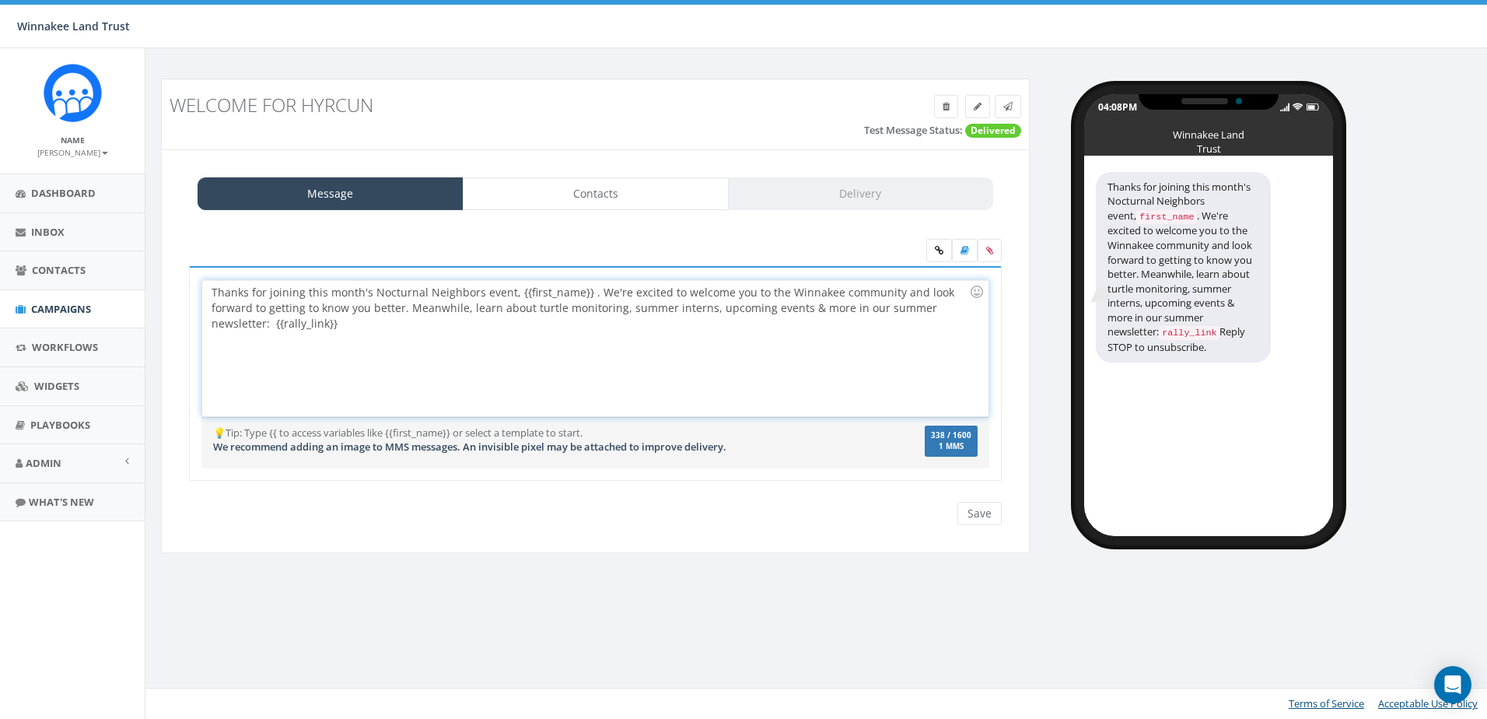
click at [586, 296] on div "Thanks for joining this month's Nocturnal Neighbors event, {{first_name}} . We'…" at bounding box center [594, 348] width 785 height 136
click at [993, 510] on input "Save" at bounding box center [979, 513] width 44 height 23
click at [985, 517] on div "Save Next" at bounding box center [976, 513] width 52 height 23
click at [1007, 108] on icon at bounding box center [1007, 106] width 9 height 9
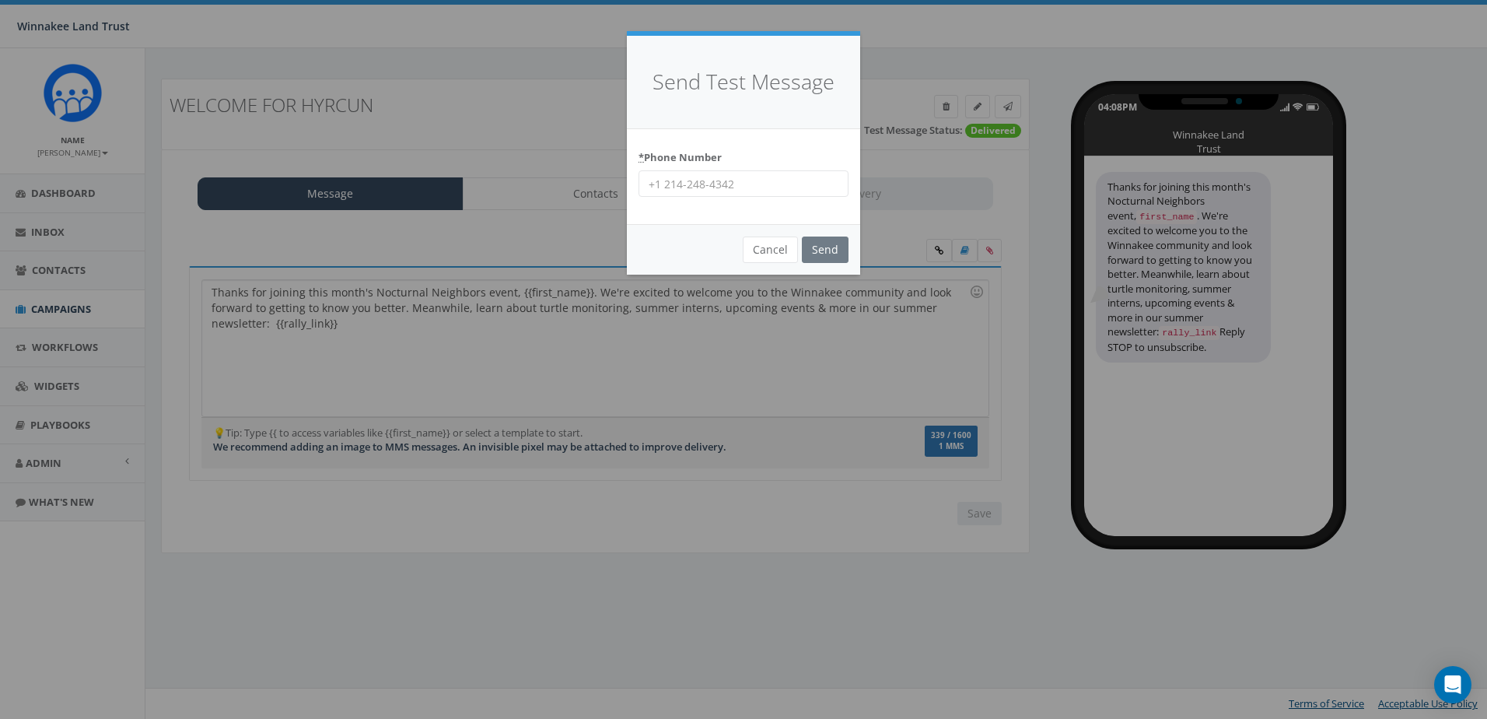
click at [775, 184] on input "* Phone Number" at bounding box center [743, 183] width 210 height 26
type input "8456254346"
click at [826, 248] on input "Send" at bounding box center [825, 249] width 47 height 26
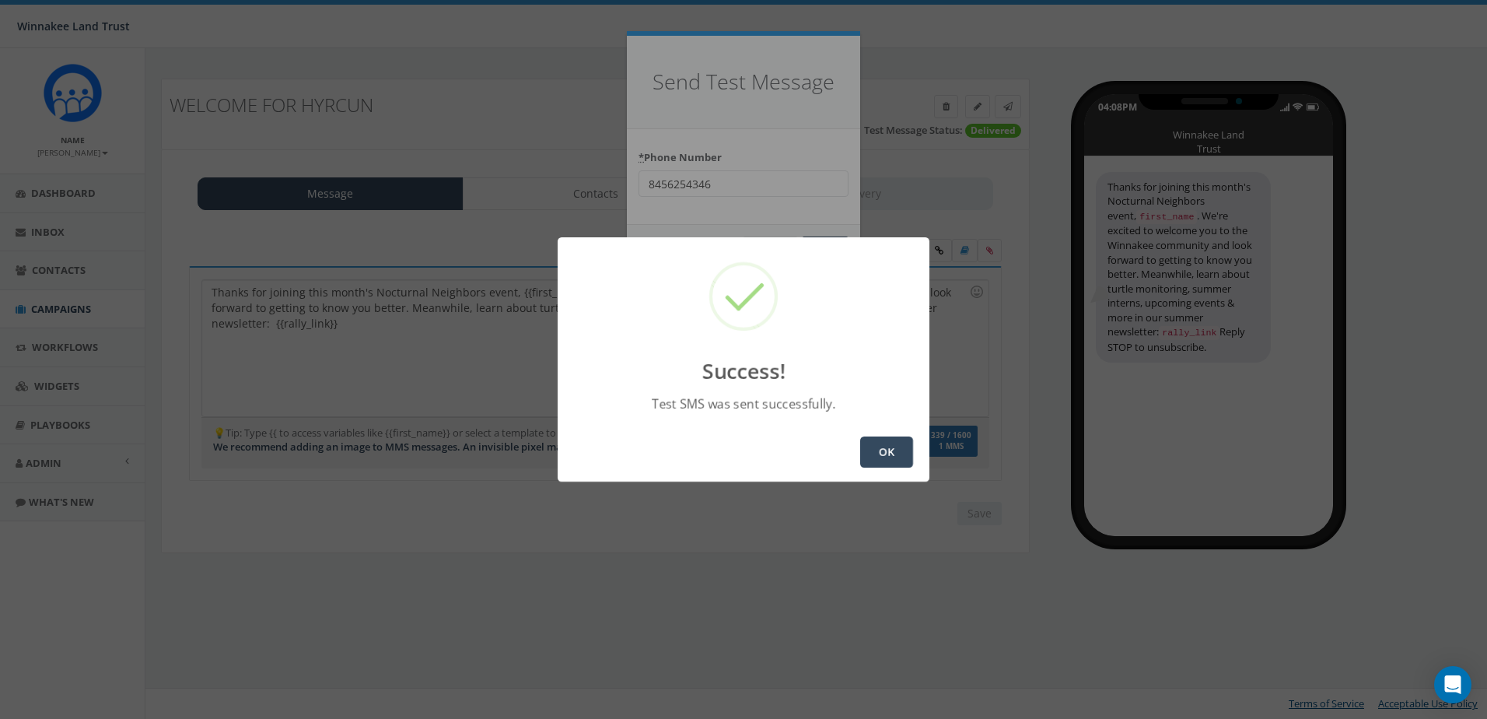
click at [882, 450] on button "OK" at bounding box center [886, 451] width 53 height 31
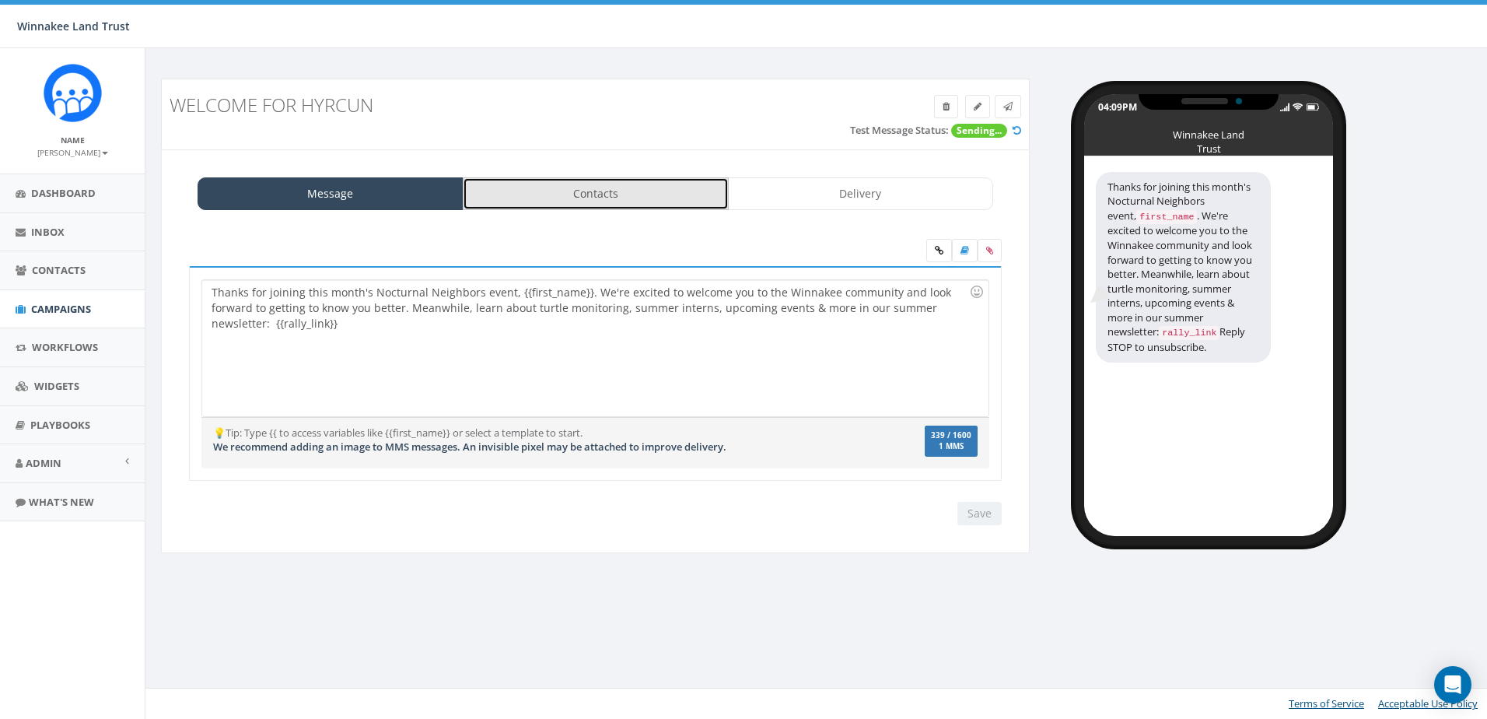
click at [631, 194] on link "Contacts" at bounding box center [596, 193] width 266 height 33
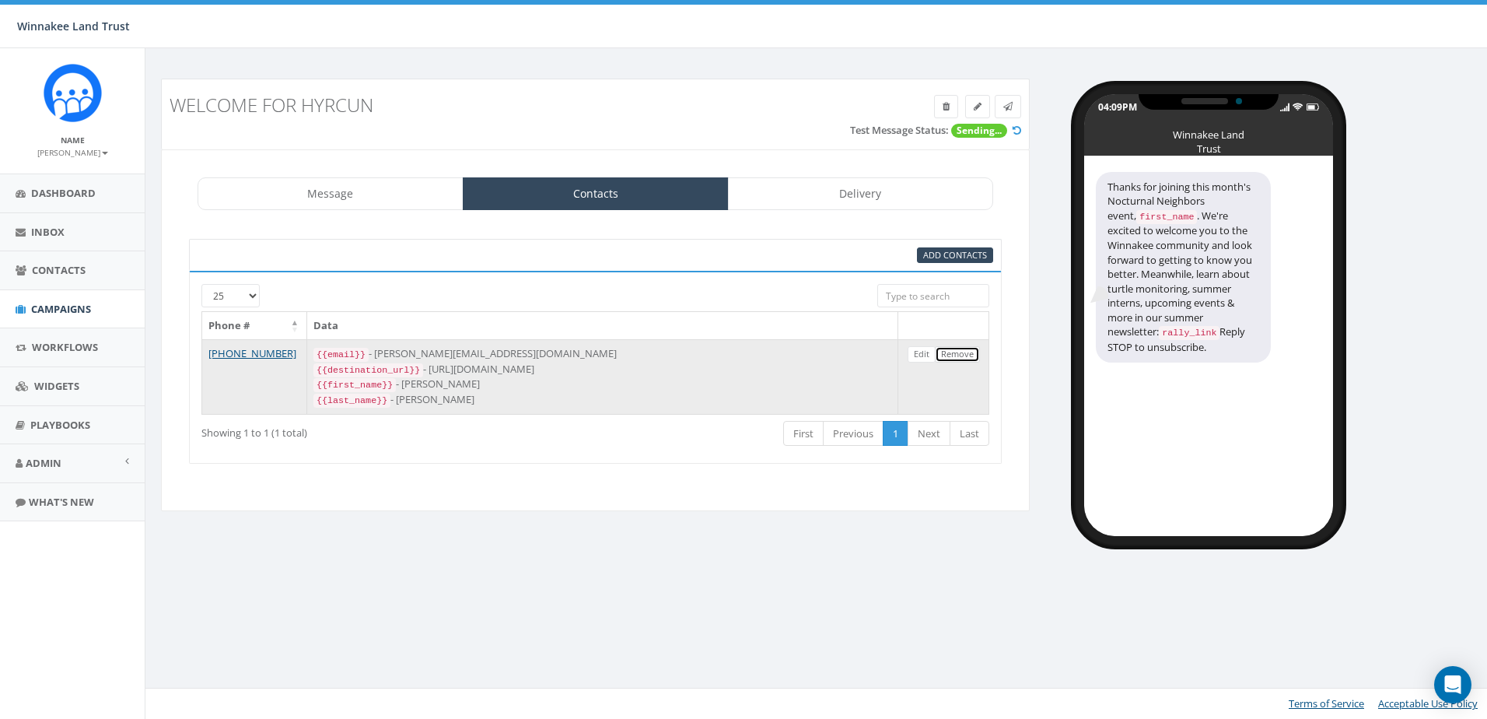
click at [958, 348] on link "Remove" at bounding box center [957, 354] width 45 height 16
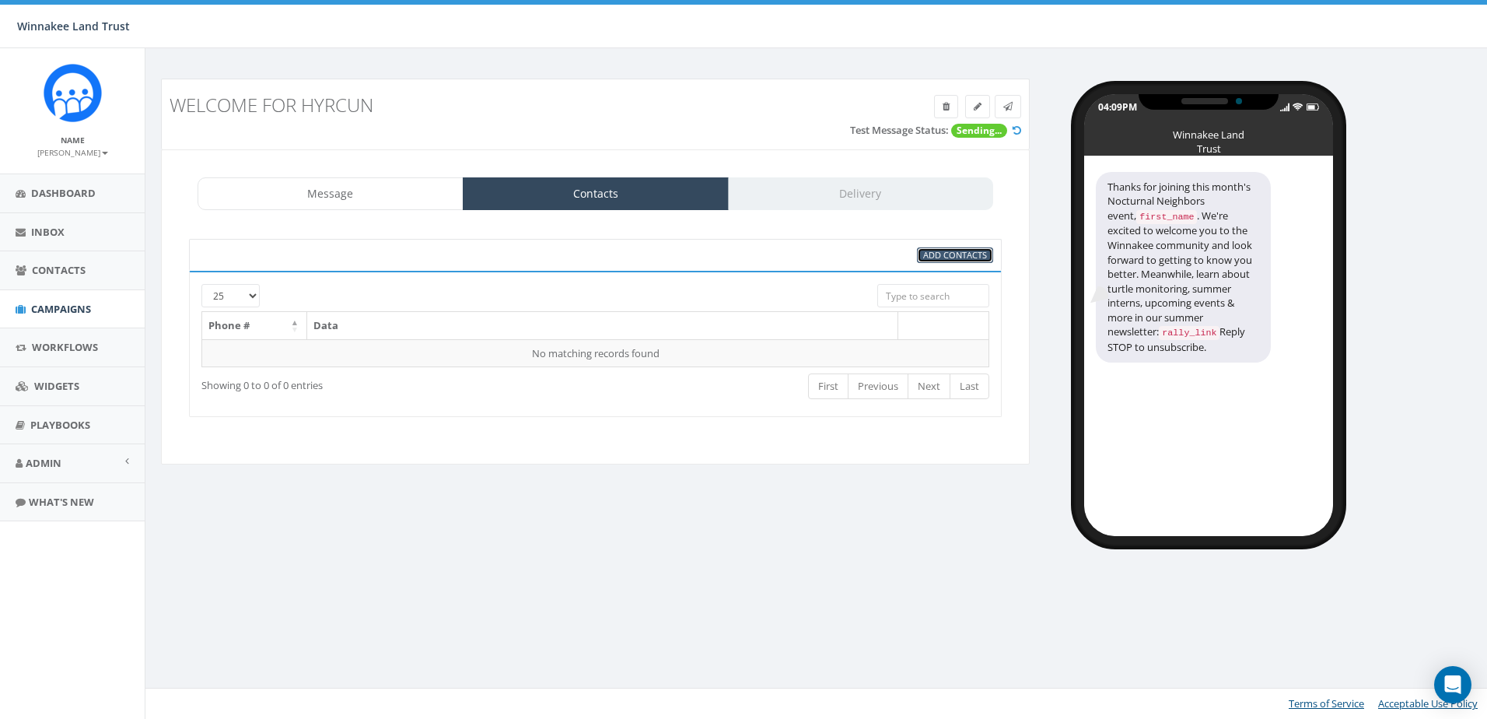
click at [945, 252] on span "Add Contacts" at bounding box center [955, 255] width 64 height 12
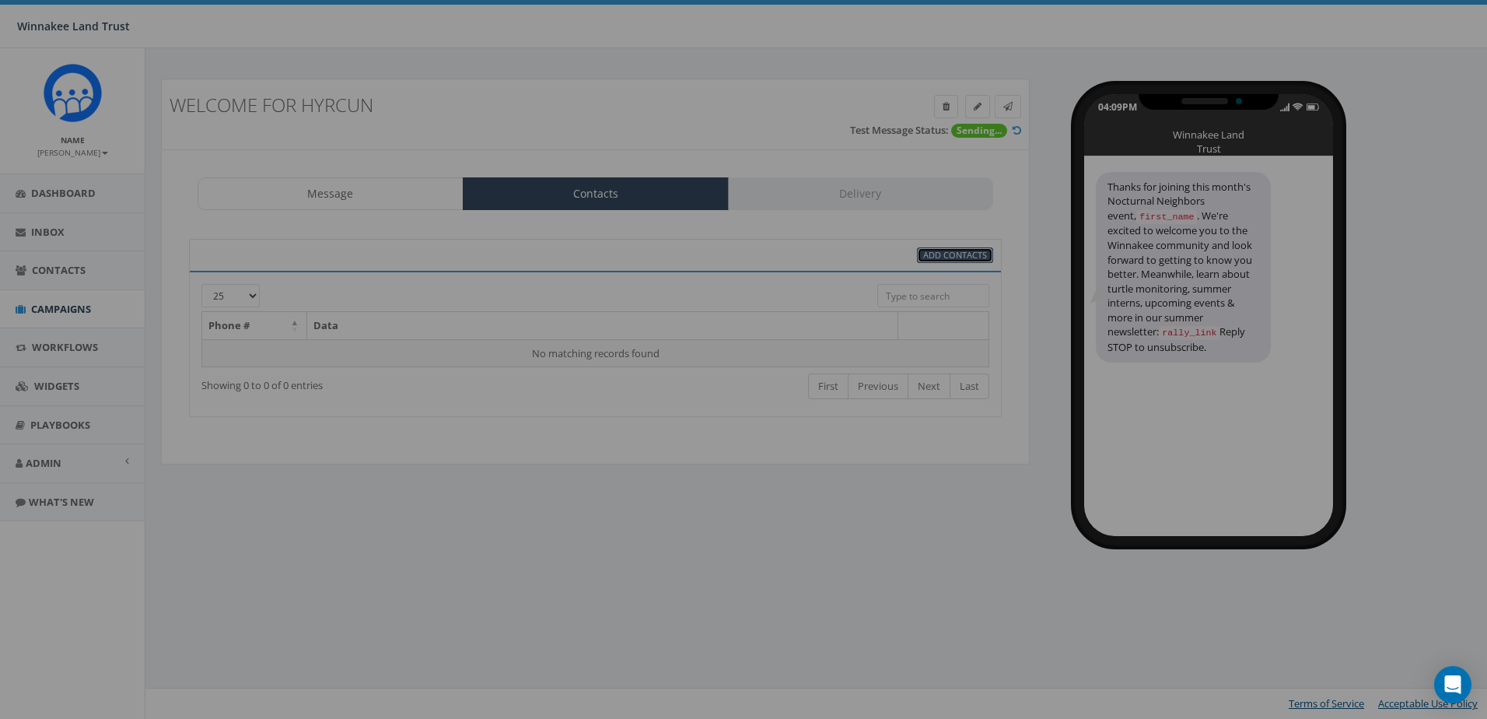
select select
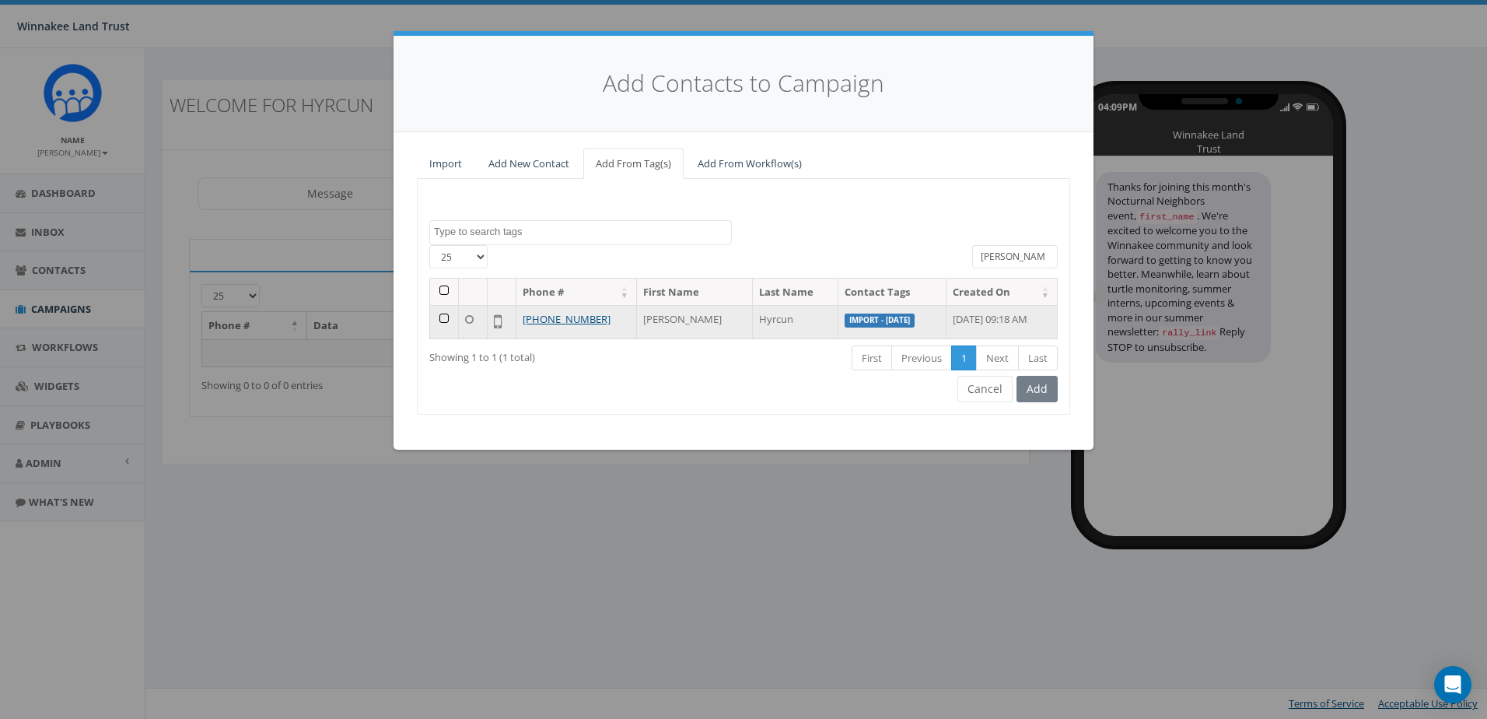
click at [446, 319] on td at bounding box center [444, 321] width 29 height 33
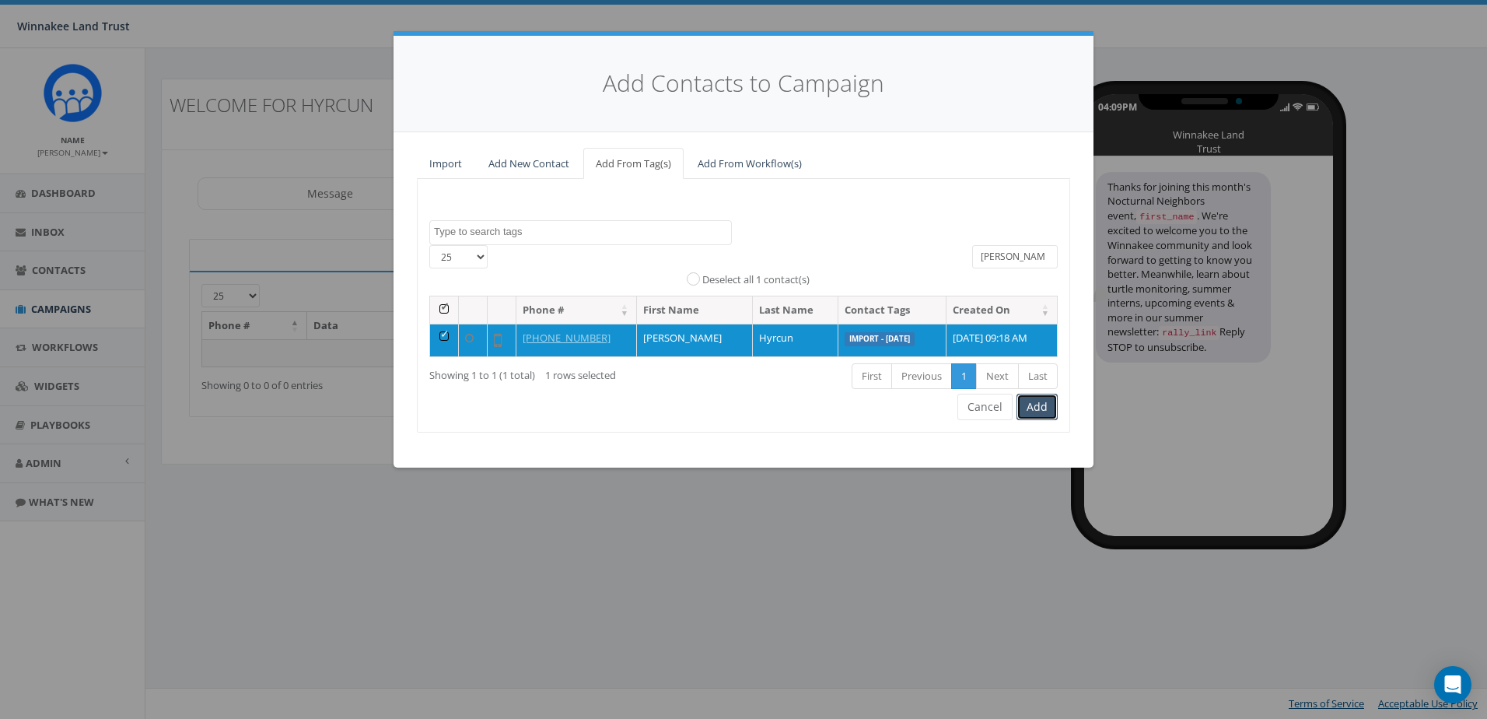
click at [1056, 410] on button "Add" at bounding box center [1036, 407] width 41 height 26
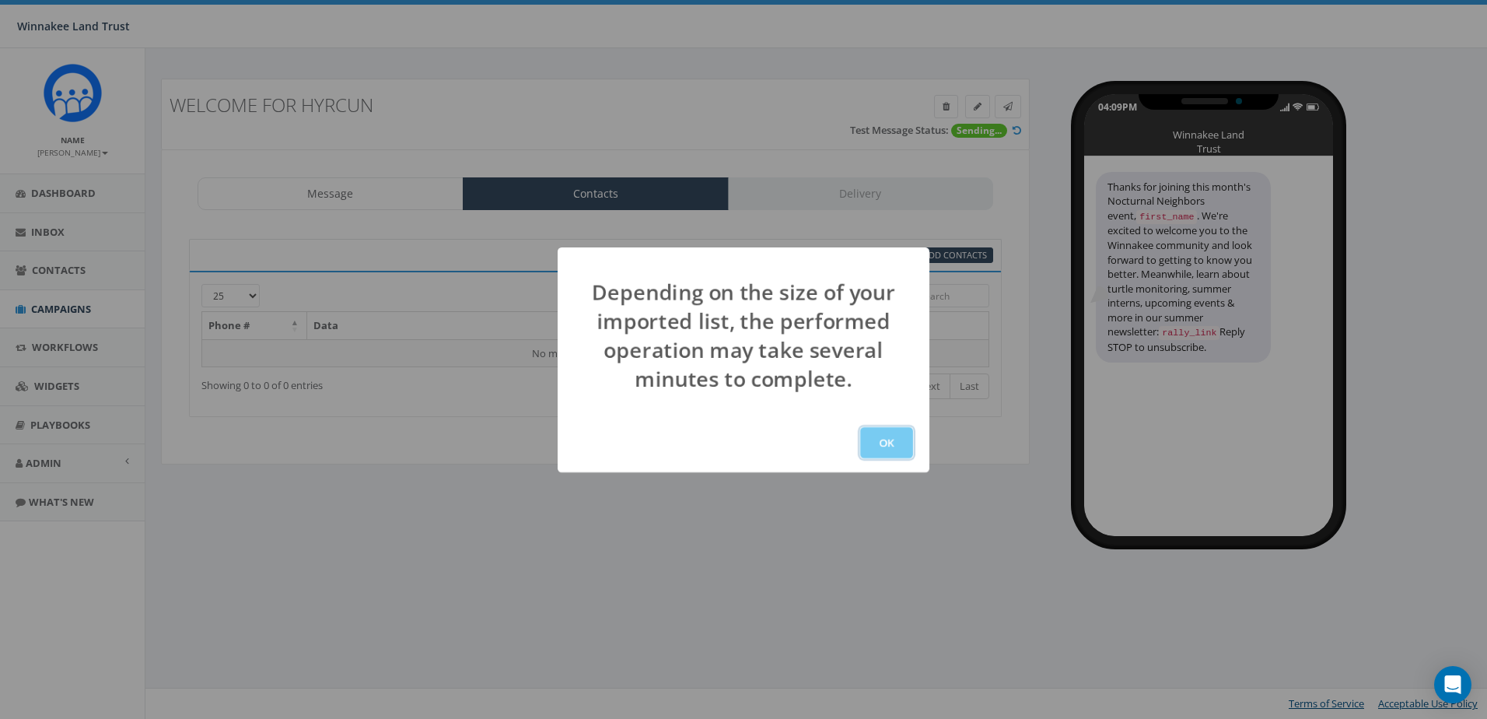
click at [876, 436] on button "OK" at bounding box center [886, 442] width 53 height 31
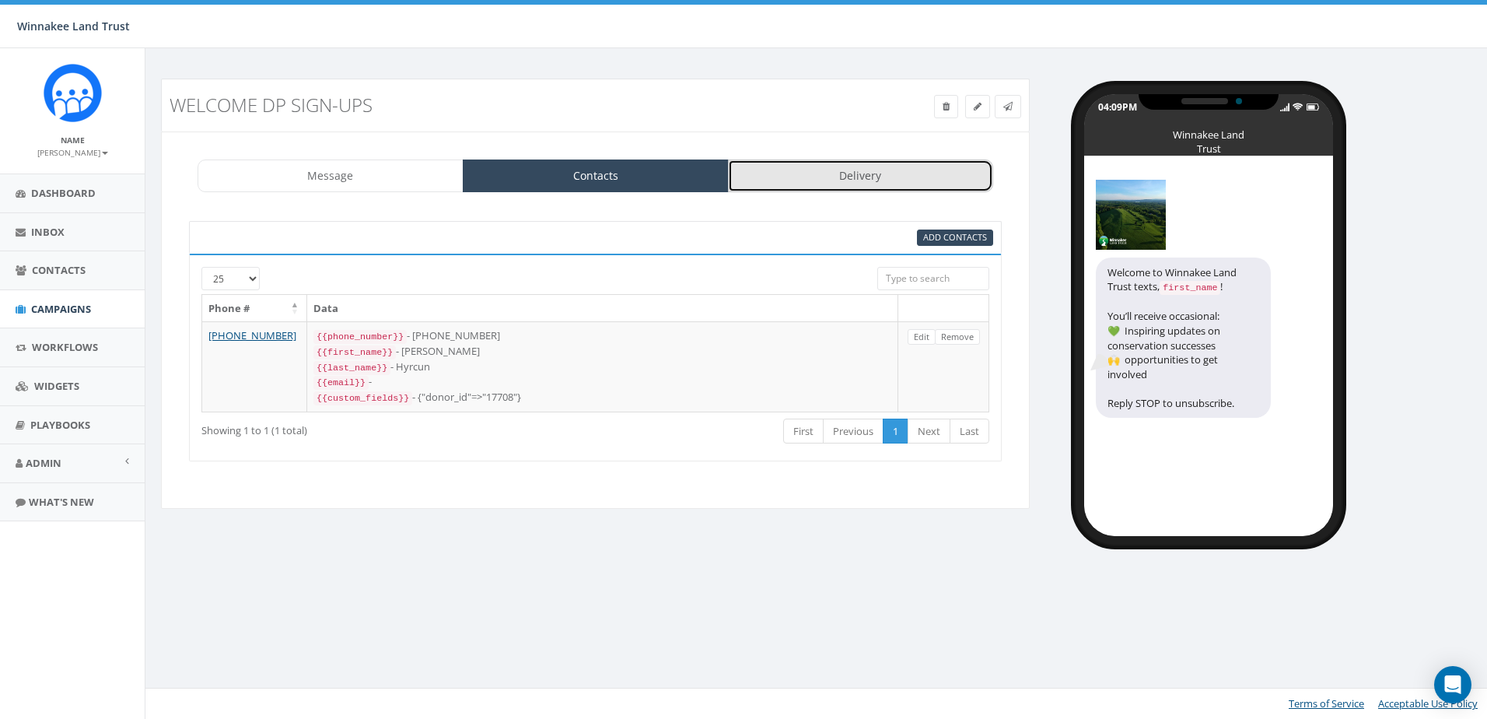
click at [779, 172] on link "Delivery" at bounding box center [861, 175] width 266 height 33
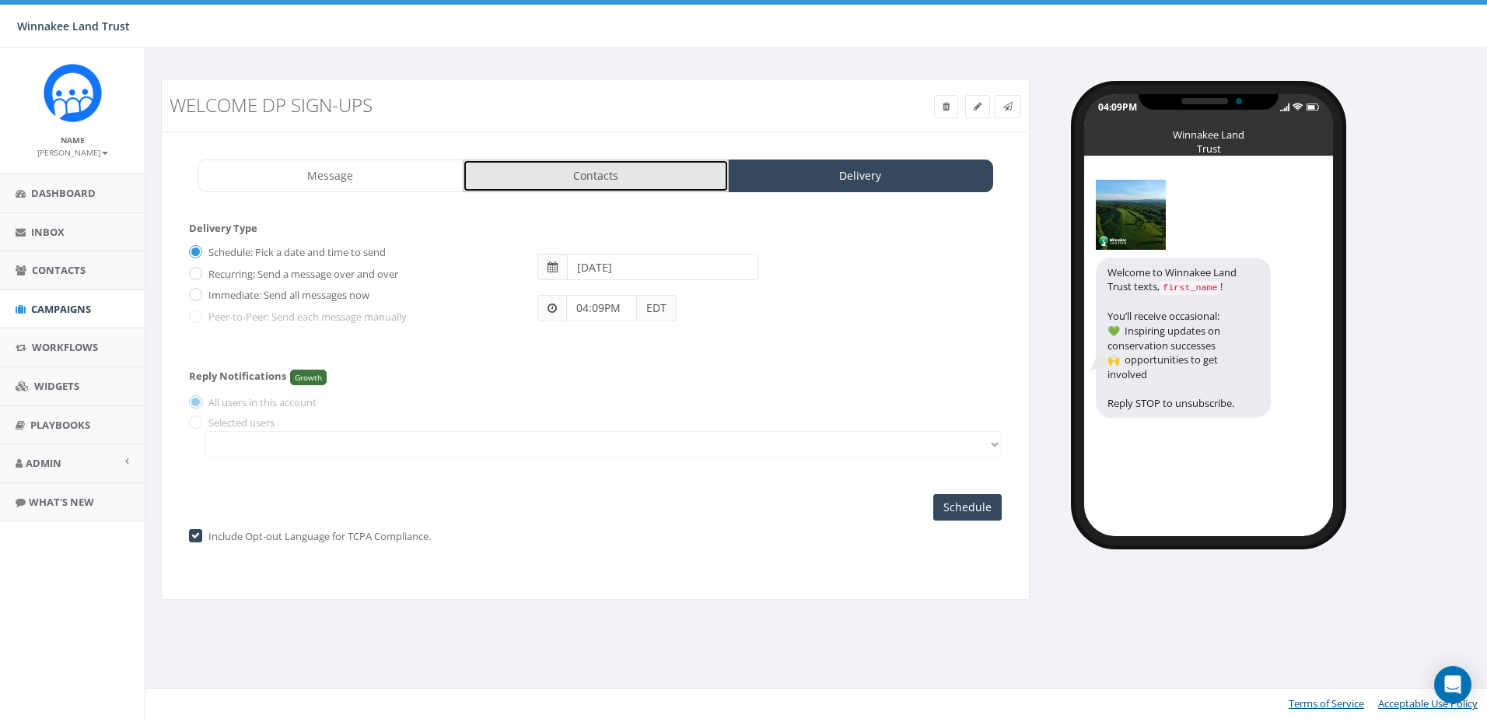
click at [568, 170] on link "Contacts" at bounding box center [596, 175] width 266 height 33
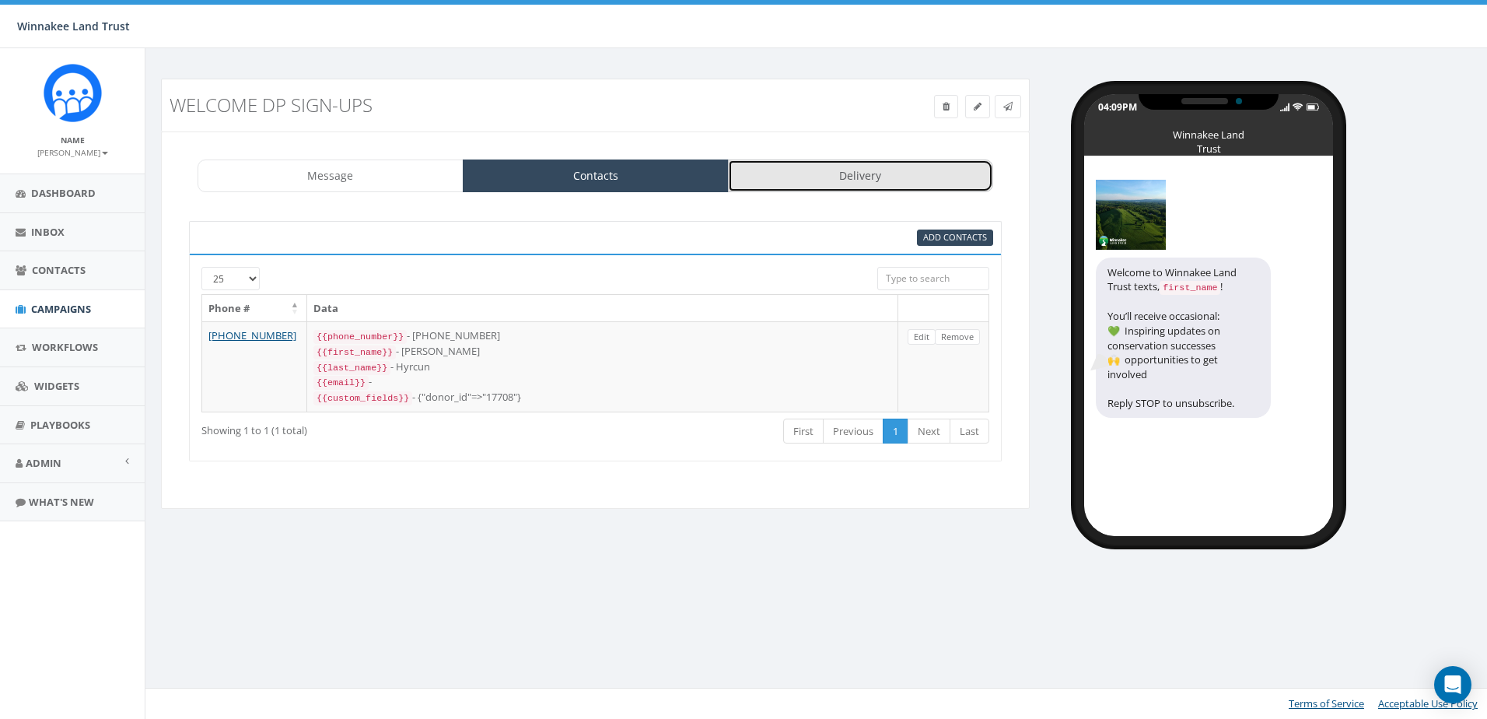
click at [805, 170] on link "Delivery" at bounding box center [861, 175] width 266 height 33
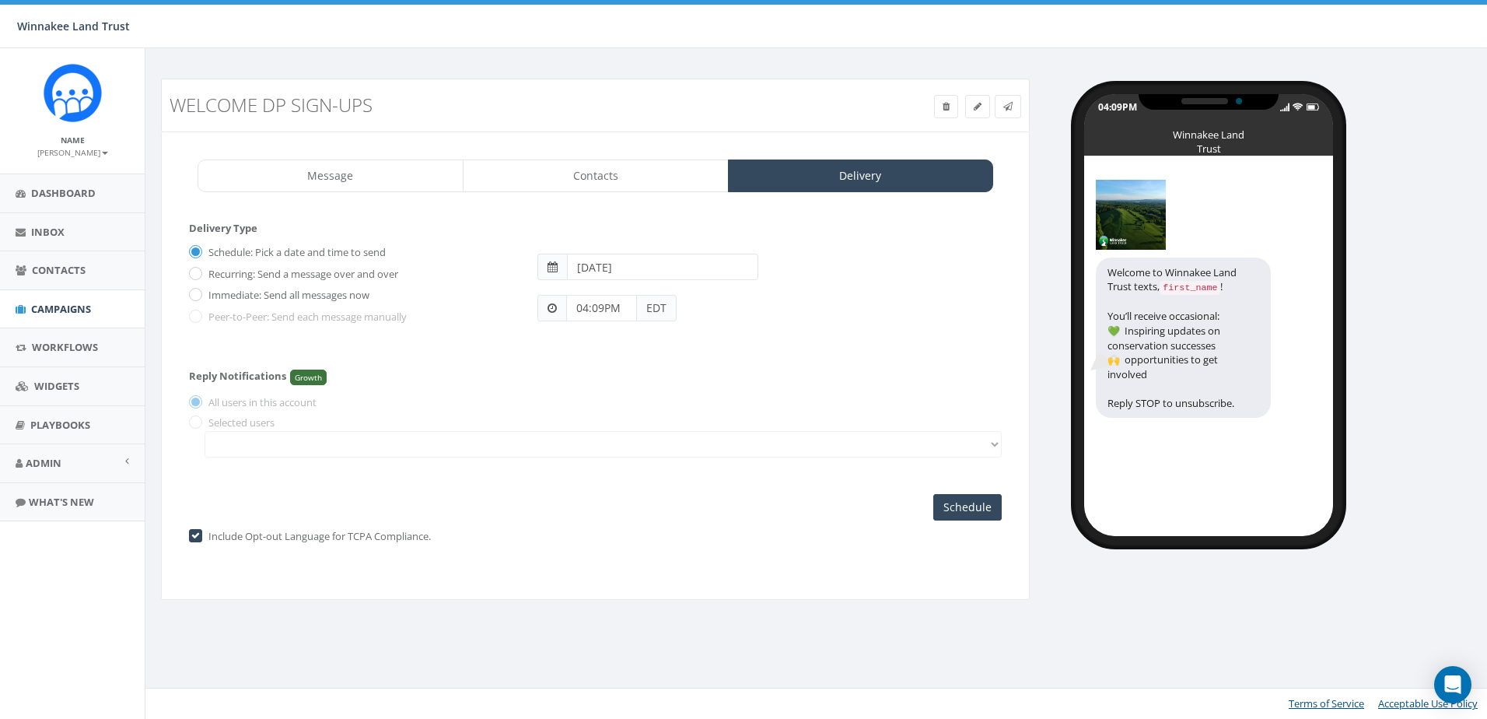
click at [233, 299] on label "Immediate: Send all messages now" at bounding box center [287, 296] width 165 height 16
click at [199, 299] on input "Immediate: Send all messages now" at bounding box center [194, 296] width 10 height 10
radio input "true"
click at [974, 504] on input "Send Now" at bounding box center [965, 507] width 73 height 26
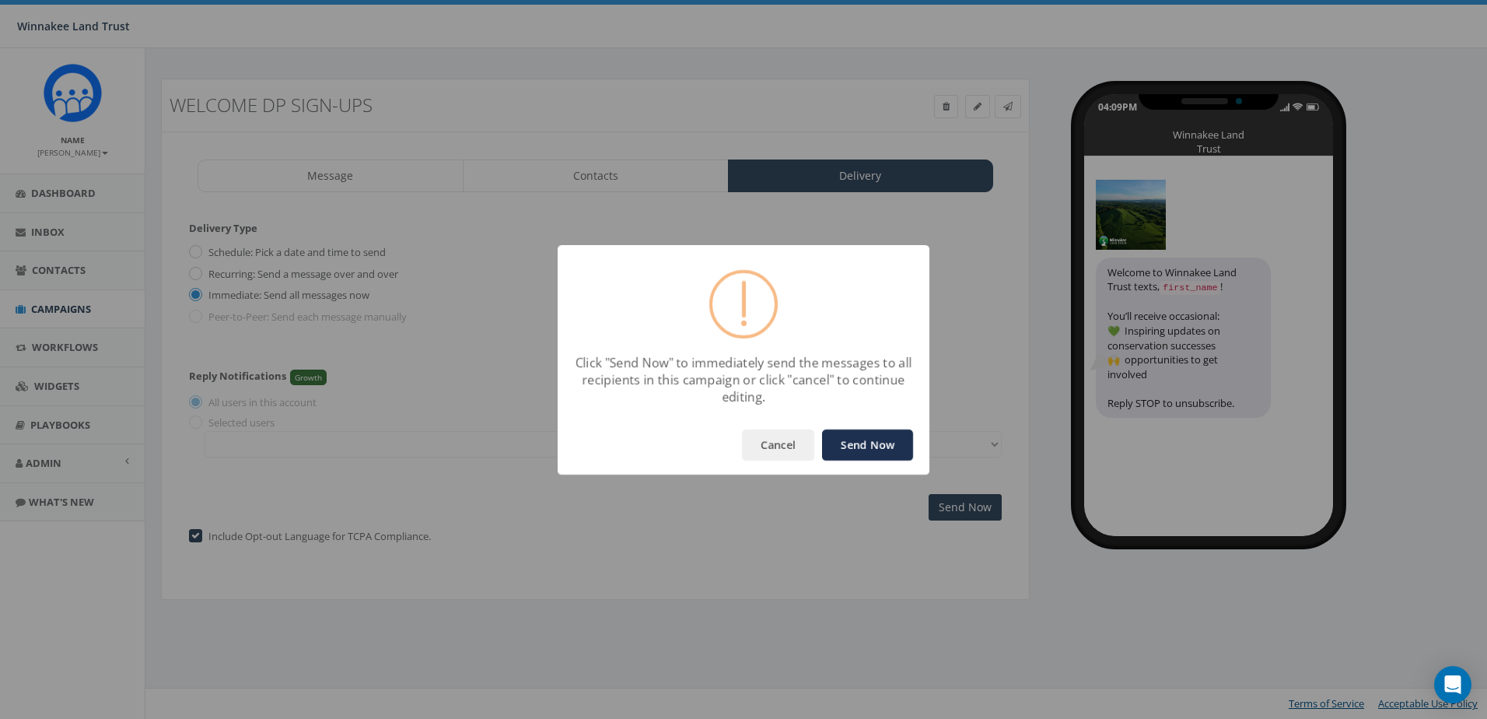
click at [870, 440] on button "Send Now" at bounding box center [867, 444] width 91 height 31
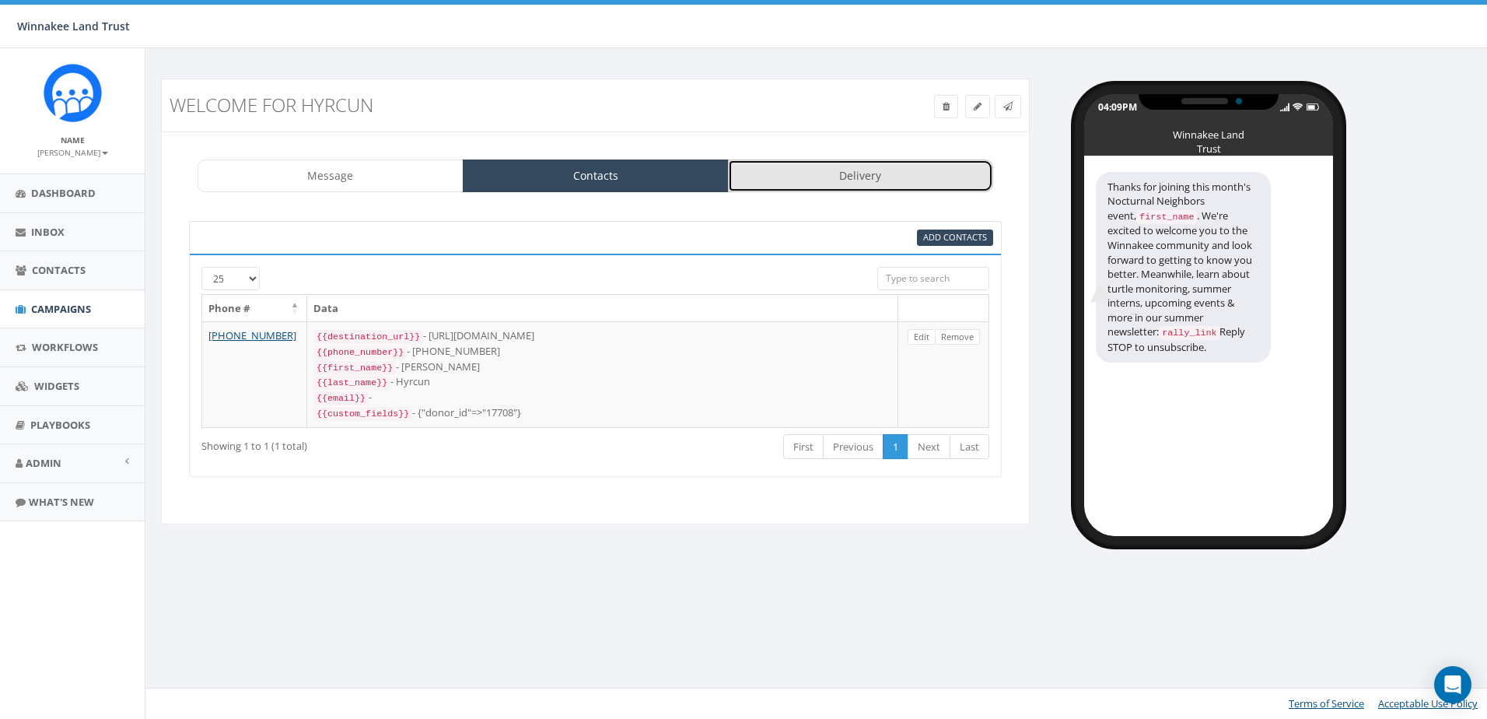
click at [853, 180] on link "Delivery" at bounding box center [861, 175] width 266 height 33
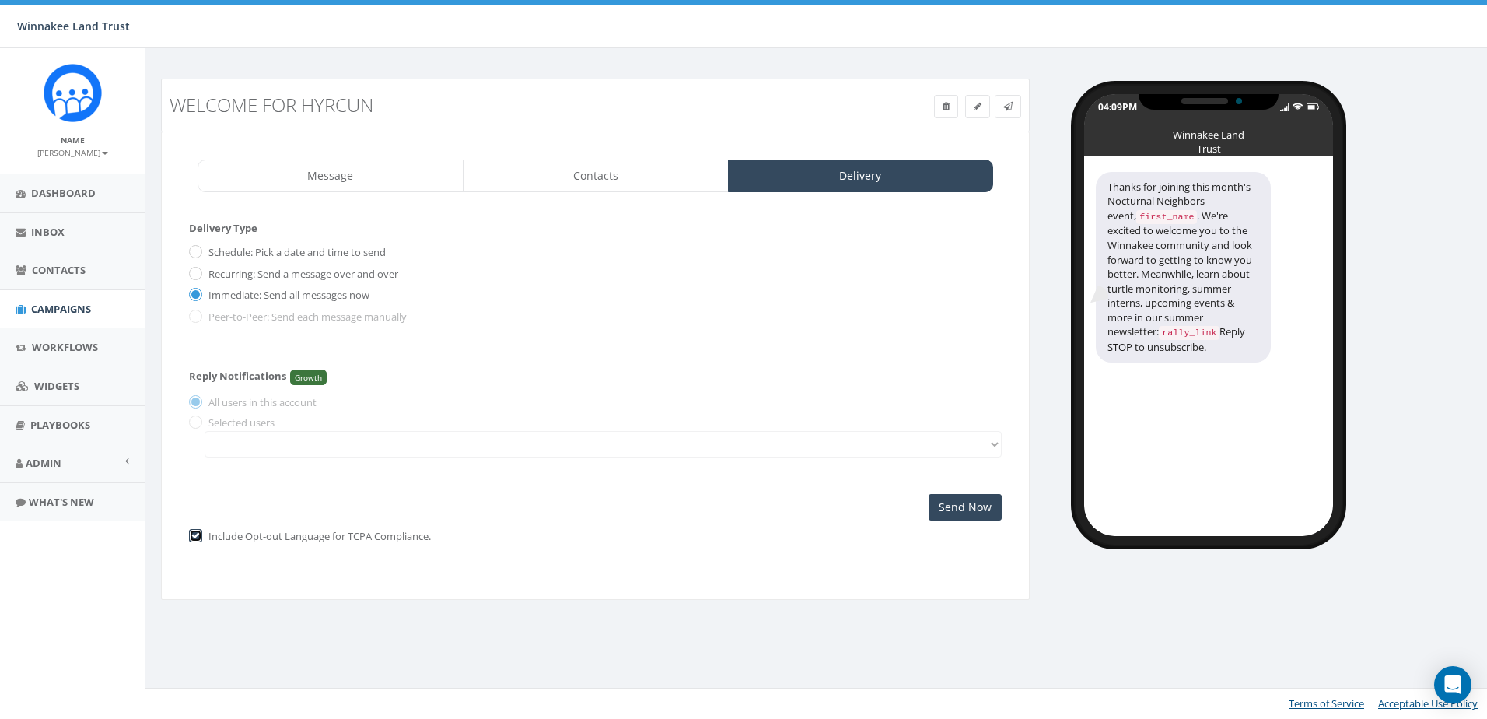
click at [195, 531] on input "checkbox" at bounding box center [194, 536] width 10 height 10
checkbox input "false"
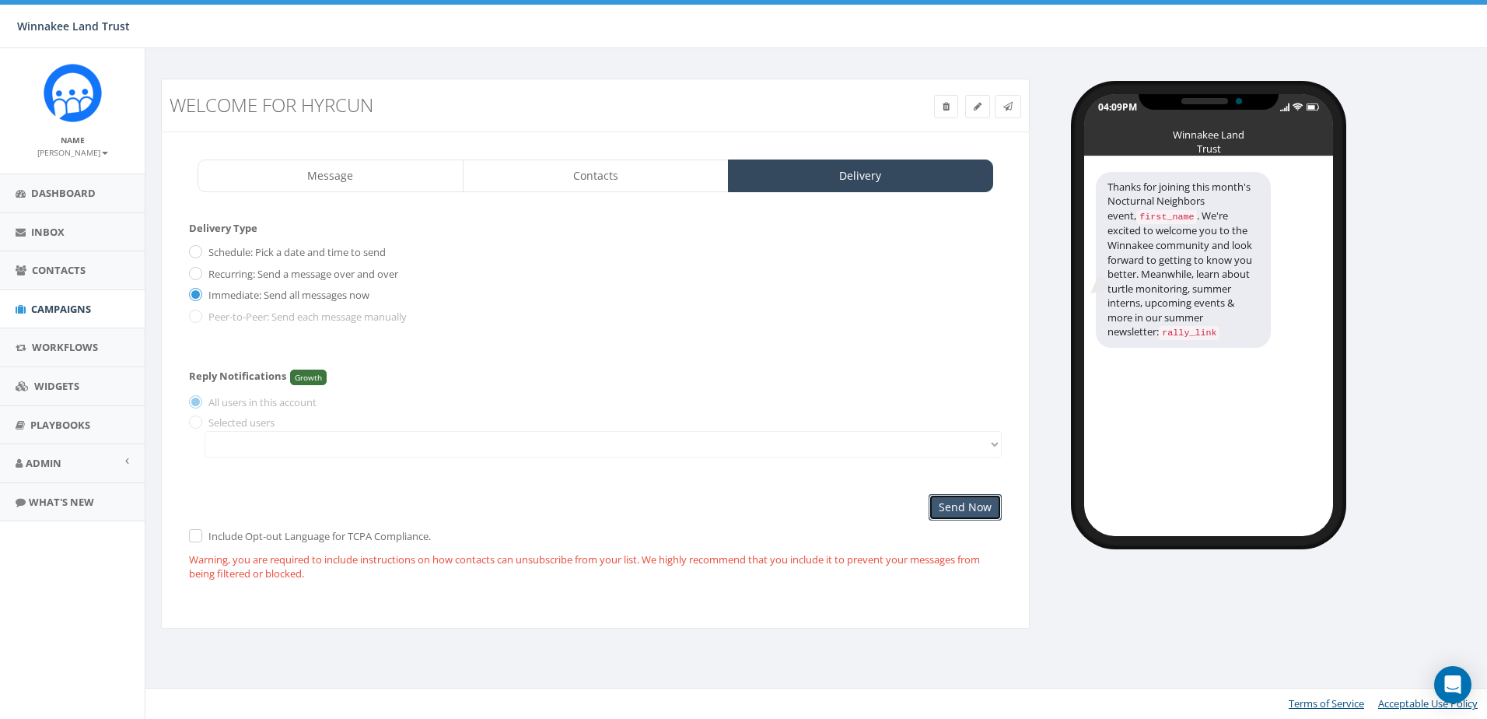
click at [949, 507] on input "Send Now" at bounding box center [965, 507] width 73 height 26
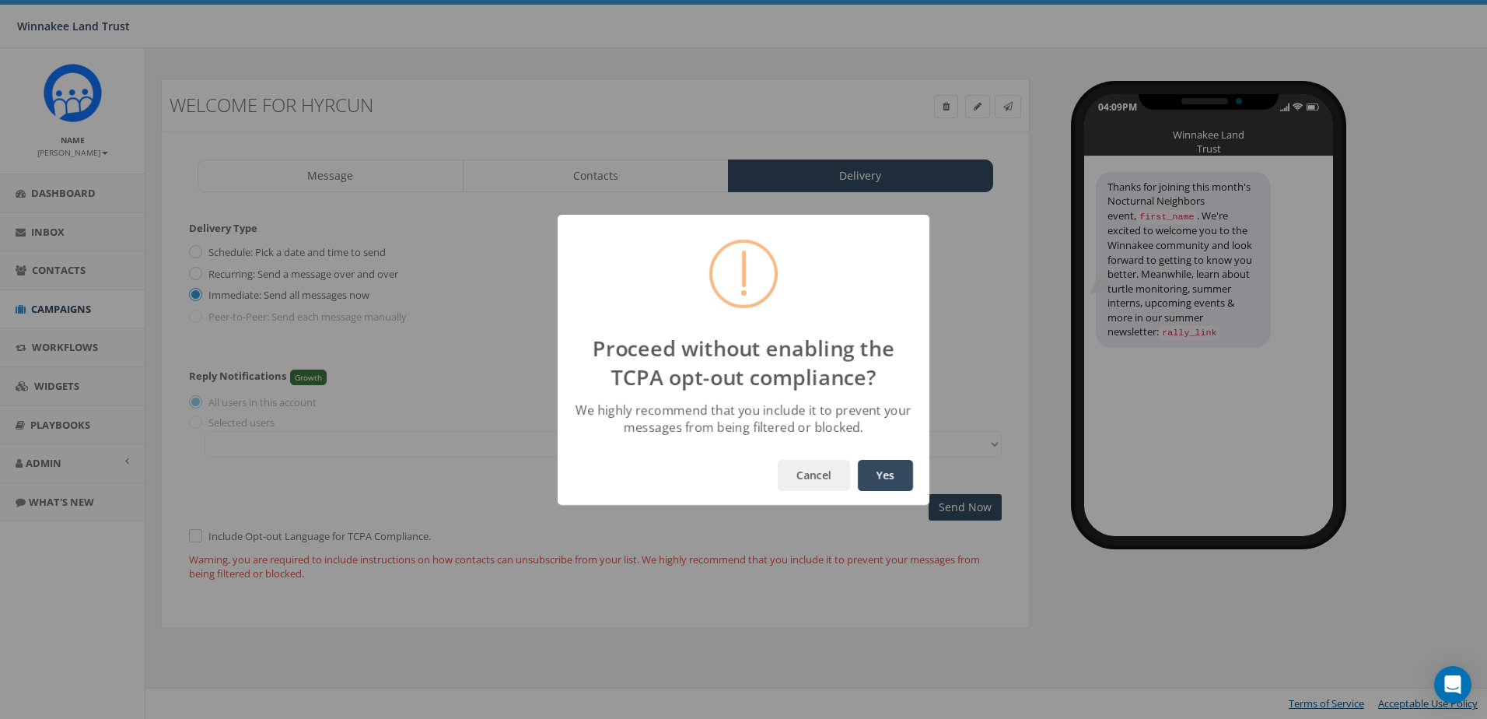
click at [881, 473] on button "Yes" at bounding box center [885, 475] width 55 height 31
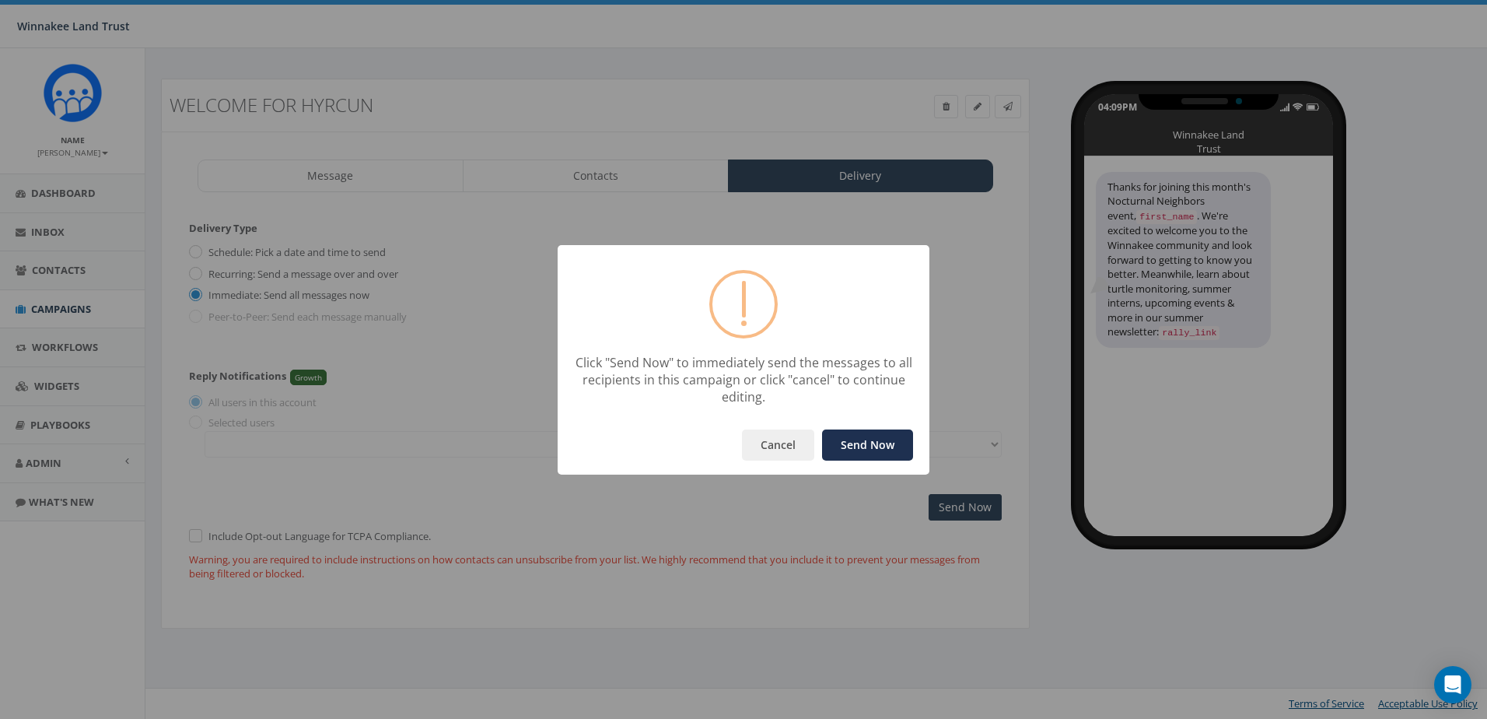
click at [866, 444] on button "Send Now" at bounding box center [867, 444] width 91 height 31
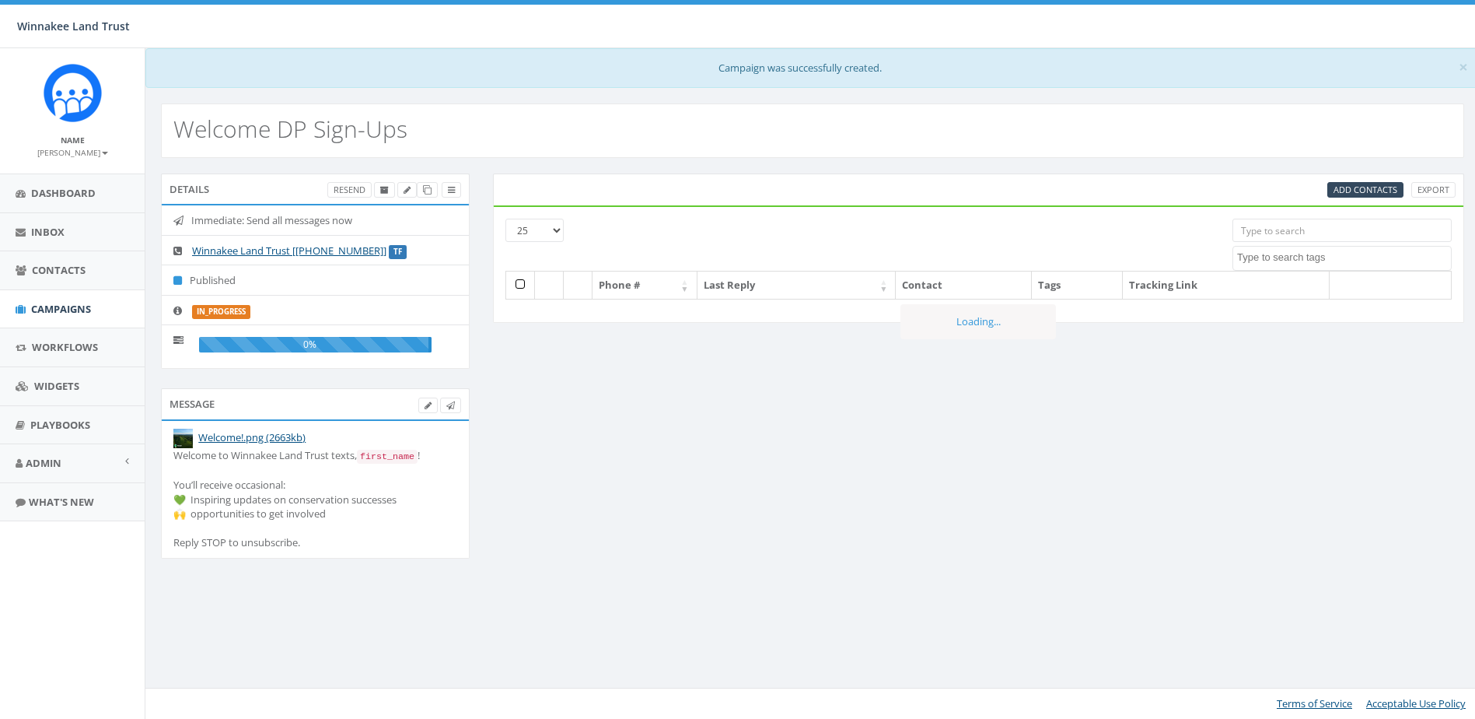
select select
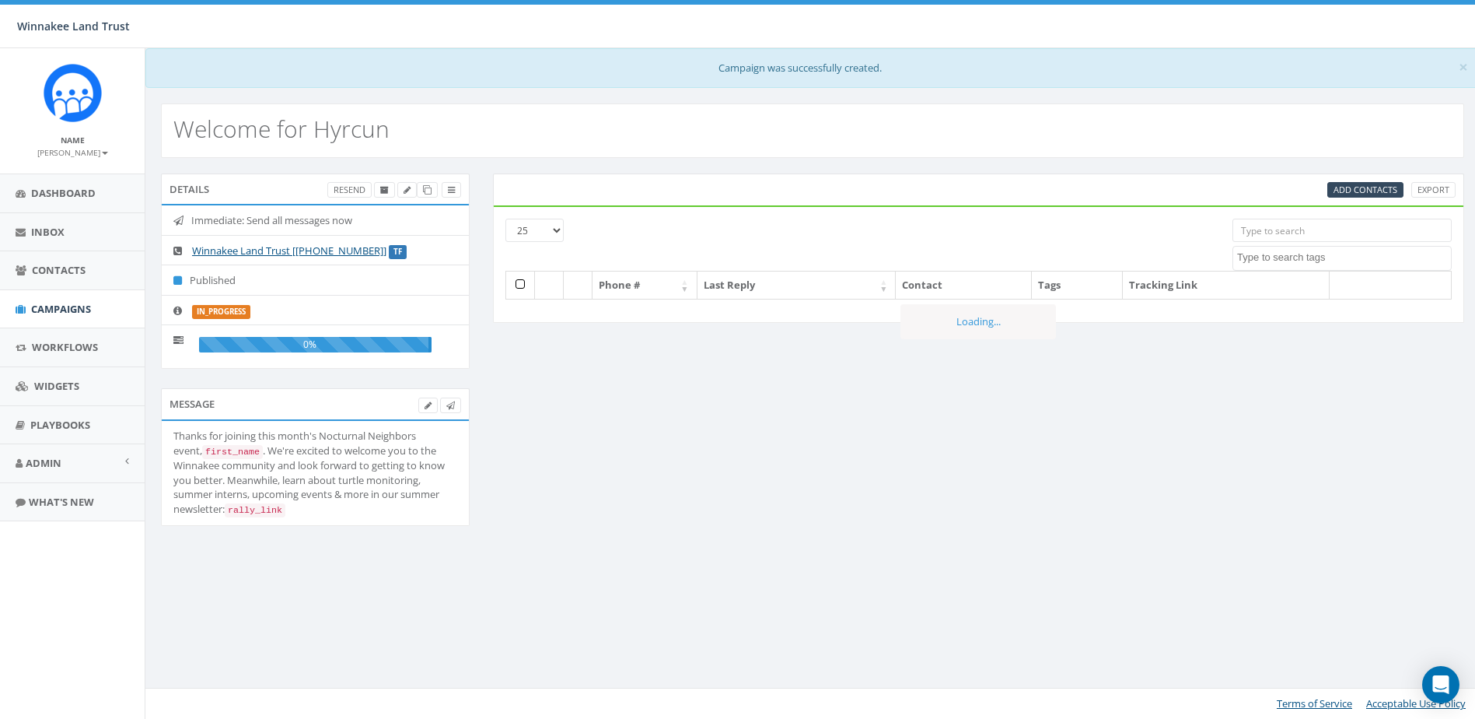
select select
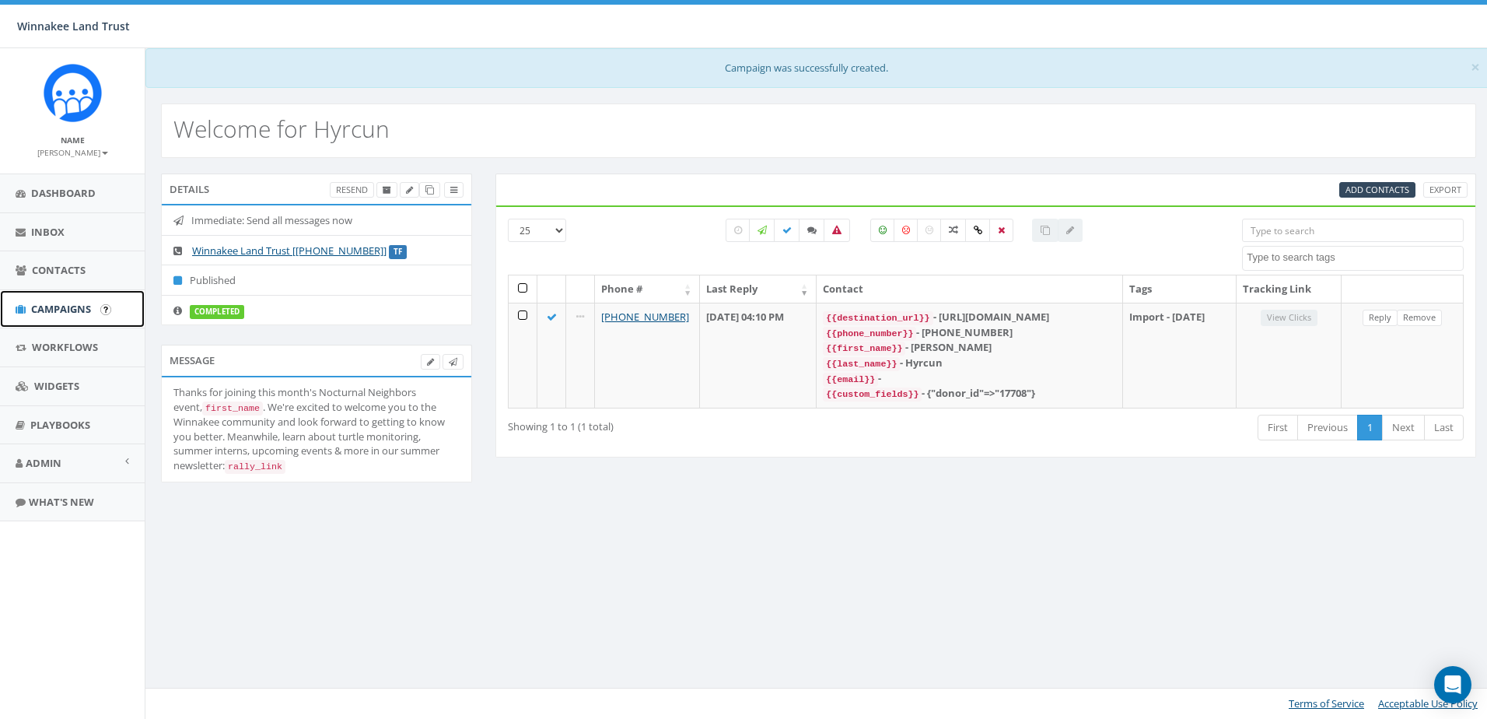
click at [53, 312] on span "Campaigns" at bounding box center [61, 309] width 60 height 14
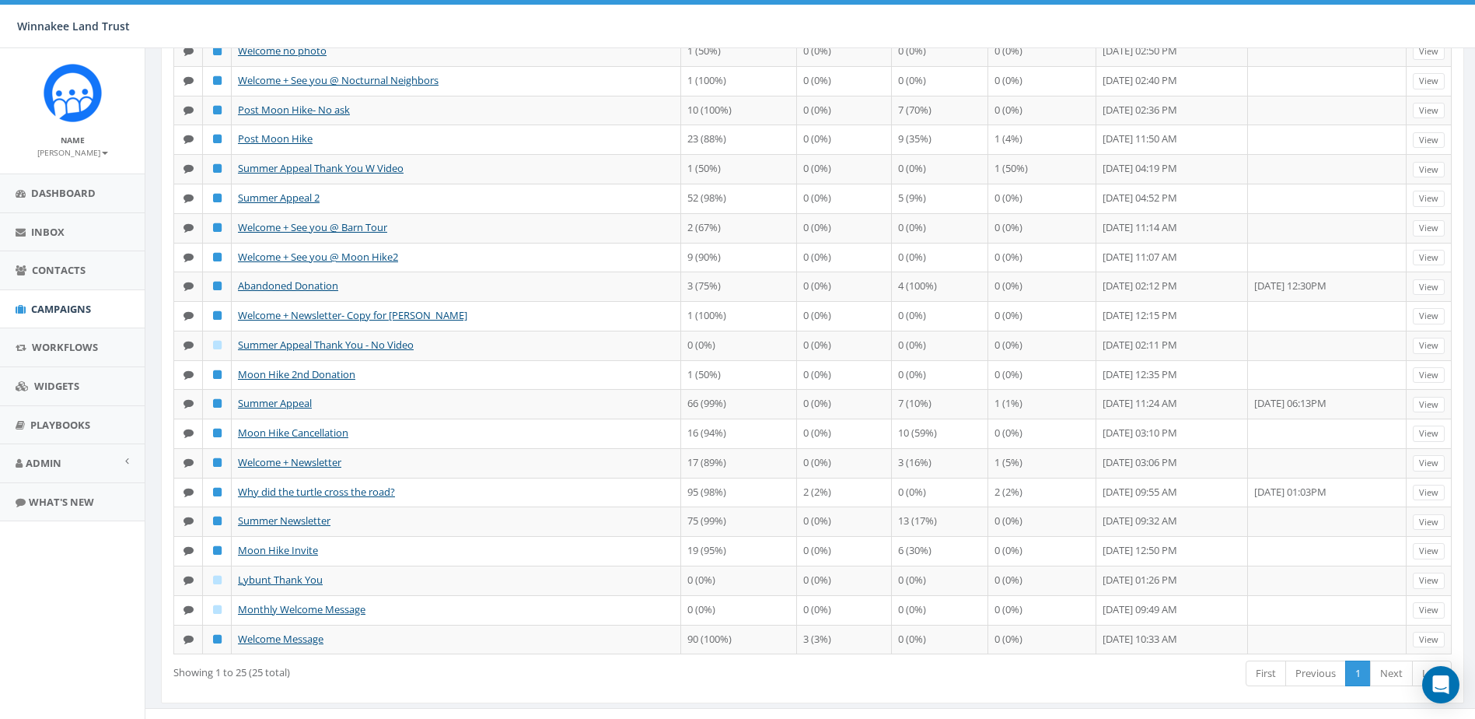
scroll to position [366, 0]
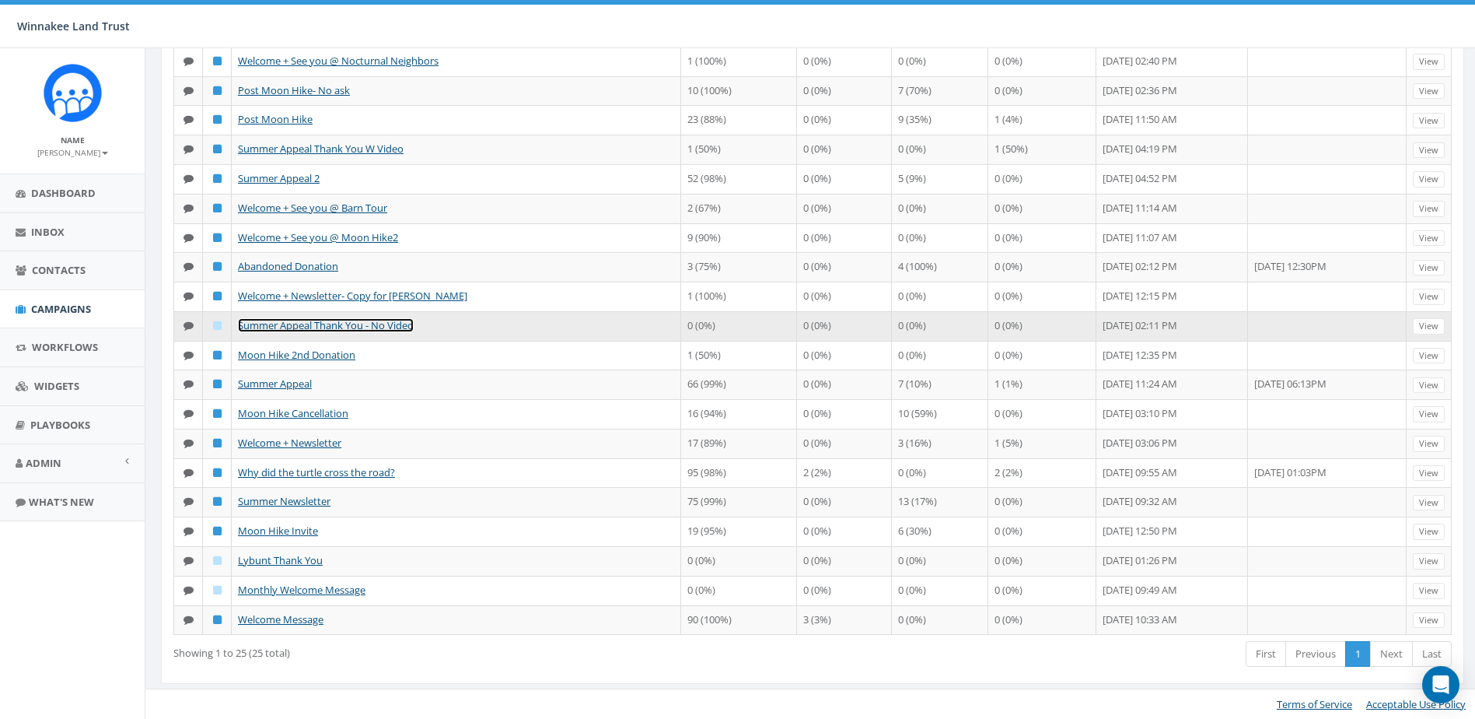
click at [342, 319] on link "Summer Appeal Thank You - No Video" at bounding box center [326, 325] width 176 height 14
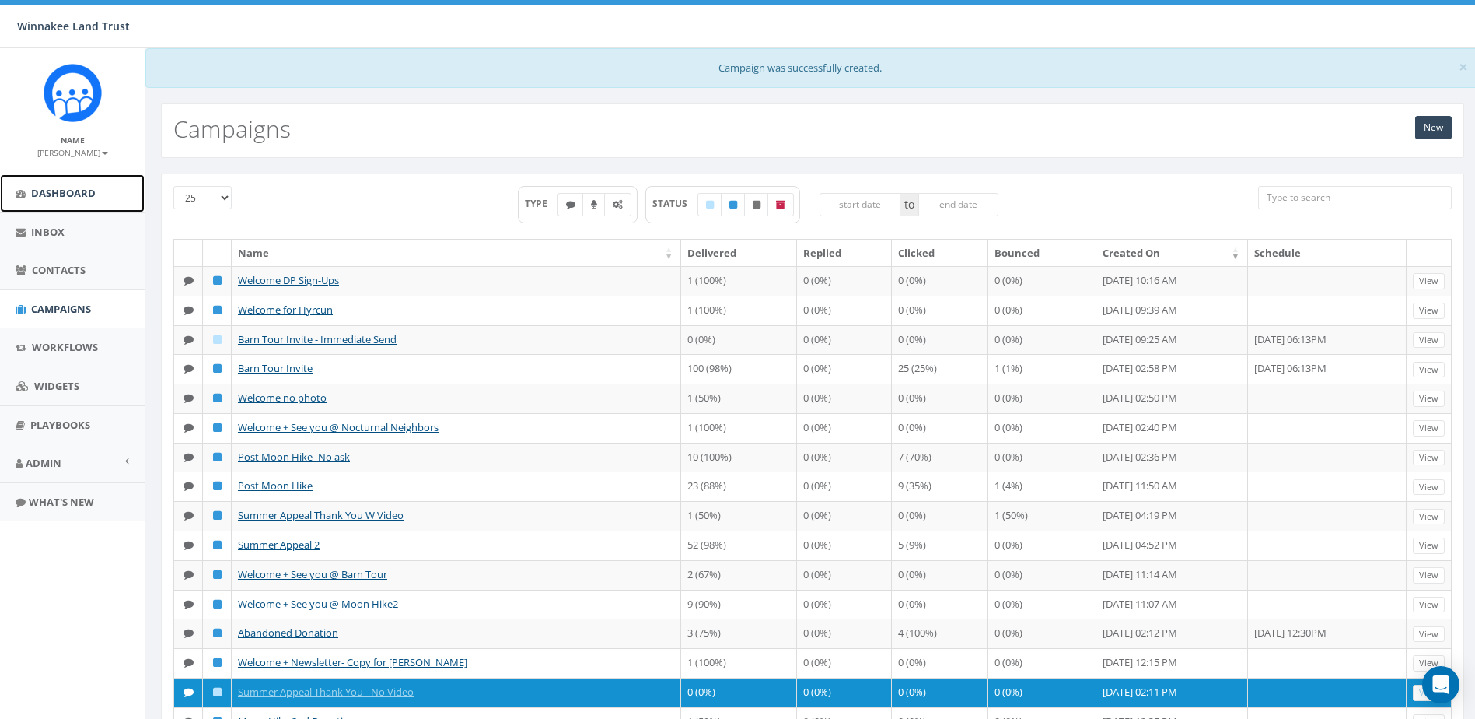
click at [35, 201] on link "Dashboard" at bounding box center [72, 193] width 145 height 38
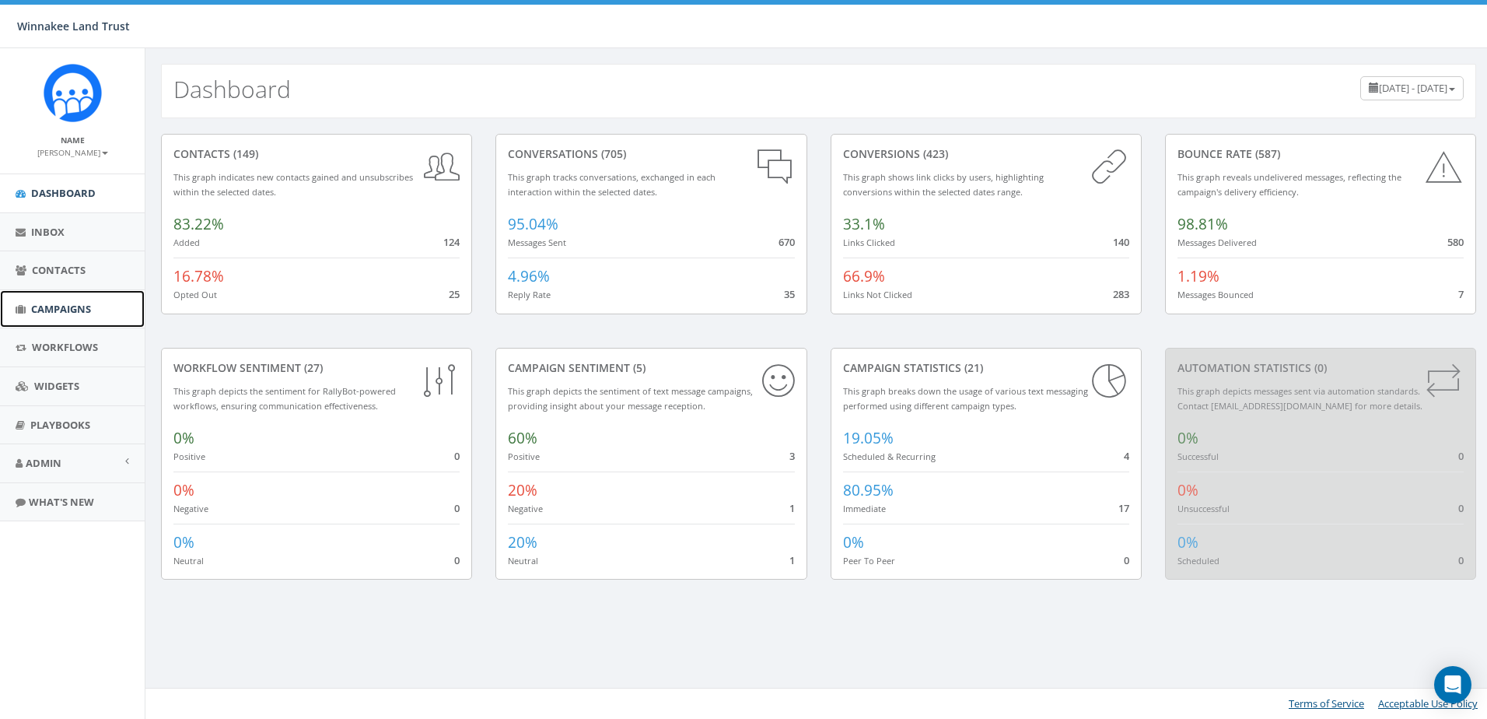
click at [47, 308] on span "Campaigns" at bounding box center [61, 309] width 60 height 14
click at [53, 380] on span "Widgets" at bounding box center [56, 386] width 45 height 14
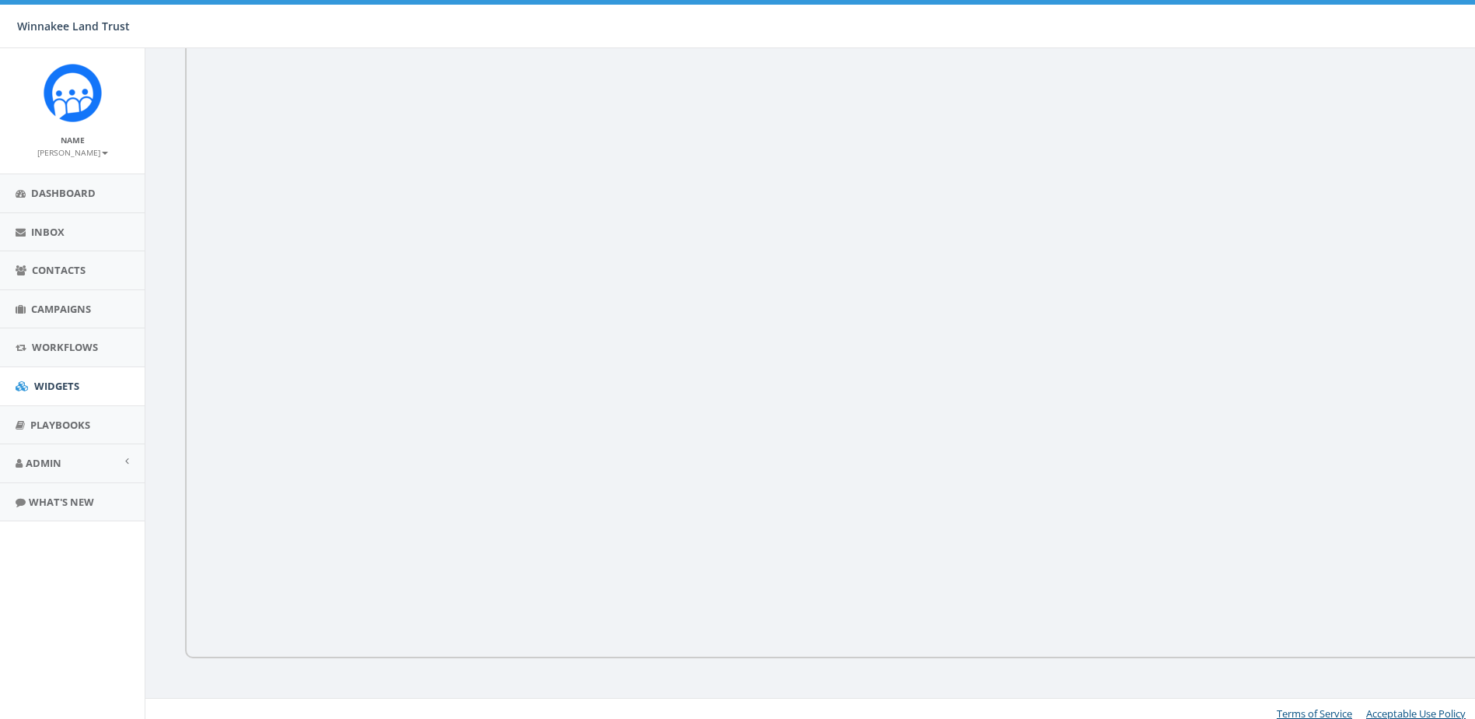
scroll to position [205, 0]
click at [80, 474] on link "Admin" at bounding box center [72, 463] width 145 height 38
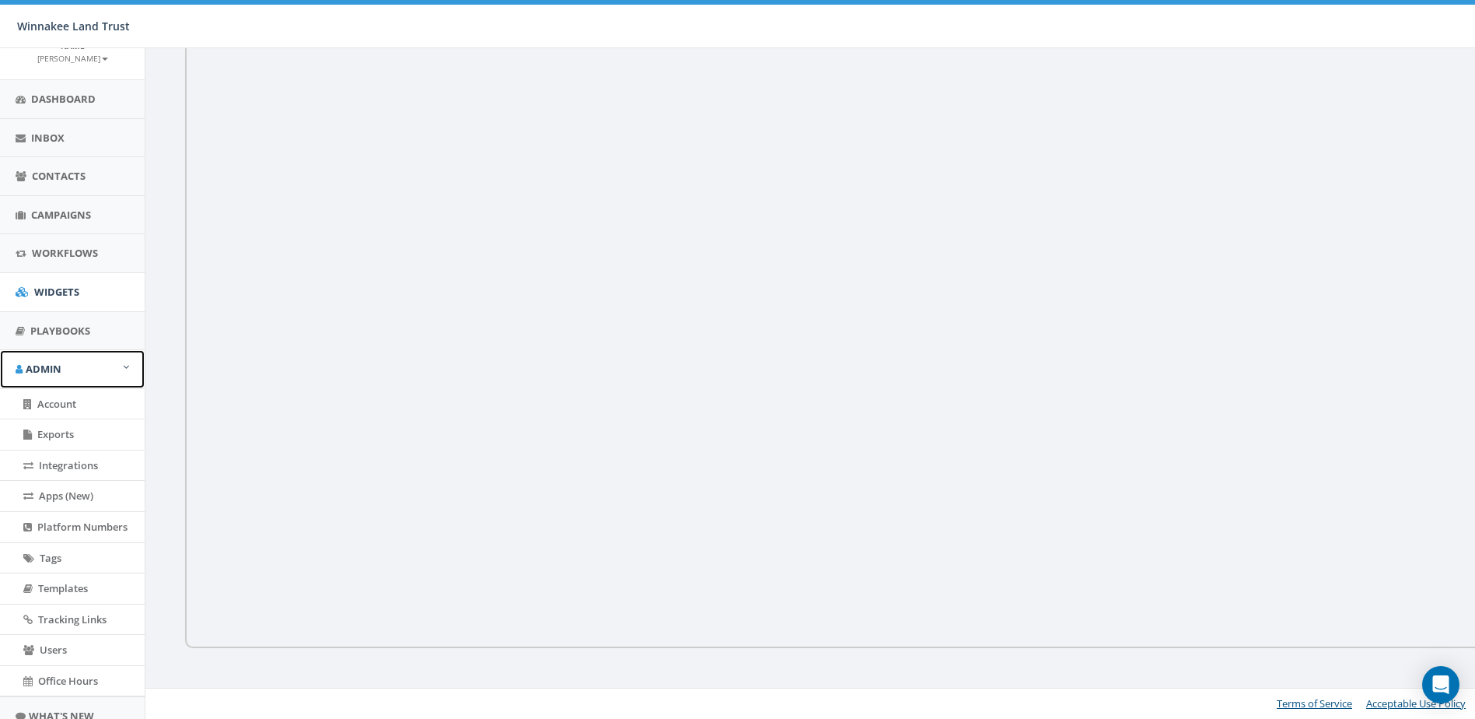
scroll to position [155, 0]
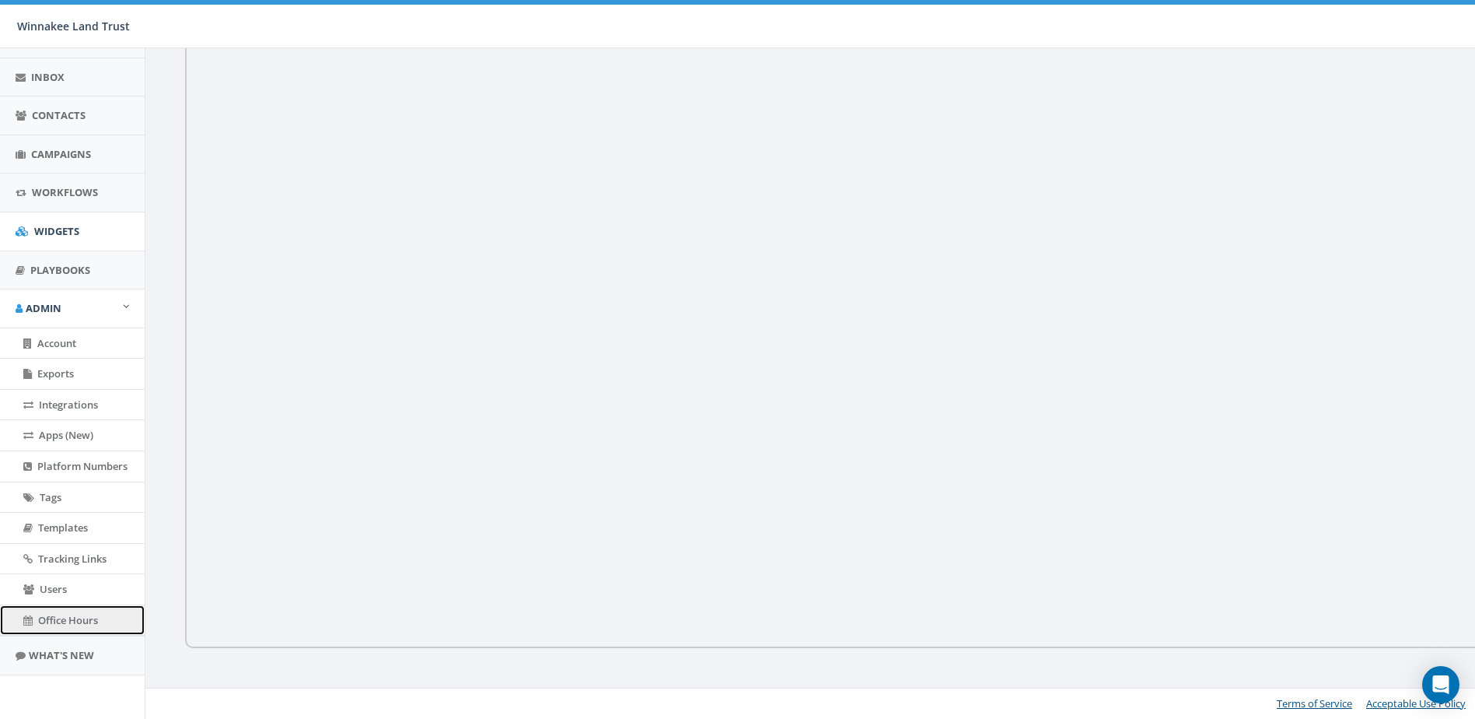
click at [76, 624] on span "Office Hours" at bounding box center [68, 620] width 60 height 14
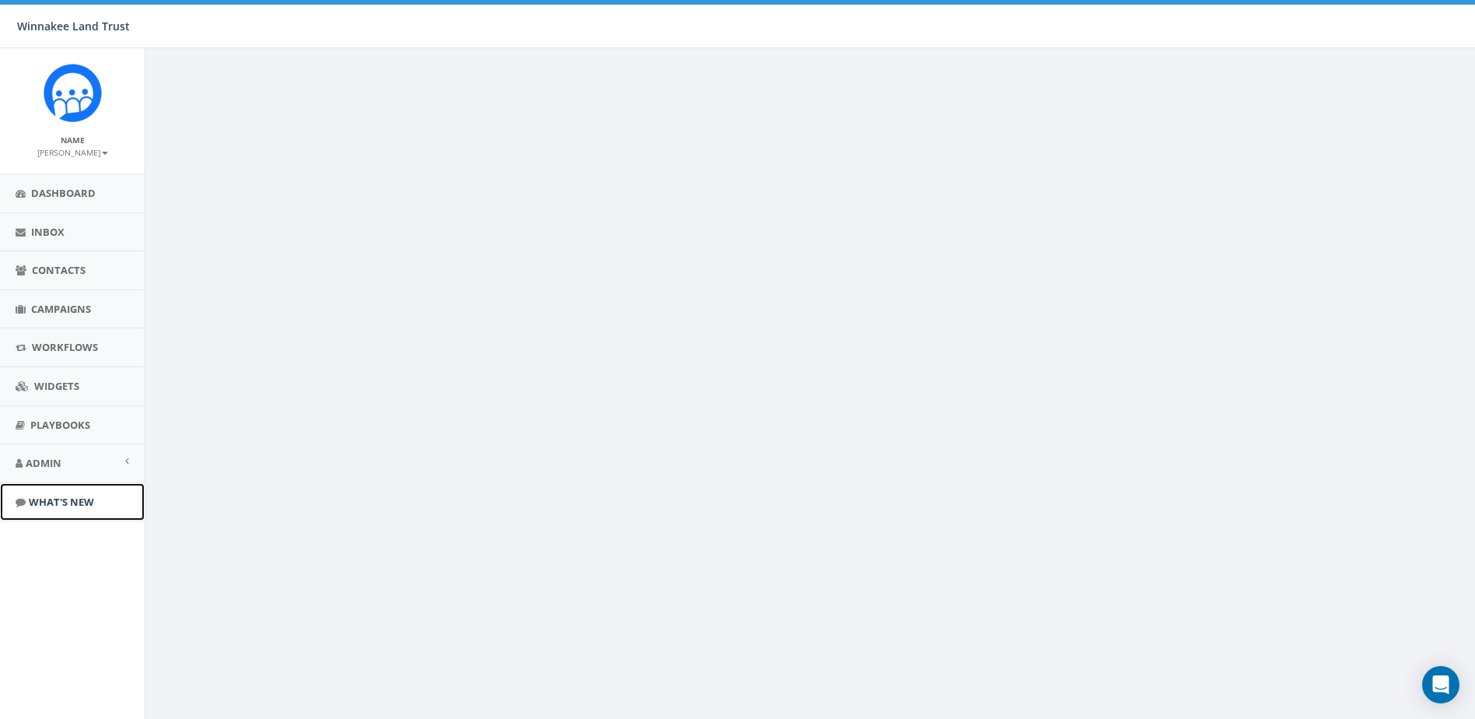
click at [58, 495] on span "What's New" at bounding box center [61, 502] width 65 height 14
click at [65, 455] on link "Admin" at bounding box center [72, 463] width 145 height 38
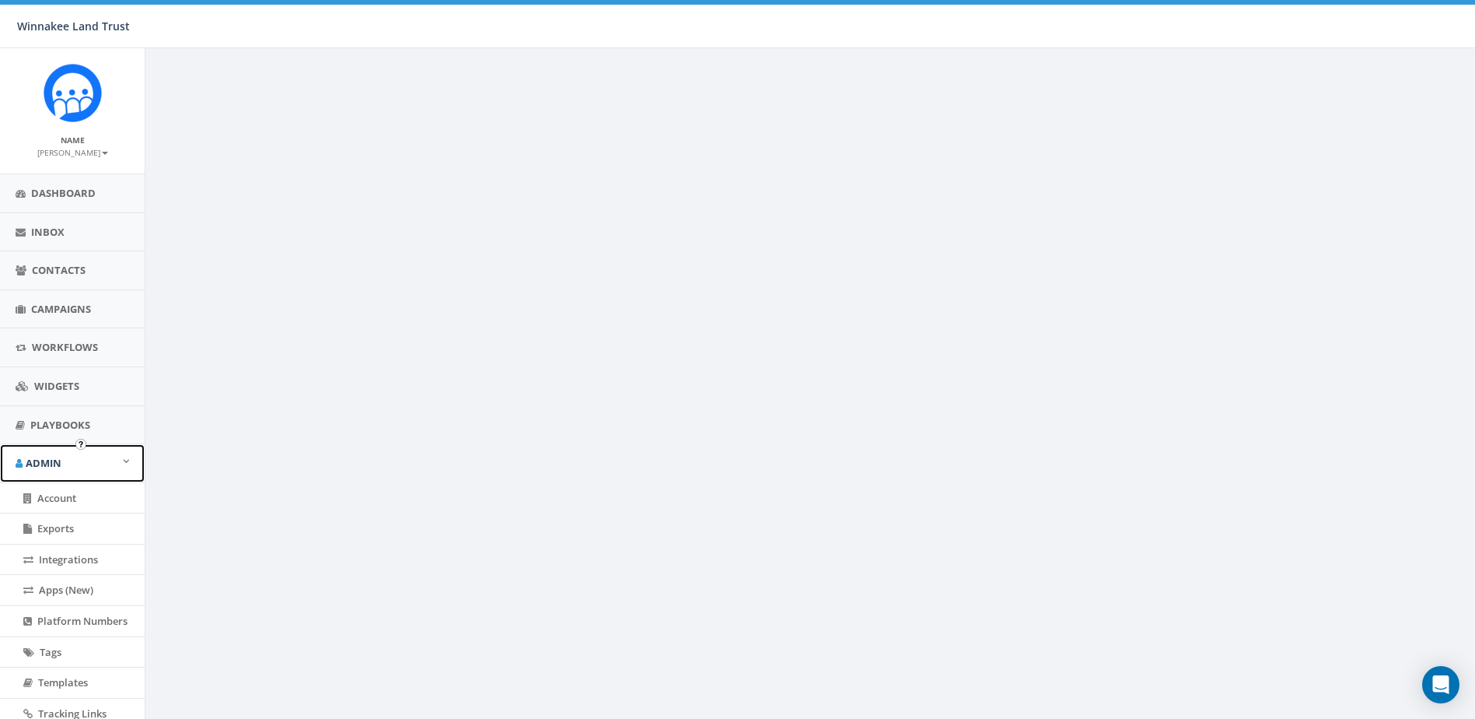
scroll to position [155, 0]
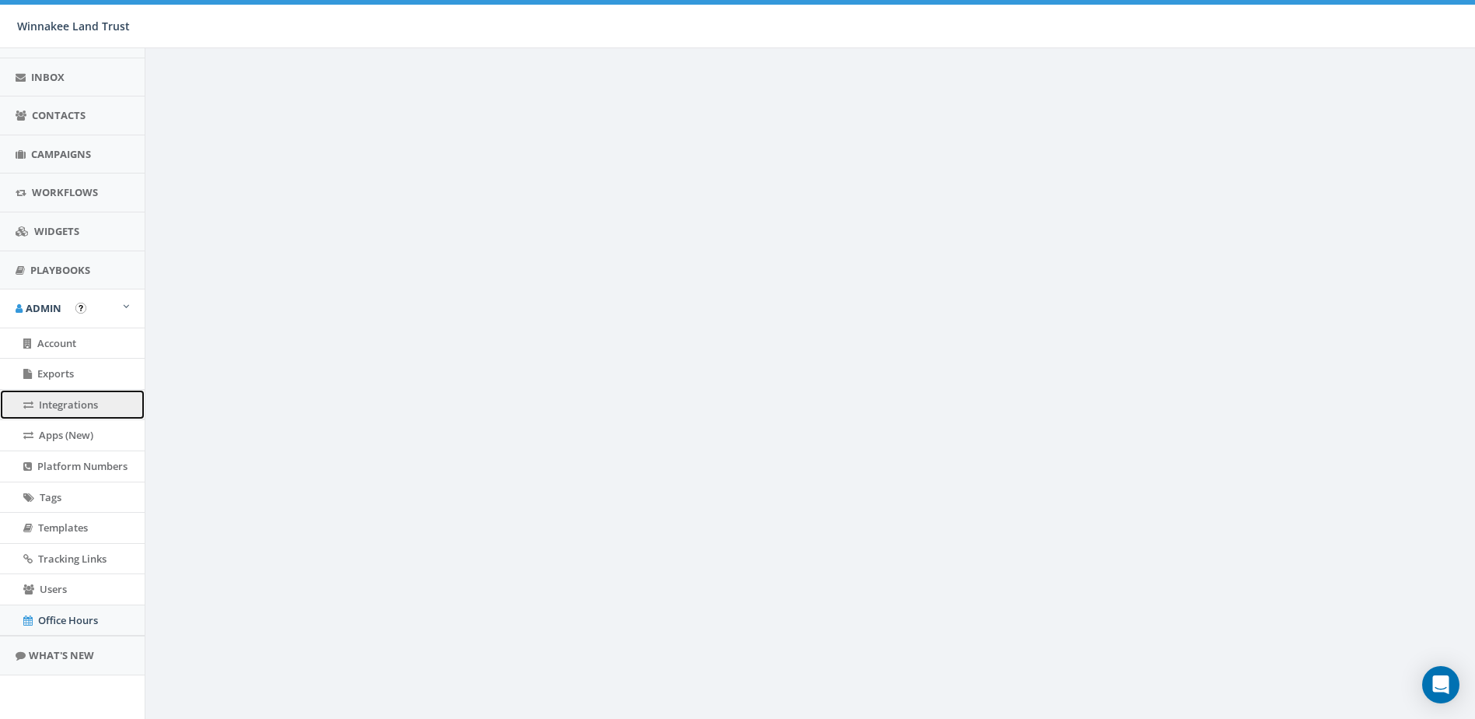
click at [71, 408] on span "Integrations" at bounding box center [68, 404] width 59 height 14
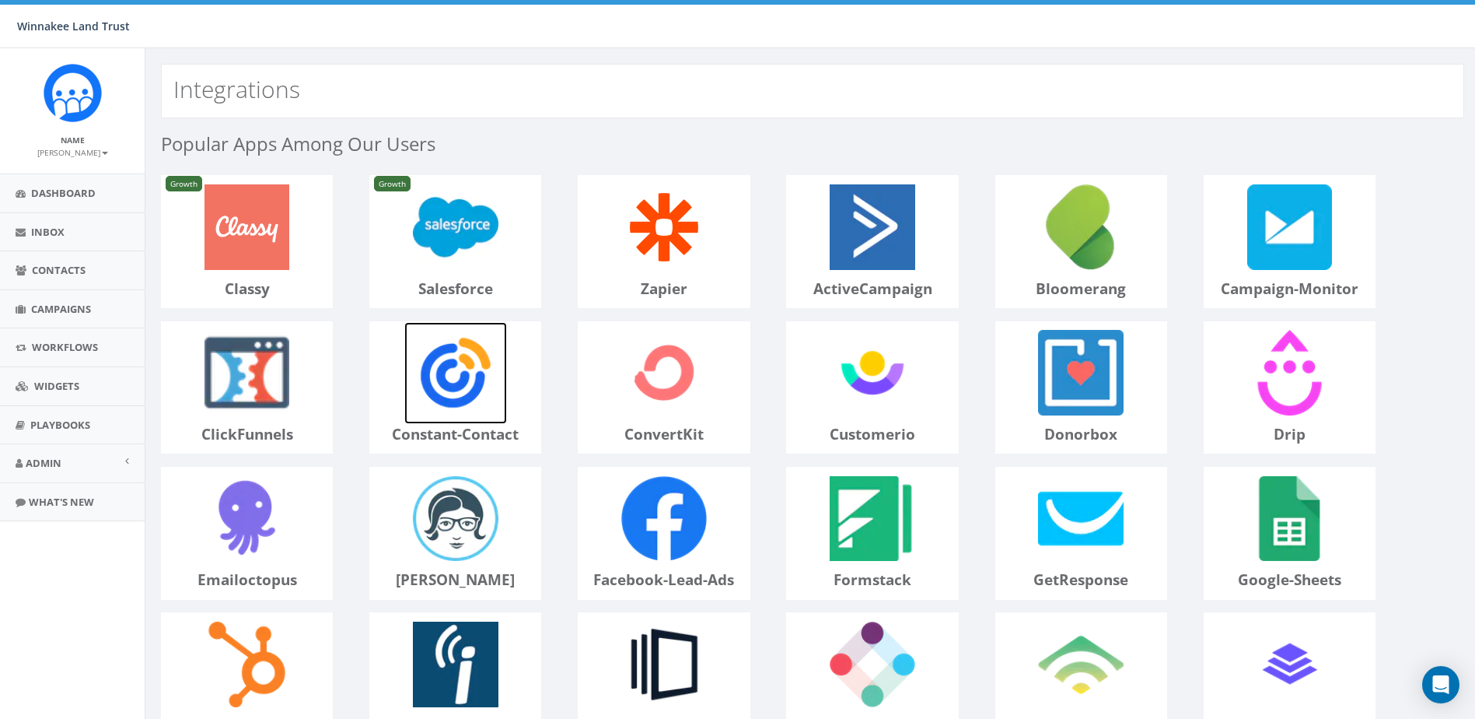
click at [390, 341] on link at bounding box center [455, 373] width 170 height 103
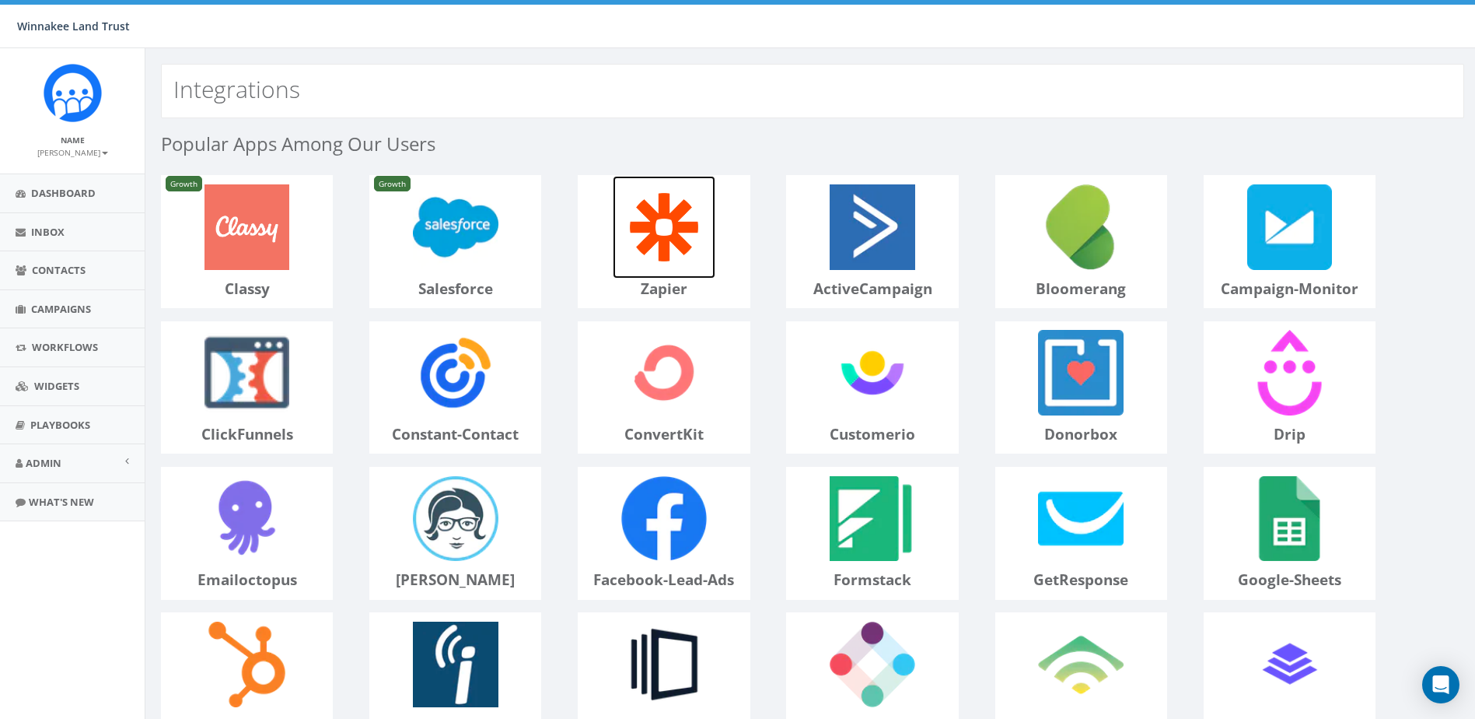
click at [662, 233] on img at bounding box center [664, 227] width 103 height 103
click at [642, 236] on img at bounding box center [664, 227] width 103 height 103
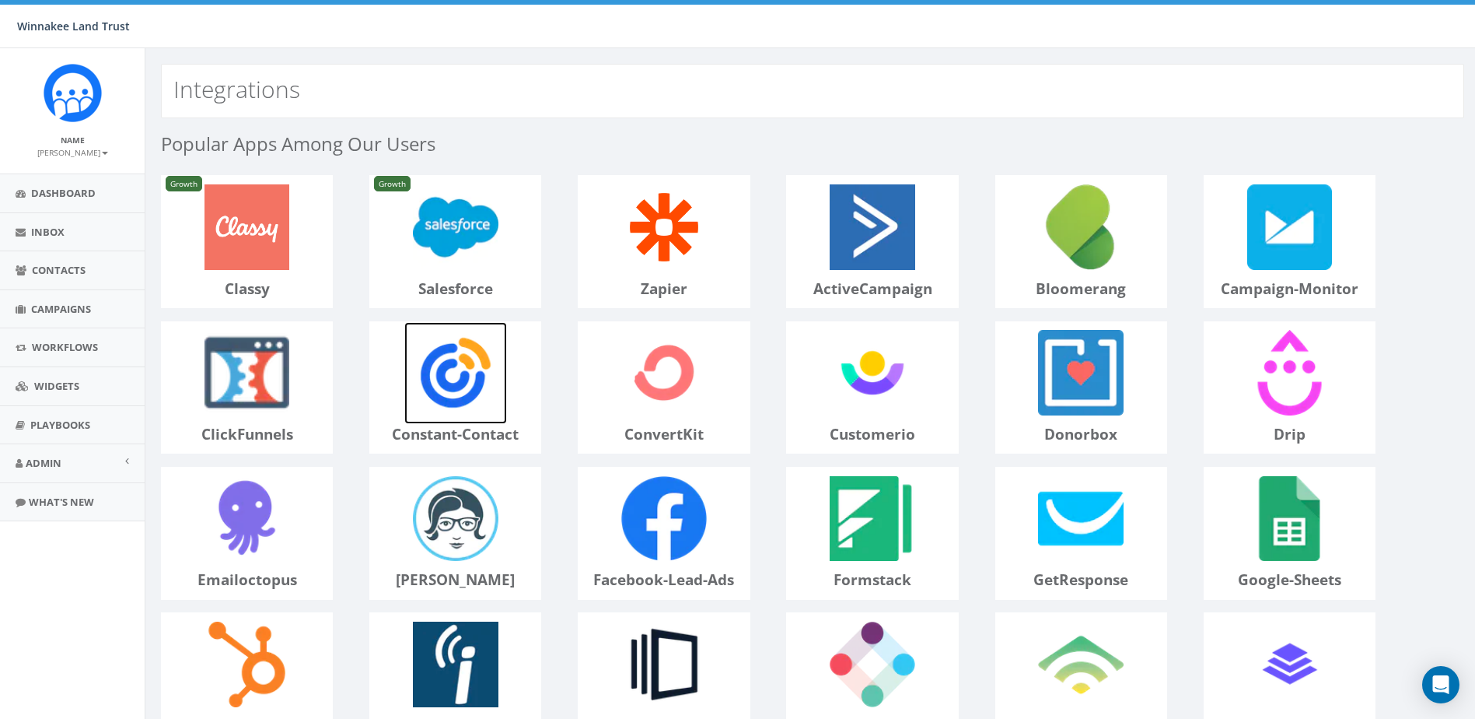
click at [410, 376] on img at bounding box center [455, 373] width 103 height 103
click at [66, 467] on link "Admin" at bounding box center [72, 463] width 145 height 38
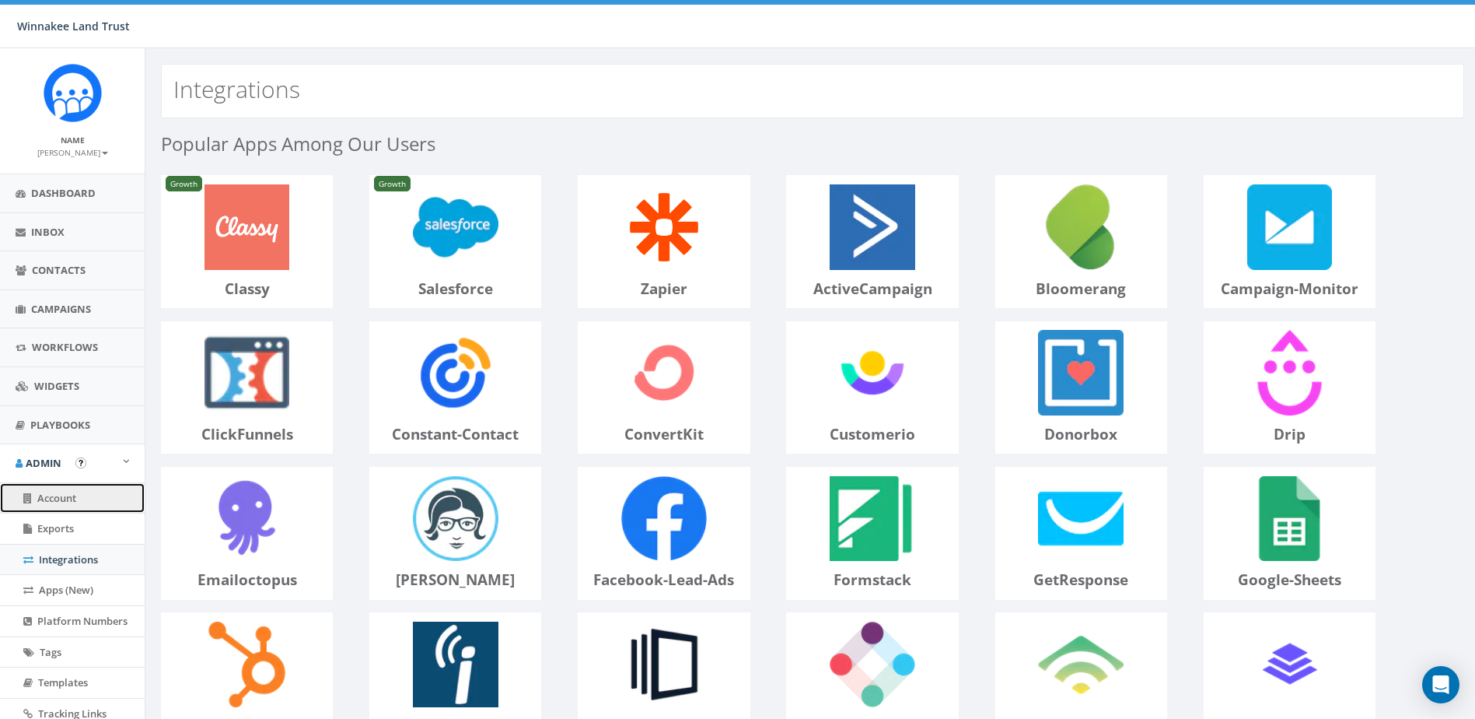
click at [68, 498] on span "Account" at bounding box center [56, 498] width 39 height 14
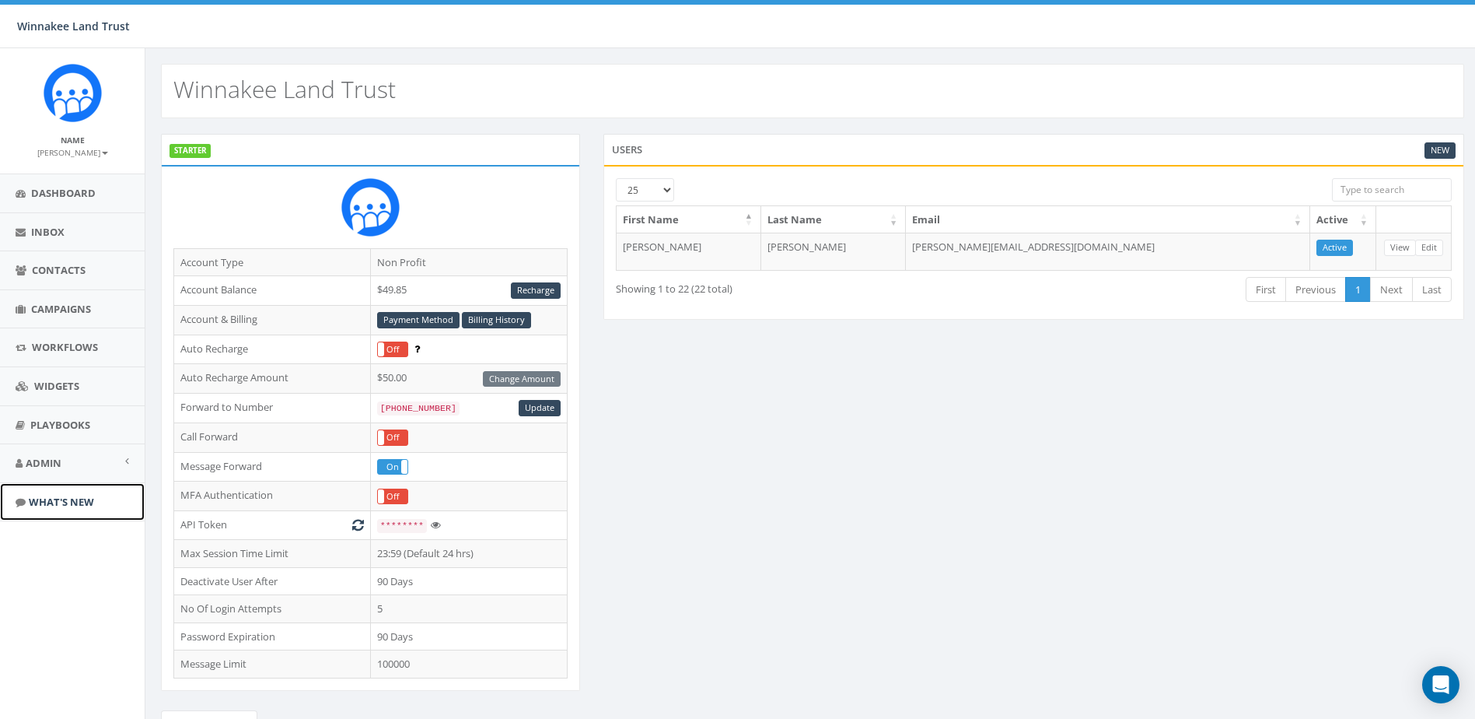
click at [59, 500] on span "What's New" at bounding box center [61, 502] width 65 height 14
click at [67, 455] on link "Admin" at bounding box center [72, 463] width 145 height 38
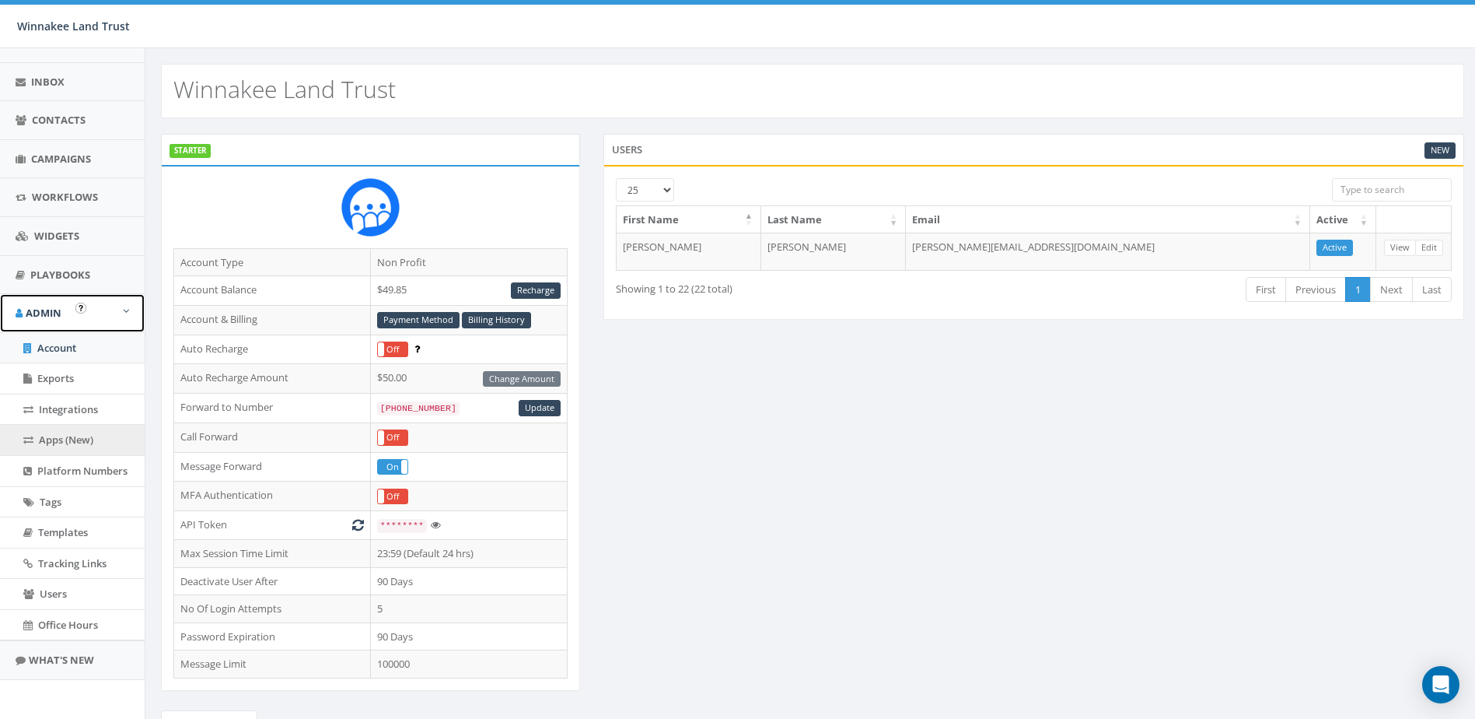
scroll to position [155, 0]
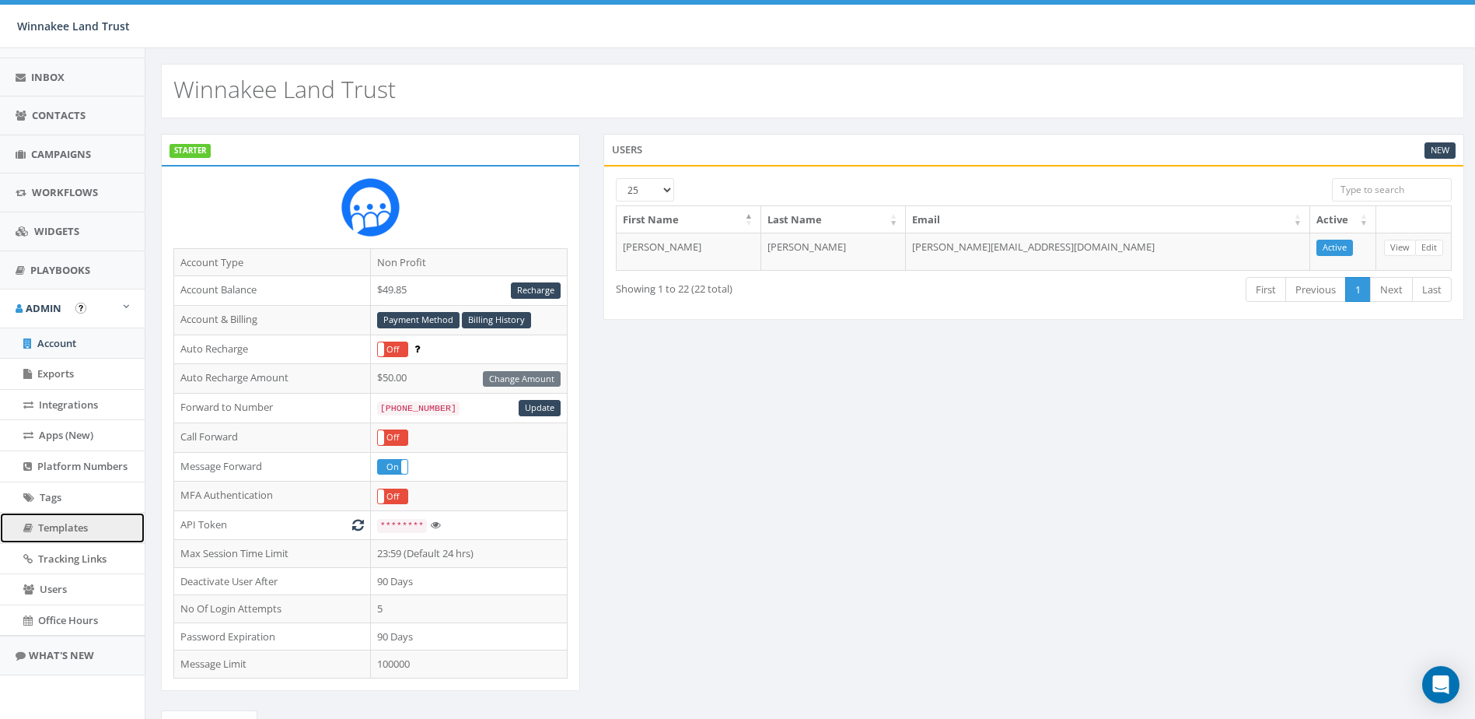
click at [68, 526] on span "Templates" at bounding box center [63, 527] width 50 height 14
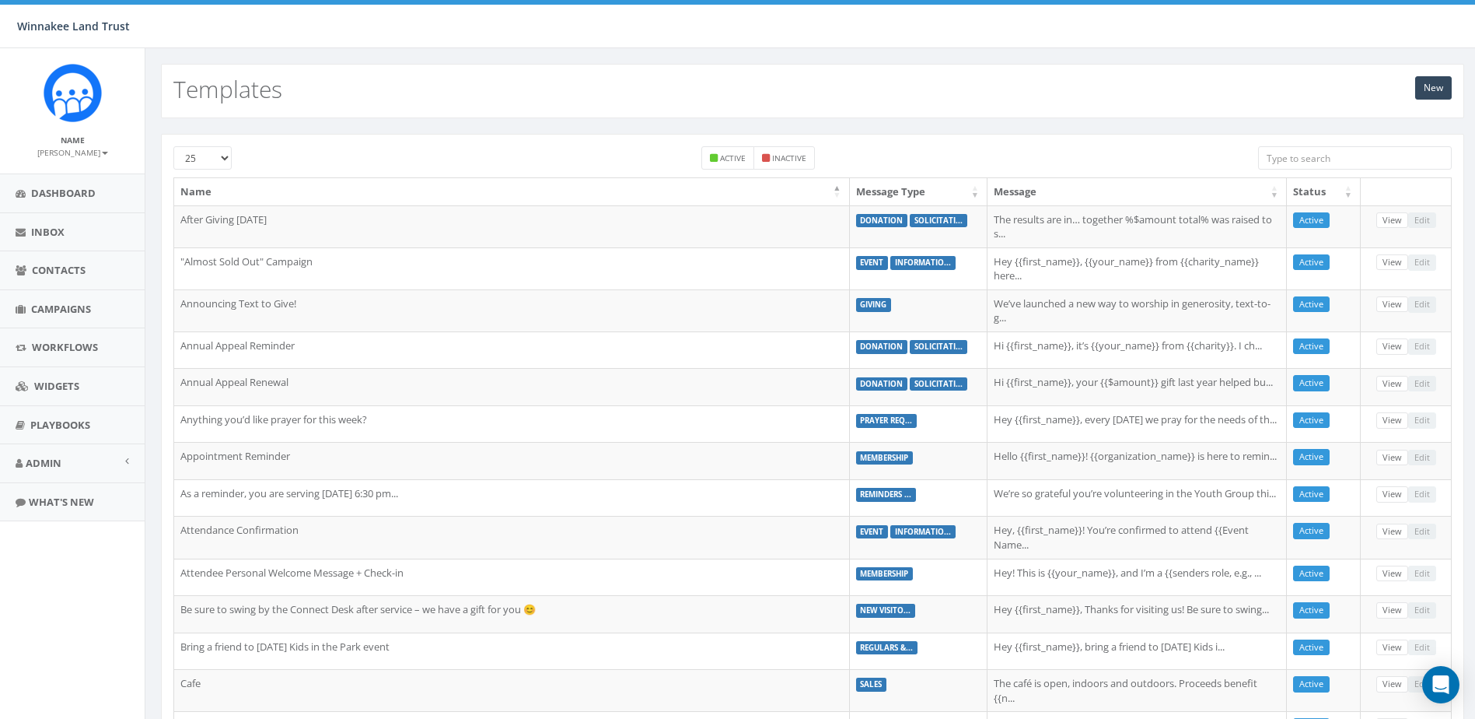
click at [1340, 158] on input "search" at bounding box center [1355, 157] width 194 height 23
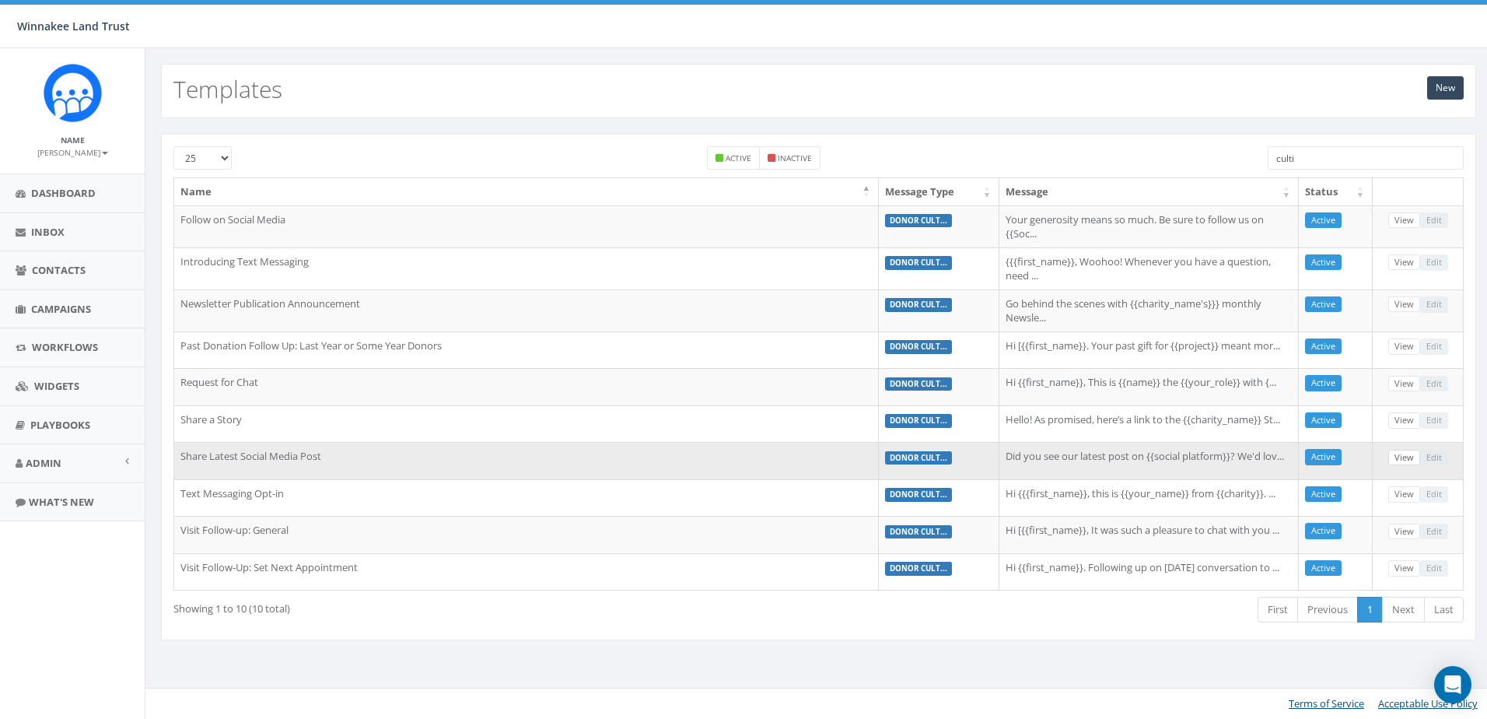
type input "culti"
click at [1398, 455] on link "View" at bounding box center [1404, 458] width 32 height 16
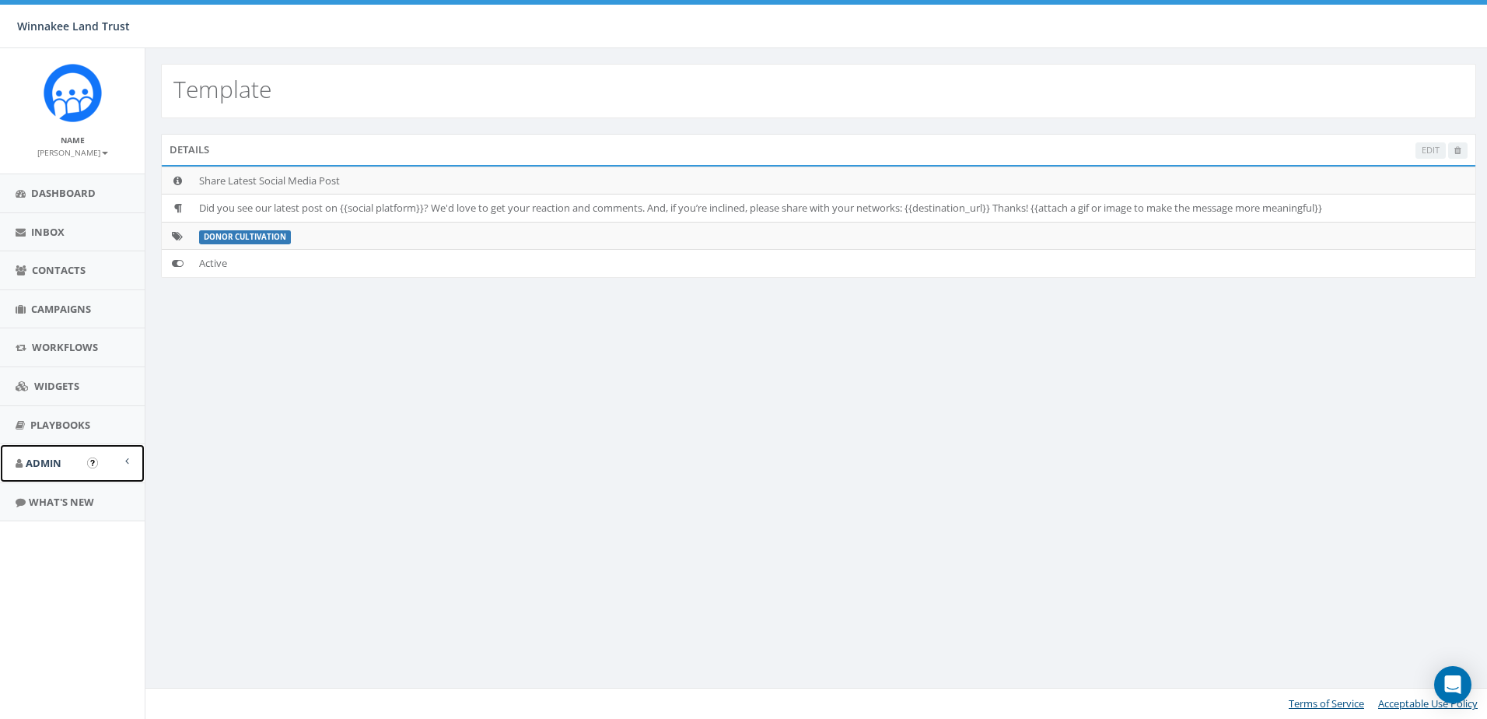
click at [64, 460] on link "Admin" at bounding box center [72, 463] width 145 height 38
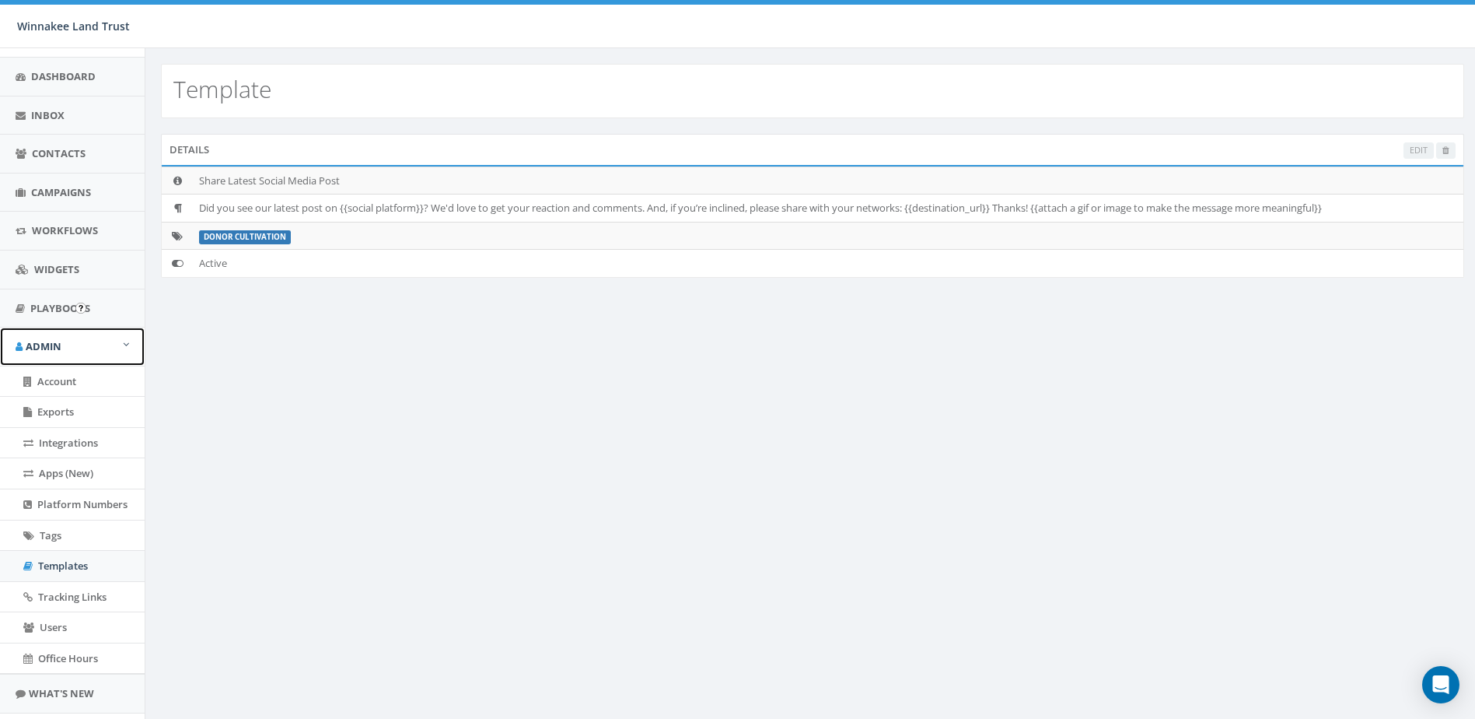
scroll to position [155, 0]
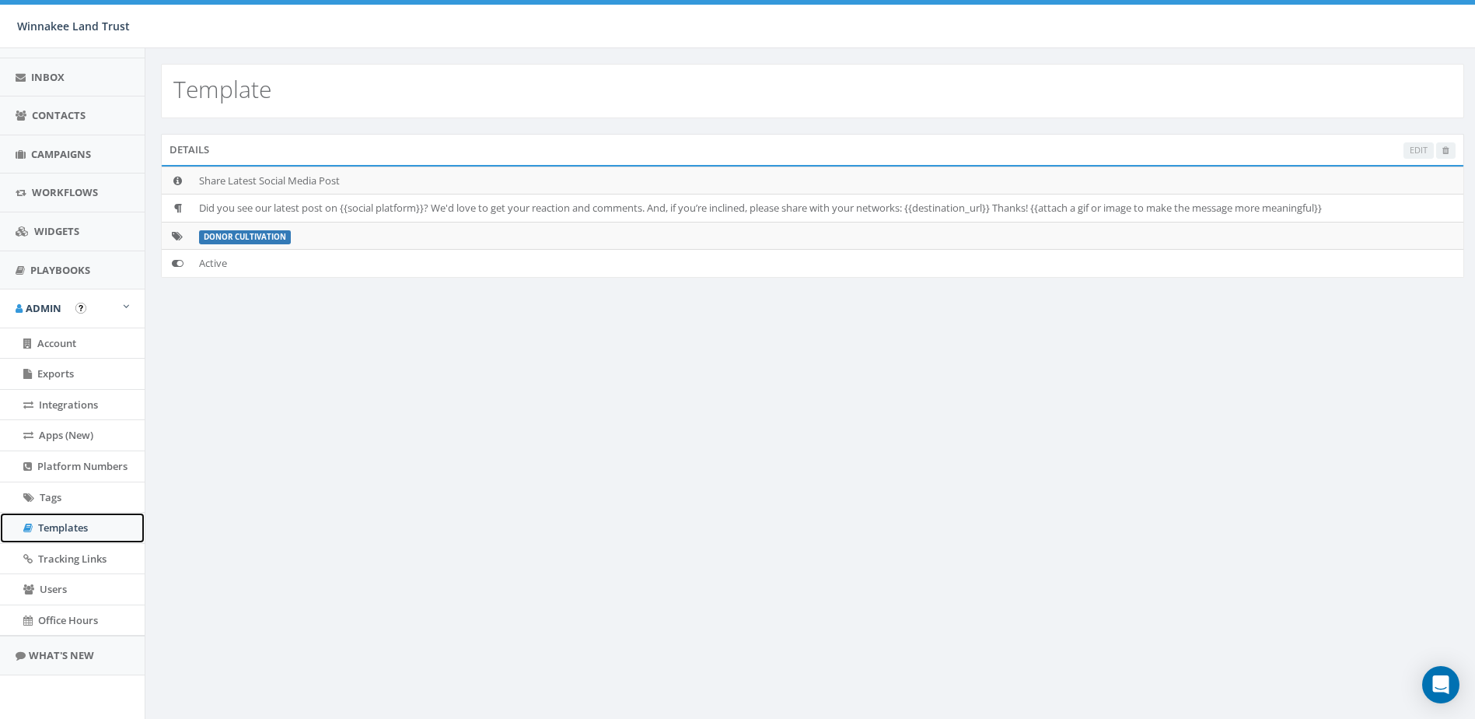
click at [56, 523] on span "Templates" at bounding box center [63, 527] width 50 height 14
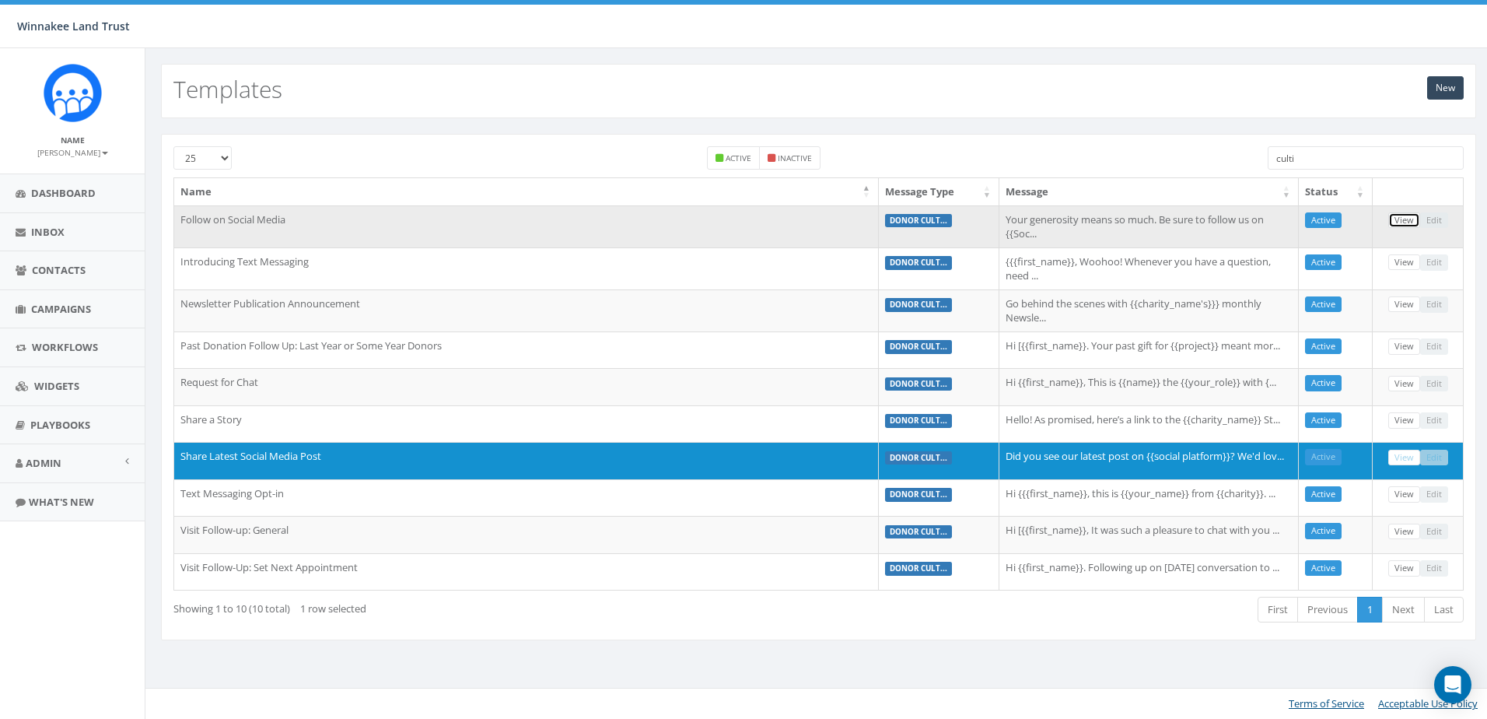
click at [1405, 222] on link "View" at bounding box center [1404, 220] width 32 height 16
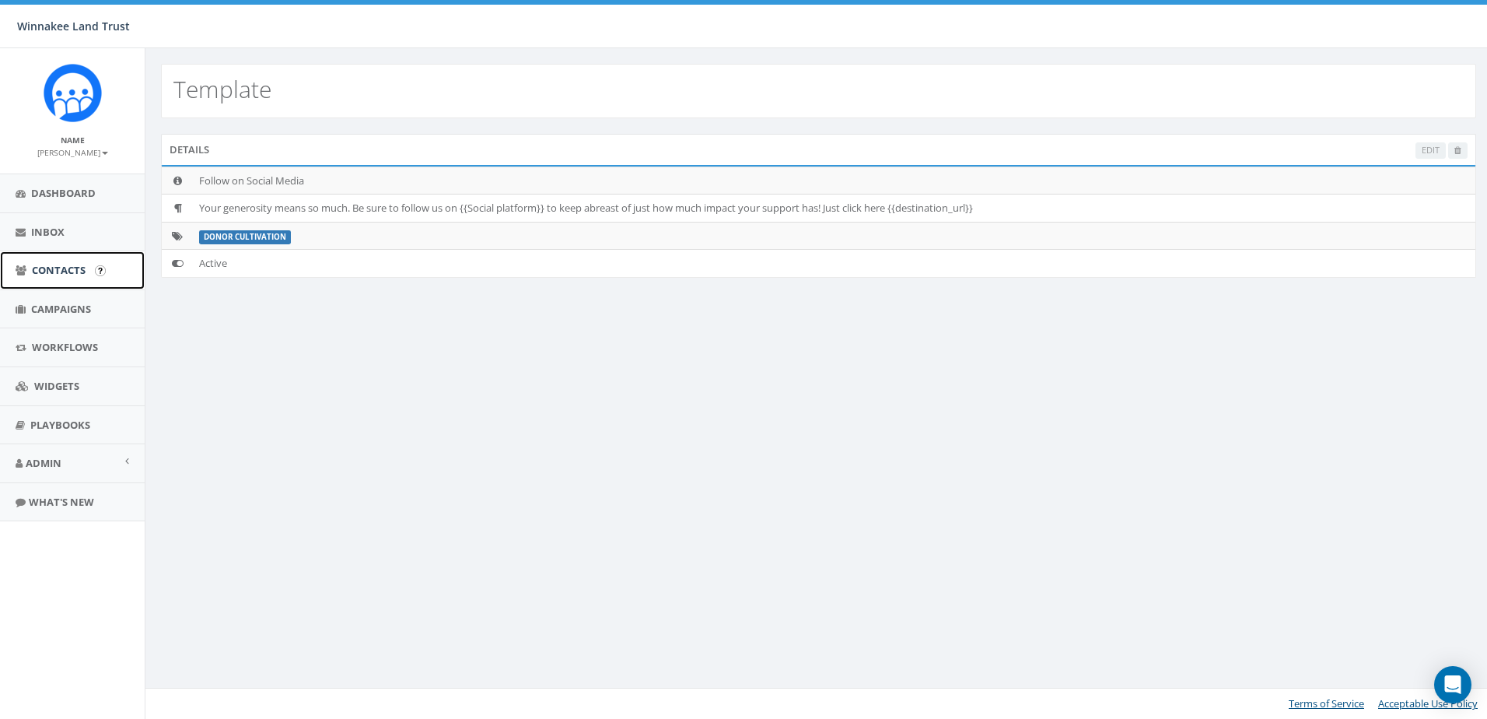
click at [52, 264] on span "Contacts" at bounding box center [59, 270] width 54 height 14
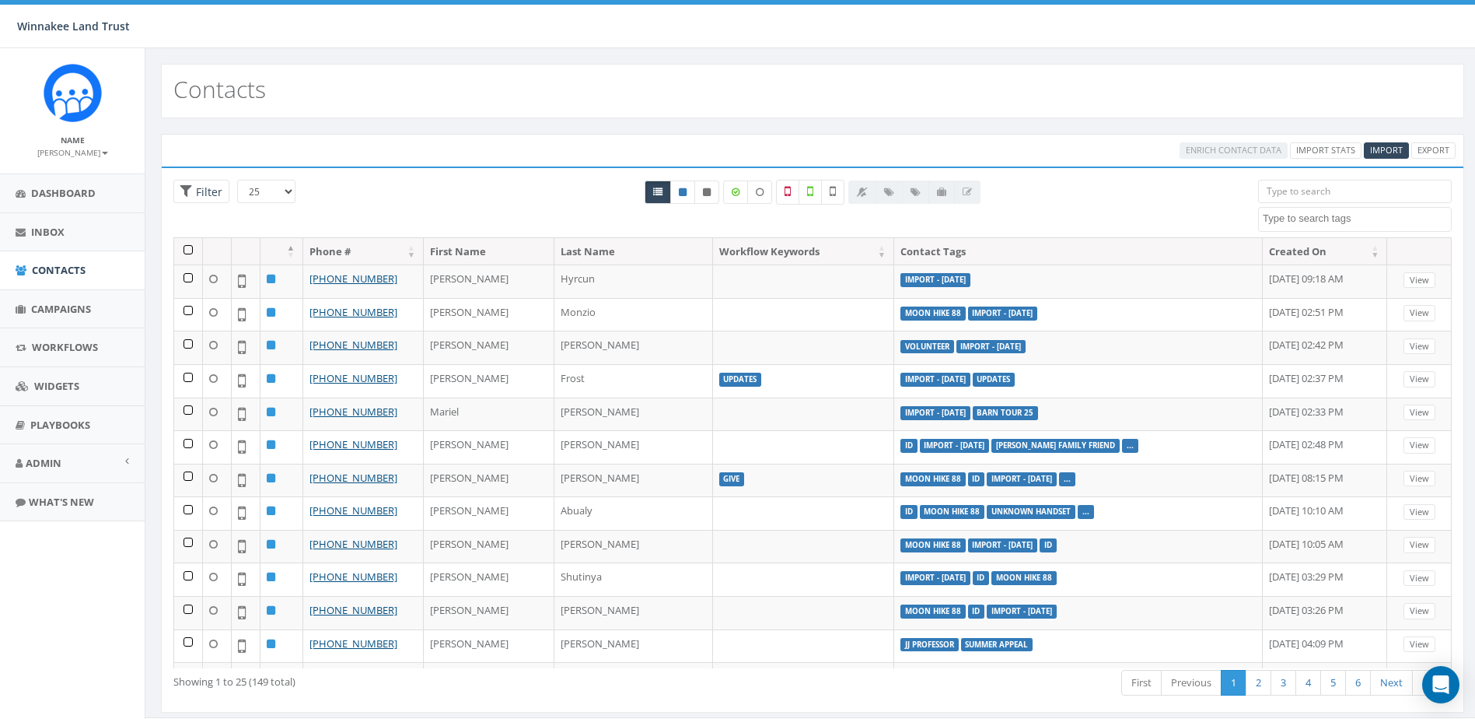
select select
click at [37, 311] on span "Campaigns" at bounding box center [61, 309] width 60 height 14
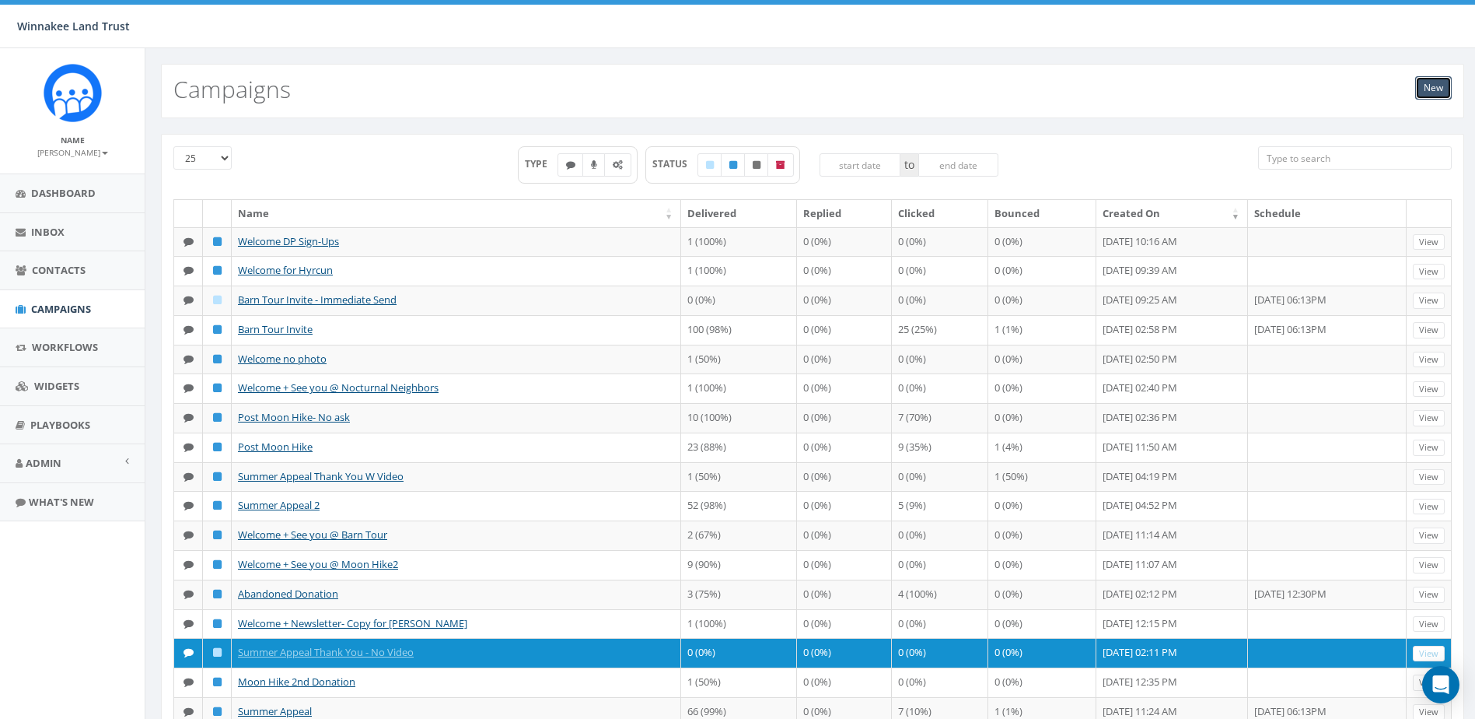
click at [1437, 85] on link "New" at bounding box center [1433, 87] width 37 height 23
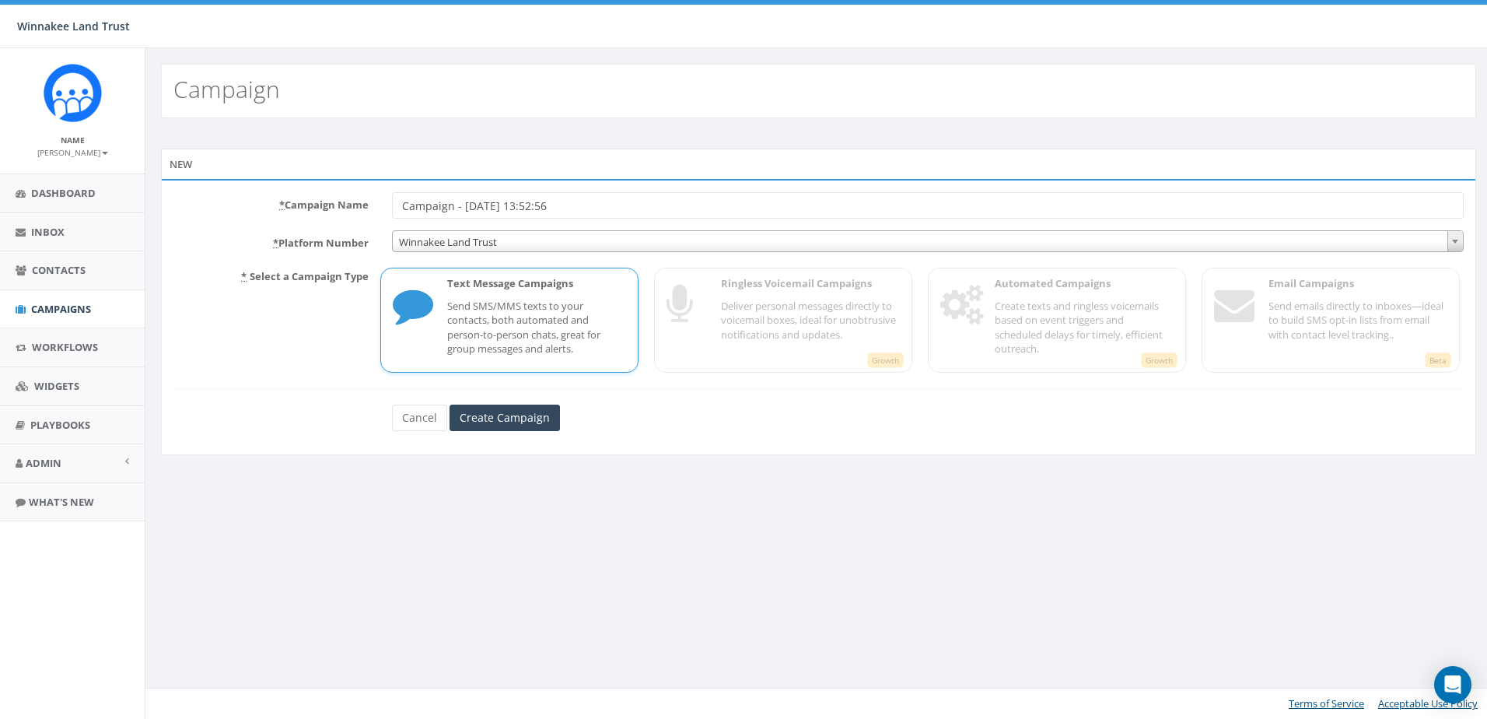
drag, startPoint x: 576, startPoint y: 199, endPoint x: 344, endPoint y: 210, distance: 232.8
click at [344, 210] on div "* Campaign Name Campaign - [DATE] 13:52:56" at bounding box center [819, 205] width 1314 height 26
type input "Fall Cultivation"
click at [526, 414] on input "Create Campaign" at bounding box center [505, 417] width 110 height 26
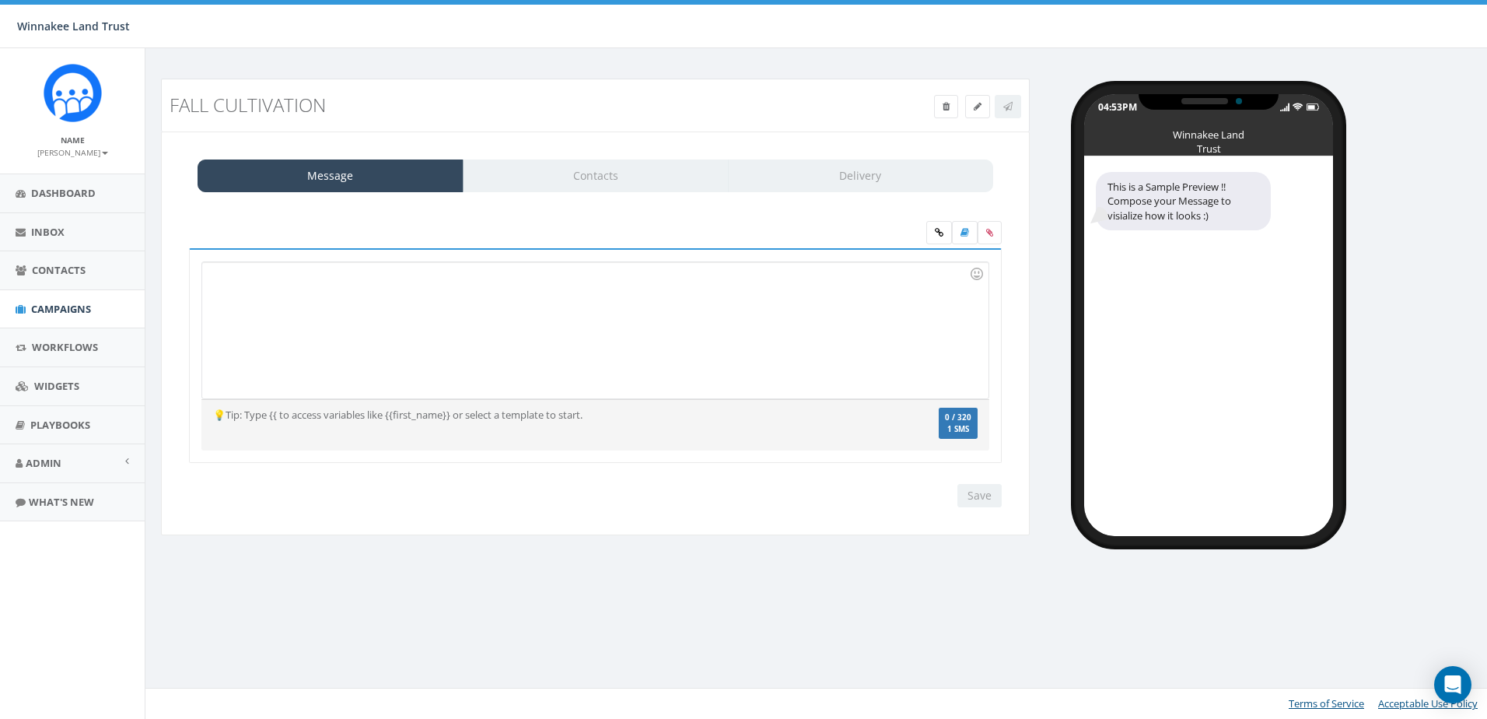
click at [307, 320] on div at bounding box center [594, 330] width 785 height 136
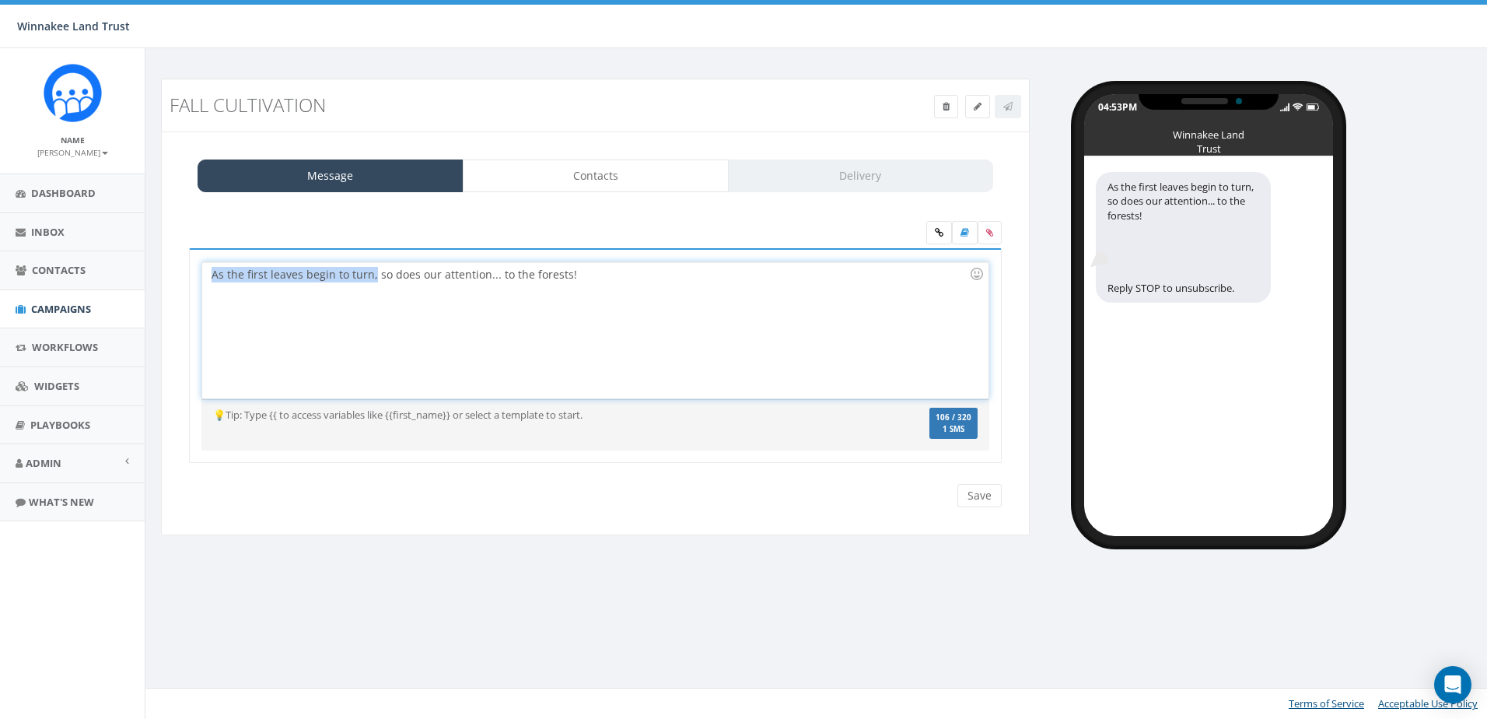
drag, startPoint x: 209, startPoint y: 275, endPoint x: 373, endPoint y: 276, distance: 163.3
click at [373, 276] on div "As the first leaves begin to turn, so does our attention... to the forests!" at bounding box center [594, 330] width 785 height 136
copy div "As the first leaves begin to turn,"
click at [325, 307] on div at bounding box center [590, 306] width 757 height 16
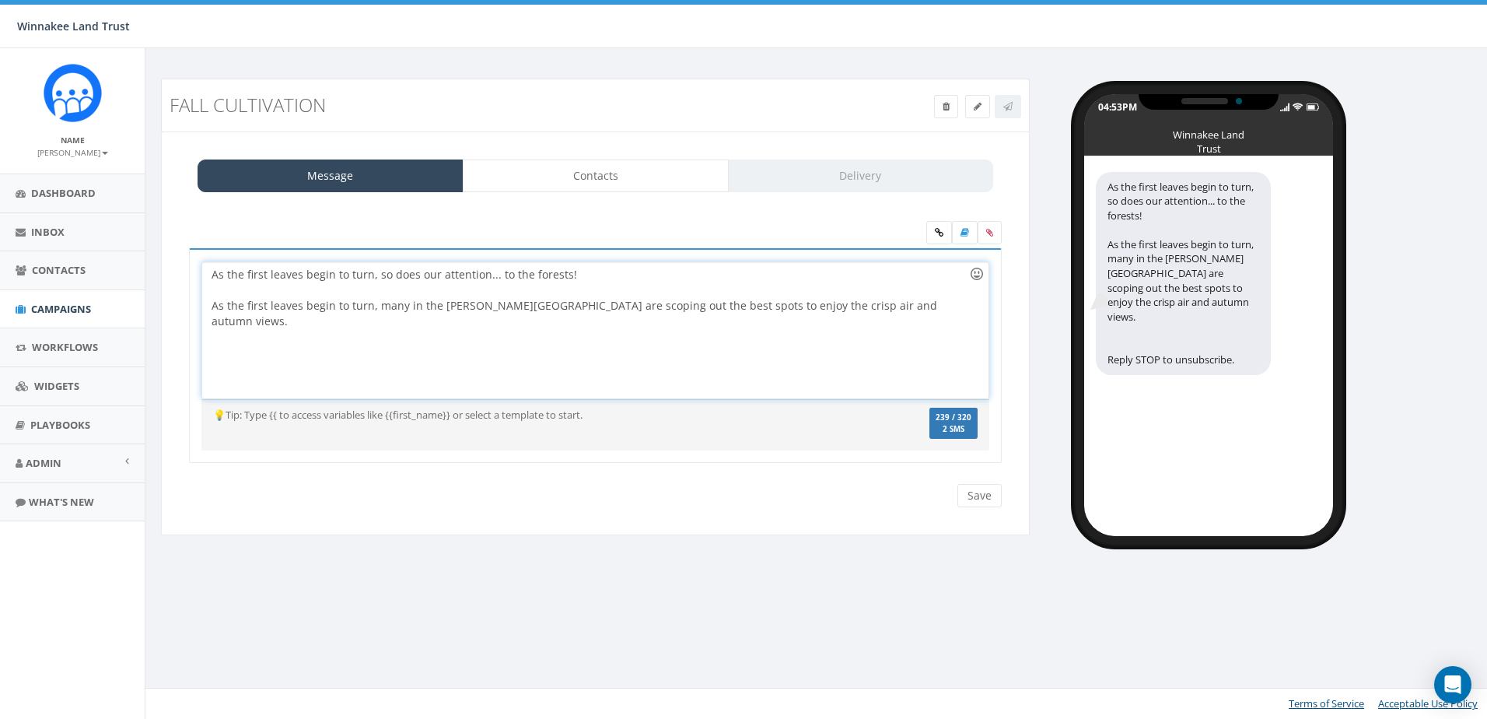
click at [972, 271] on div at bounding box center [977, 274] width 26 height 26
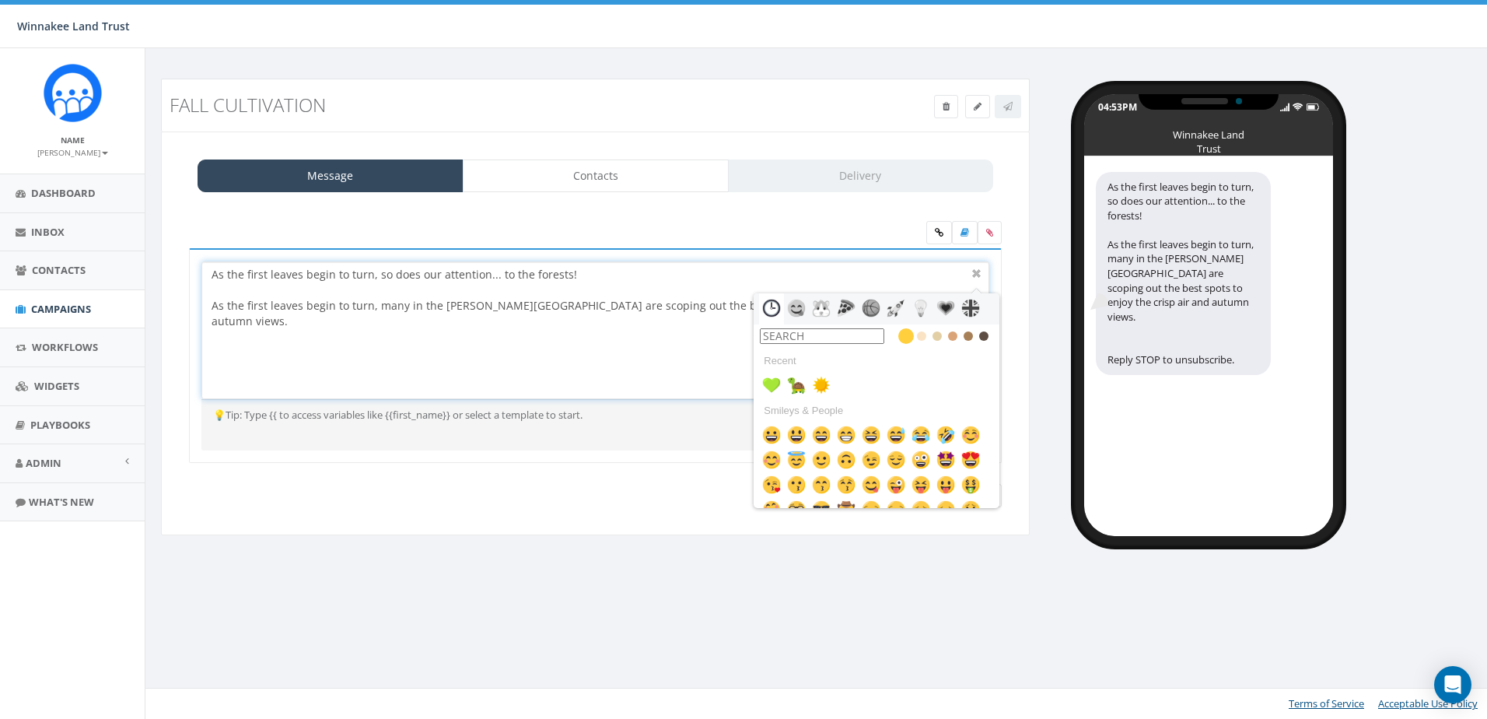
click at [819, 336] on input "text" at bounding box center [822, 336] width 124 height 16
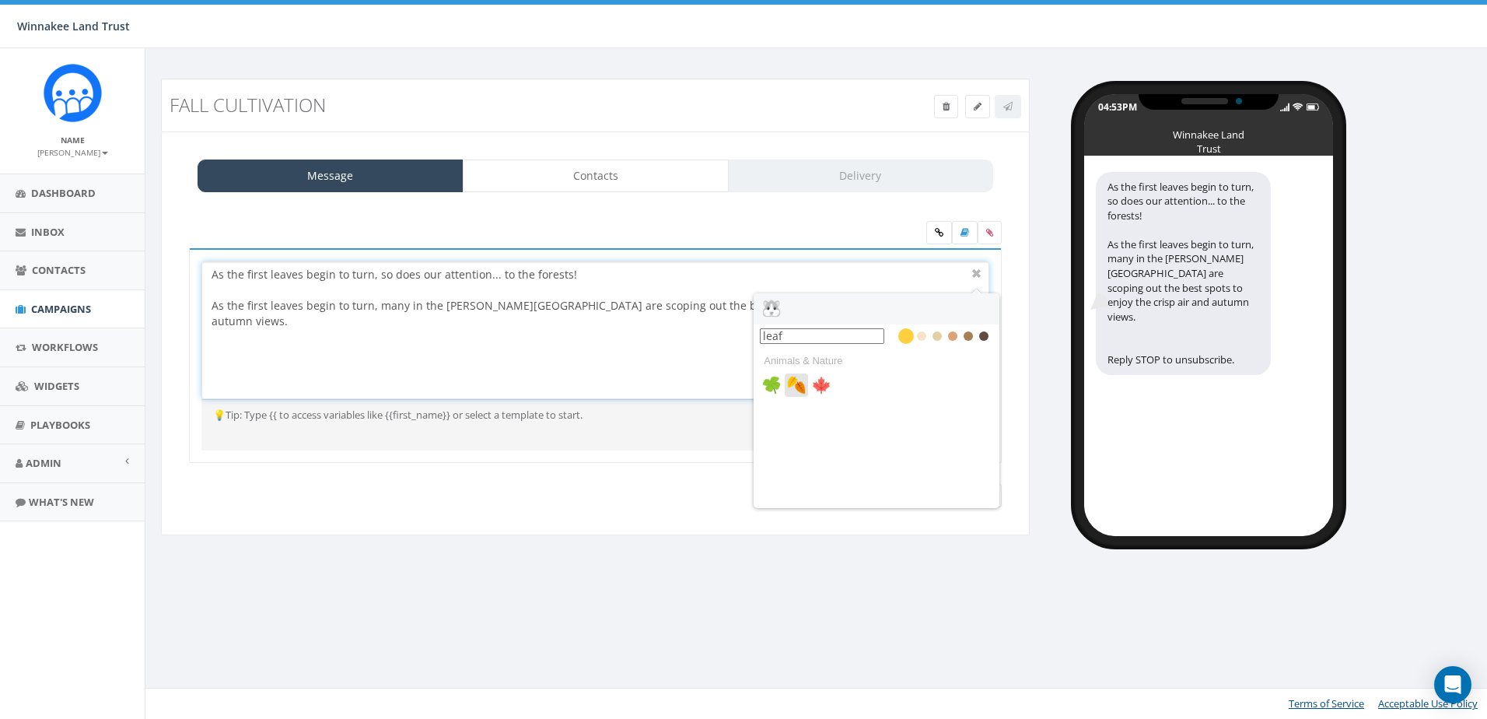
click at [796, 378] on img at bounding box center [796, 385] width 19 height 19
type input "leaf"
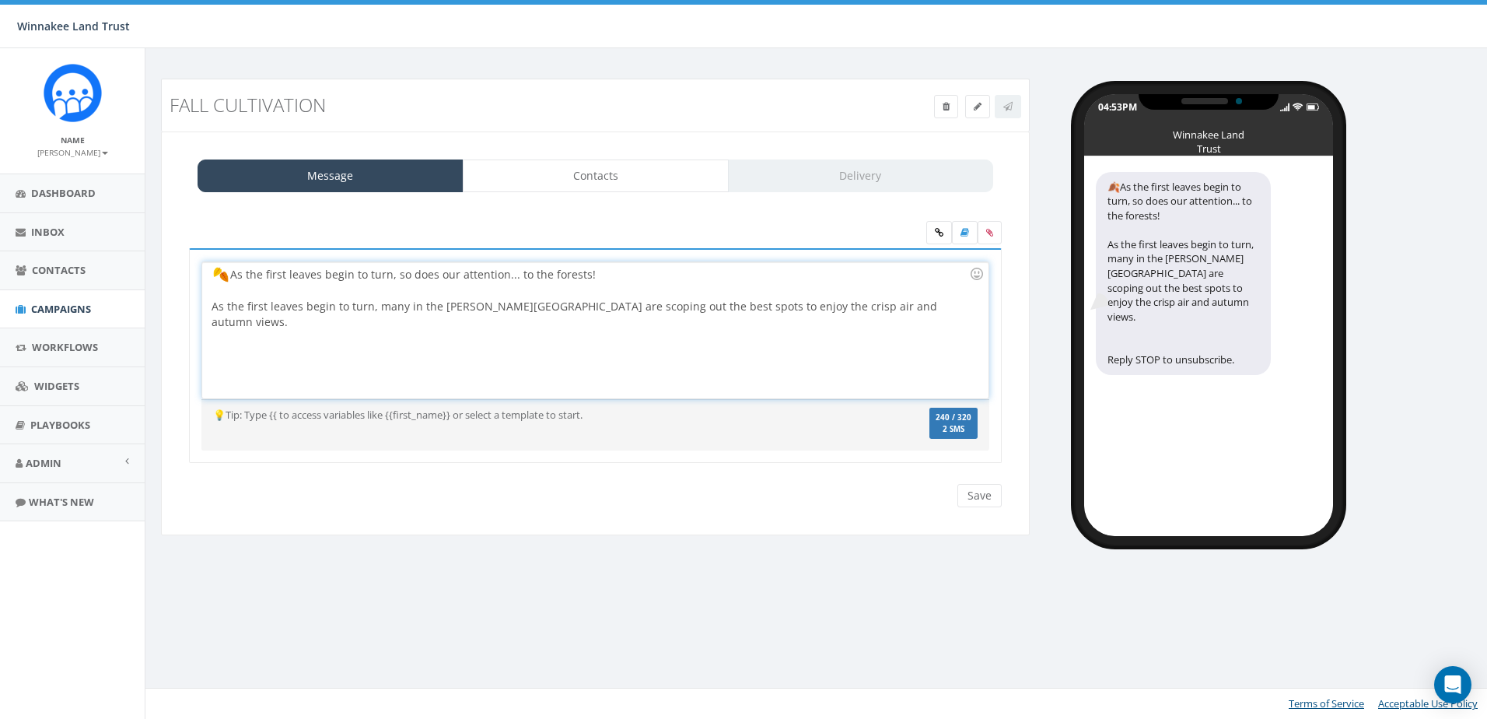
drag, startPoint x: 230, startPoint y: 281, endPoint x: 213, endPoint y: 278, distance: 17.3
click at [213, 278] on div "As the first leaves begin to turn, so does our attention... to the forests! As …" at bounding box center [594, 330] width 785 height 136
click at [887, 312] on div "As the first leaves begin to turn, so does our attention... to the forests! As …" at bounding box center [594, 330] width 785 height 136
drag, startPoint x: 571, startPoint y: 275, endPoint x: 201, endPoint y: 278, distance: 369.4
click at [201, 278] on div "As the first leaves begin to turn, so does our attention... to the forests! As …" at bounding box center [595, 330] width 788 height 138
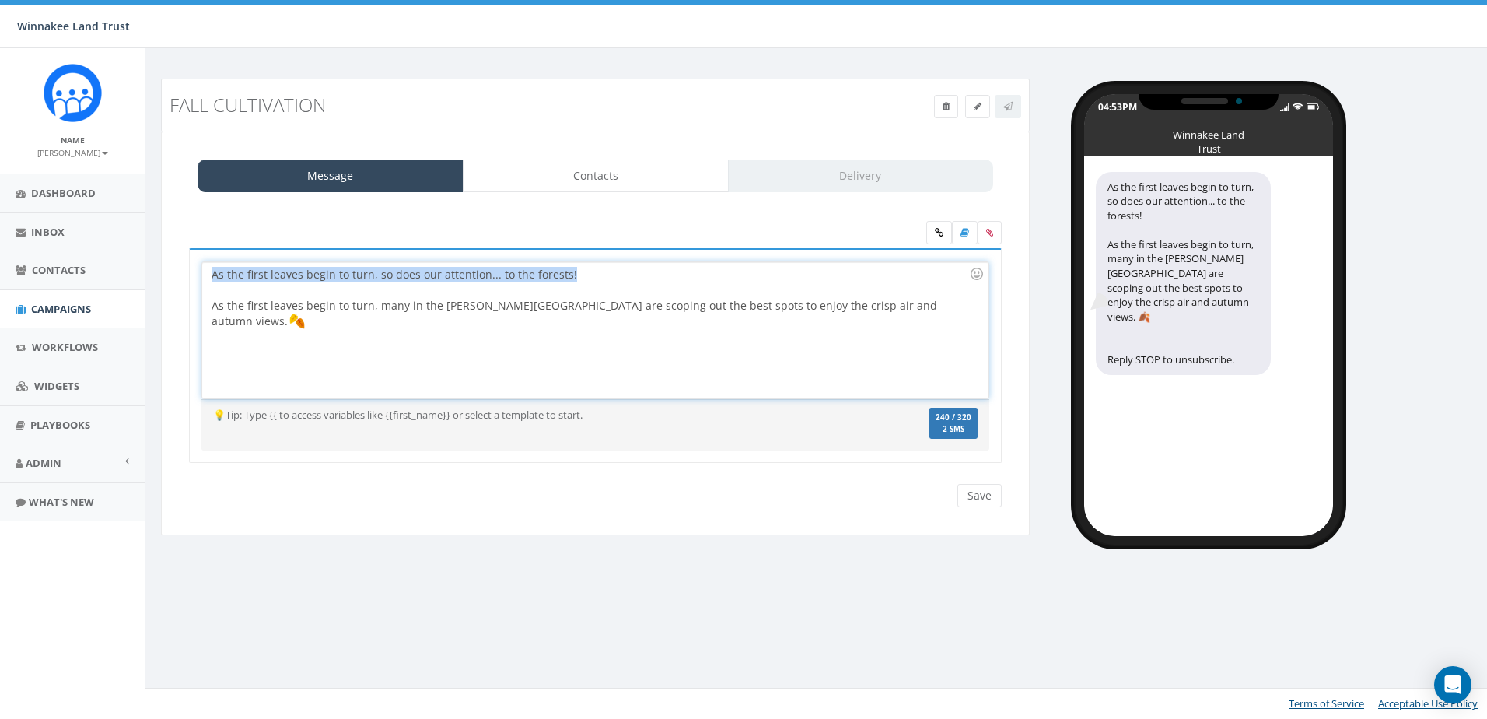
click at [219, 276] on div "As the first leaves begin to turn, so does our attention... to the forests! As …" at bounding box center [594, 330] width 785 height 136
drag, startPoint x: 247, startPoint y: 273, endPoint x: 481, endPoint y: 278, distance: 234.1
click at [481, 278] on div "As the first leaves begin to turn, so does our attention... to the forests! As …" at bounding box center [594, 330] width 785 height 136
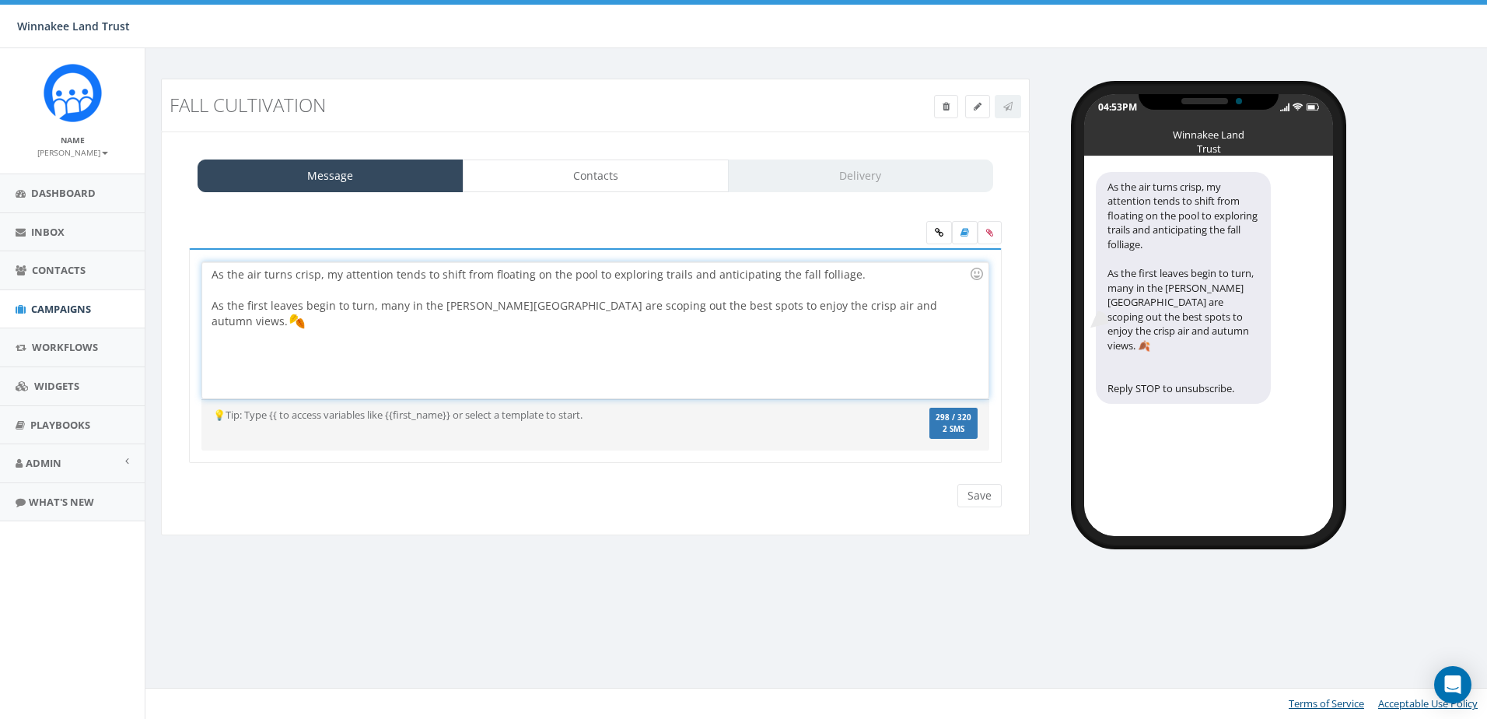
click at [324, 278] on div "As the air turns crisp, my attention tends to shift from floating on the pool t…" at bounding box center [594, 330] width 785 height 136
drag, startPoint x: 324, startPoint y: 278, endPoint x: 336, endPoint y: 278, distance: 12.4
click at [336, 278] on div "As the air turns crisp, my attention tends to shift from floating on the pool t…" at bounding box center [594, 330] width 785 height 136
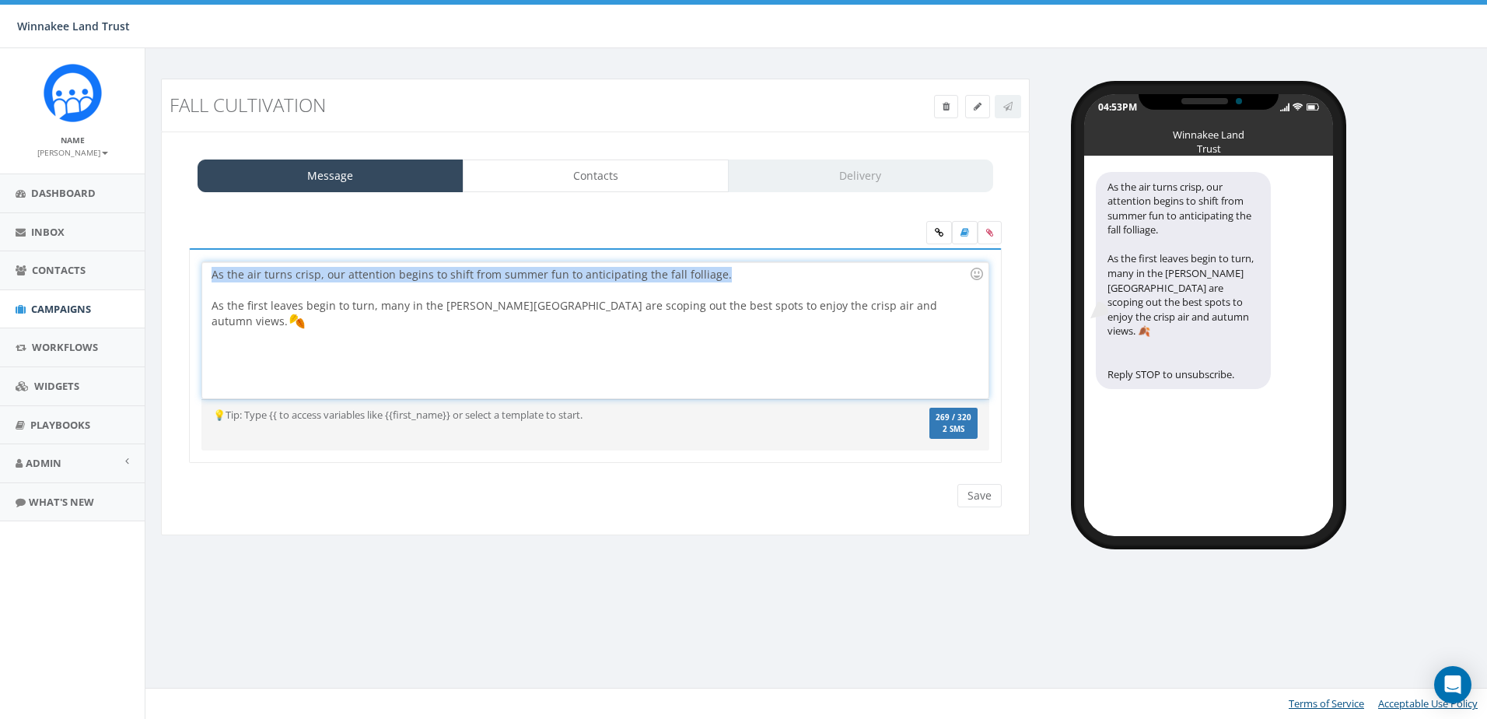
drag, startPoint x: 720, startPoint y: 276, endPoint x: 195, endPoint y: 273, distance: 525.0
click at [195, 273] on div "As the first leaves begin to turn, so does our attention... to the forests! As …" at bounding box center [595, 355] width 813 height 215
copy div "As the air turns crisp, our attention begins to shift from summer fun to antici…"
click at [208, 271] on div "As the air turns crisp, our attention begins to shift from summer fun to antici…" at bounding box center [594, 330] width 785 height 136
drag, startPoint x: 734, startPoint y: 276, endPoint x: 236, endPoint y: 279, distance: 497.7
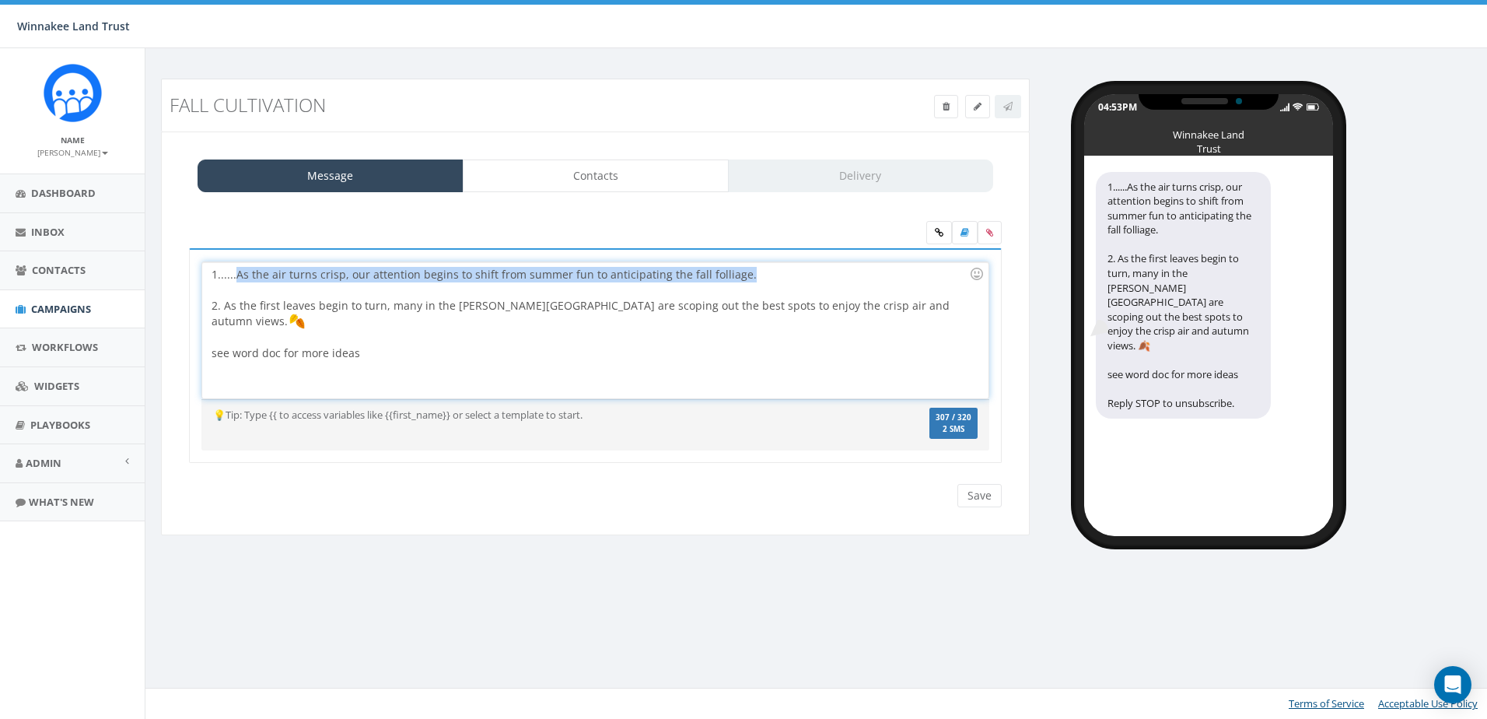
click at [236, 279] on div "1......As the air turns crisp, our attention begins to shift from summer fun to…" at bounding box center [594, 330] width 785 height 136
copy div "As the air turns crisp, our attention begins to shift from summer fun to antici…"
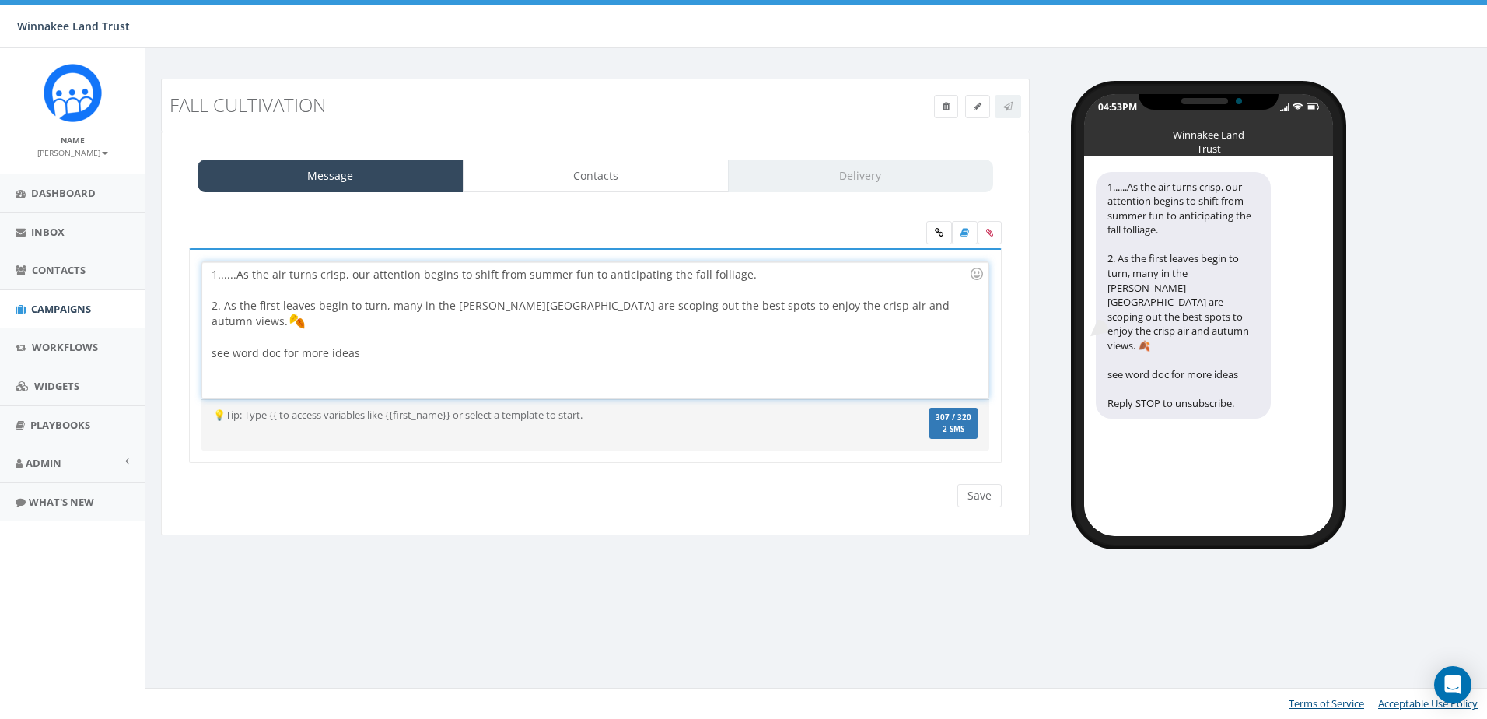
click at [922, 312] on div "1......As the air turns crisp, our attention begins to shift from summer fun to…" at bounding box center [594, 330] width 785 height 136
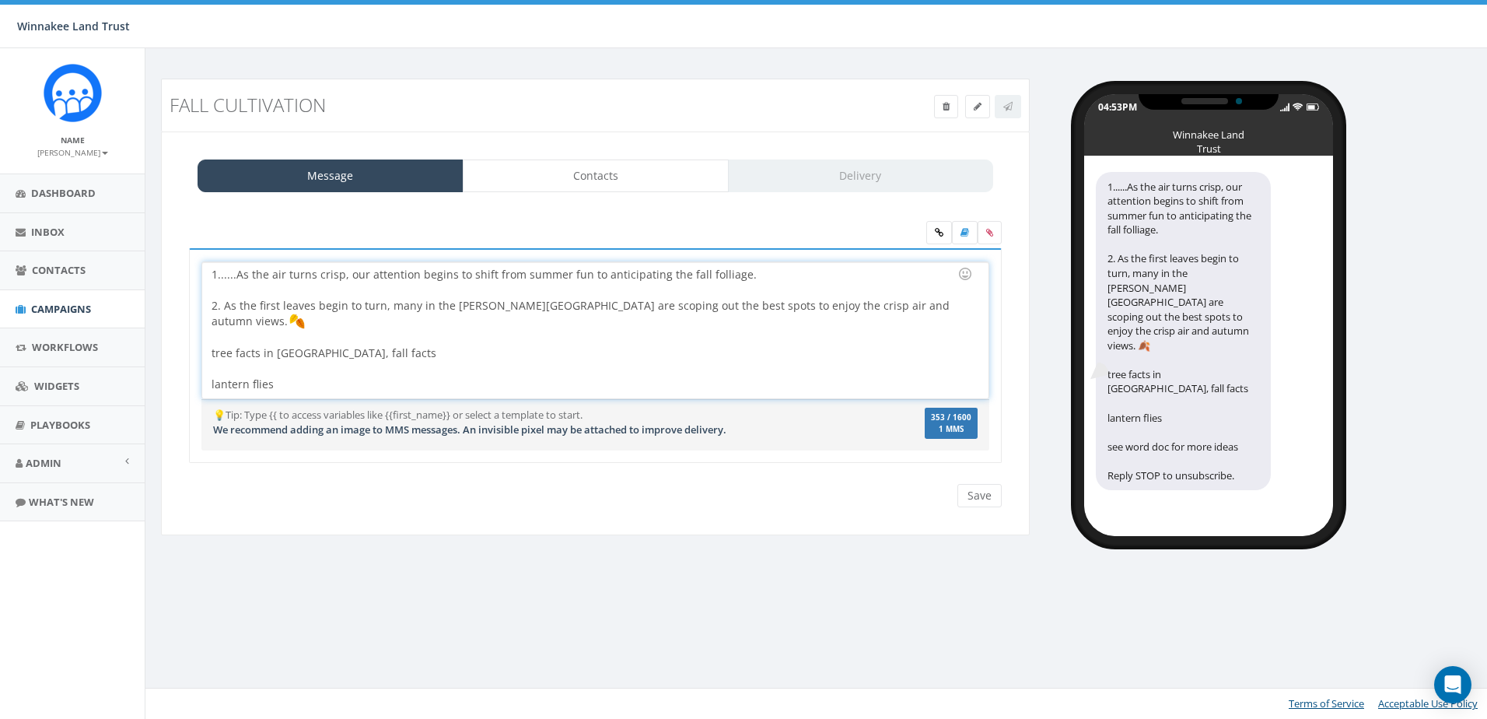
click at [546, 345] on div "tree facts in NYS, fall facts" at bounding box center [590, 353] width 757 height 16
